Goal: Task Accomplishment & Management: Manage account settings

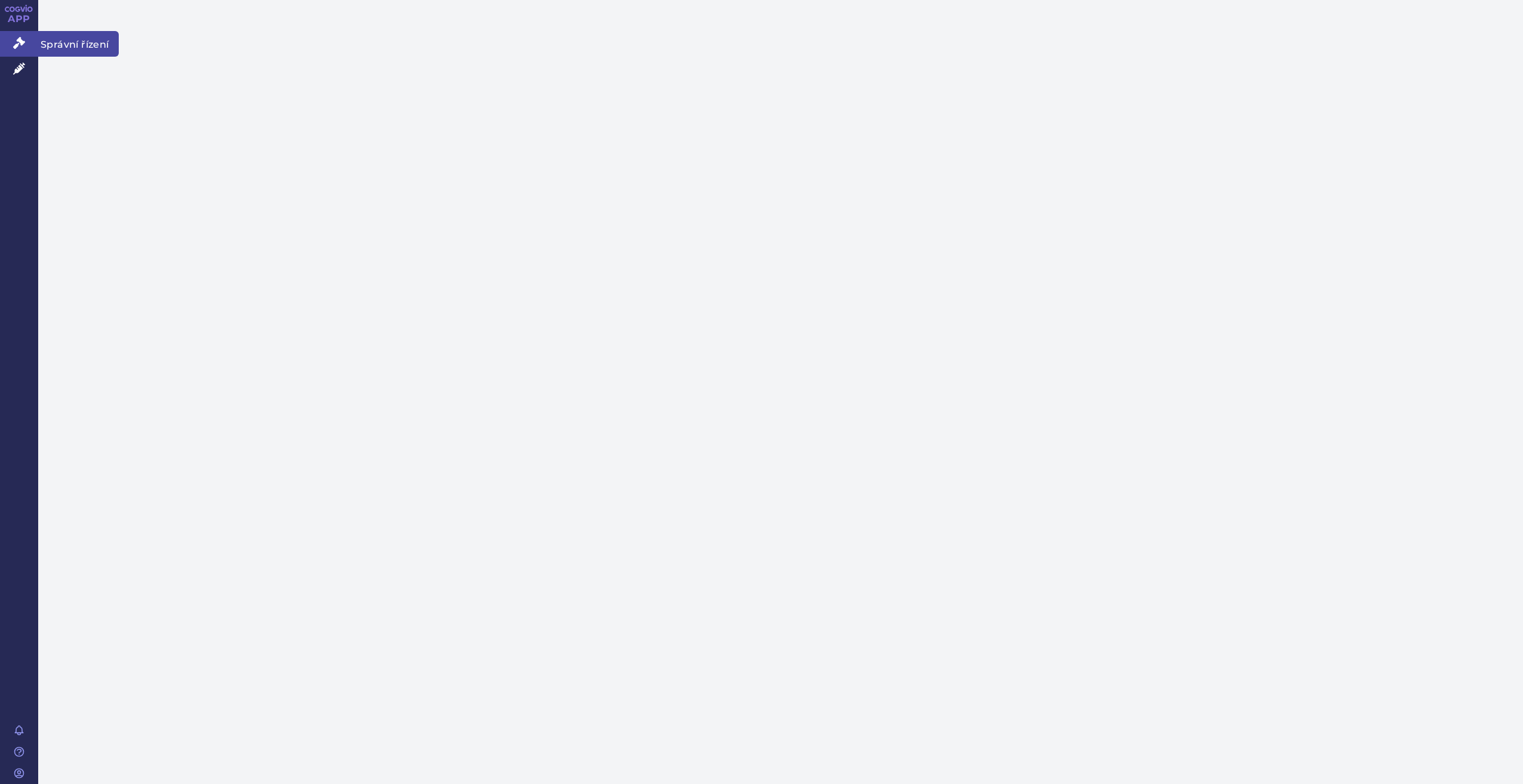
click at [26, 43] on link "Správní řízení" at bounding box center [19, 43] width 38 height 25
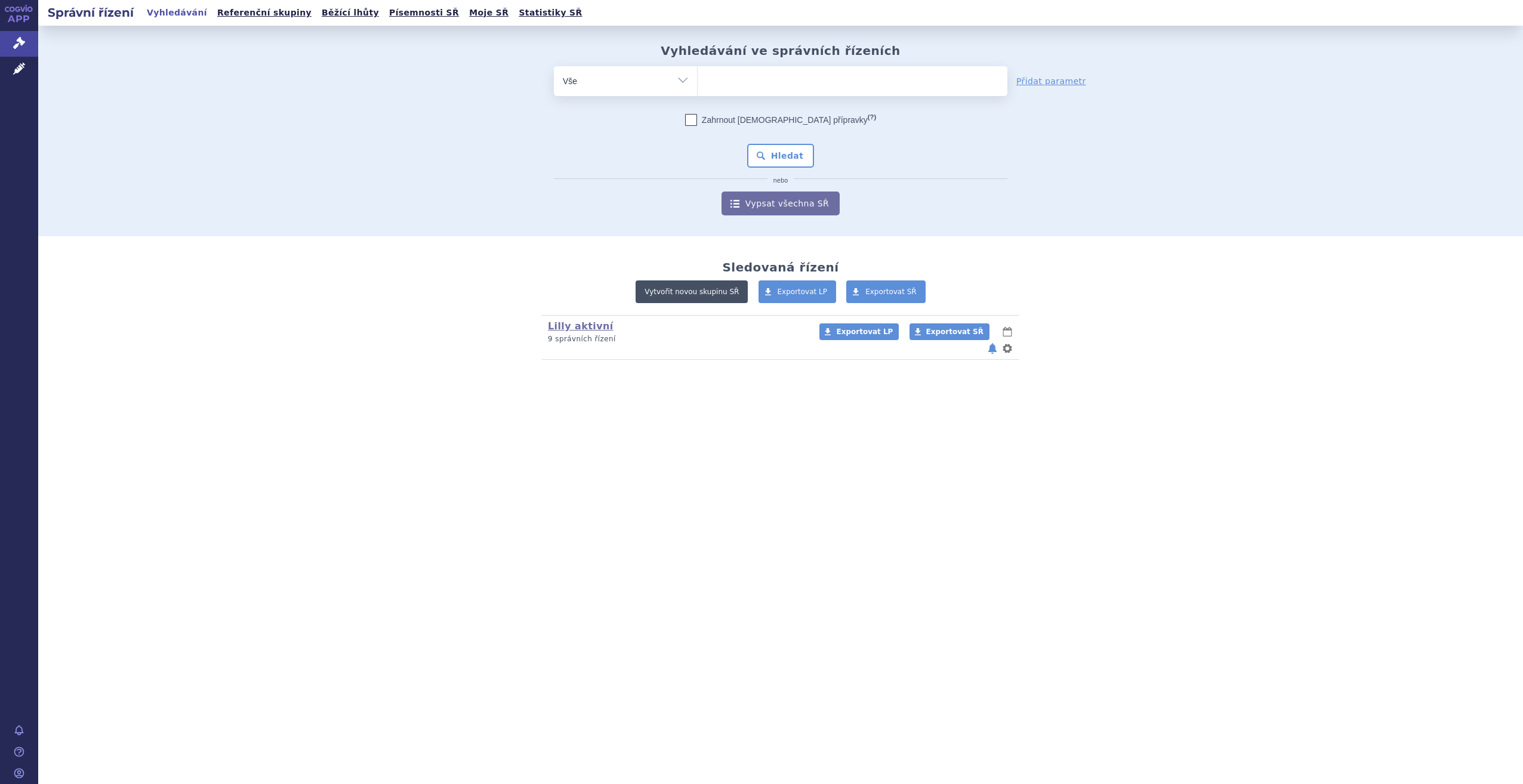
click at [694, 297] on link "Vytvořit novou skupinu SŘ" at bounding box center [692, 291] width 112 height 22
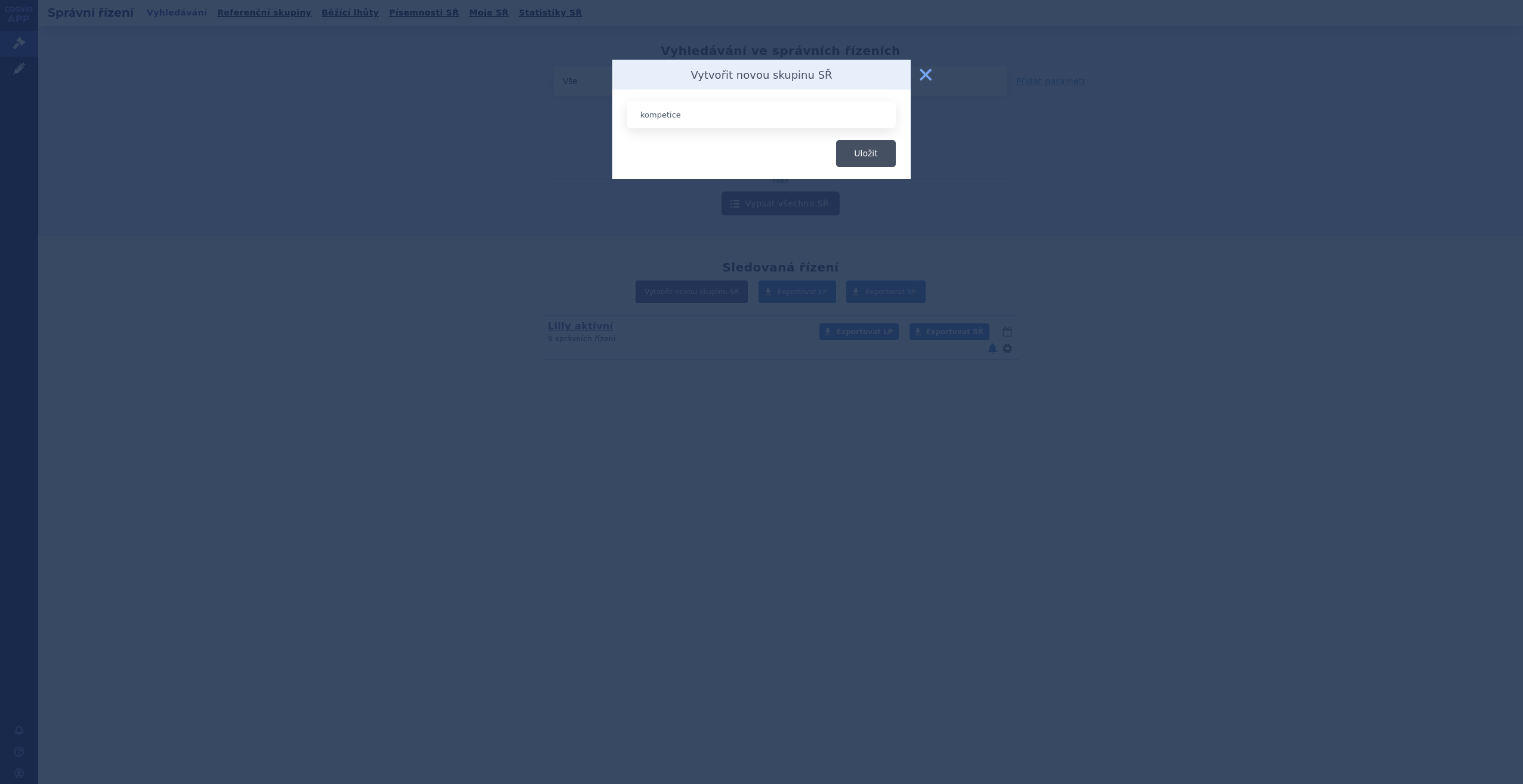
type input "kompetice"
click at [868, 165] on button "Uložit" at bounding box center [866, 154] width 59 height 27
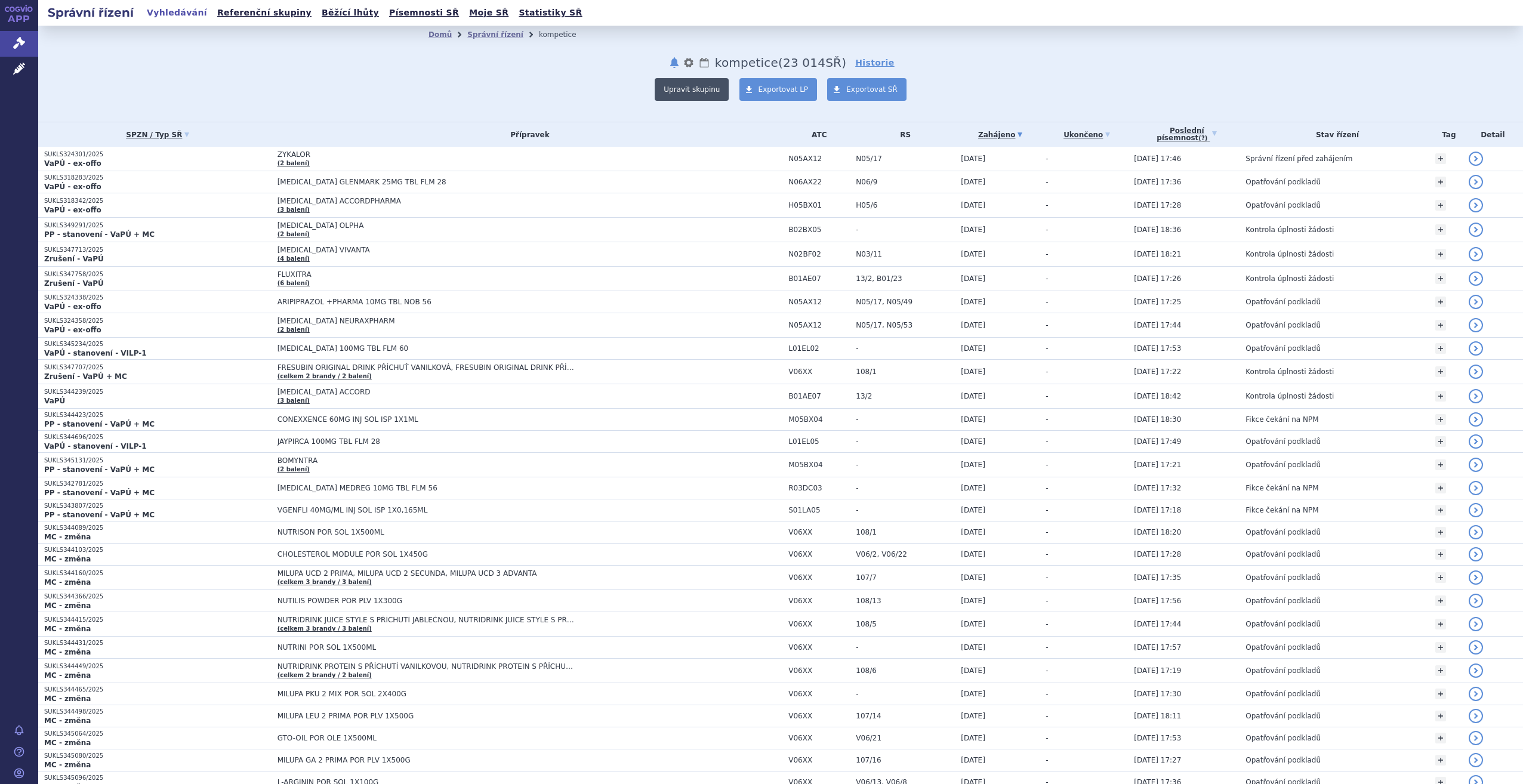
click at [703, 92] on button "Upravit skupinu" at bounding box center [692, 89] width 74 height 22
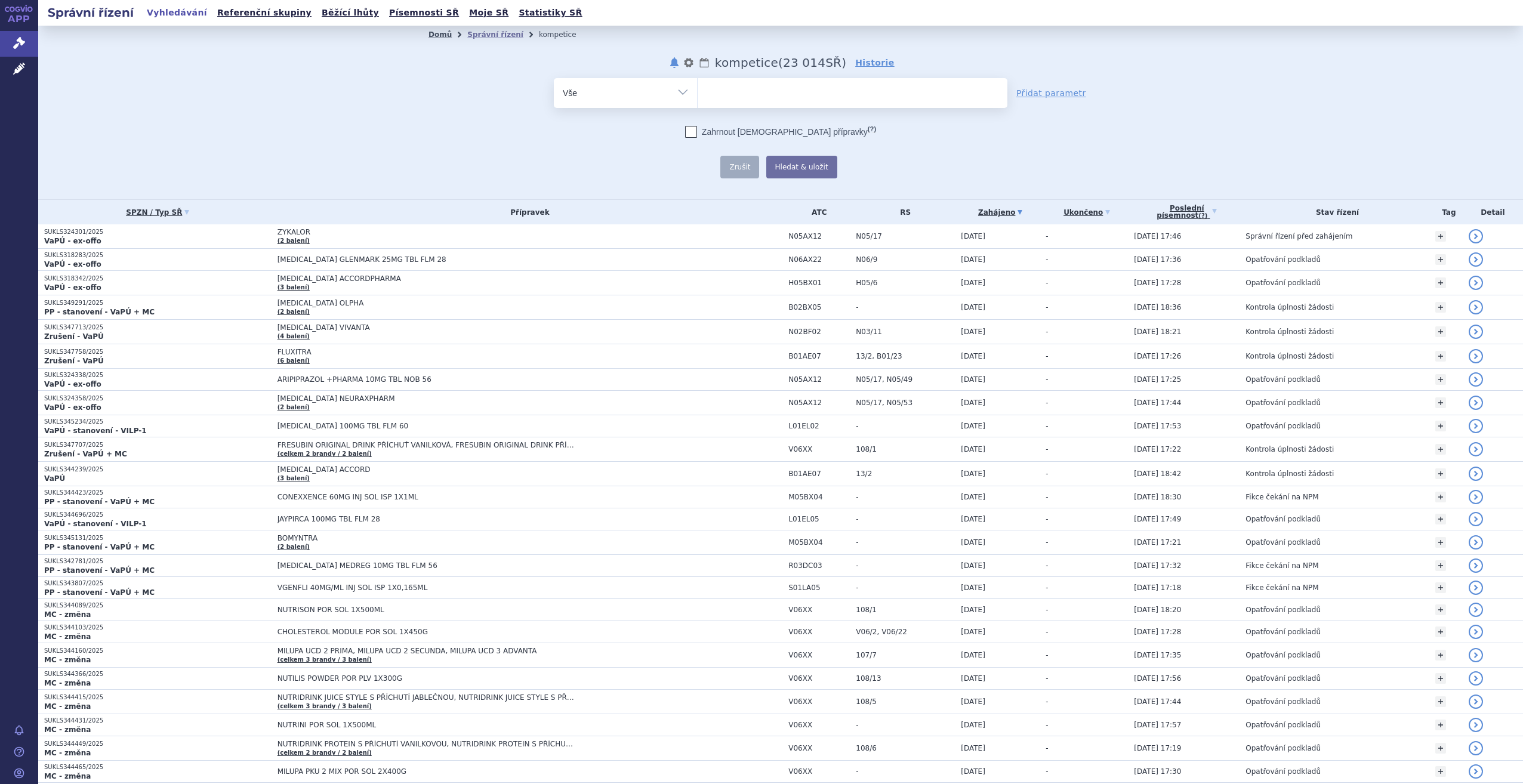
click at [440, 32] on link "Domů" at bounding box center [440, 34] width 23 height 8
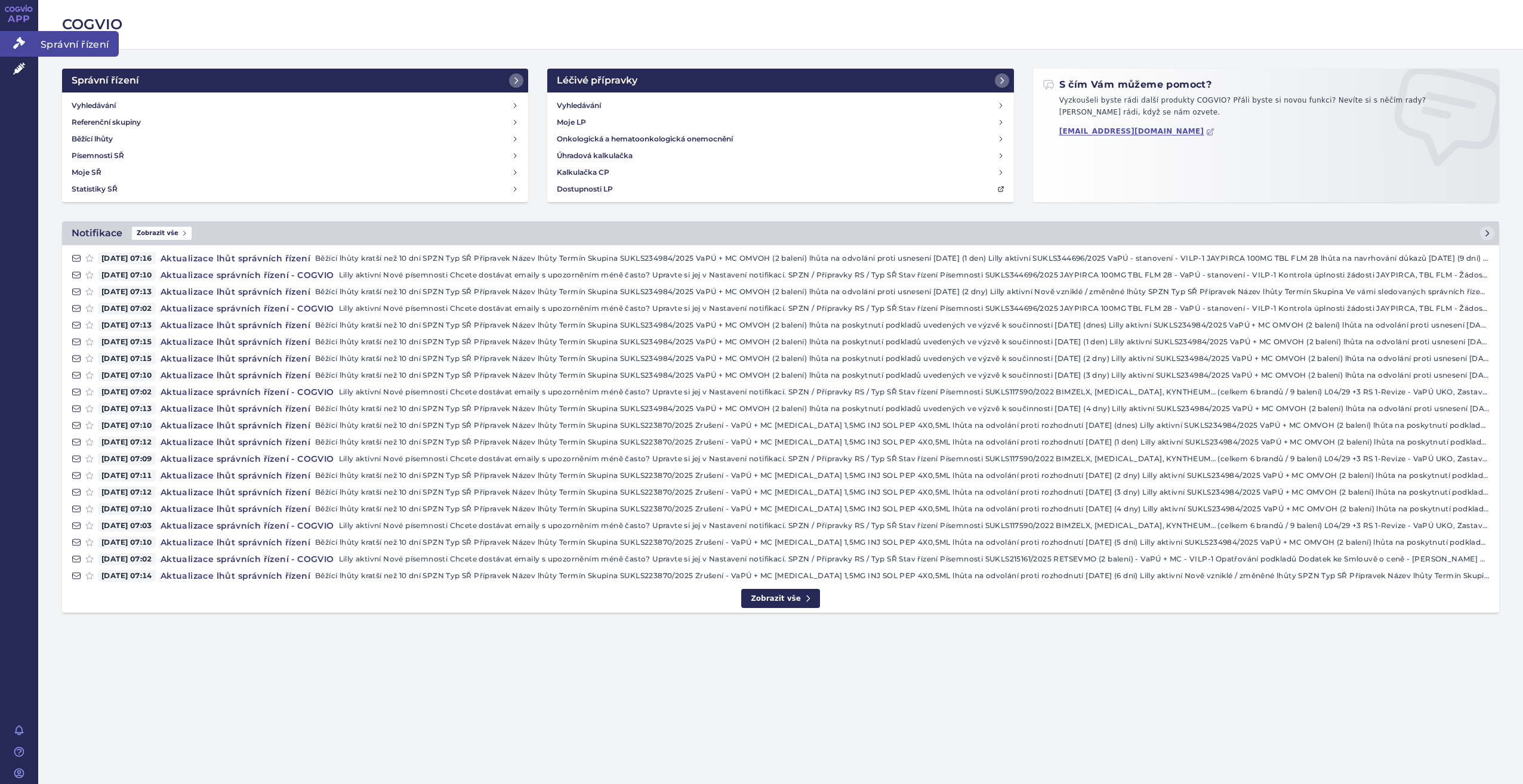
click at [11, 40] on link "Správní řízení" at bounding box center [19, 43] width 38 height 25
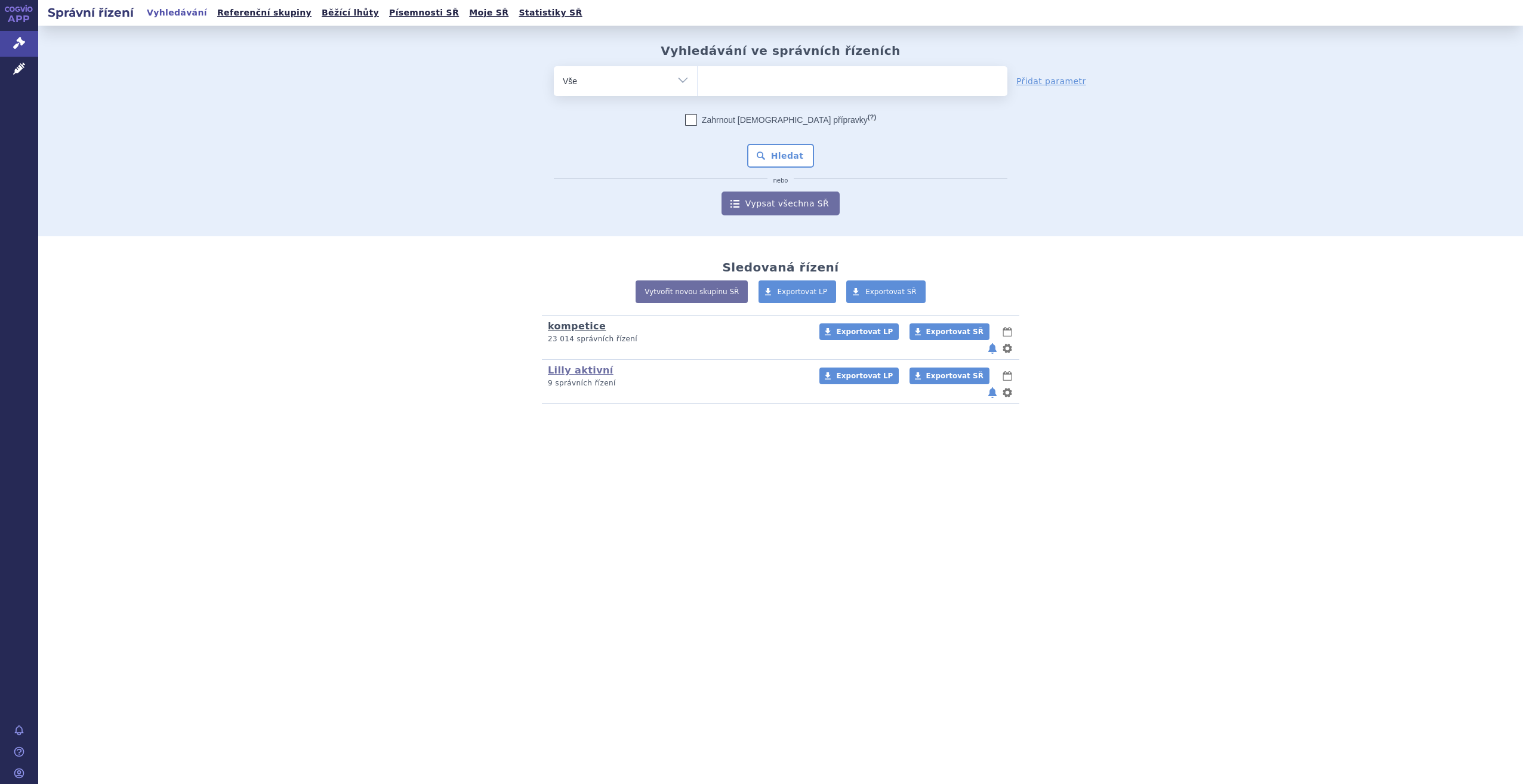
click at [574, 328] on link "kompetice" at bounding box center [577, 326] width 58 height 11
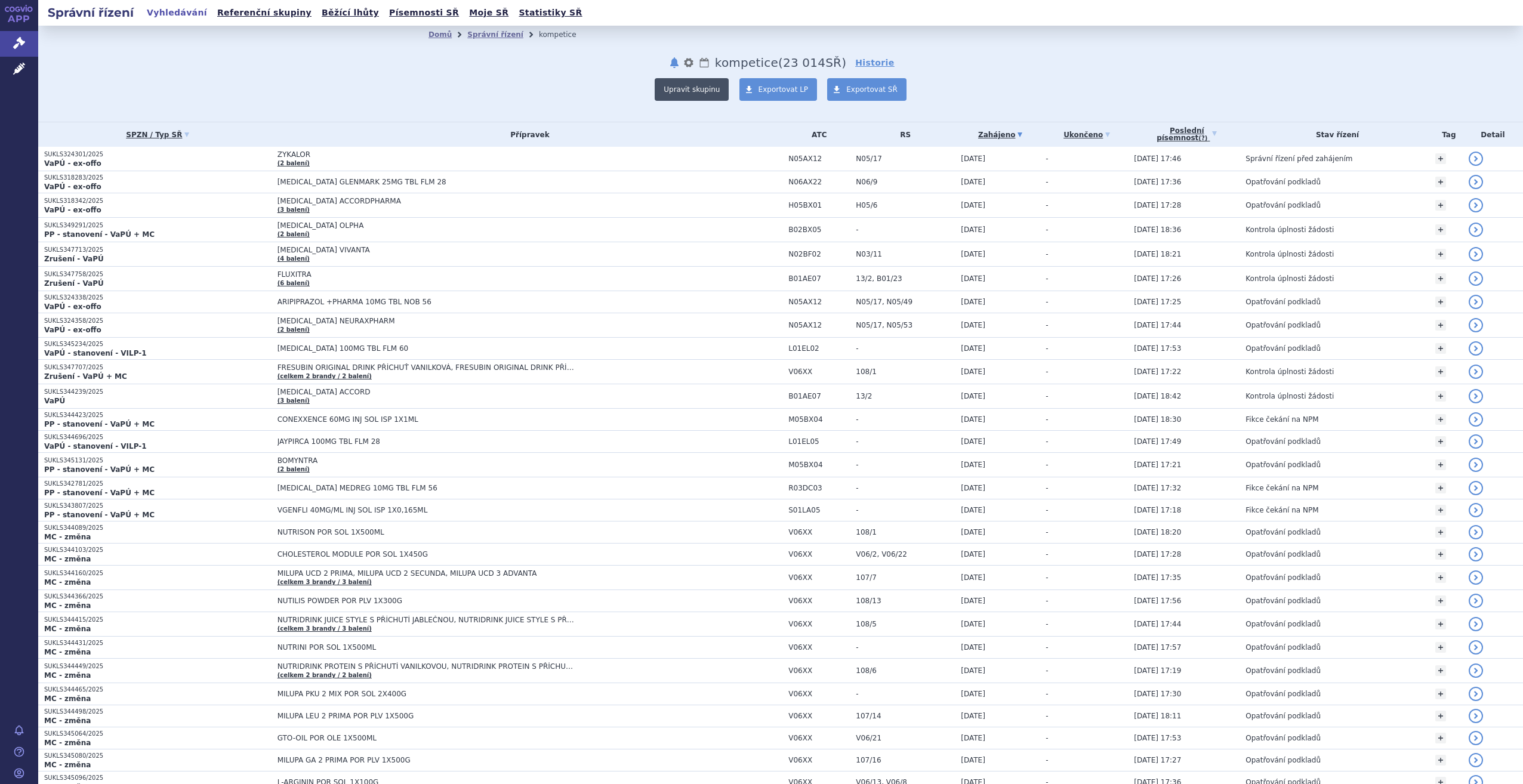
click at [698, 86] on button "Upravit skupinu" at bounding box center [692, 89] width 74 height 22
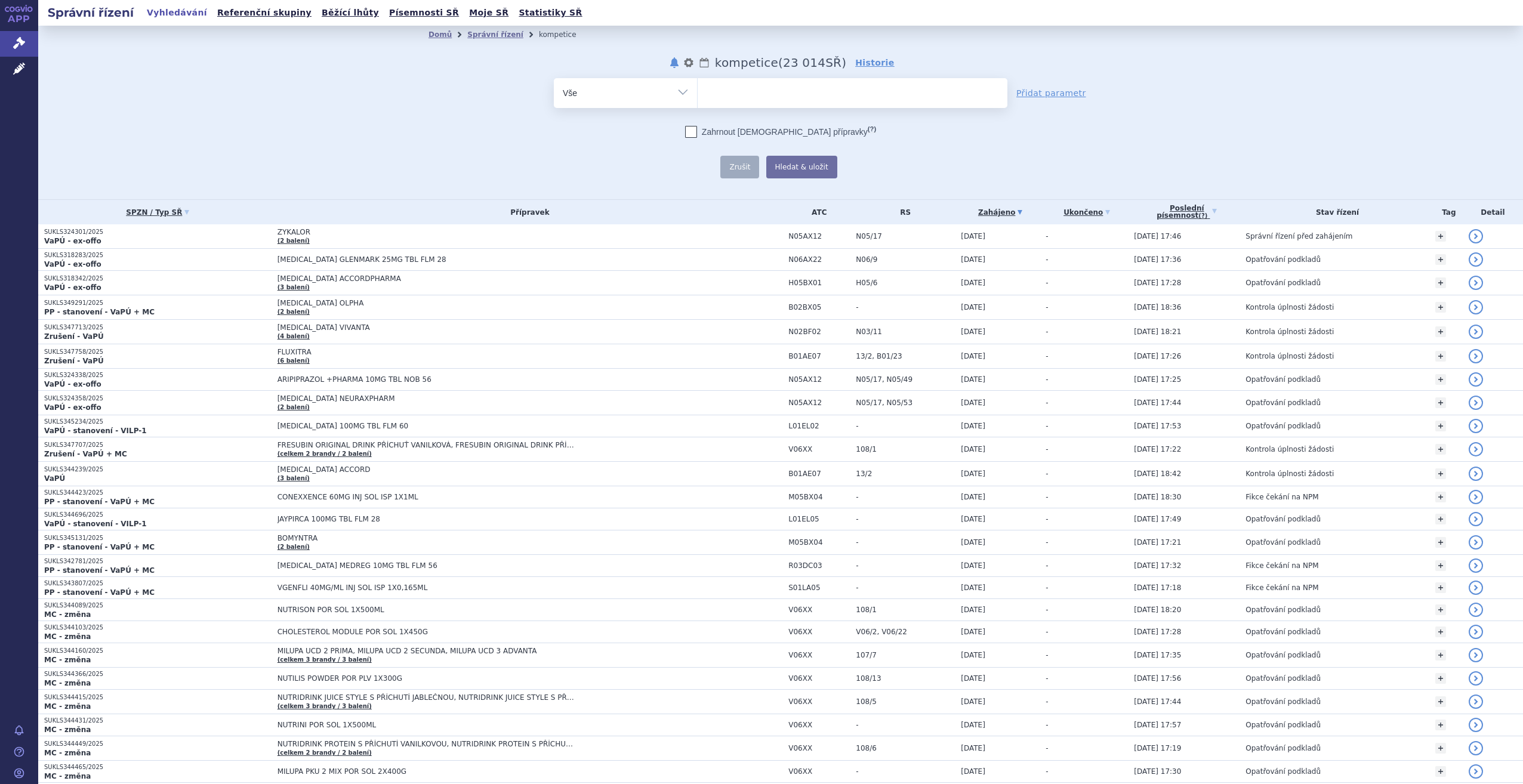
click at [674, 91] on select "Vše Spisová značka Typ SŘ Přípravek/SUKL kód Účastník/Držitel" at bounding box center [625, 91] width 143 height 27
select select "filter-participant"
click at [554, 78] on select "Vše Spisová značka Typ SŘ Přípravek/SUKL kód Účastník/Držitel" at bounding box center [625, 91] width 143 height 27
click at [719, 101] on ul at bounding box center [852, 90] width 310 height 25
click at [698, 101] on select at bounding box center [697, 92] width 1 height 30
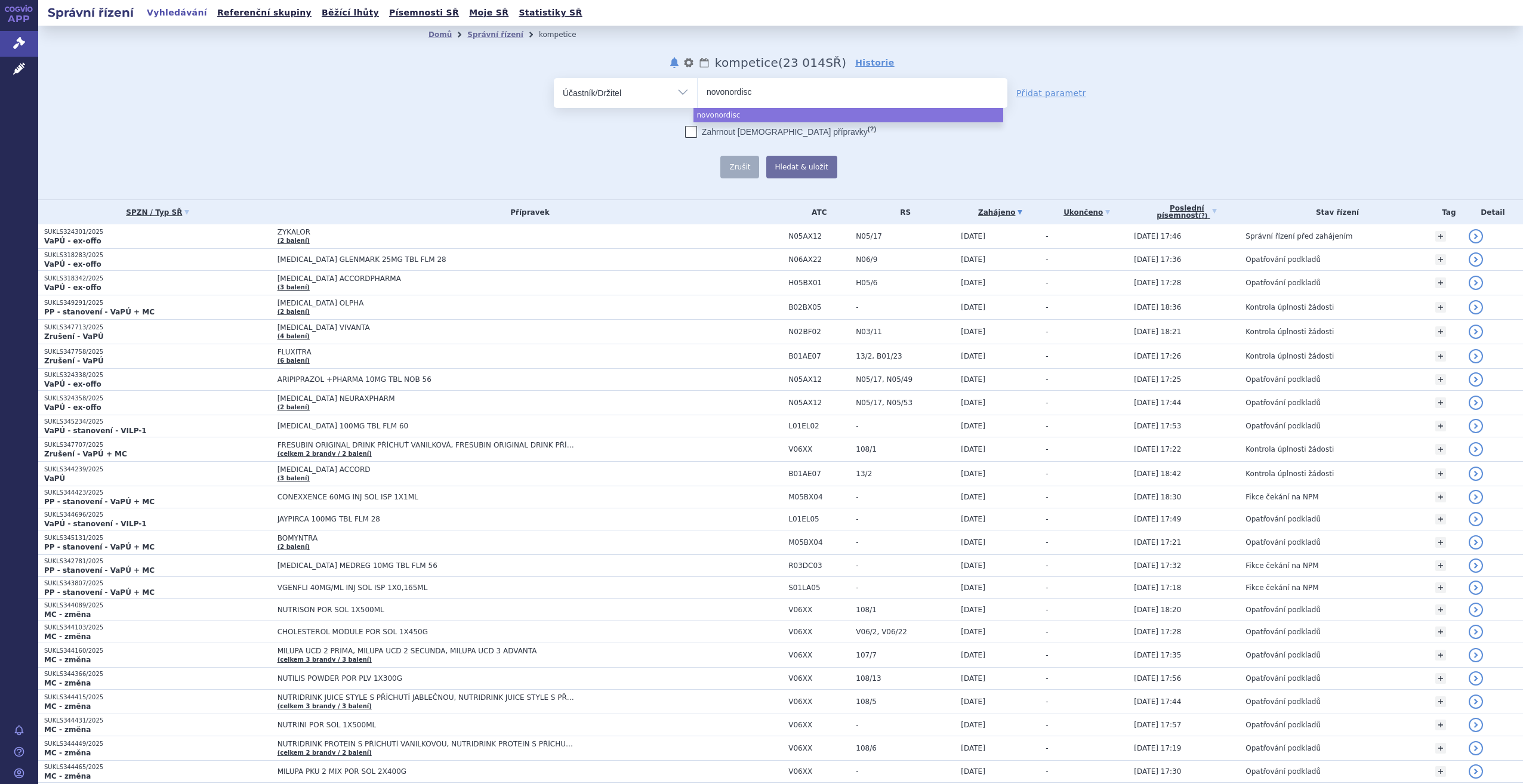
type input "novonordisc"
select select "novonordisc"
click at [764, 89] on span "×" at bounding box center [767, 91] width 7 height 7
click at [698, 89] on select "novonordisc" at bounding box center [697, 92] width 1 height 30
select select
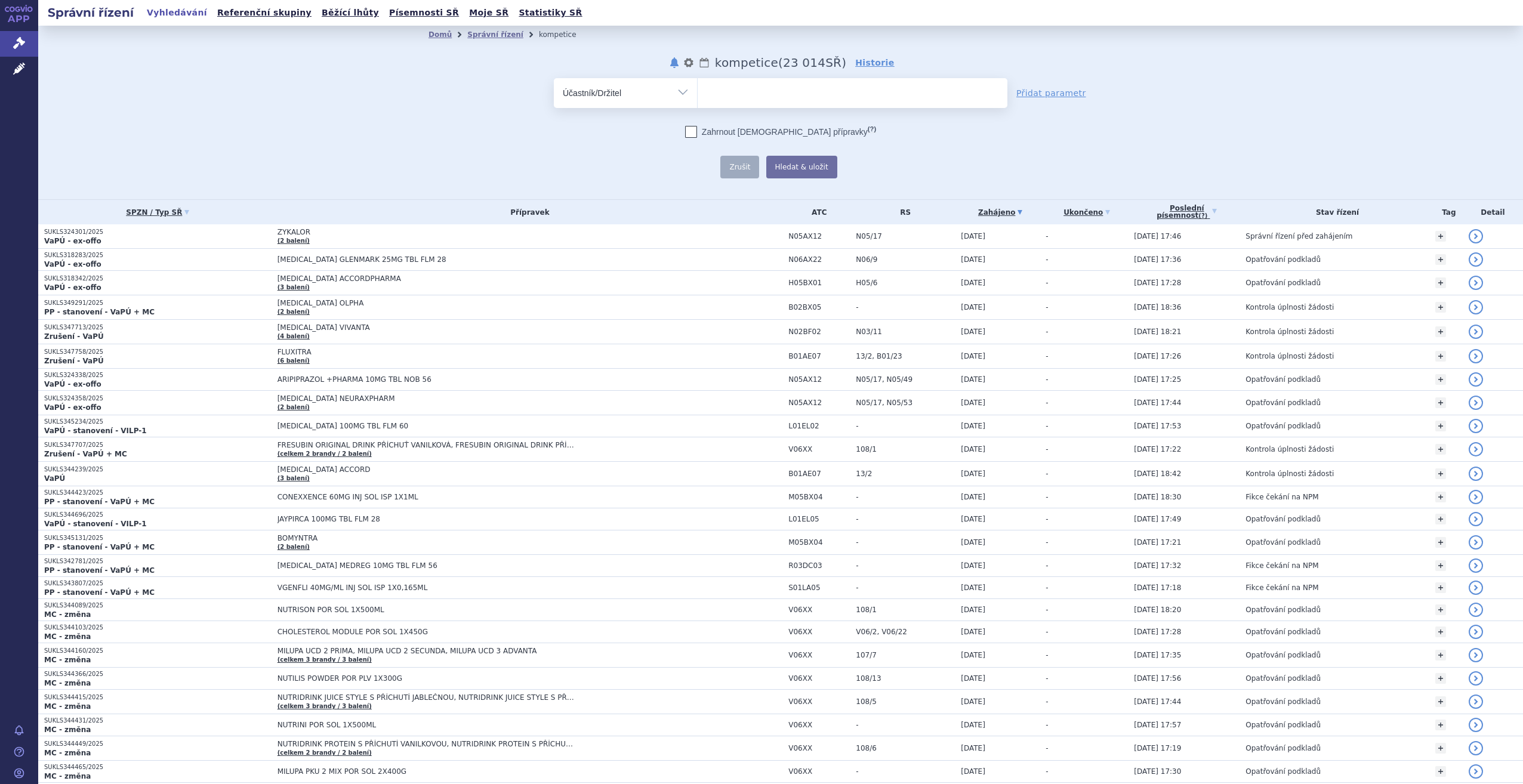
click at [682, 93] on select "Vše Spisová značka Typ SŘ Přípravek/SUKL kód Účastník/Držitel" at bounding box center [625, 91] width 143 height 27
click at [554, 78] on select "Vše Spisová značka Typ SŘ Přípravek/SUKL kód Účastník/Držitel" at bounding box center [625, 91] width 143 height 27
click at [754, 80] on ul at bounding box center [852, 90] width 310 height 25
click at [698, 80] on select at bounding box center [697, 92] width 1 height 30
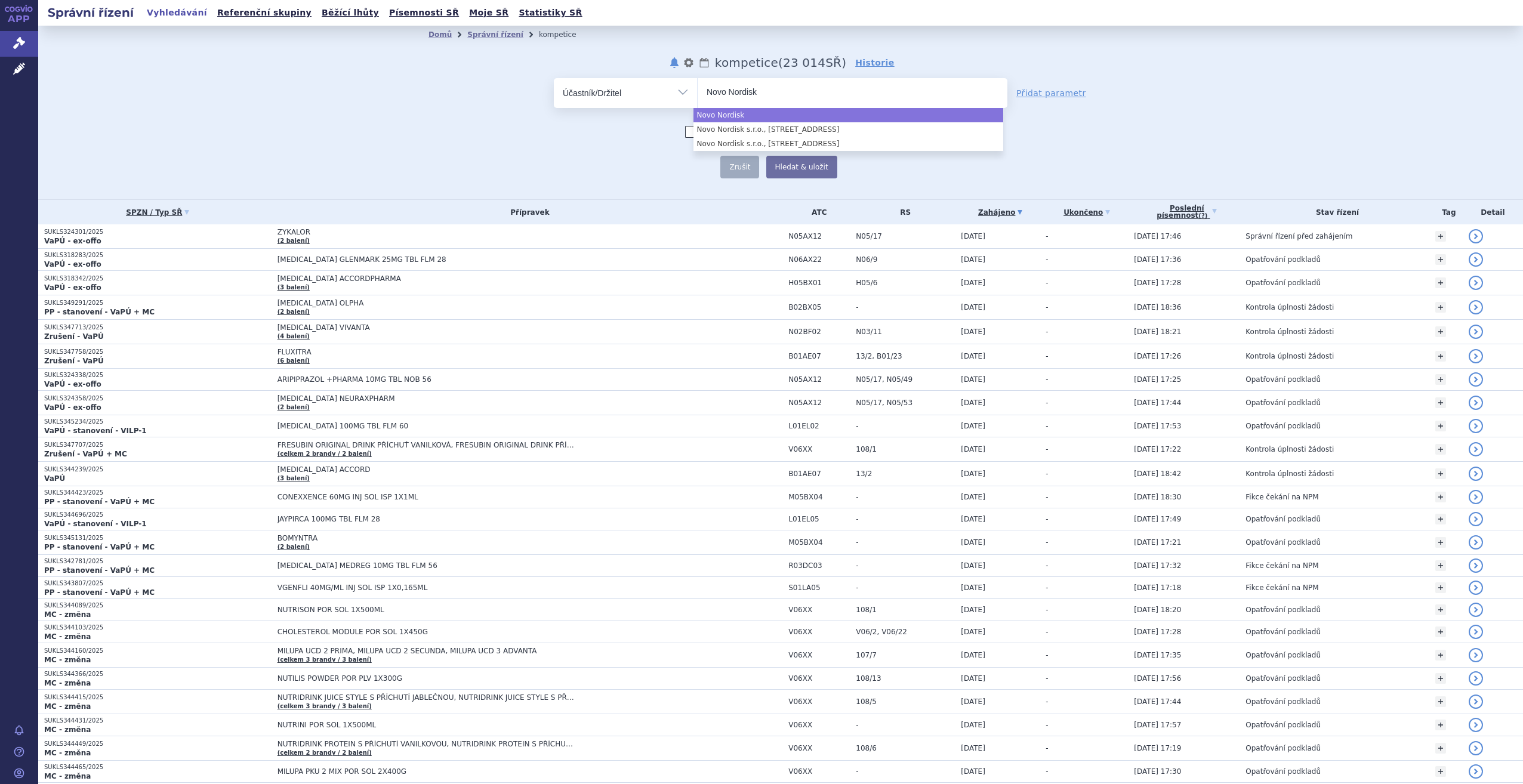
type input "Novo Nordisk"
select select "Novo Nordisk"
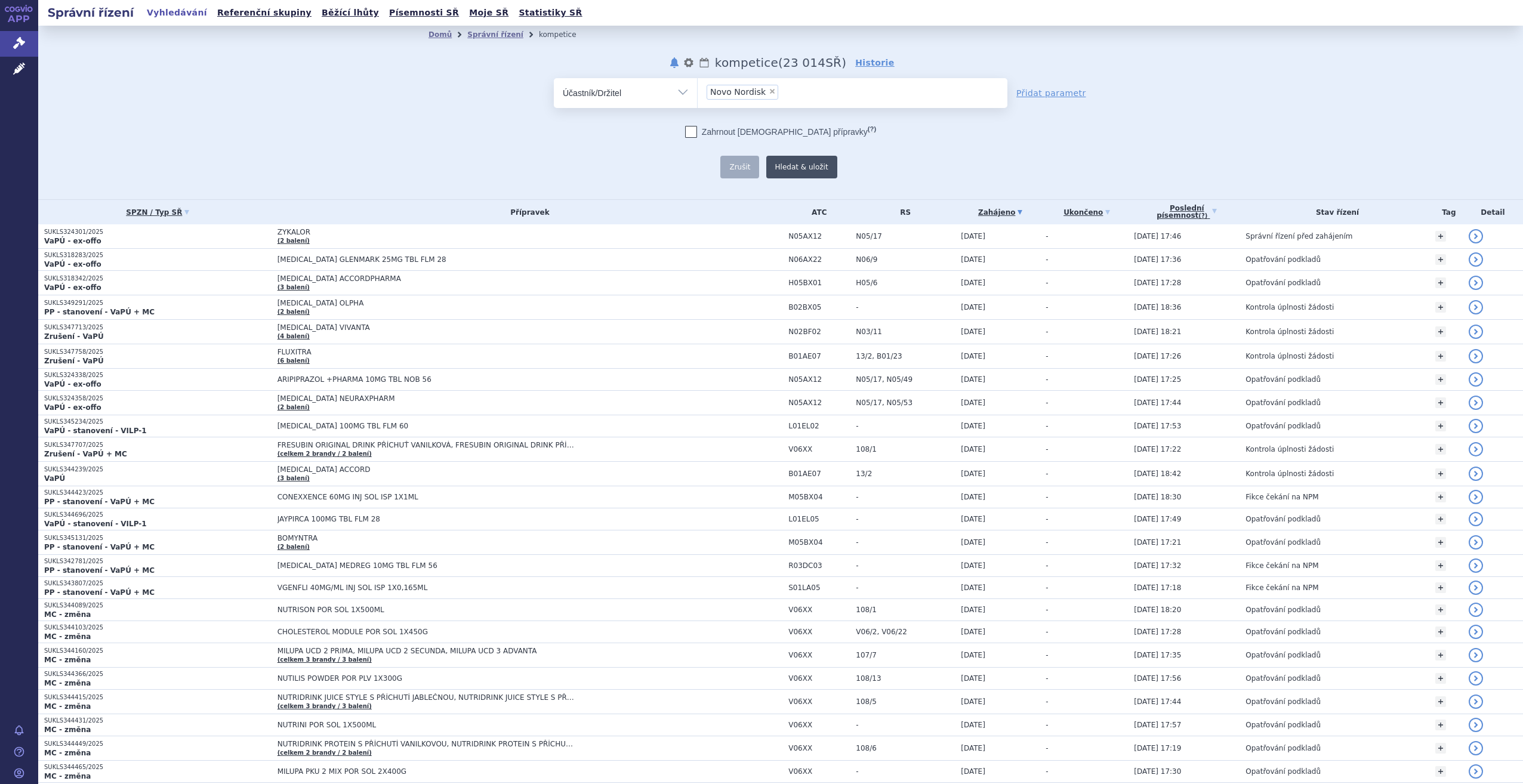
click at [805, 172] on button "Hledat & uložit" at bounding box center [802, 167] width 71 height 22
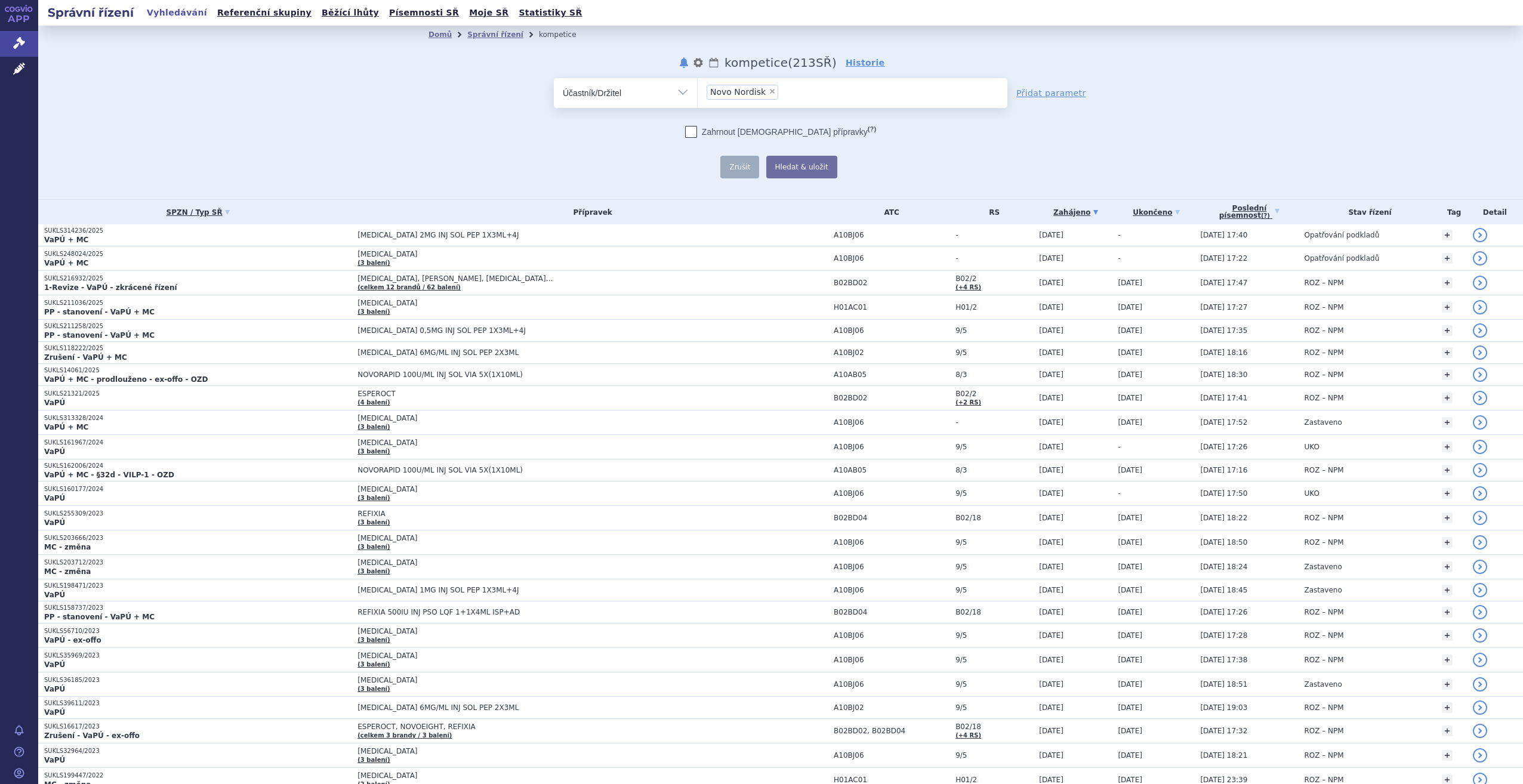
click at [681, 99] on select "Vše Spisová značka Typ SŘ Přípravek/SUKL kód Účastník/Držitel" at bounding box center [625, 91] width 143 height 27
select select "filter-atc-group"
click at [554, 78] on select "Vše Spisová značka Typ SŘ Přípravek/SUKL kód Účastník/Držitel" at bounding box center [625, 91] width 143 height 27
click at [24, 41] on icon at bounding box center [19, 43] width 12 height 12
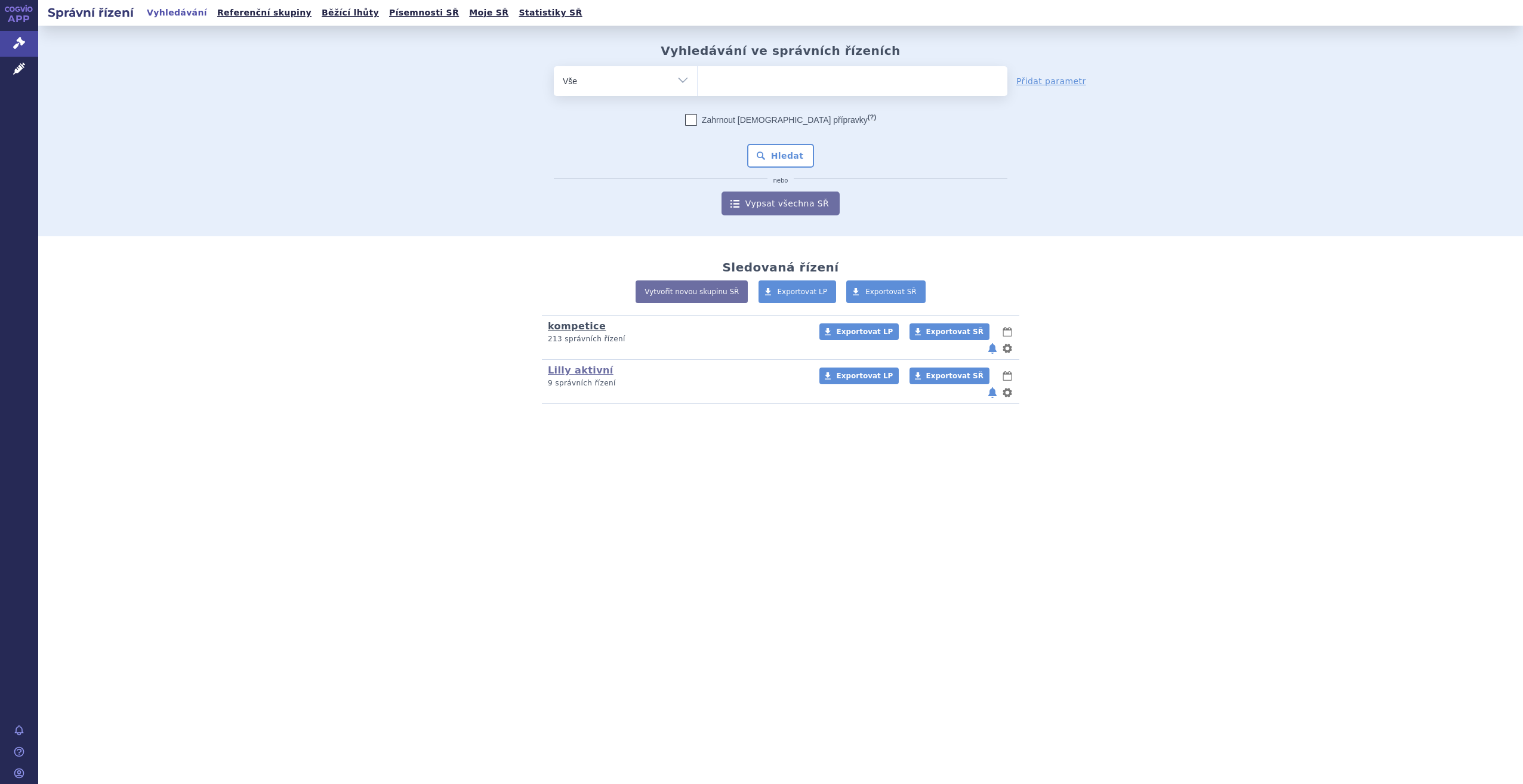
click at [574, 329] on link "kompetice" at bounding box center [577, 326] width 58 height 11
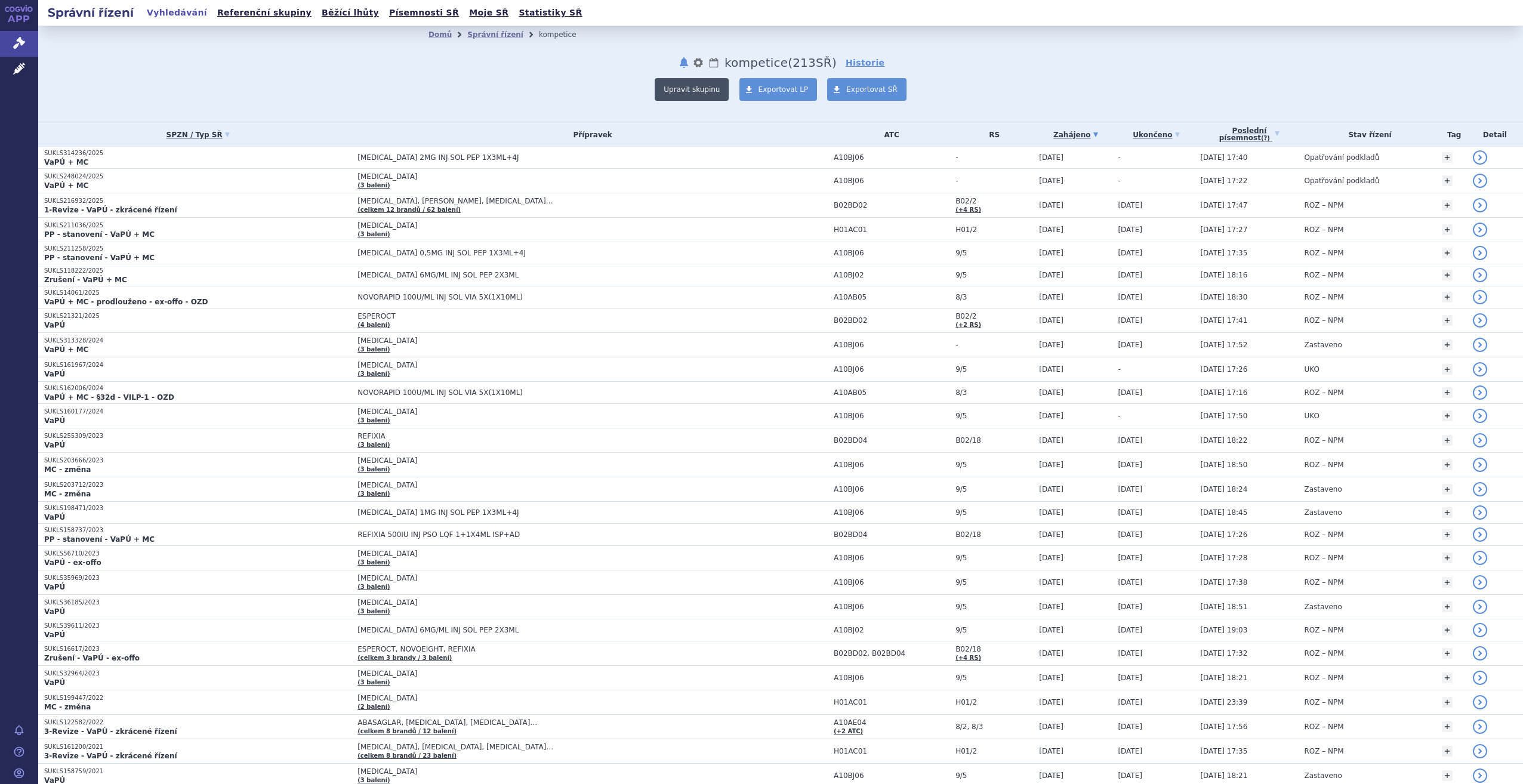
click at [701, 86] on button "Upravit skupinu" at bounding box center [692, 89] width 74 height 22
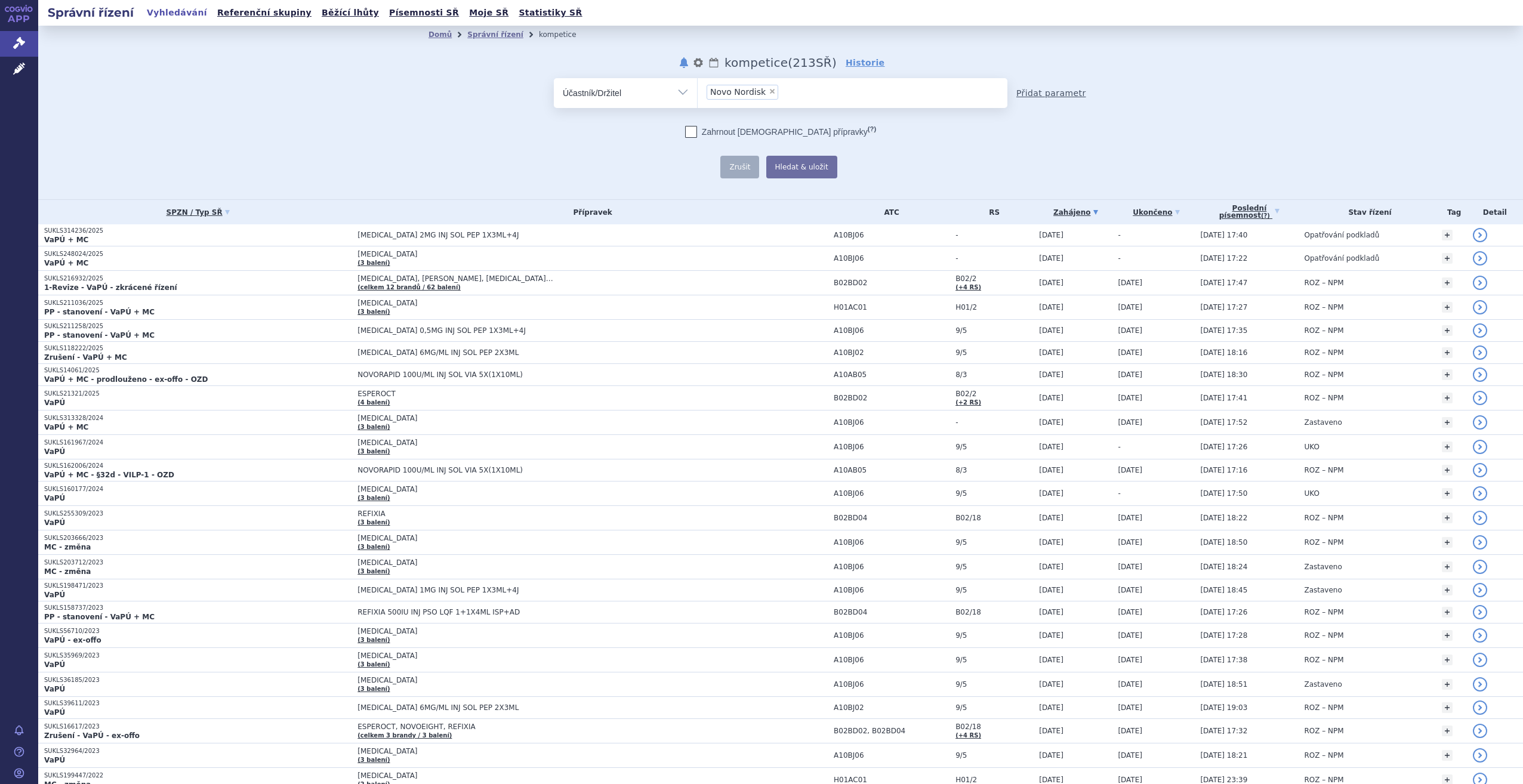
click at [1024, 95] on link "Přidat parametr" at bounding box center [1051, 93] width 70 height 12
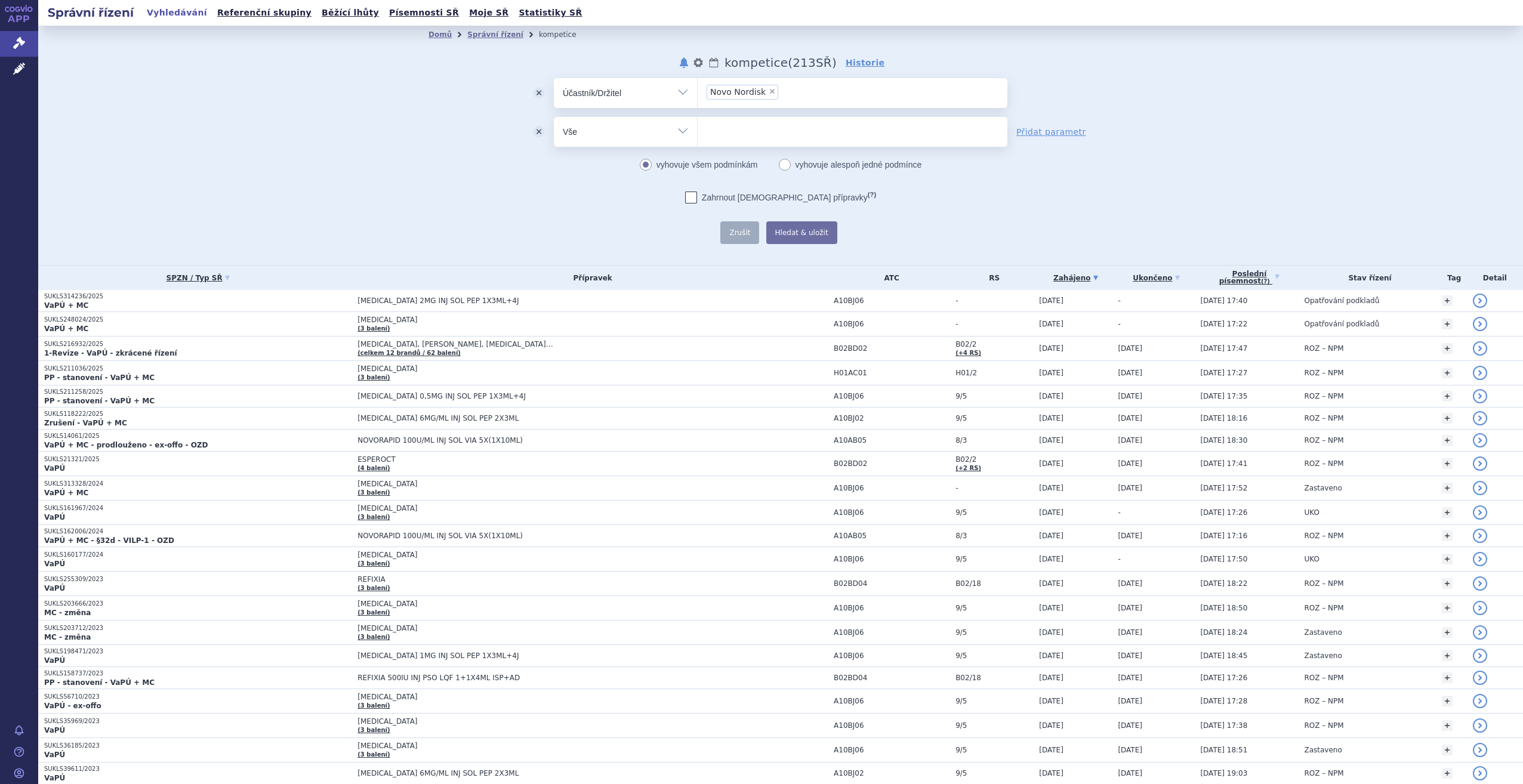
click at [678, 132] on select "Vše Spisová značka Typ SŘ Přípravek/SUKL kód Účastník/Držitel" at bounding box center [625, 130] width 143 height 27
select select "filter-procedure-product-status"
click at [554, 117] on select "Vše Spisová značka Typ SŘ Přípravek/SUKL kód Účastník/Držitel" at bounding box center [625, 130] width 143 height 27
click at [850, 126] on ul at bounding box center [852, 129] width 310 height 25
click at [698, 126] on select at bounding box center [697, 131] width 1 height 30
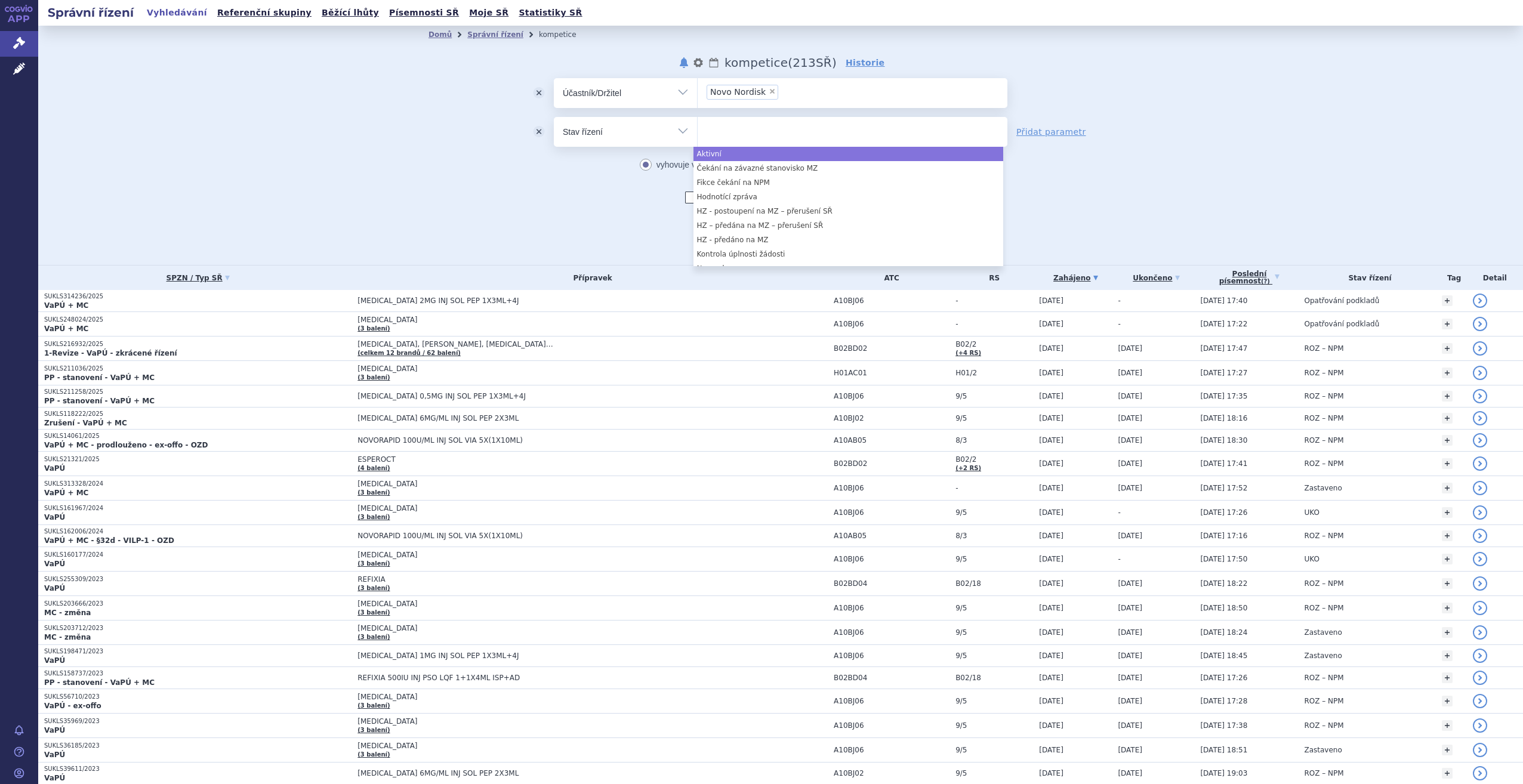
select select "a0d16f3a-7c3c-49b9-bbbf-43dbf2e58536"
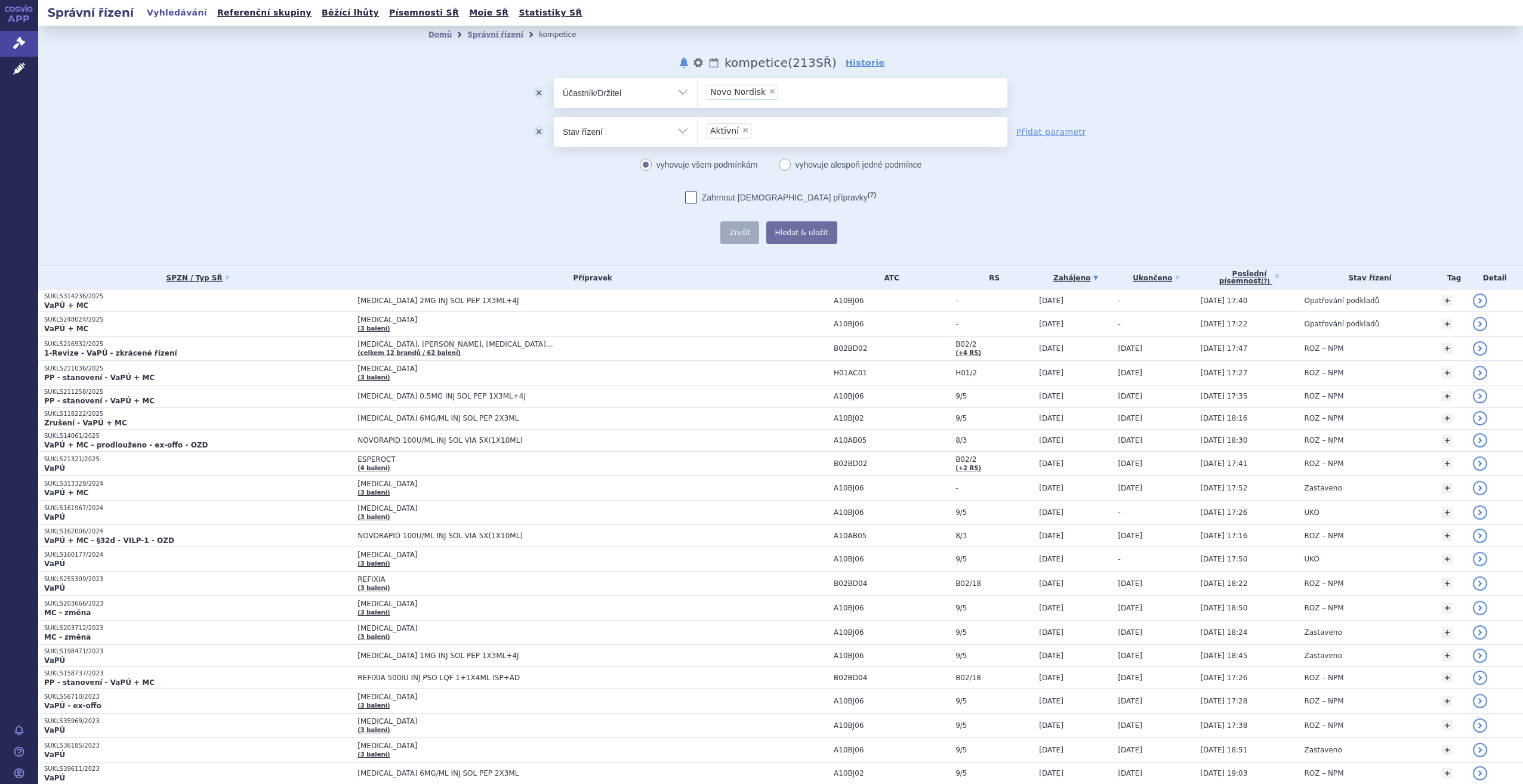
click at [682, 127] on select "Vše Spisová značka Typ SŘ Přípravek/SUKL kód Účastník/Držitel" at bounding box center [625, 130] width 143 height 27
click at [536, 132] on button "odstranit" at bounding box center [539, 132] width 30 height 30
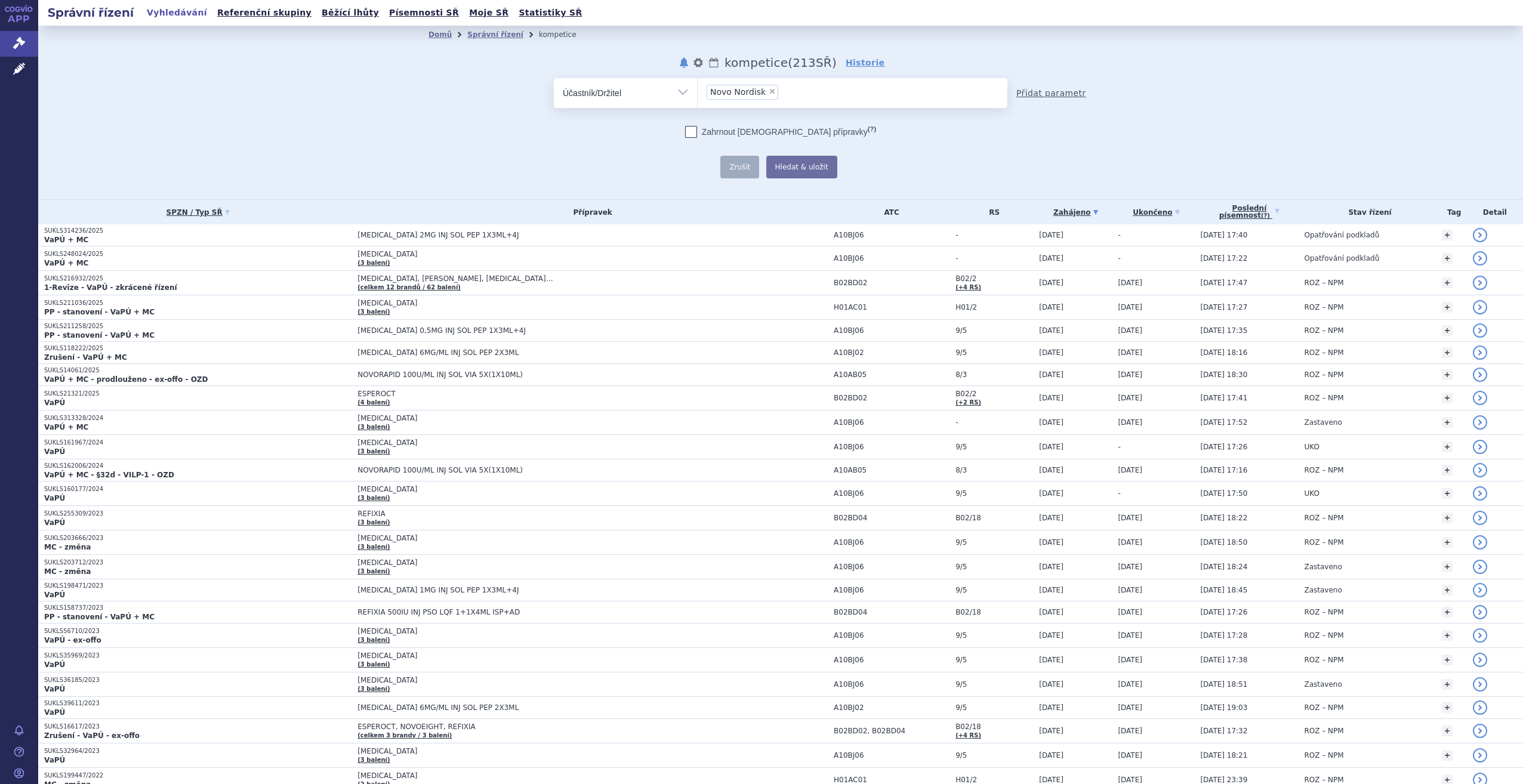
click at [1048, 92] on link "Přidat parametr" at bounding box center [1051, 93] width 70 height 12
select select "filter-all"
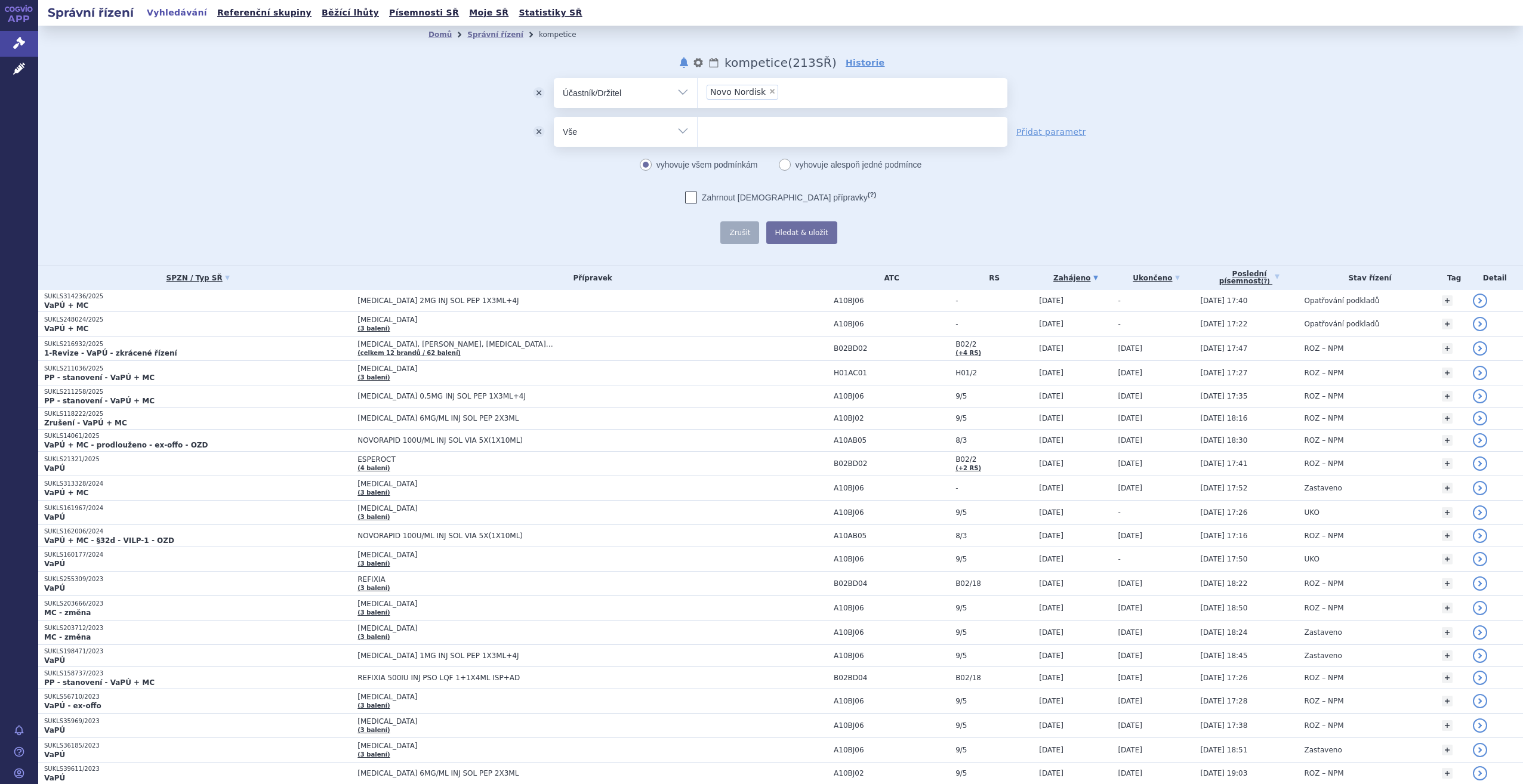
click at [533, 130] on button "odstranit" at bounding box center [539, 132] width 30 height 30
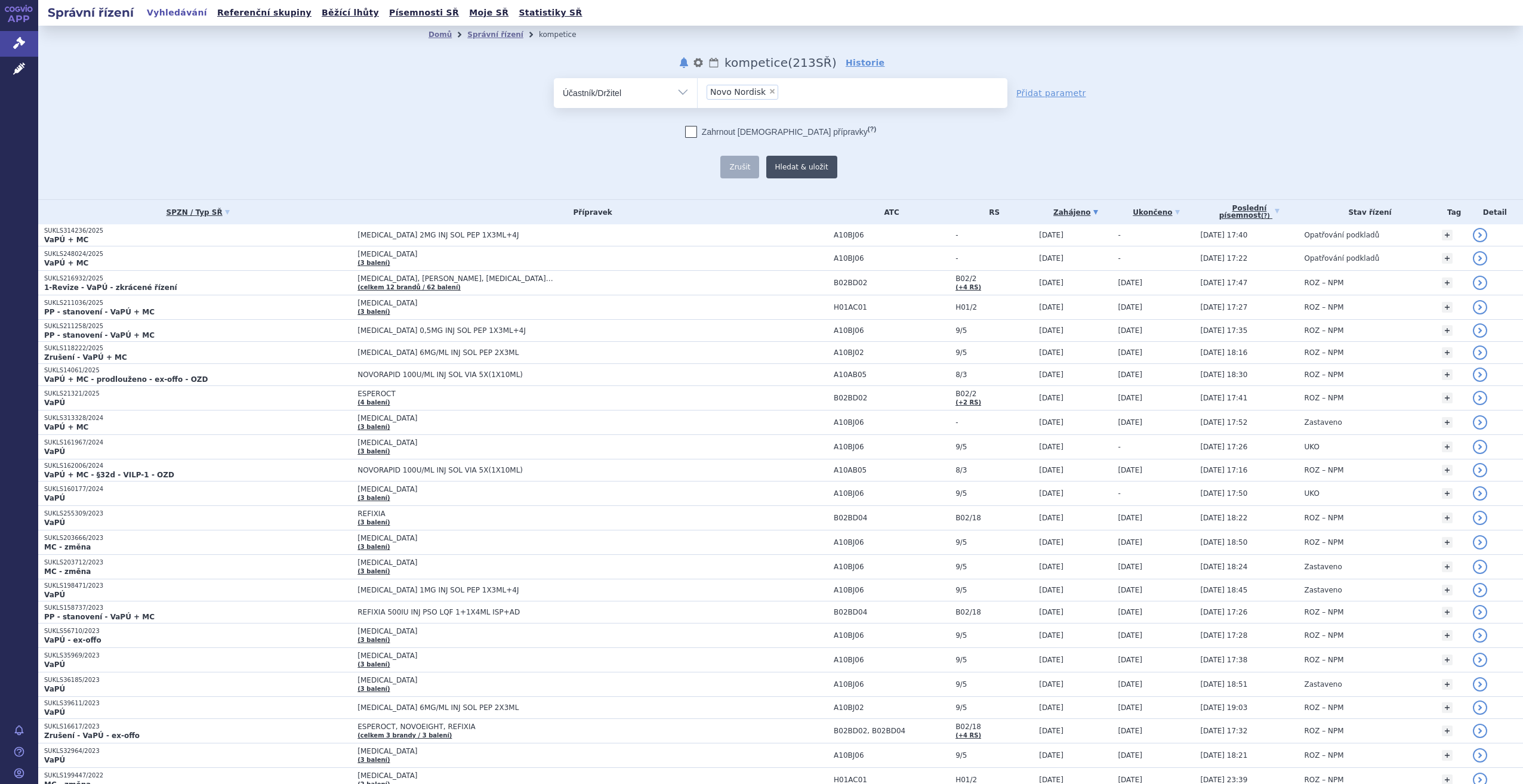
click at [806, 171] on button "Hledat & uložit" at bounding box center [802, 167] width 71 height 22
click at [795, 93] on ul "× Novo Nordisk" at bounding box center [852, 91] width 310 height 26
click at [698, 93] on select "Novo Nordisk" at bounding box center [697, 92] width 1 height 30
type input "a"
type input "Abbvie"
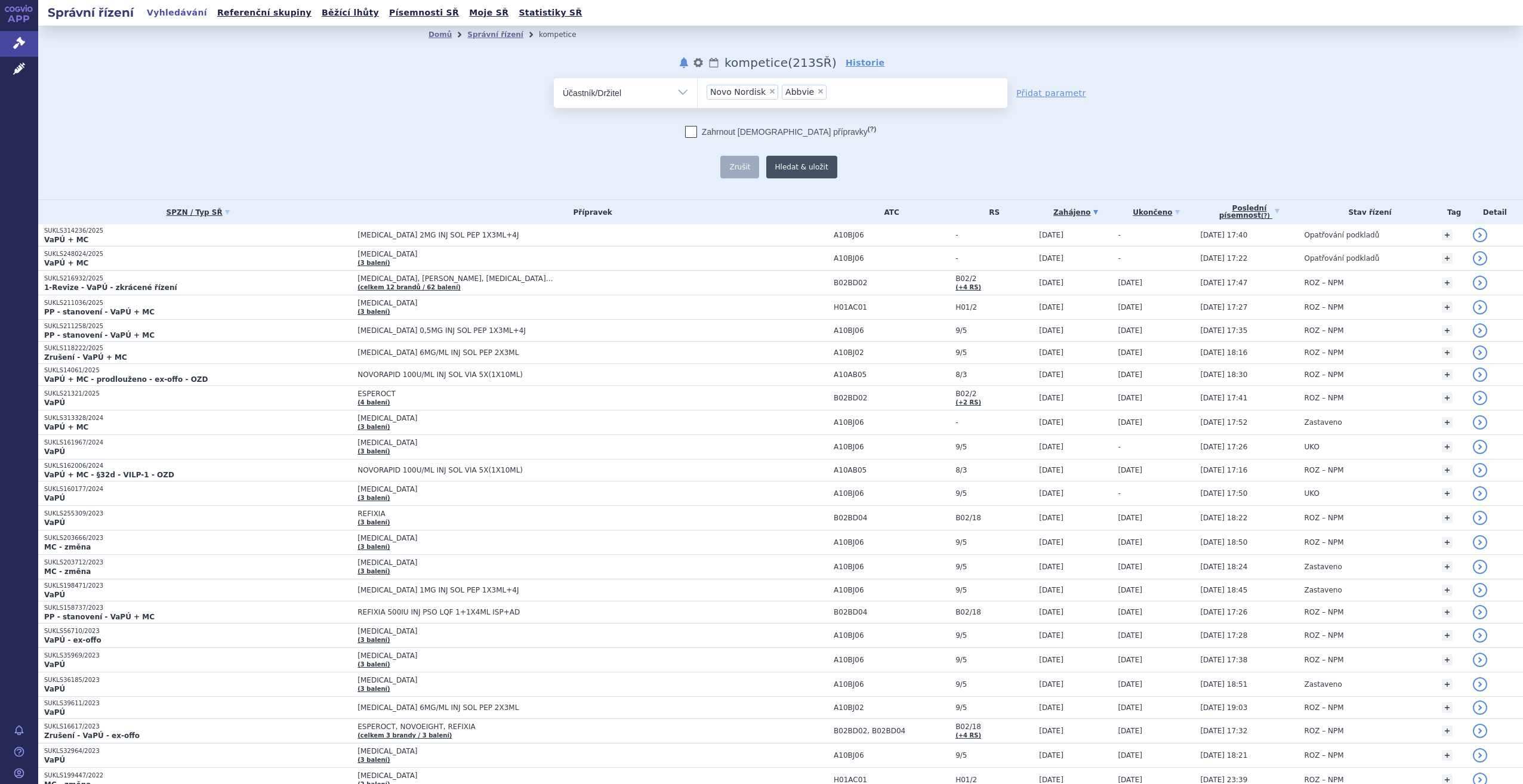
click at [795, 172] on button "Hledat & uložit" at bounding box center [802, 167] width 71 height 22
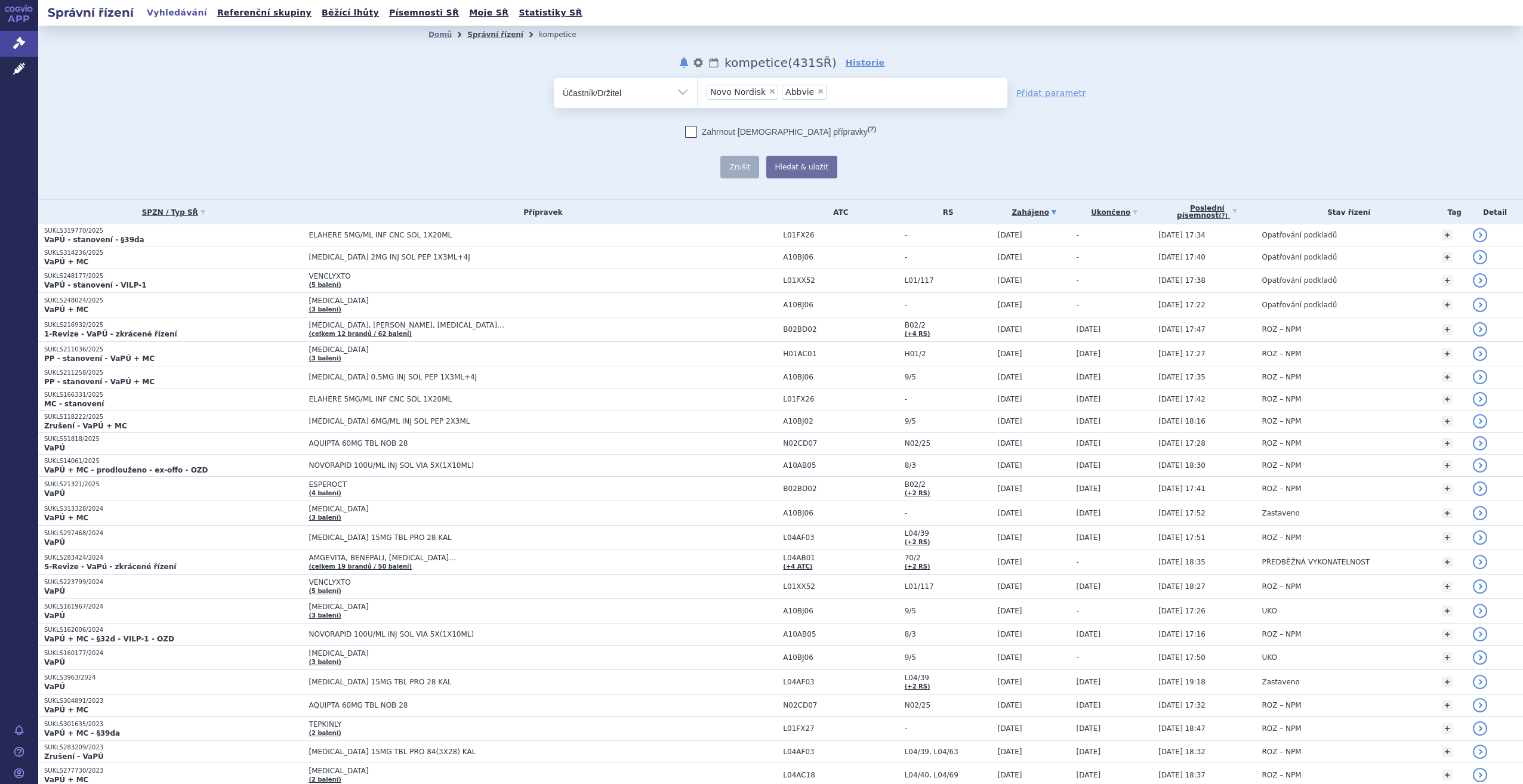
click at [483, 37] on link "Správní řízení" at bounding box center [495, 34] width 56 height 8
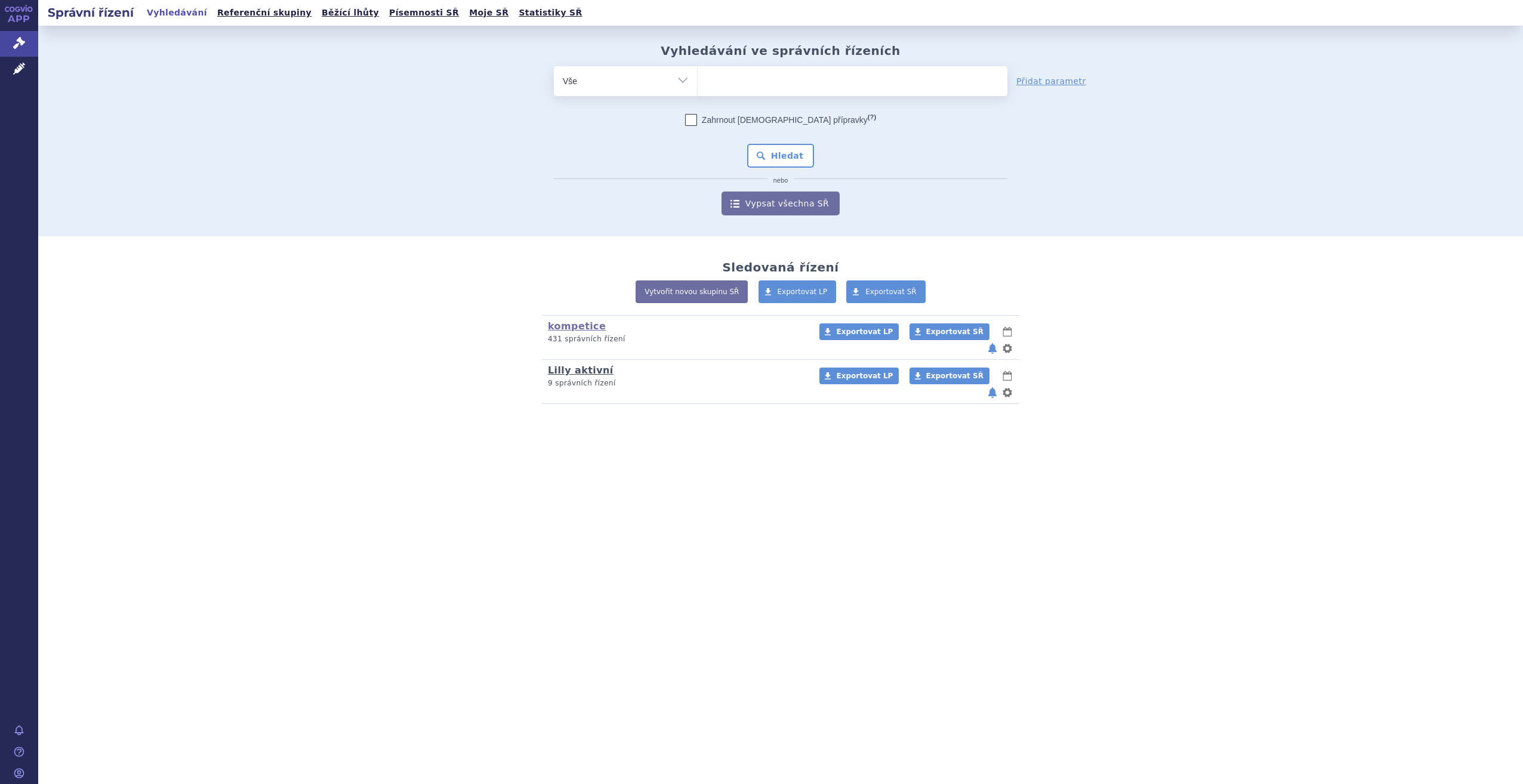
click at [579, 365] on link "Lilly aktivní" at bounding box center [581, 370] width 66 height 11
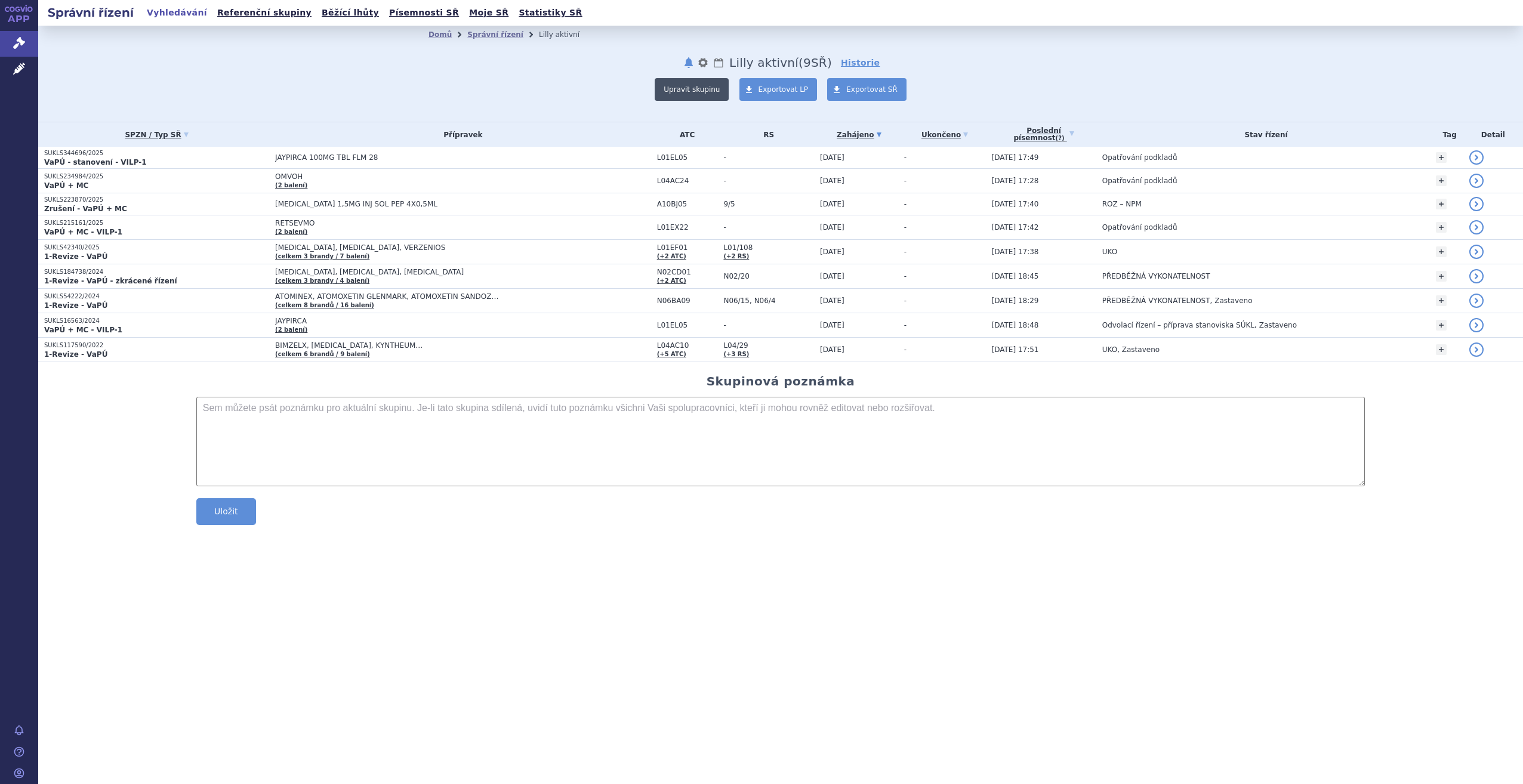
click at [709, 94] on button "Upravit skupinu" at bounding box center [692, 89] width 74 height 22
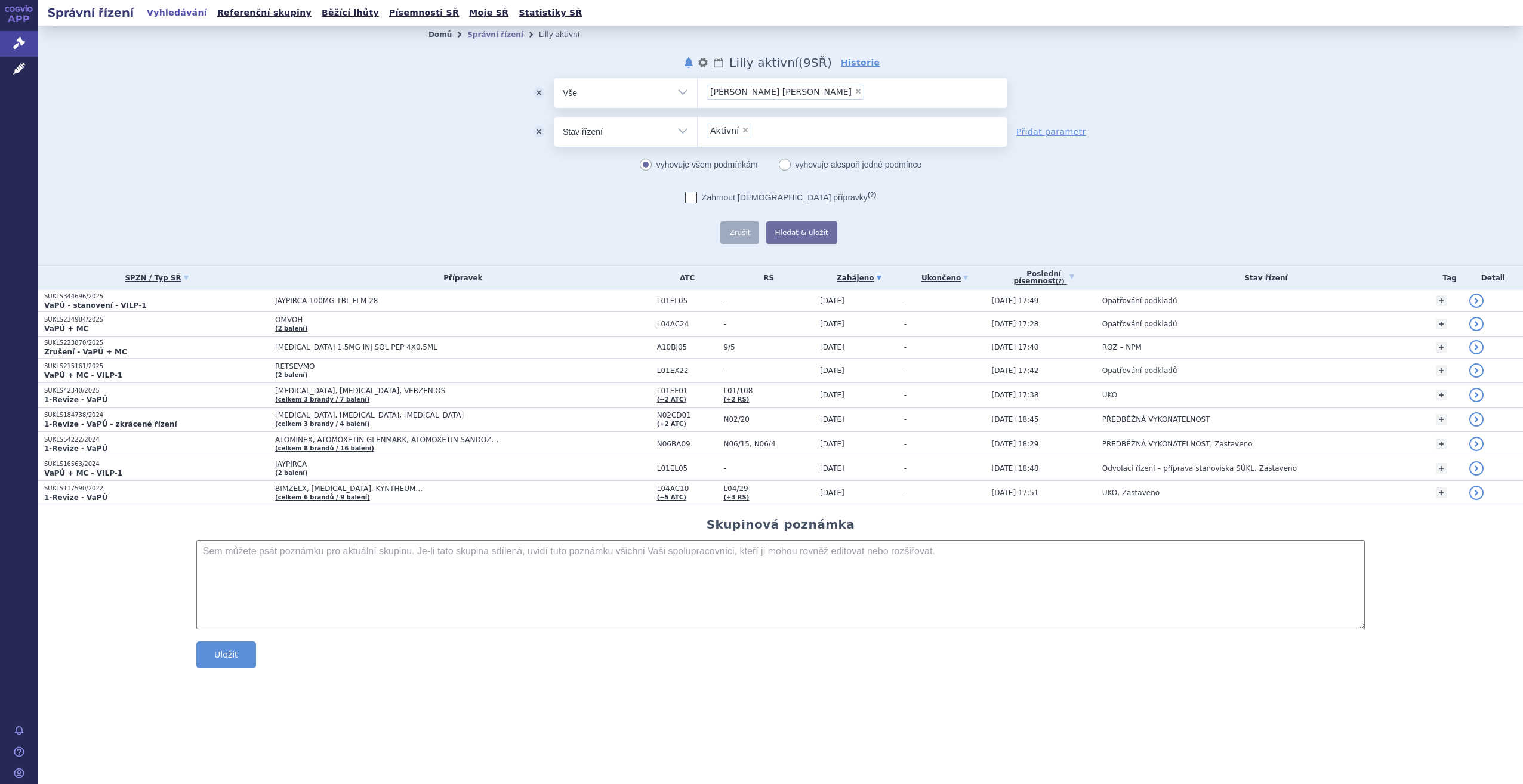
click at [438, 37] on link "Domů" at bounding box center [440, 34] width 23 height 8
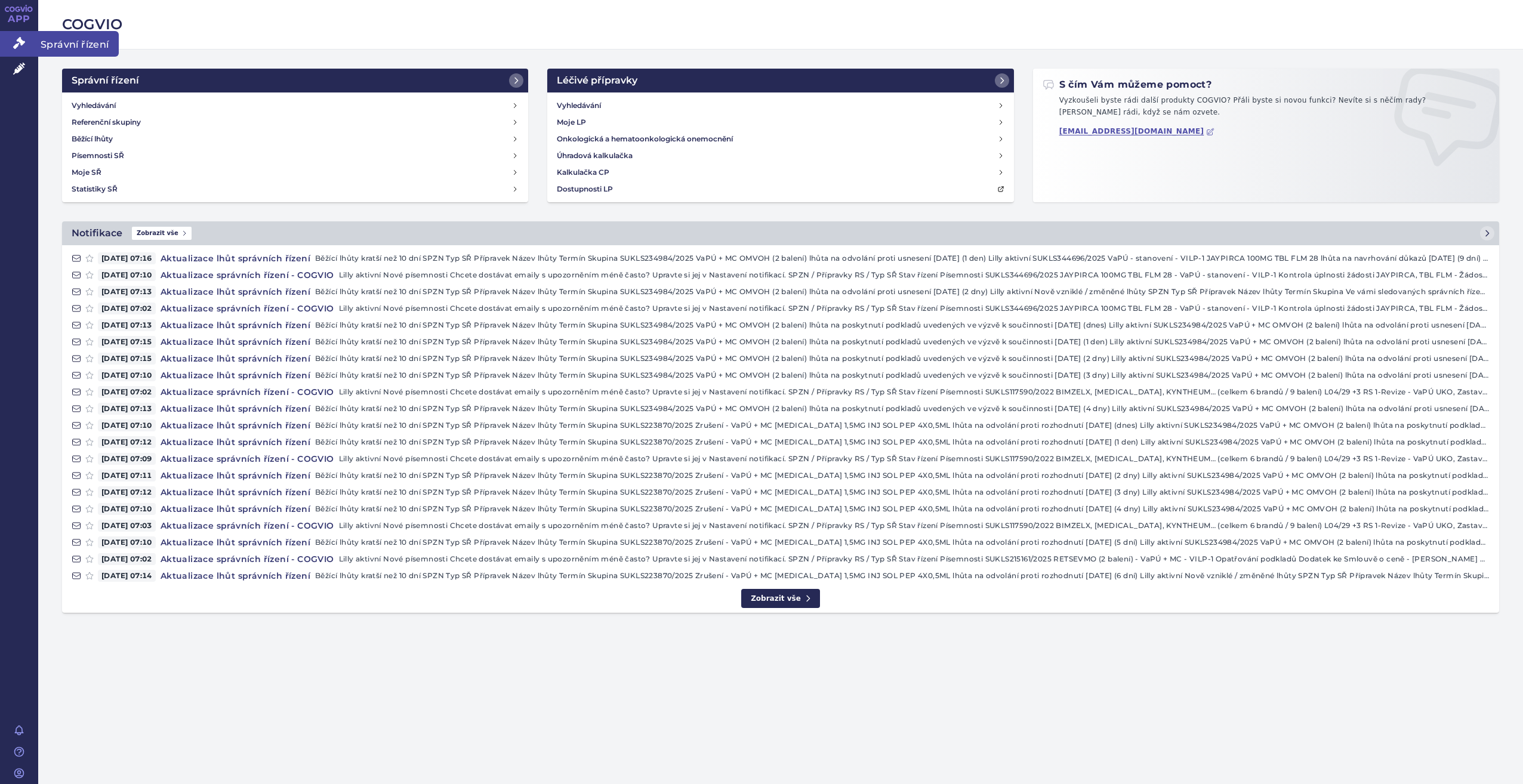
click at [9, 41] on link "Správní řízení" at bounding box center [19, 43] width 38 height 25
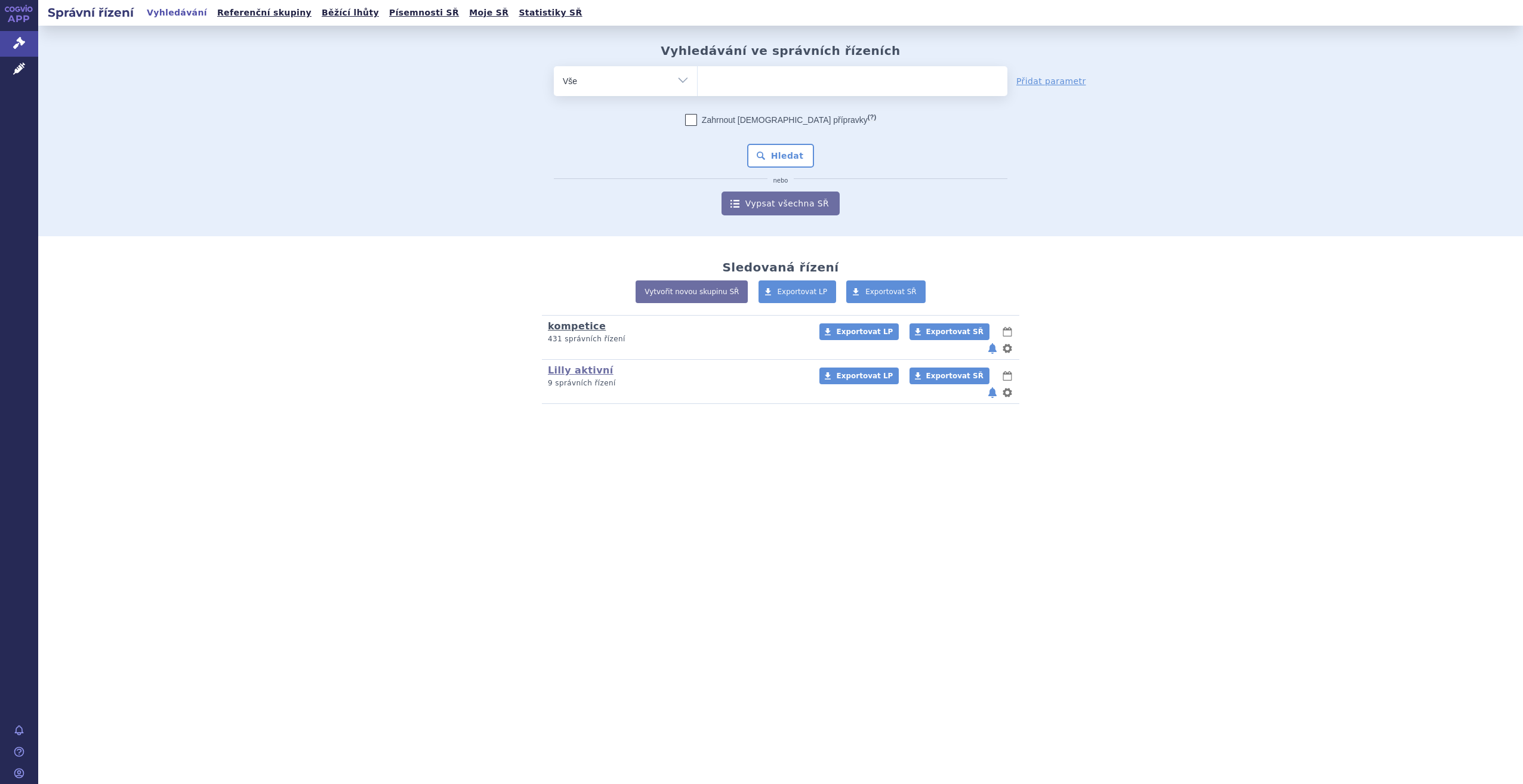
click at [577, 326] on link "kompetice" at bounding box center [577, 326] width 58 height 11
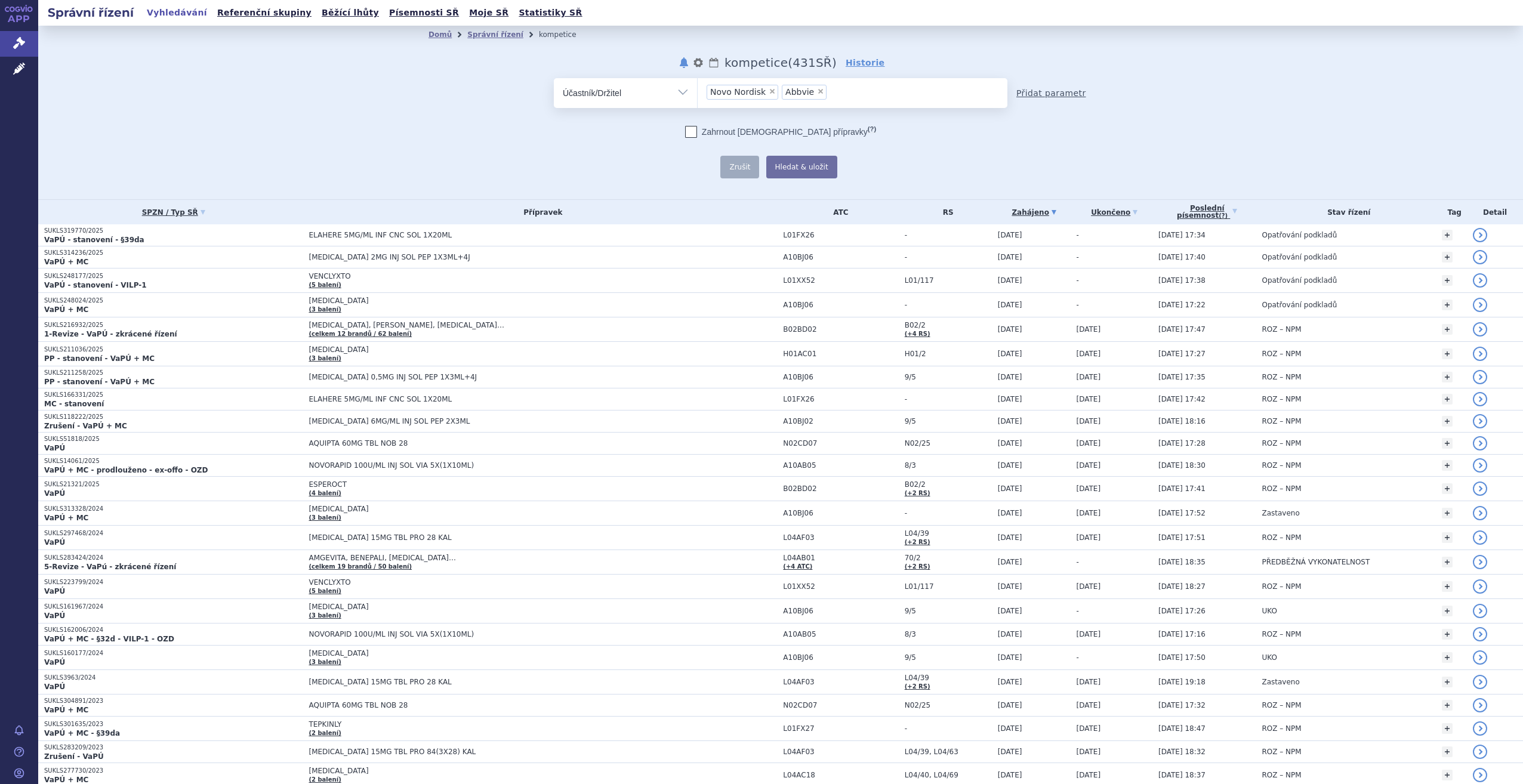
click at [1046, 95] on link "Přidat parametr" at bounding box center [1051, 93] width 70 height 12
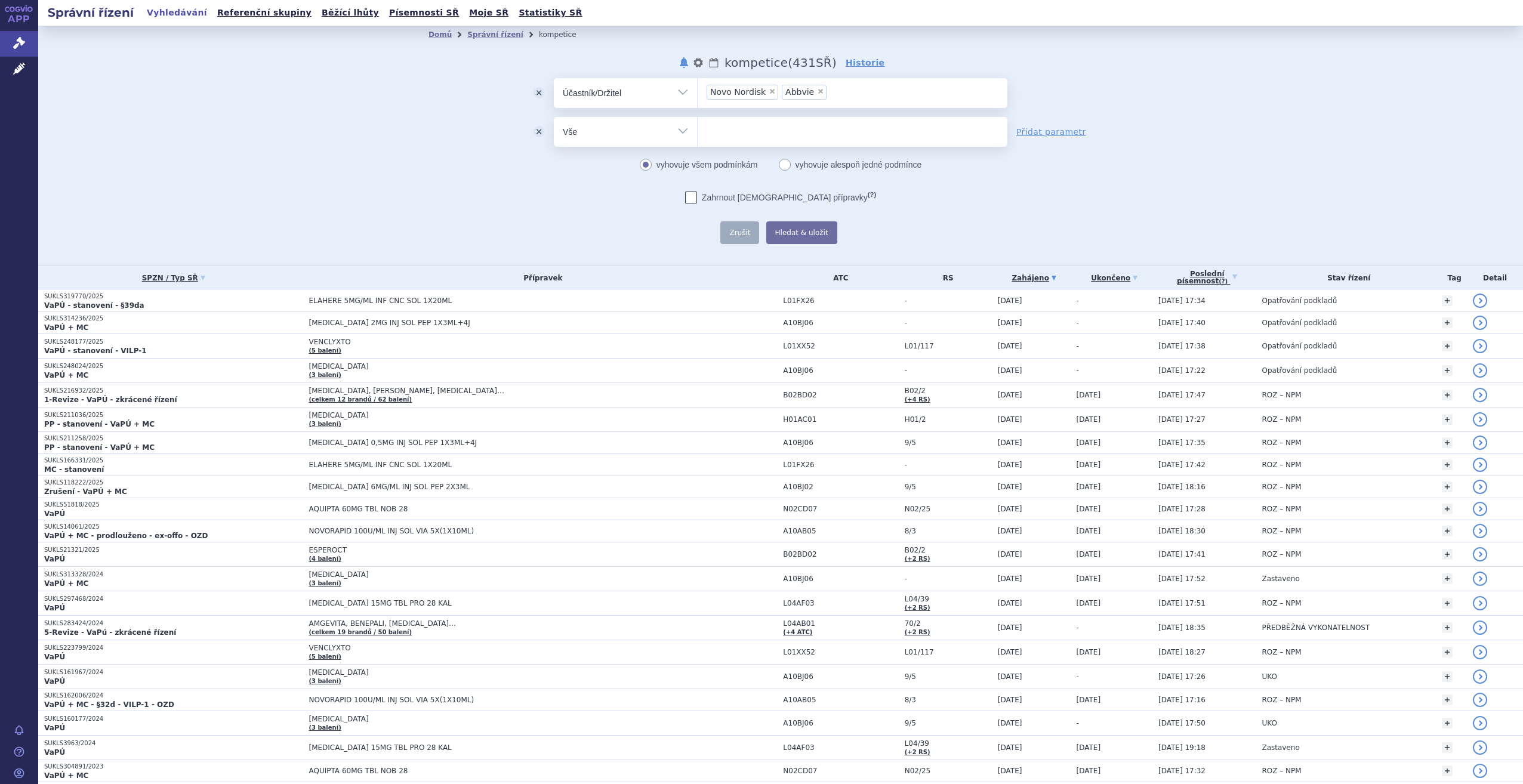
click at [675, 133] on select "Vše Spisová značka Typ SŘ Přípravek/SUKL kód Účastník/Držitel" at bounding box center [625, 130] width 143 height 27
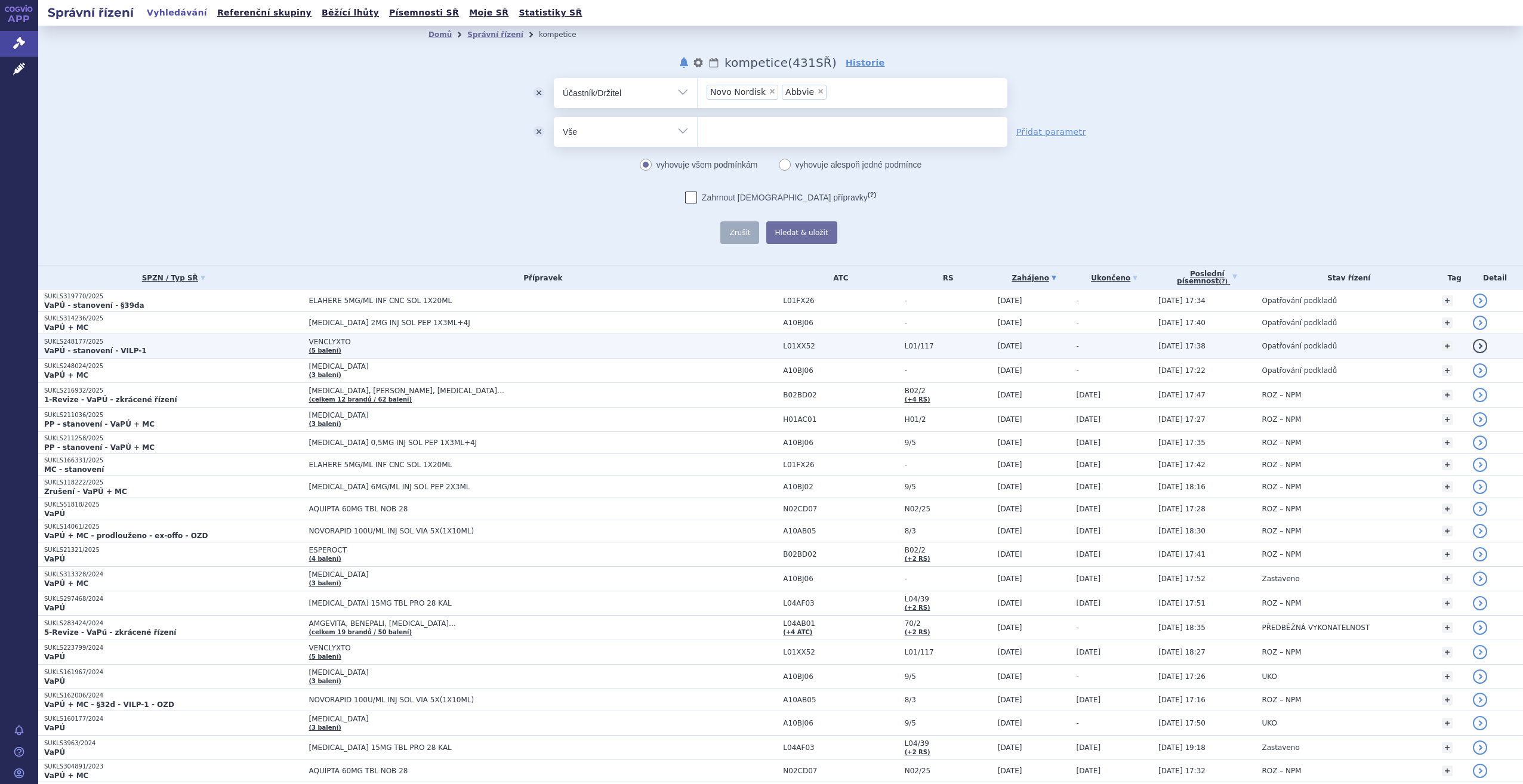
select select "filter-procedure-product-status"
click at [554, 117] on select "Vše Spisová značka Typ SŘ Přípravek/SUKL kód Účastník/Držitel" at bounding box center [625, 130] width 143 height 27
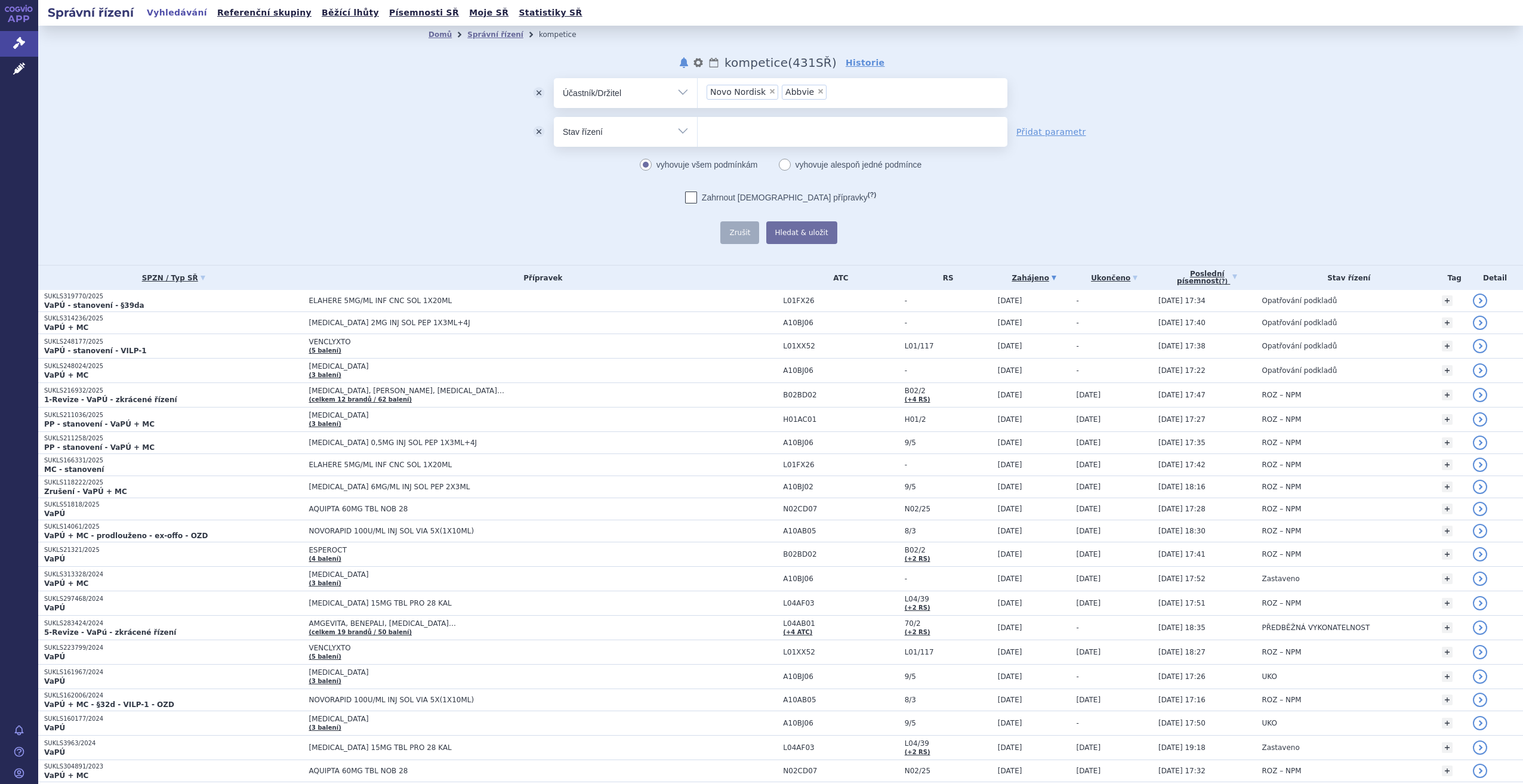
click at [742, 144] on span at bounding box center [852, 132] width 310 height 30
click at [698, 144] on select at bounding box center [697, 131] width 1 height 30
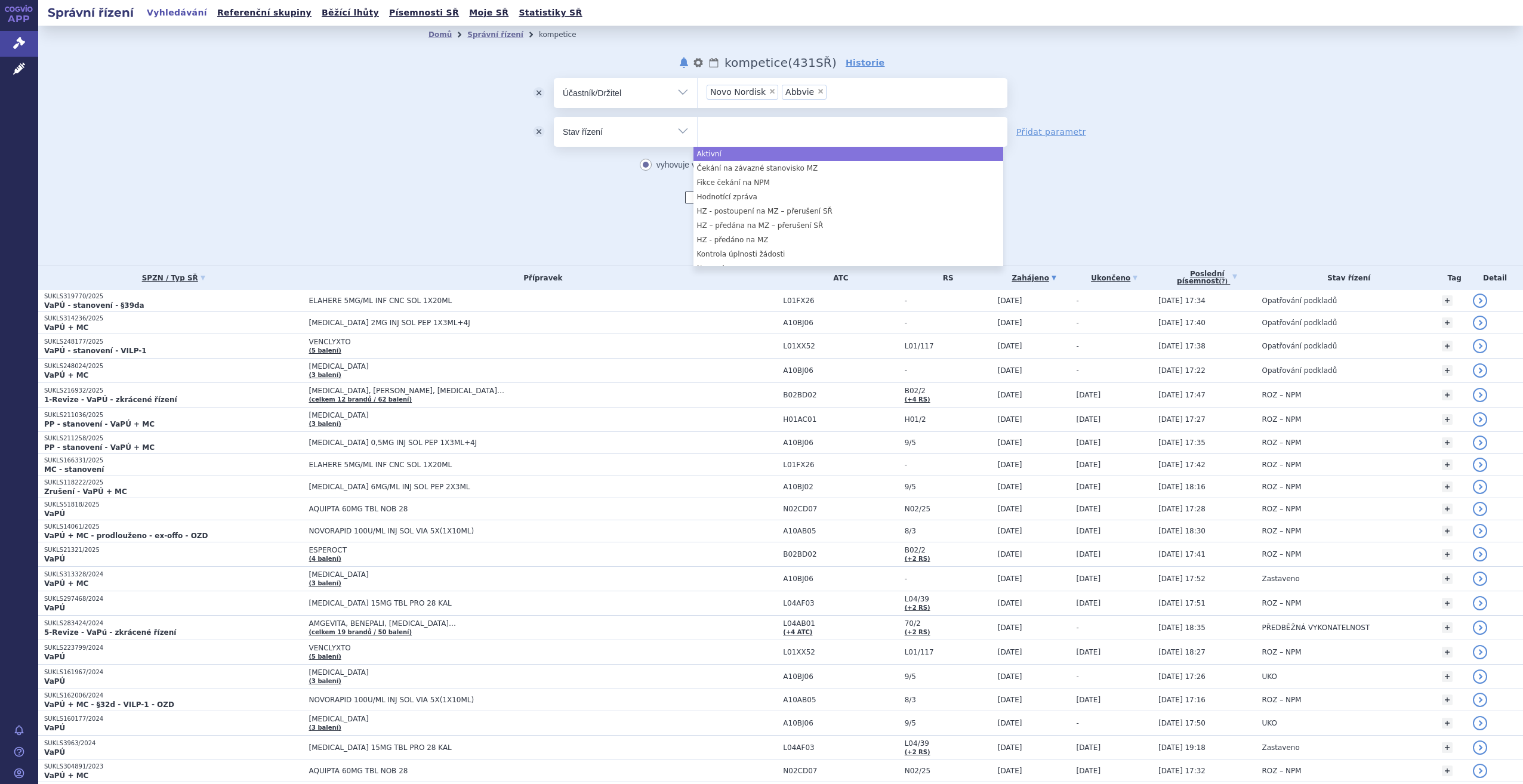
select select "a0d16f3a-7c3c-49b9-bbbf-43dbf2e58536"
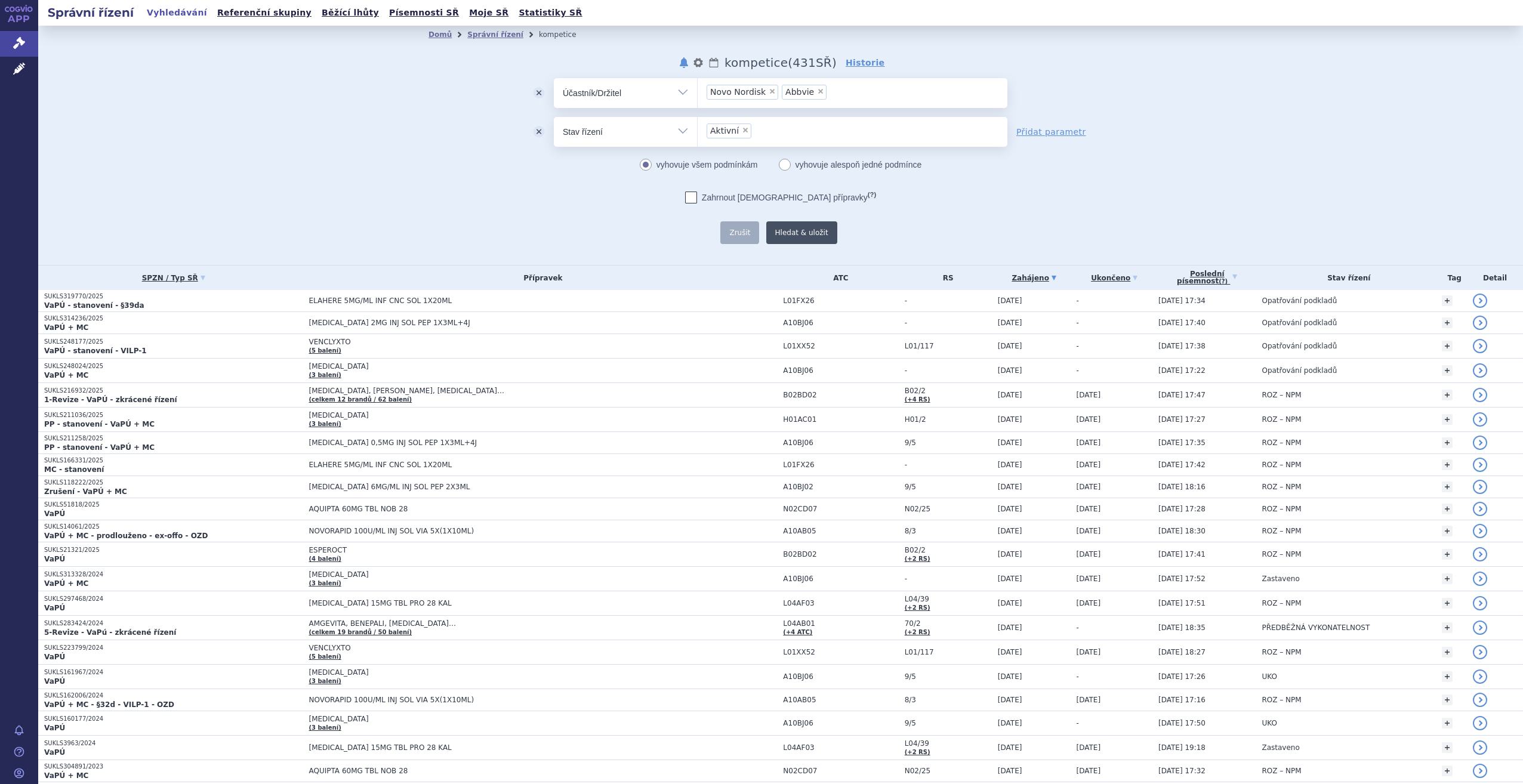
click at [793, 237] on button "Hledat & uložit" at bounding box center [802, 232] width 71 height 22
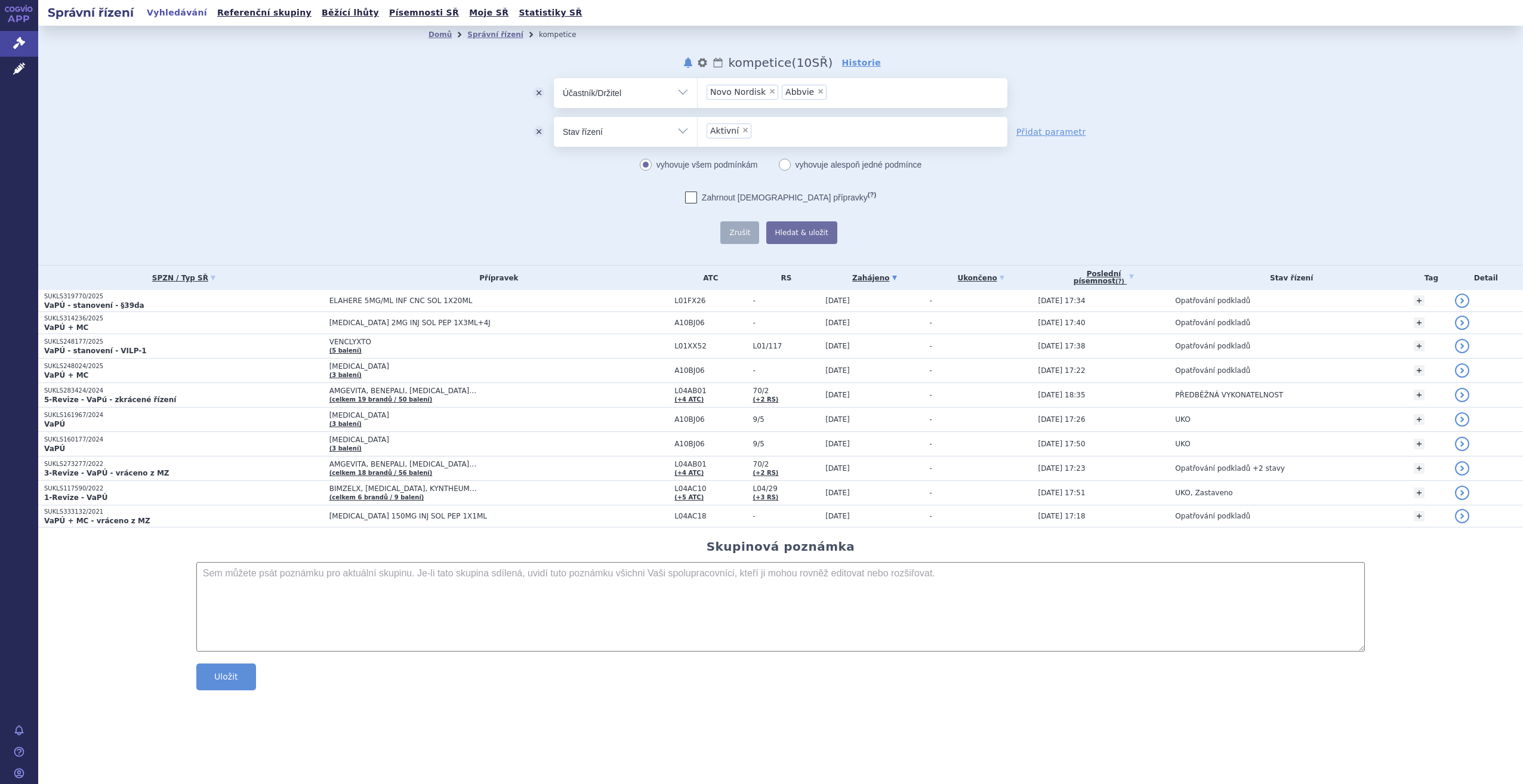
click at [697, 197] on icon at bounding box center [691, 197] width 12 height 12
click at [695, 197] on input "Zahrnout bratrské přípravky (?)" at bounding box center [691, 200] width 8 height 8
checkbox input "true"
click at [788, 236] on button "Hledat & uložit" at bounding box center [802, 232] width 71 height 22
click at [1050, 133] on link "Přidat parametr" at bounding box center [1051, 132] width 70 height 12
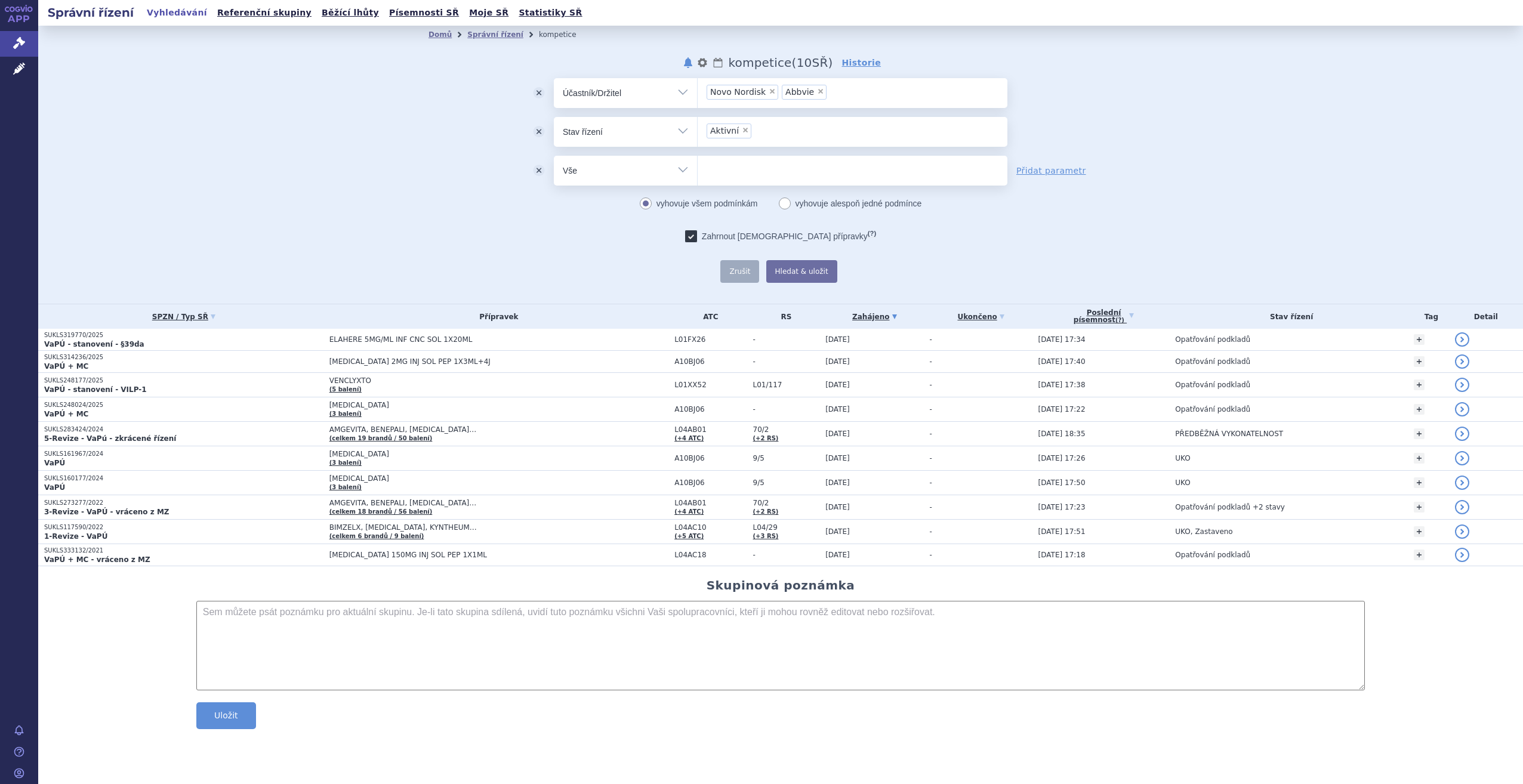
click at [687, 168] on select "Vše Spisová značka Typ SŘ Přípravek/SUKL kód Účastník/Držitel" at bounding box center [625, 169] width 143 height 27
click at [554, 156] on select "Vše Spisová značka Typ SŘ Přípravek/SUKL kód Účastník/Držitel" at bounding box center [625, 169] width 143 height 27
click at [684, 170] on select "Vše Spisová značka Typ SŘ Přípravek/SUKL kód Účastník/Držitel" at bounding box center [625, 169] width 143 height 27
select select "filter-reference-group"
click at [554, 156] on select "Vše Spisová značka Typ SŘ Přípravek/SUKL kód Účastník/Držitel" at bounding box center [625, 169] width 143 height 27
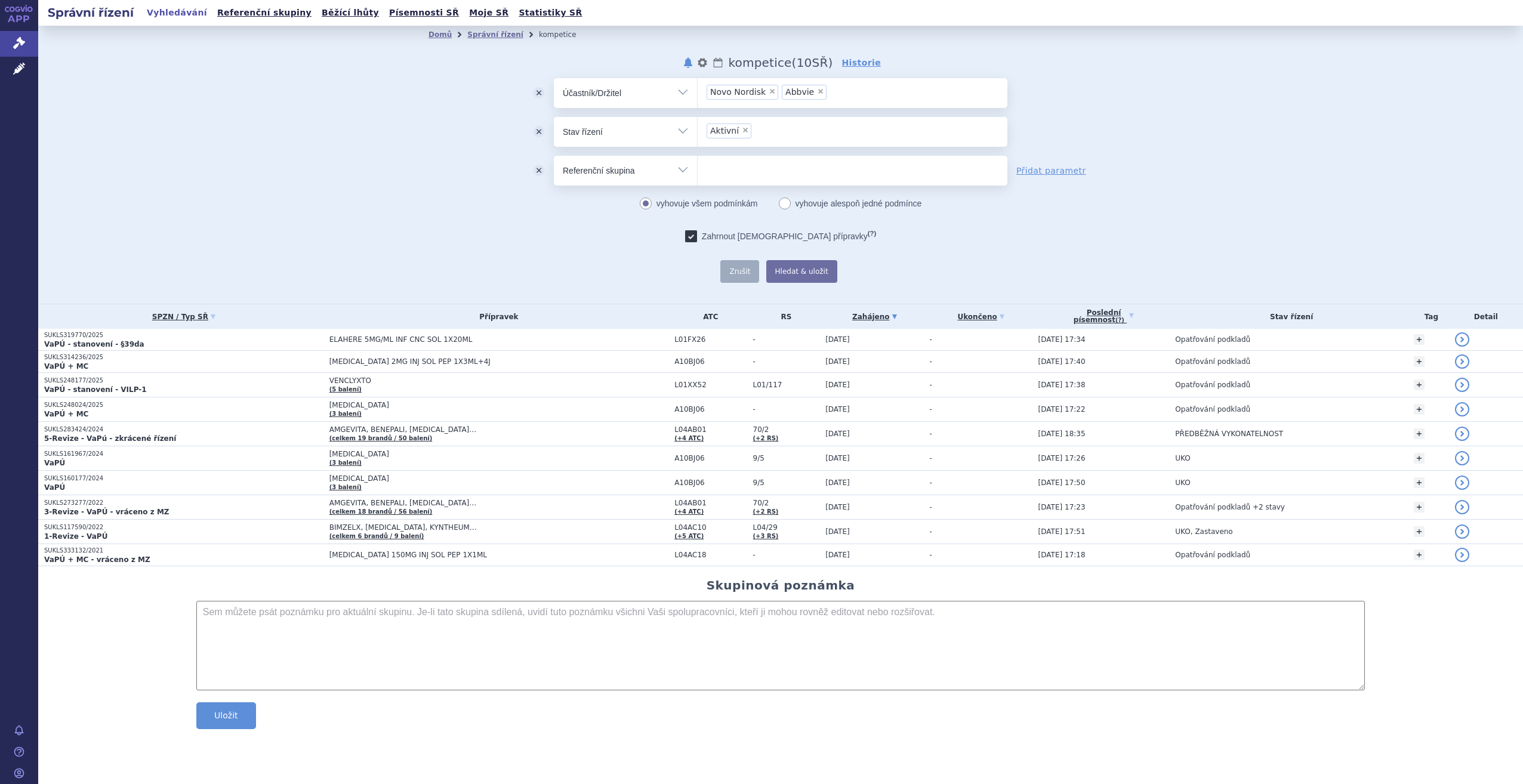
click at [744, 167] on ul at bounding box center [852, 168] width 310 height 25
click at [698, 167] on select at bounding box center [697, 170] width 1 height 30
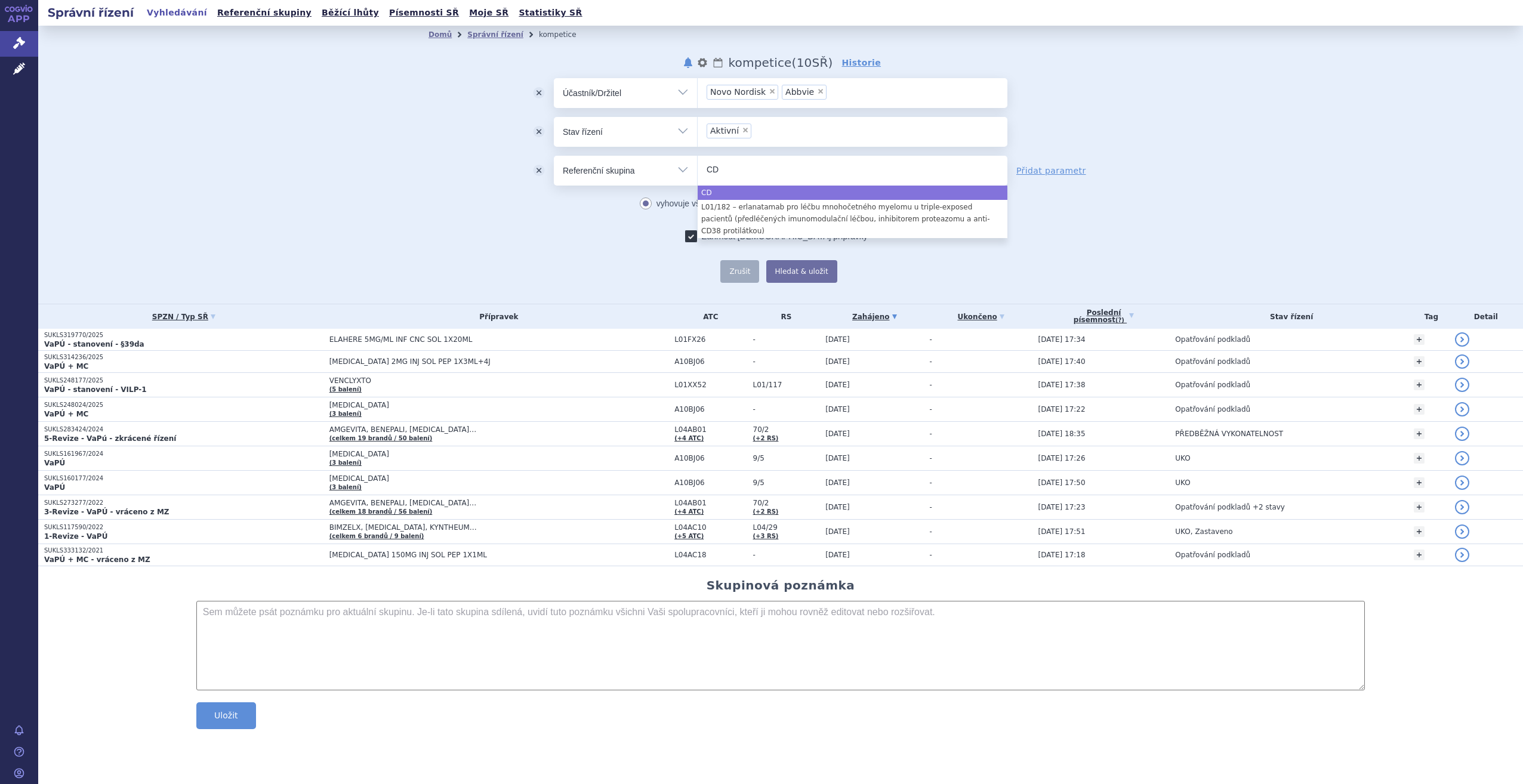
type input "C"
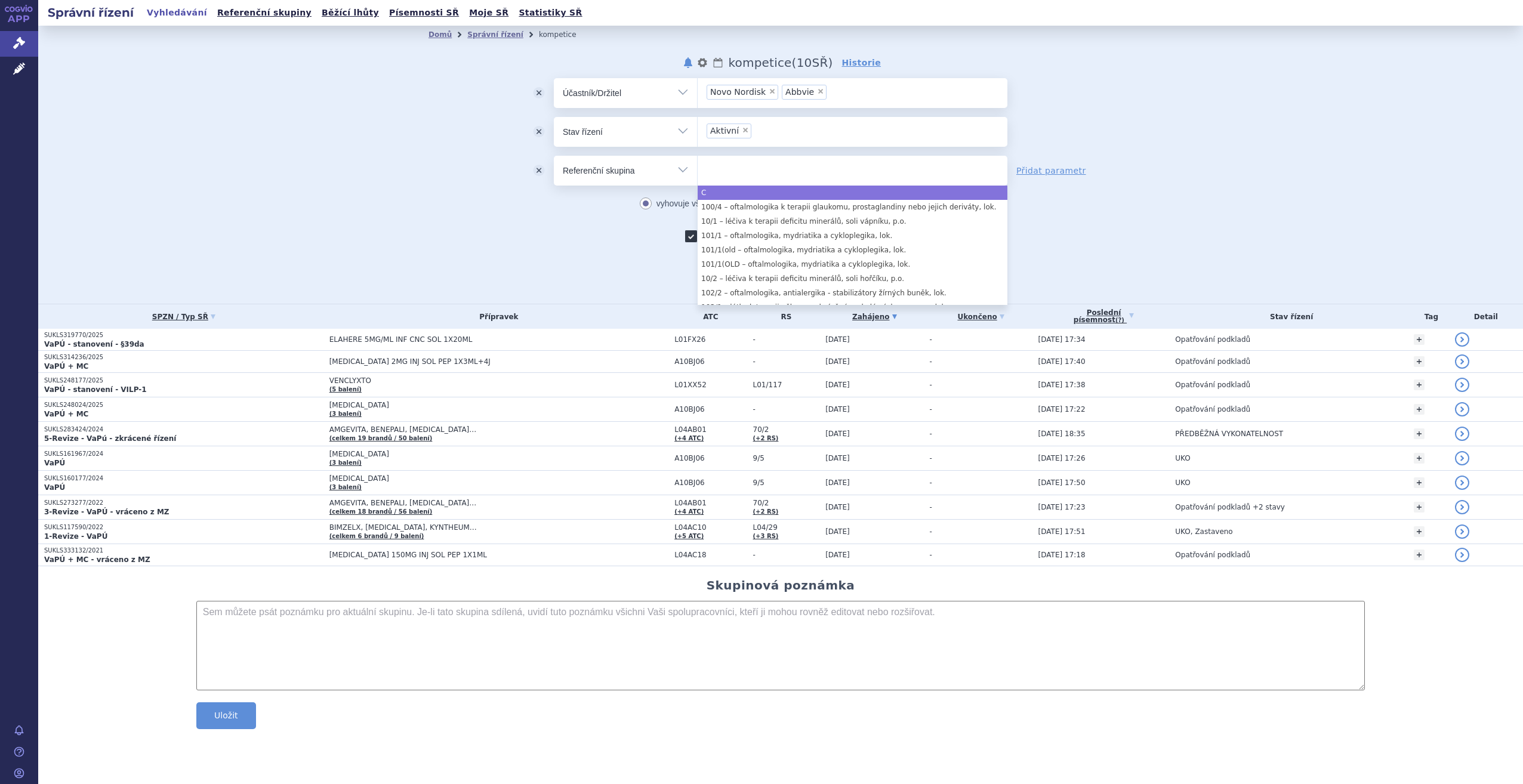
select select "C"
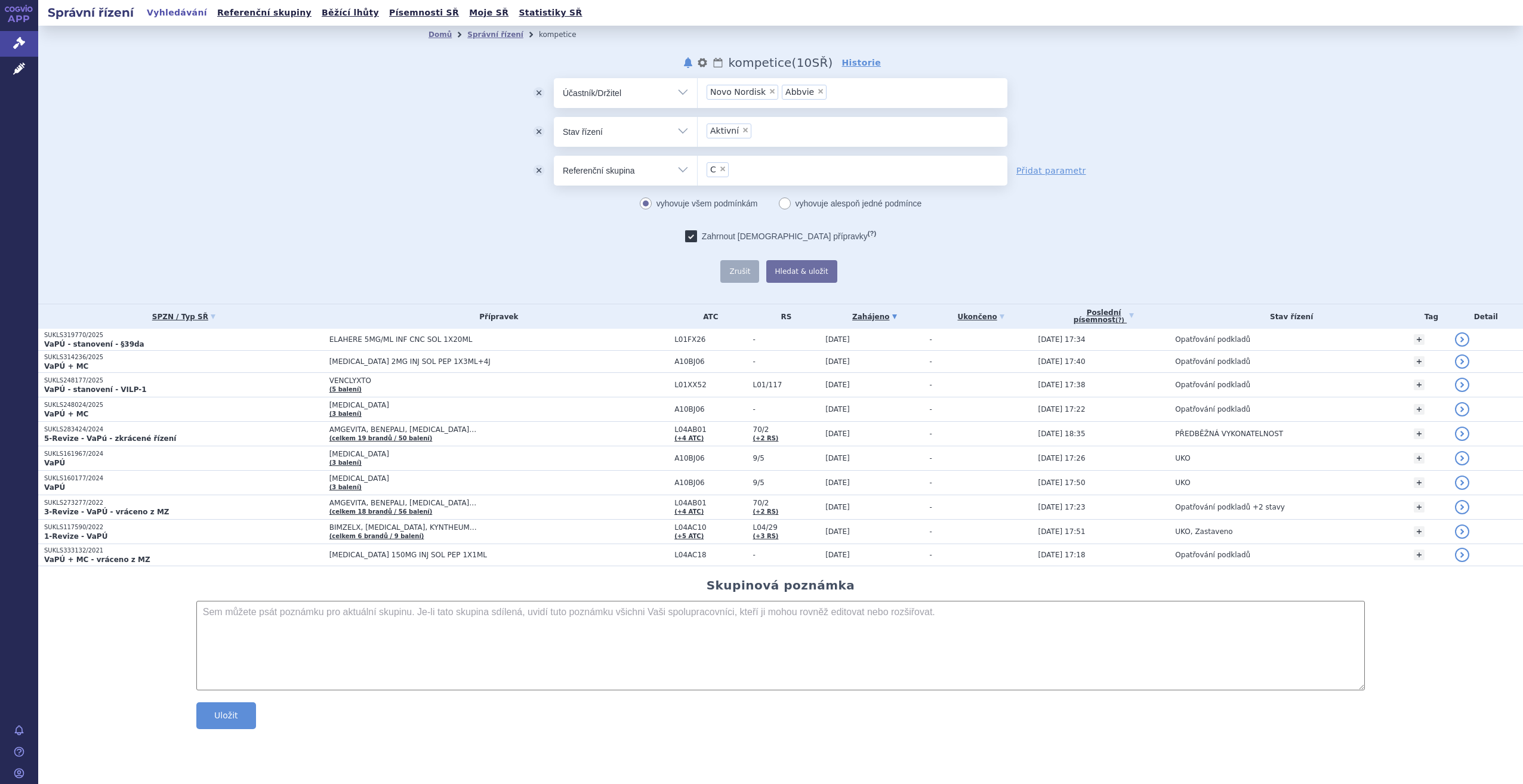
click at [686, 168] on select "Vše Spisová značka Typ SŘ Přípravek/SUKL kód Účastník/Držitel" at bounding box center [625, 169] width 143 height 27
click at [721, 167] on span "×" at bounding box center [723, 169] width 7 height 7
click at [698, 167] on select "C" at bounding box center [697, 170] width 1 height 30
select select
click at [685, 170] on select "Vše Spisová značka Typ SŘ Přípravek/SUKL kód Účastník/Držitel" at bounding box center [625, 169] width 143 height 27
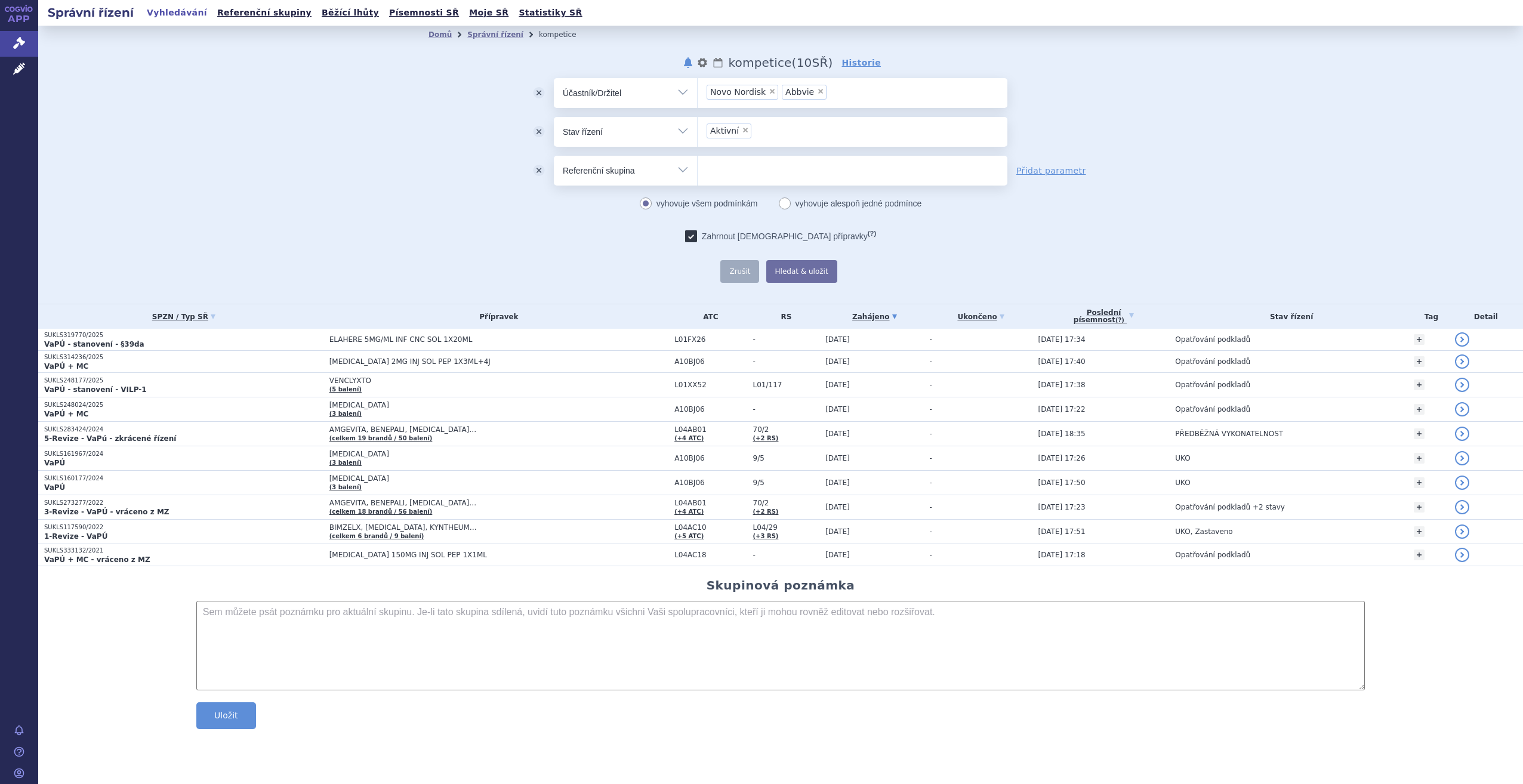
select select "filter-atc-group"
click at [554, 156] on select "Vše Spisová značka Typ SŘ Přípravek/SUKL kód Účastník/Držitel" at bounding box center [625, 169] width 143 height 27
click at [712, 177] on input "search" at bounding box center [710, 169] width 6 height 15
paste input "L01EF03"
type input "L01EF03"
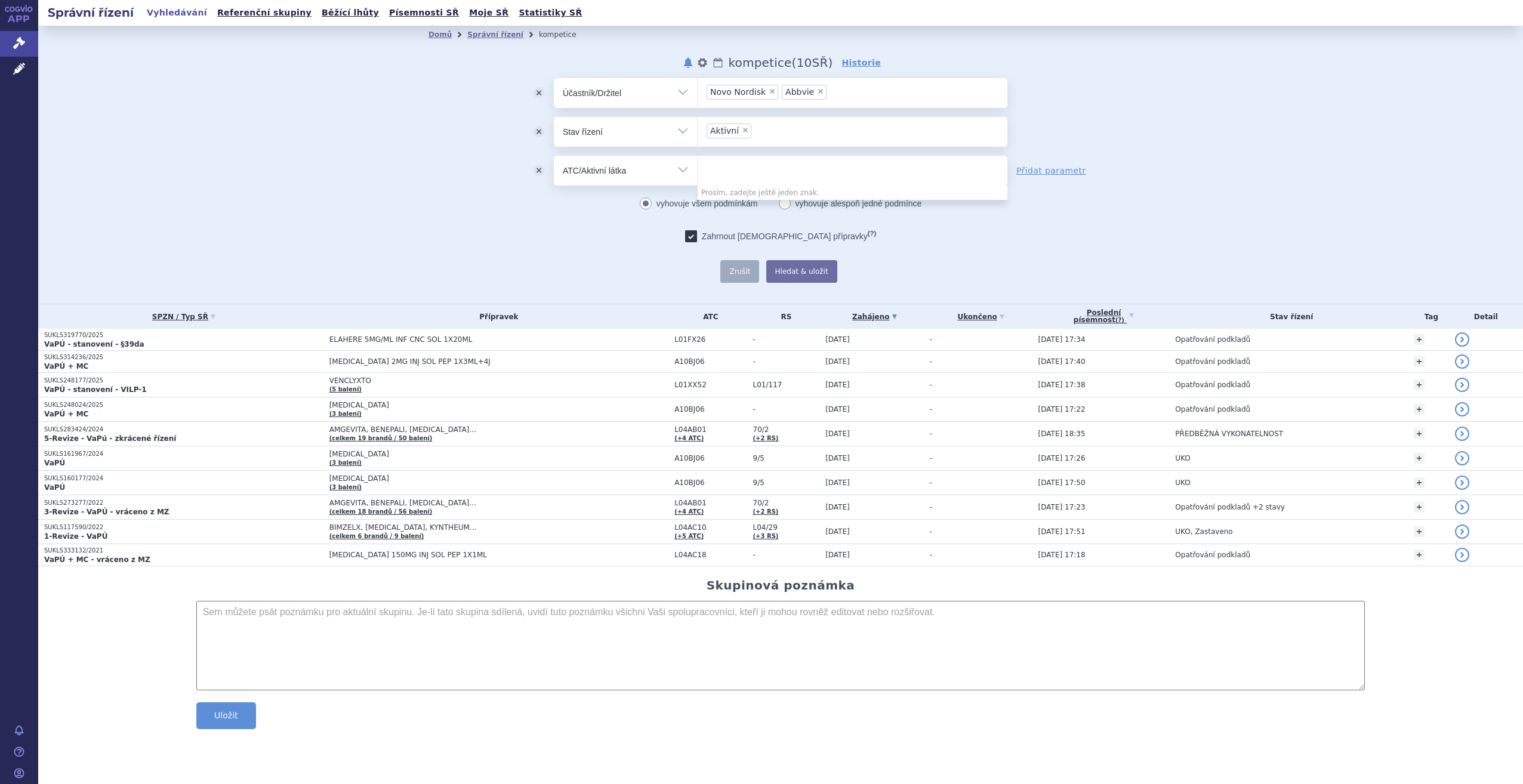
select select "L01EF03"
click at [749, 169] on span "×" at bounding box center [752, 169] width 7 height 7
click at [698, 169] on select "L01EF03" at bounding box center [697, 170] width 1 height 30
select select
type input "L01EF03"
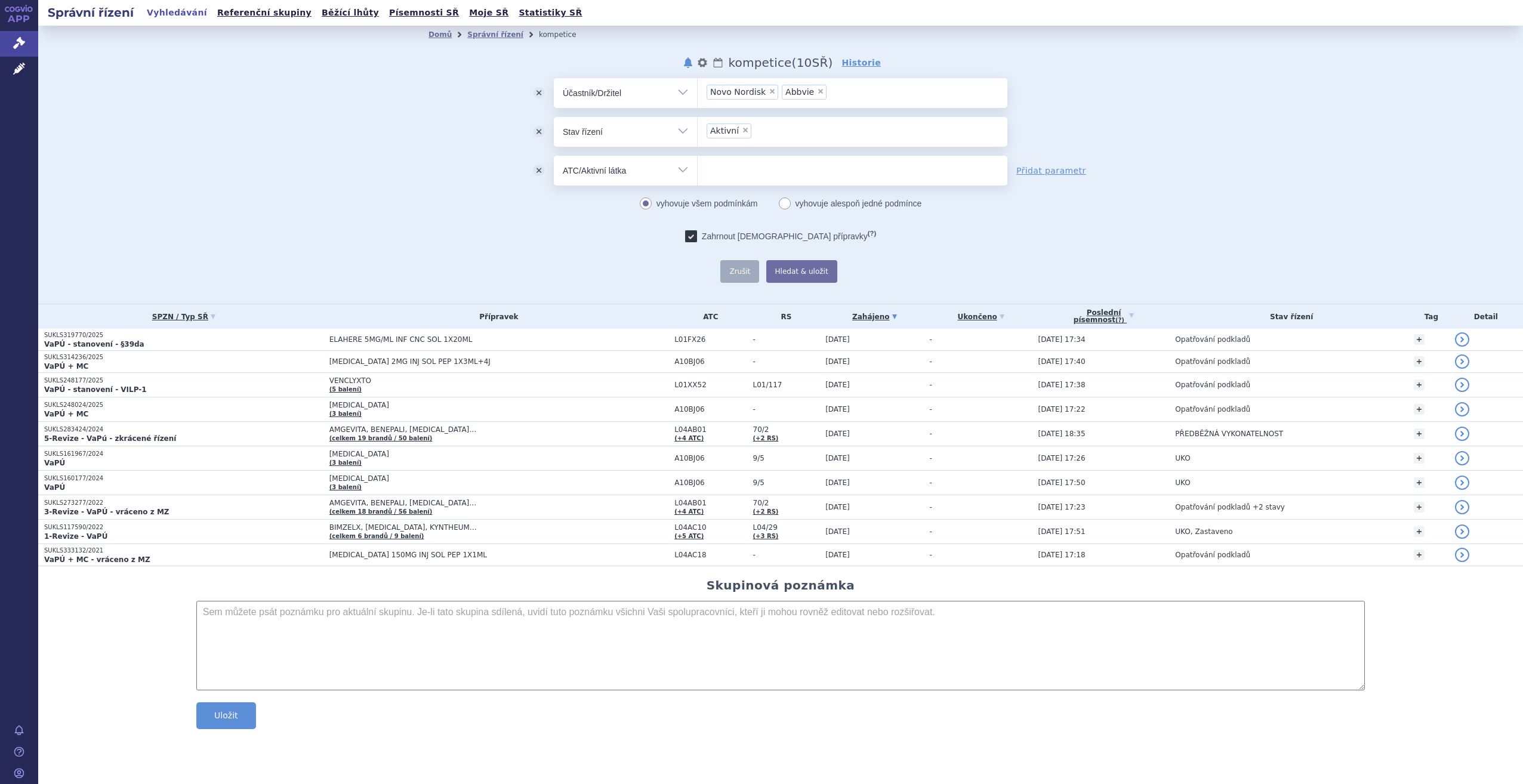
select select "L01EF03"
click at [749, 169] on span "×" at bounding box center [752, 169] width 7 height 7
click at [698, 169] on select "L01EF03" at bounding box center [697, 170] width 1 height 30
select select
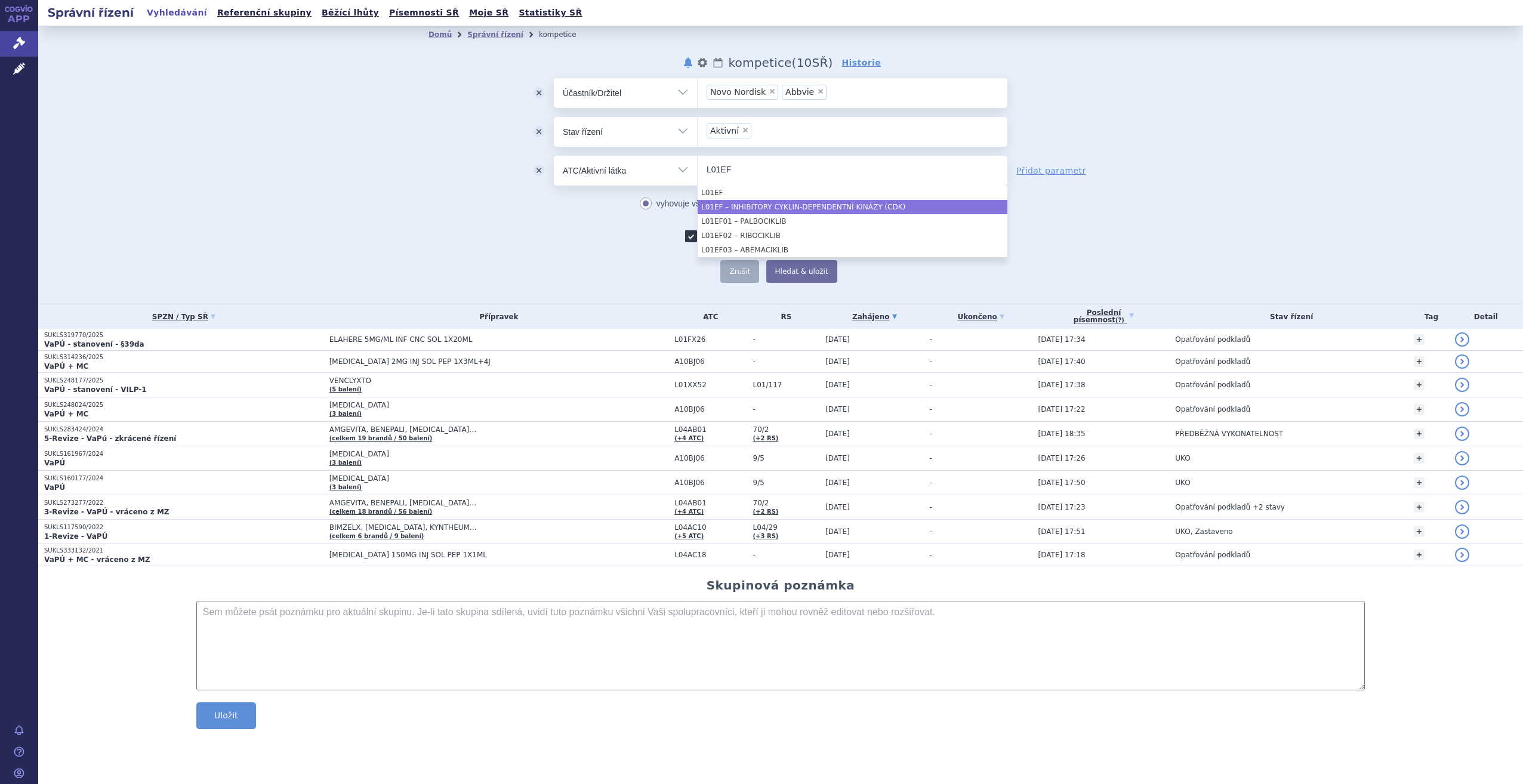
type input "L01EF"
select select "L01EF"
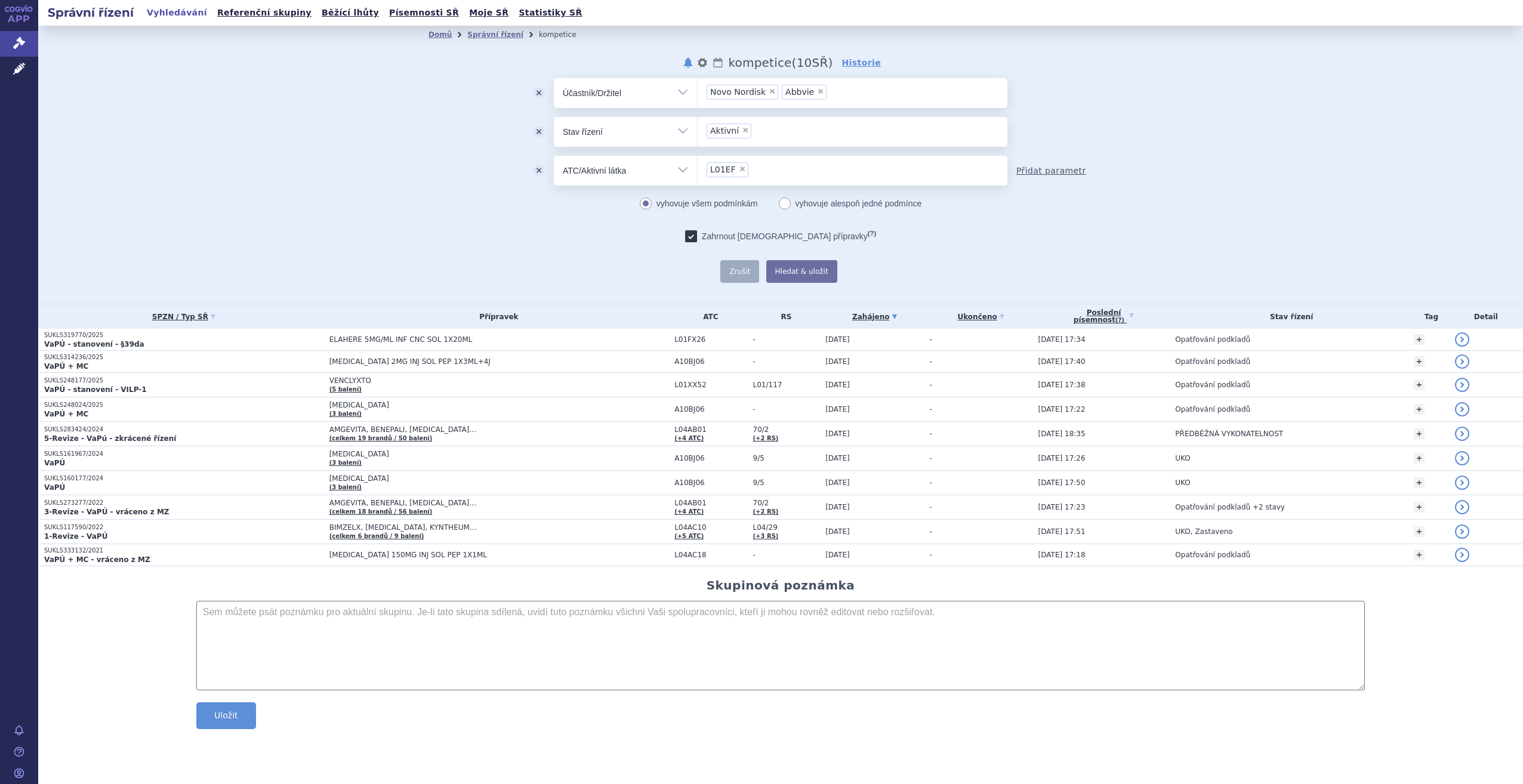
click at [1046, 175] on link "Přidat parametr" at bounding box center [1051, 170] width 70 height 12
select select "filter-all"
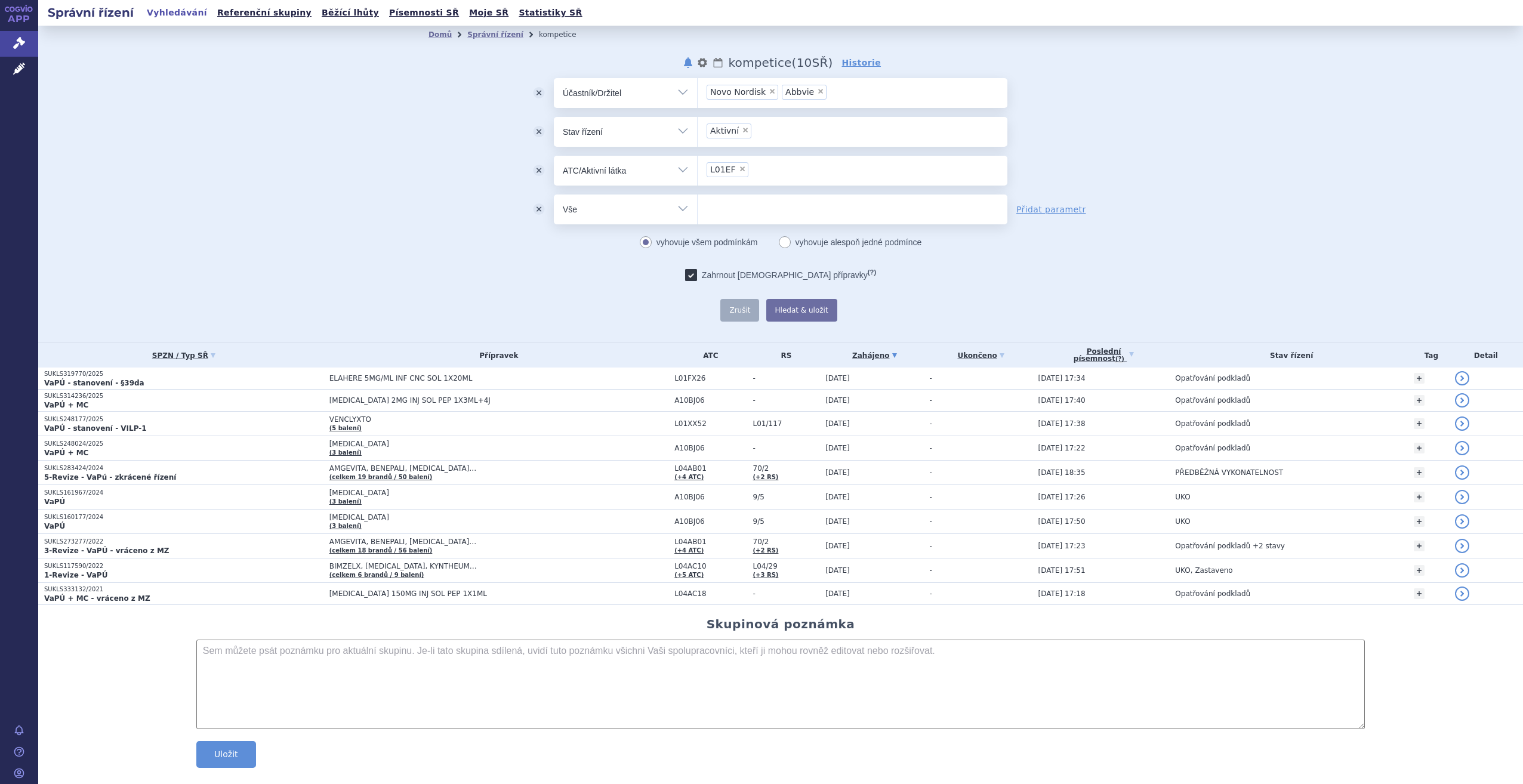
drag, startPoint x: 681, startPoint y: 208, endPoint x: 673, endPoint y: 218, distance: 12.8
click at [681, 208] on select "Vše Spisová značka Typ SŘ Přípravek/SUKL kód Účastník/Držitel" at bounding box center [625, 208] width 143 height 27
click at [440, 283] on div "odstranit Vše Spisová značka Typ SŘ" at bounding box center [781, 199] width 704 height 243
click at [532, 205] on button "odstranit" at bounding box center [539, 209] width 30 height 30
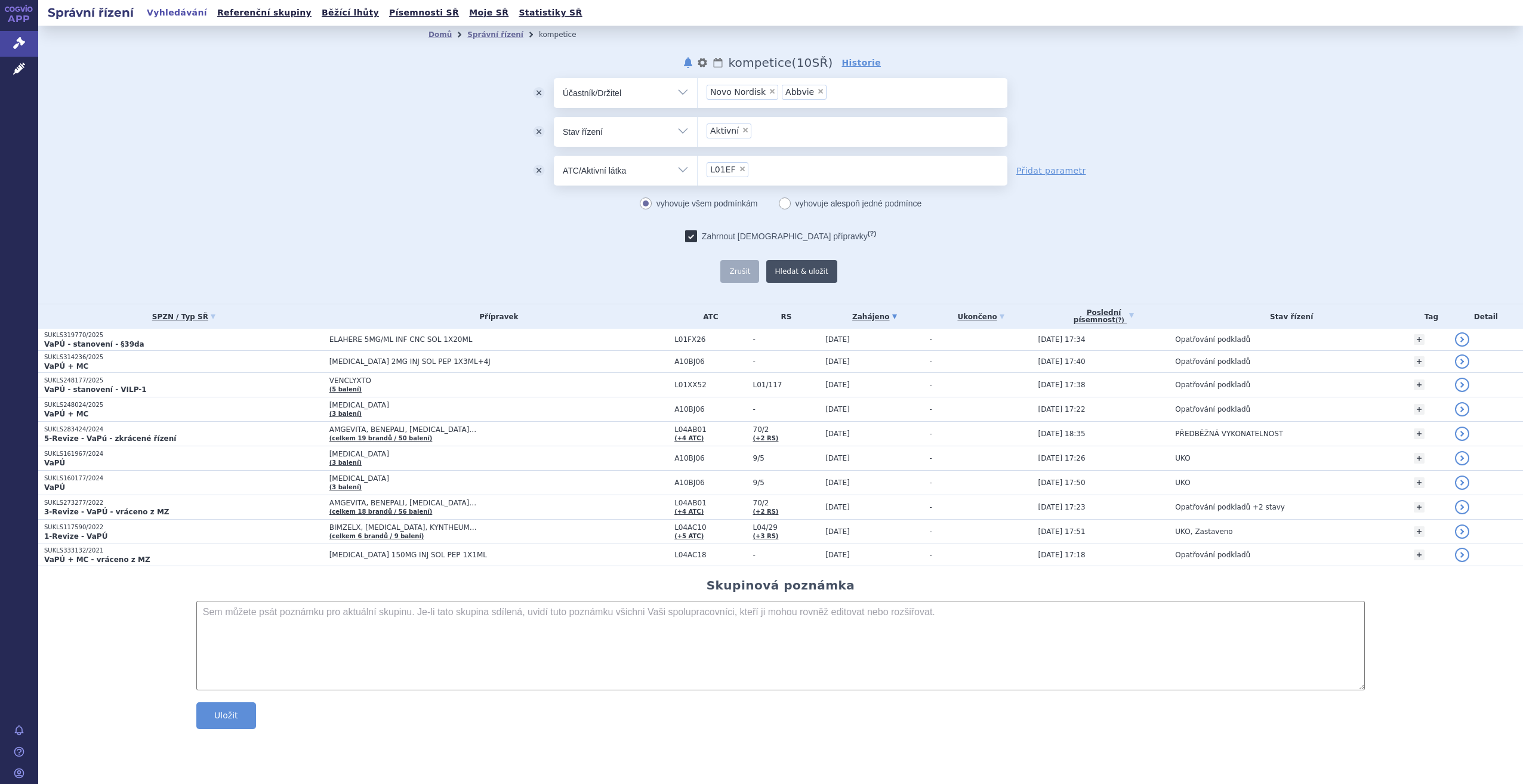
click at [796, 273] on button "Hledat & uložit" at bounding box center [802, 271] width 71 height 22
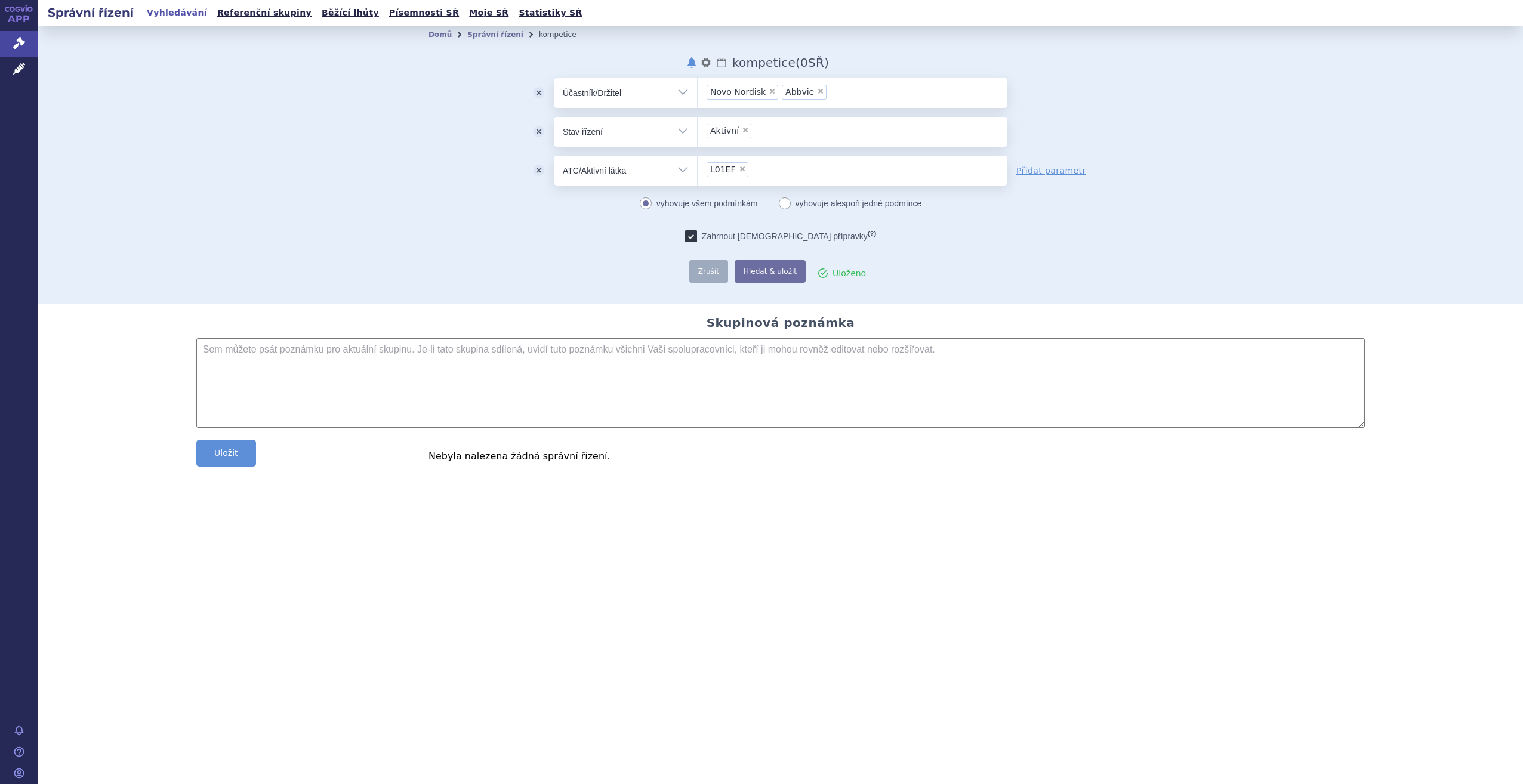
click at [784, 204] on icon at bounding box center [784, 203] width 12 height 12
click at [784, 204] on input "vyhovuje alespoň jedné podmínce" at bounding box center [785, 203] width 8 height 8
radio input "true"
click at [806, 277] on button "Hledat & uložit" at bounding box center [802, 271] width 71 height 22
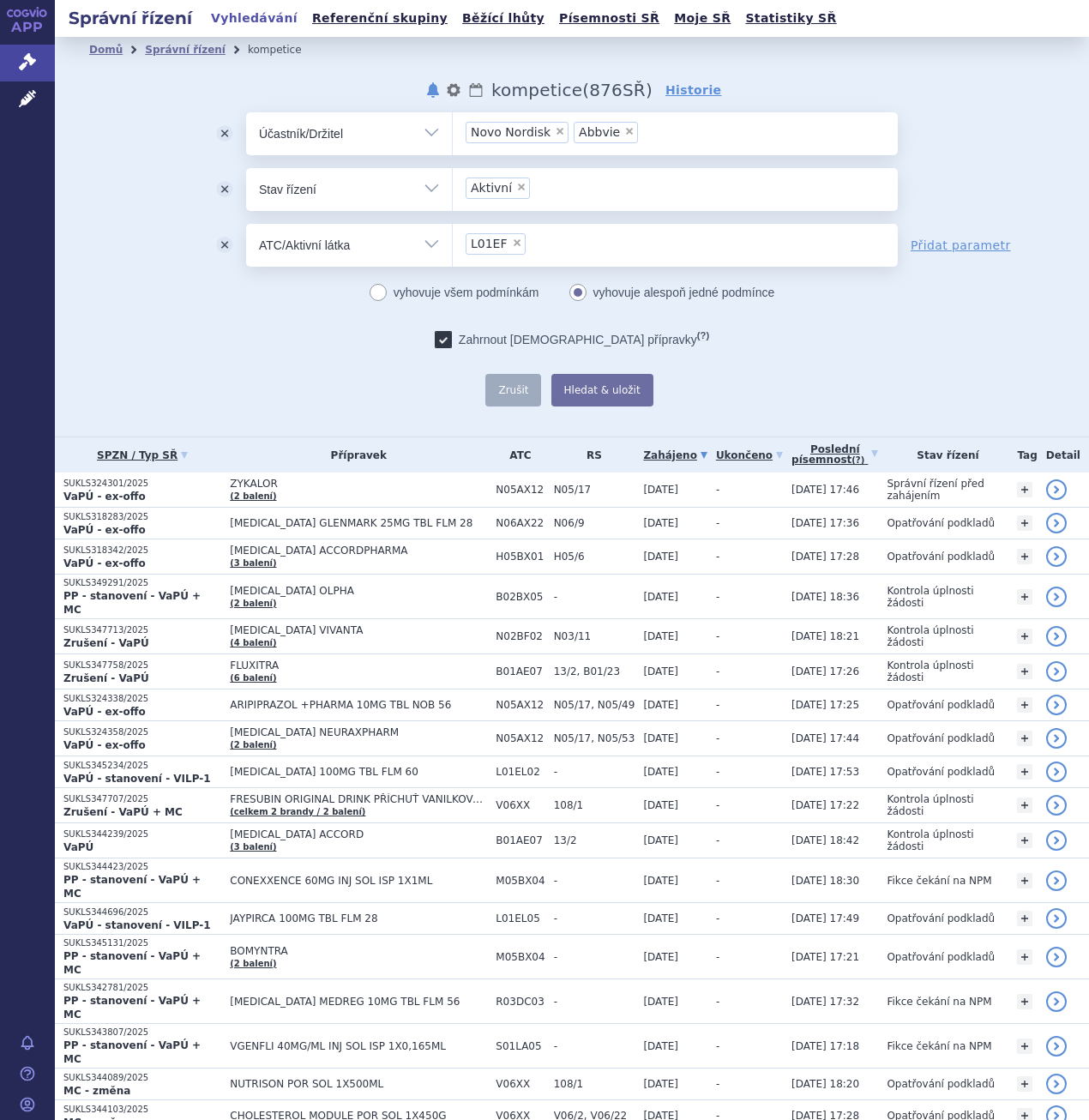
click at [542, 243] on ul "× L01EF" at bounding box center [675, 242] width 445 height 38
click at [453, 243] on select "L01EF" at bounding box center [452, 244] width 1 height 43
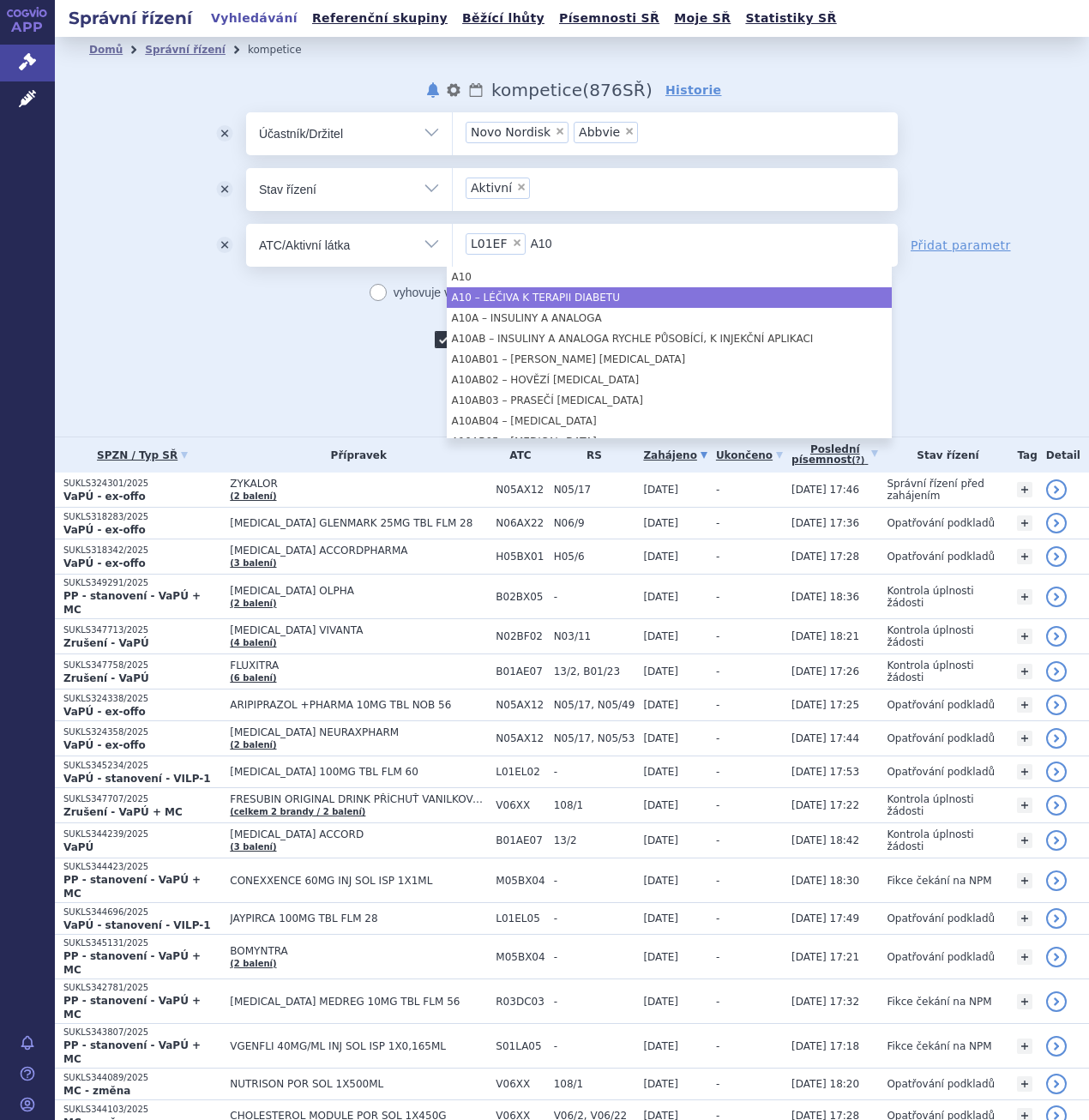
type input "A10"
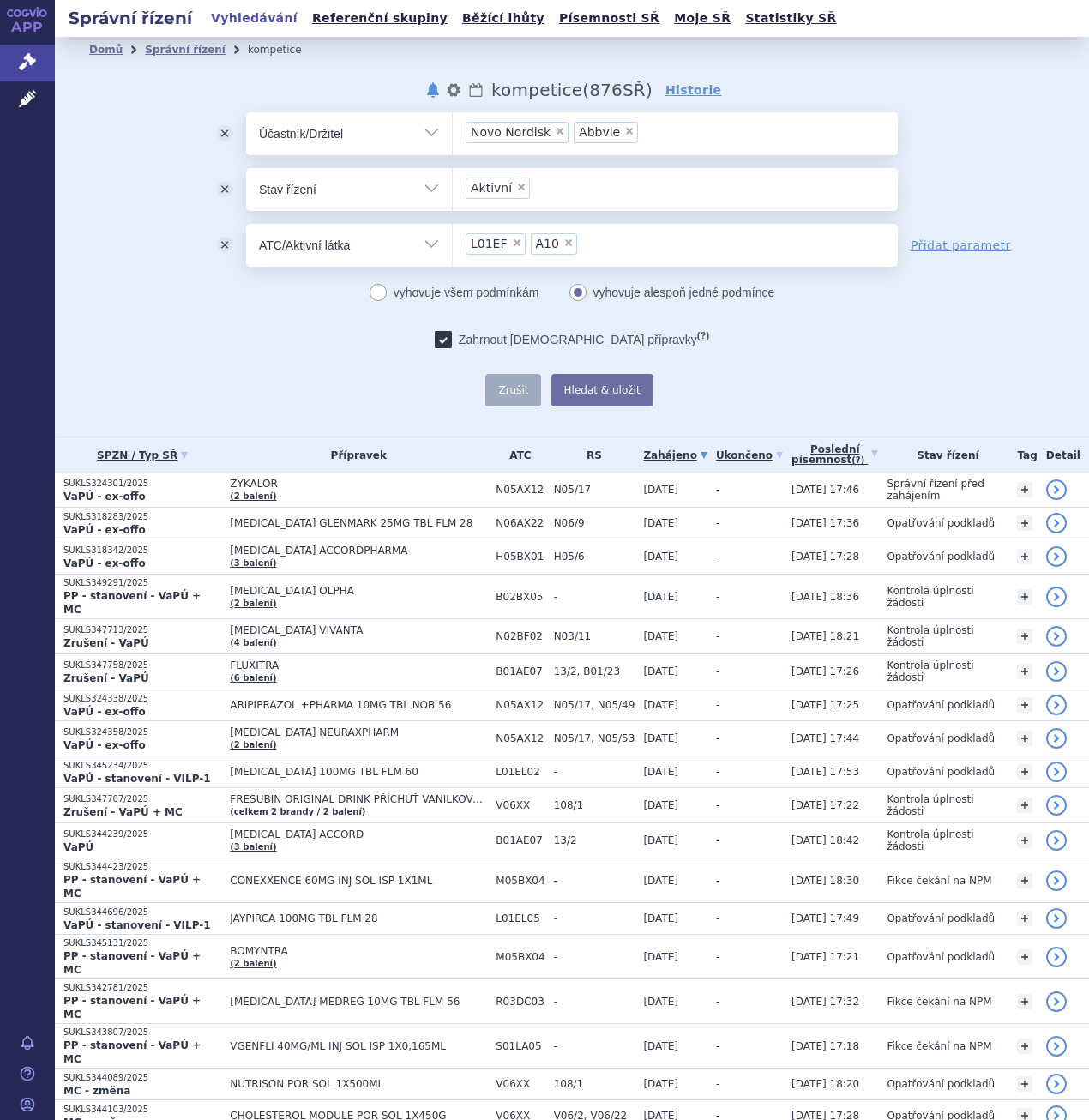
click at [555, 131] on span "×" at bounding box center [559, 130] width 10 height 10
click at [453, 131] on select "Novo Nordisk Abbvie" at bounding box center [452, 132] width 1 height 43
select select "Abbvie"
click at [219, 129] on button "odstranit" at bounding box center [224, 133] width 43 height 43
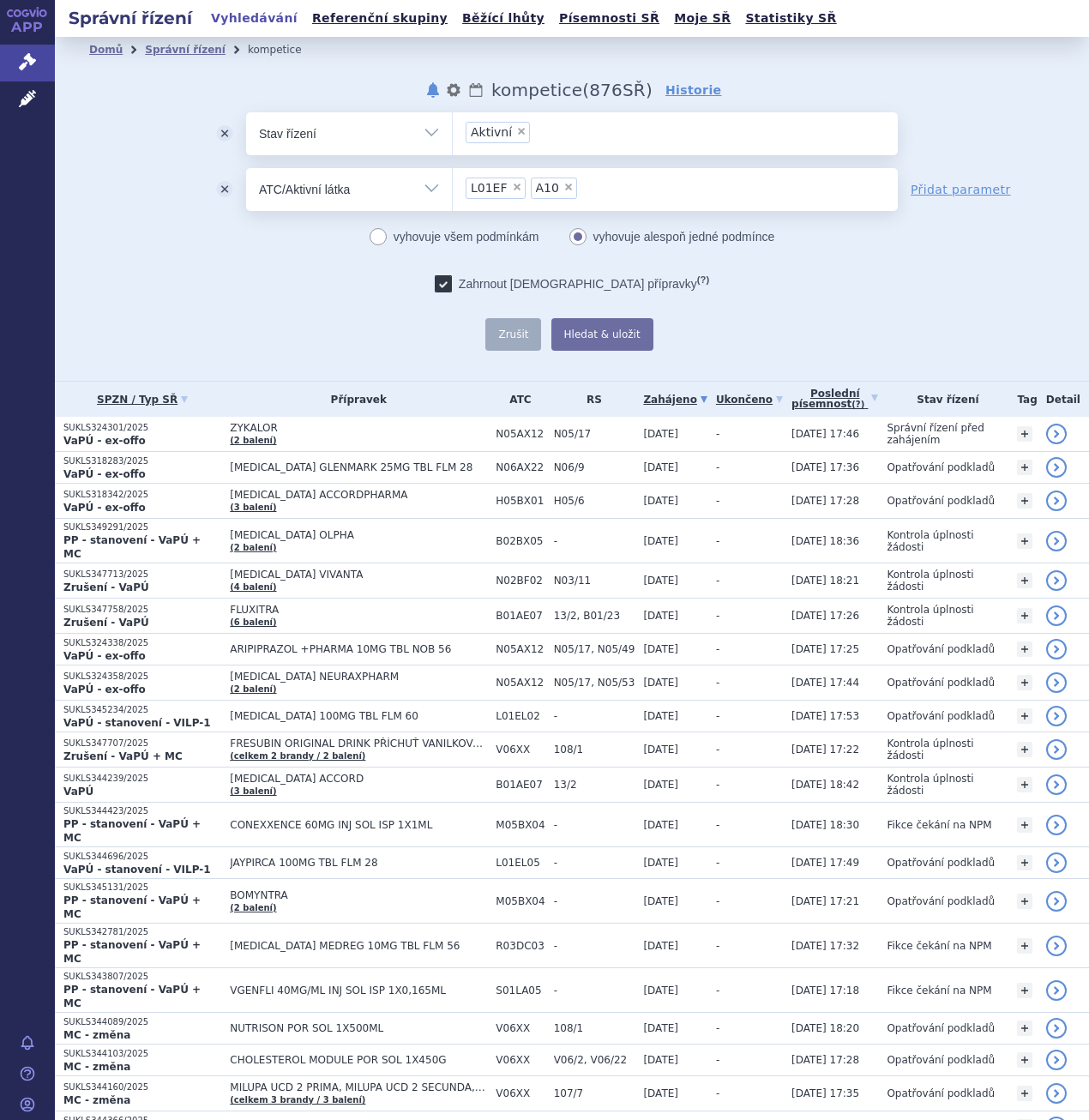
click at [618, 199] on ul "× L01EF × A10" at bounding box center [675, 186] width 445 height 38
click at [453, 199] on select "L01EF A10" at bounding box center [452, 188] width 1 height 43
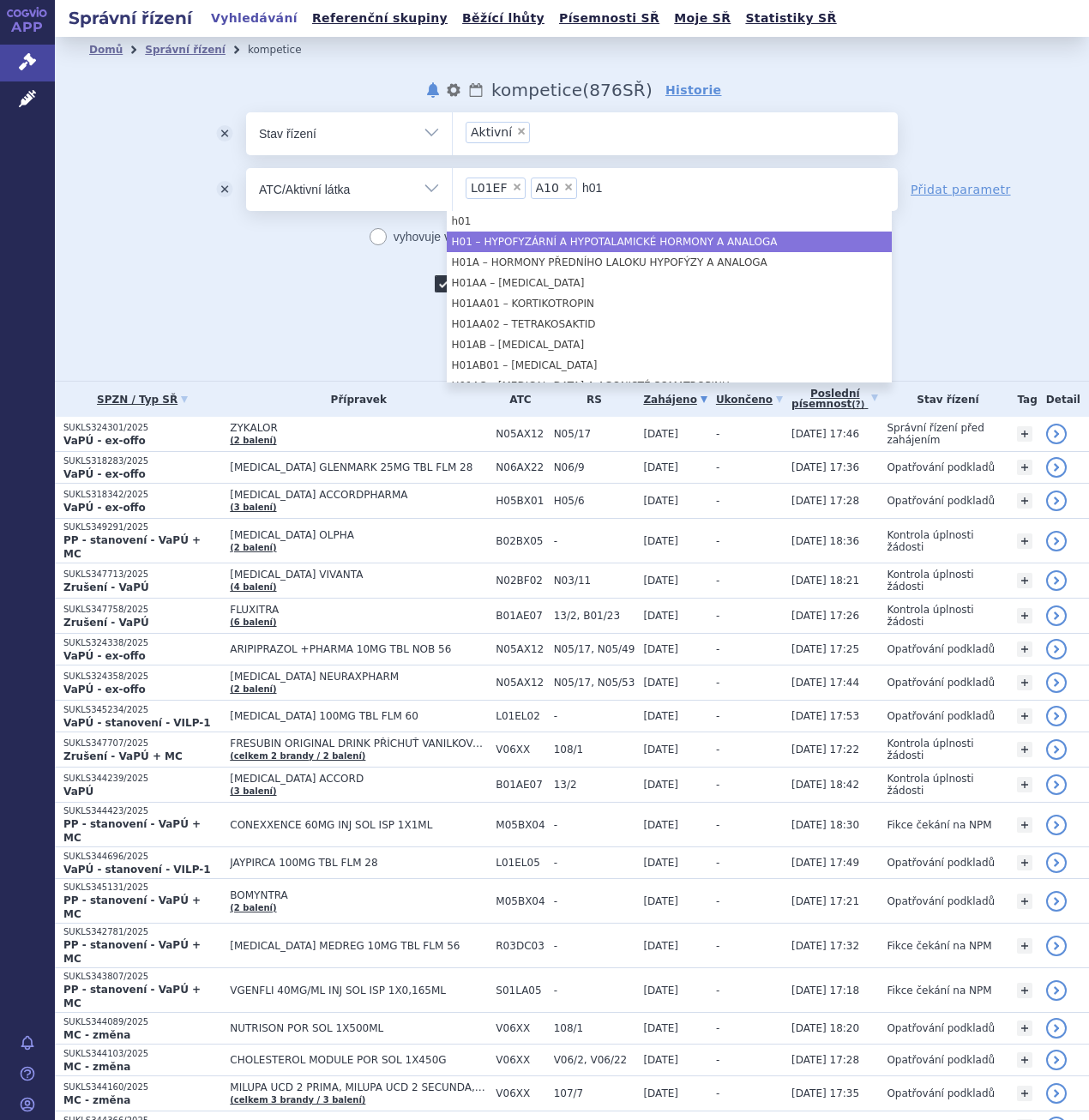
type input "h01"
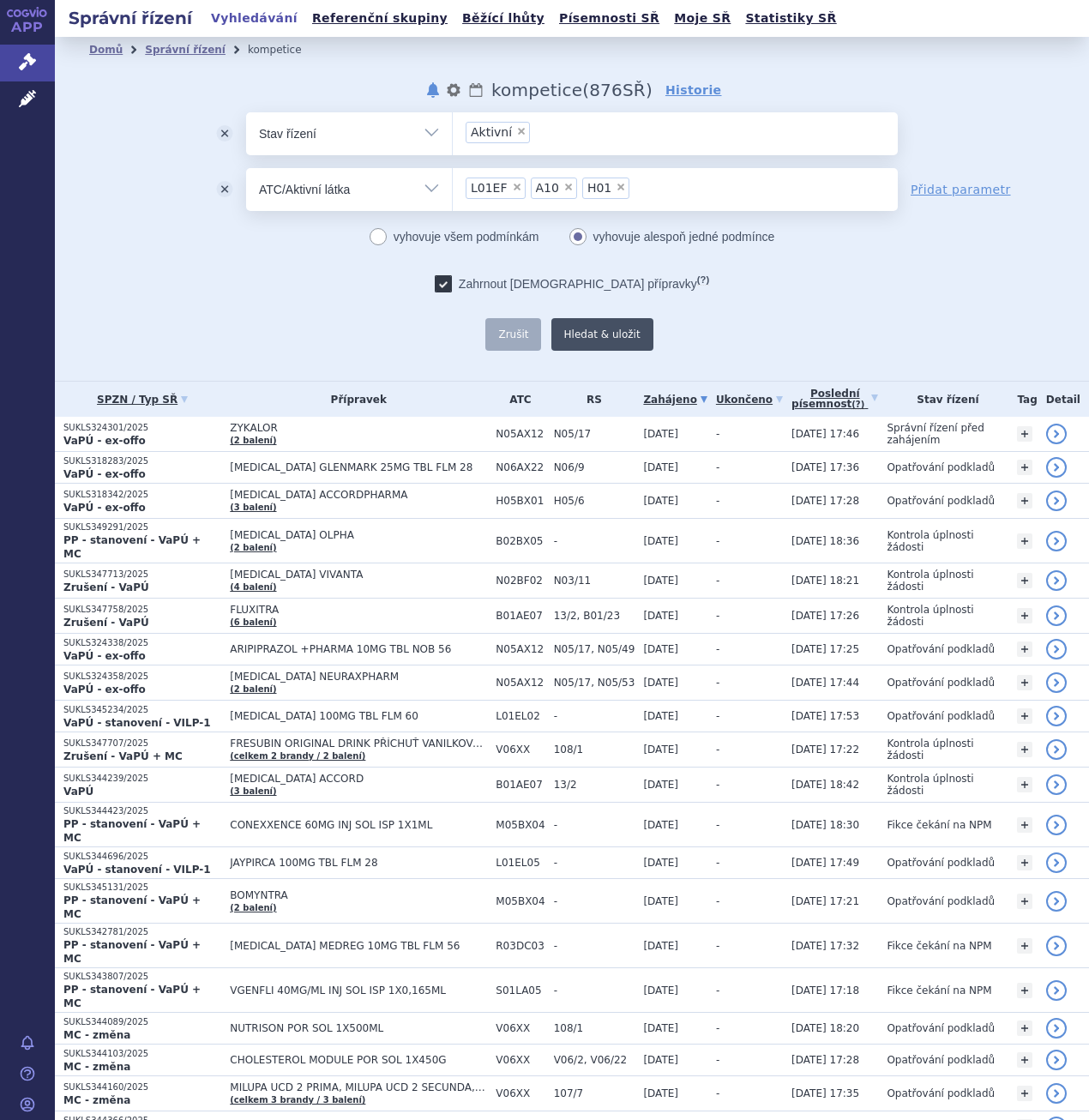
click at [603, 335] on button "Hledat & uložit" at bounding box center [602, 334] width 102 height 32
click at [216, 136] on button "odstranit" at bounding box center [224, 133] width 43 height 43
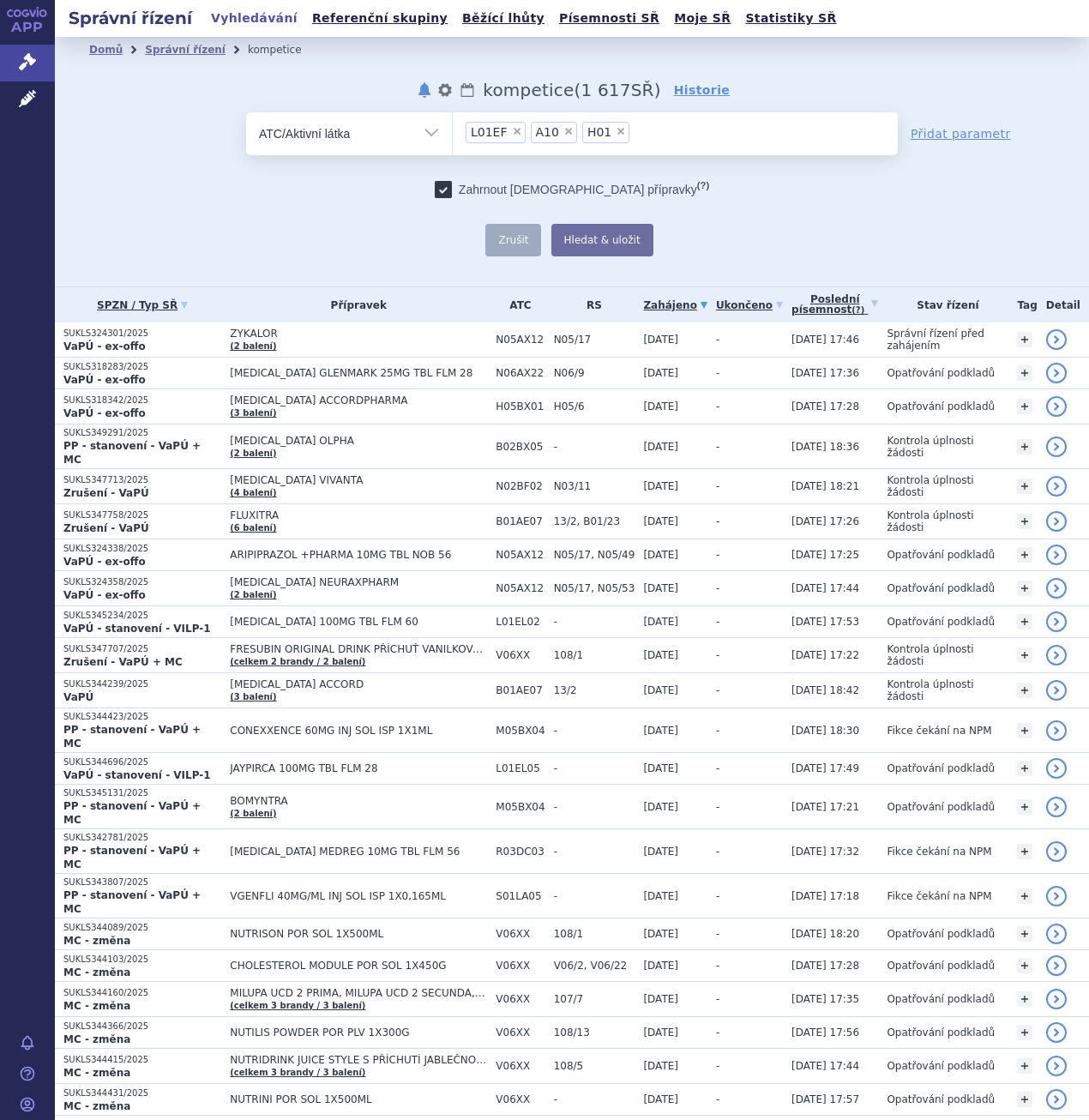
drag, startPoint x: 943, startPoint y: 136, endPoint x: 944, endPoint y: 146, distance: 10.0
click at [943, 136] on link "Přidat parametr" at bounding box center [960, 133] width 100 height 17
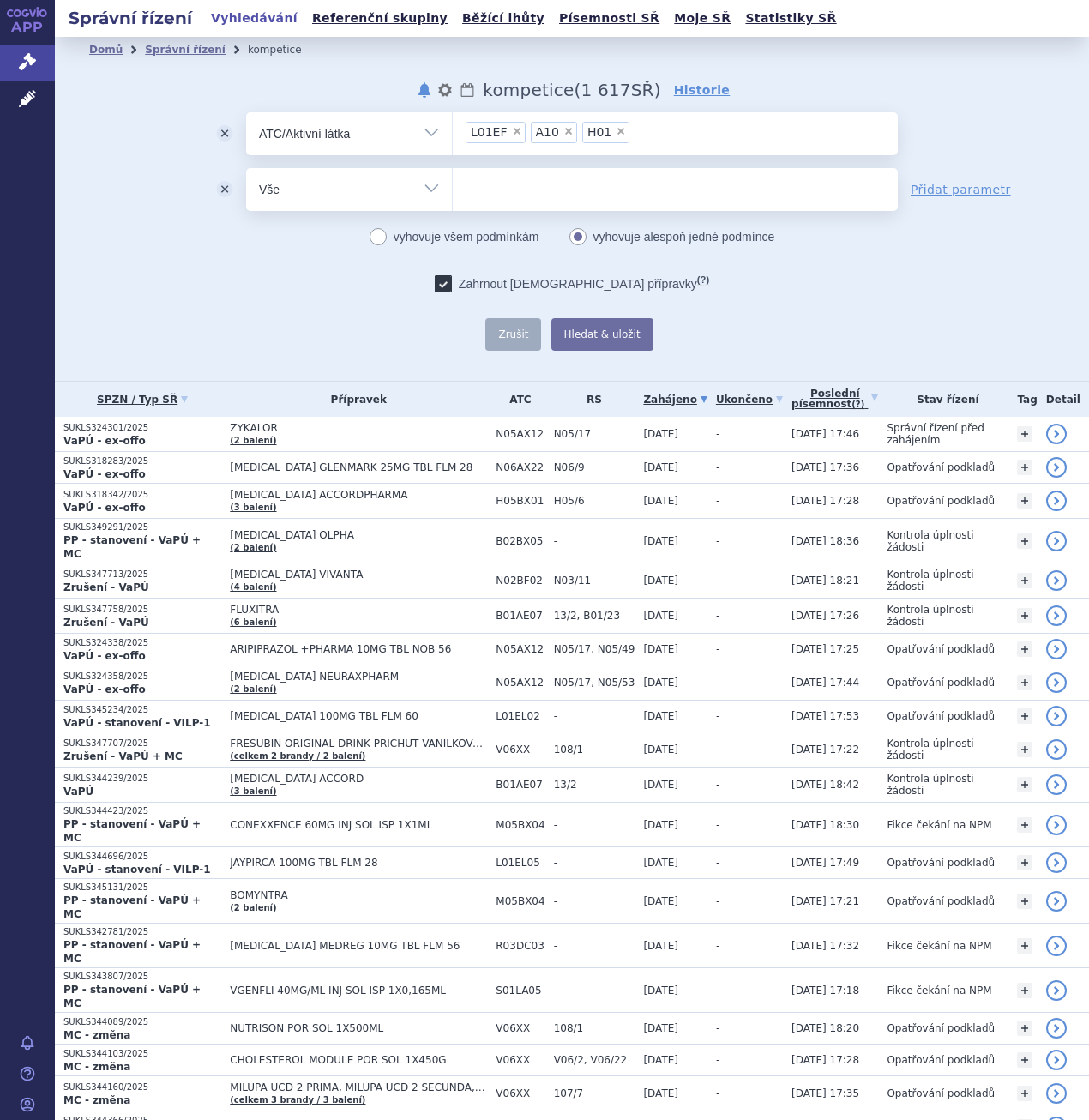
click at [421, 192] on select "Vše Spisová značka Typ SŘ Přípravek/SUKL kód Účastník/Držitel" at bounding box center [349, 187] width 206 height 39
select select "filter-procedure-product-status"
click at [246, 168] on select "Vše Spisová značka Typ SŘ Přípravek/SUKL kód Účastník/Držitel" at bounding box center [349, 187] width 206 height 39
click at [522, 187] on ul at bounding box center [675, 185] width 445 height 36
click at [453, 187] on select at bounding box center [452, 188] width 1 height 43
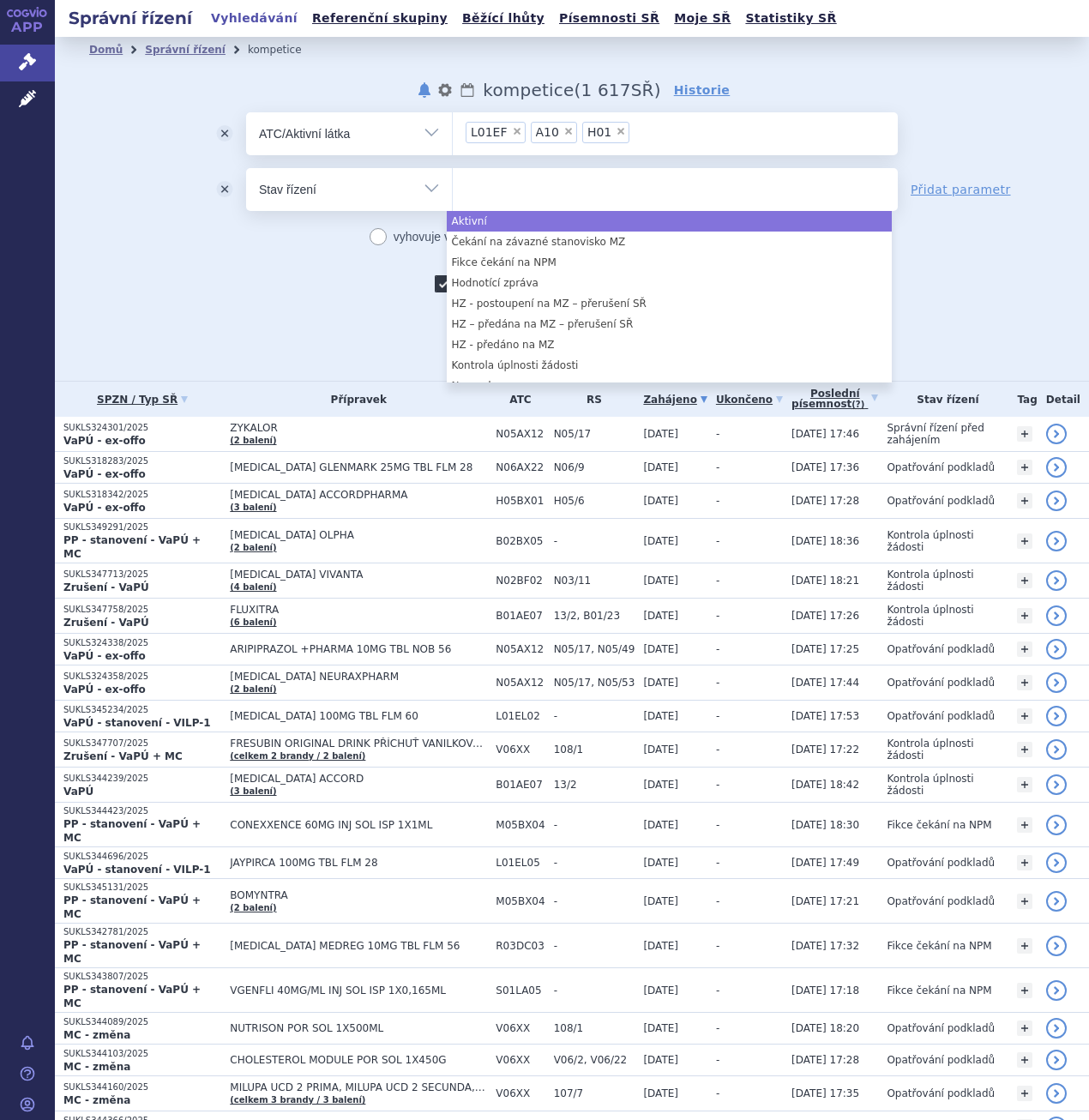
select select "a0d16f3a-7c3c-49b9-bbbf-43dbf2e58536"
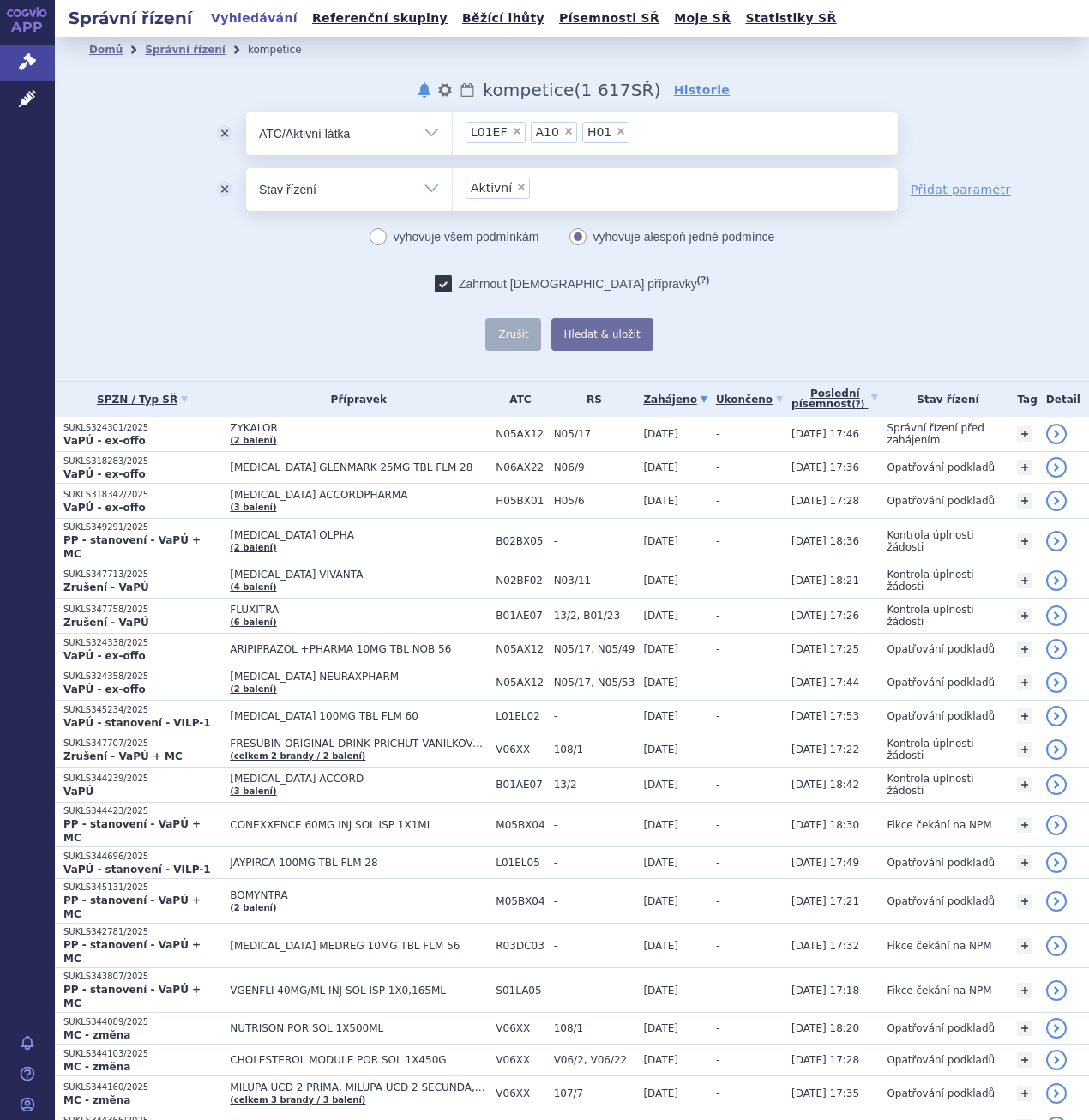
click at [380, 233] on icon at bounding box center [378, 236] width 17 height 17
click at [380, 233] on input "vyhovuje všem podmínkám" at bounding box center [378, 236] width 11 height 11
radio input "true"
click at [567, 329] on button "Hledat & uložit" at bounding box center [602, 334] width 102 height 32
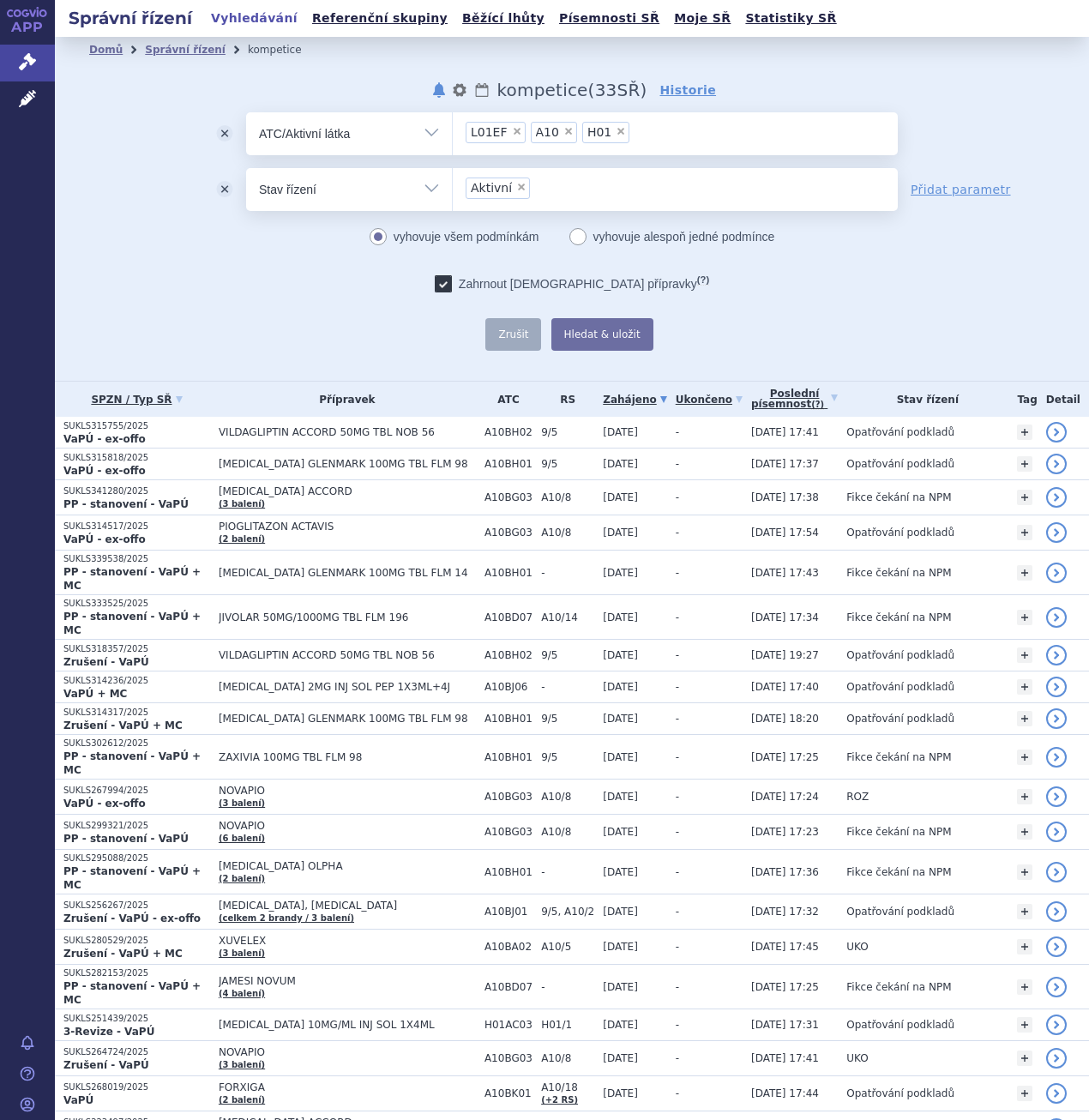
click at [664, 185] on ul "× Aktivní" at bounding box center [675, 186] width 445 height 38
click at [453, 185] on select "Aktivní" at bounding box center [452, 188] width 1 height 43
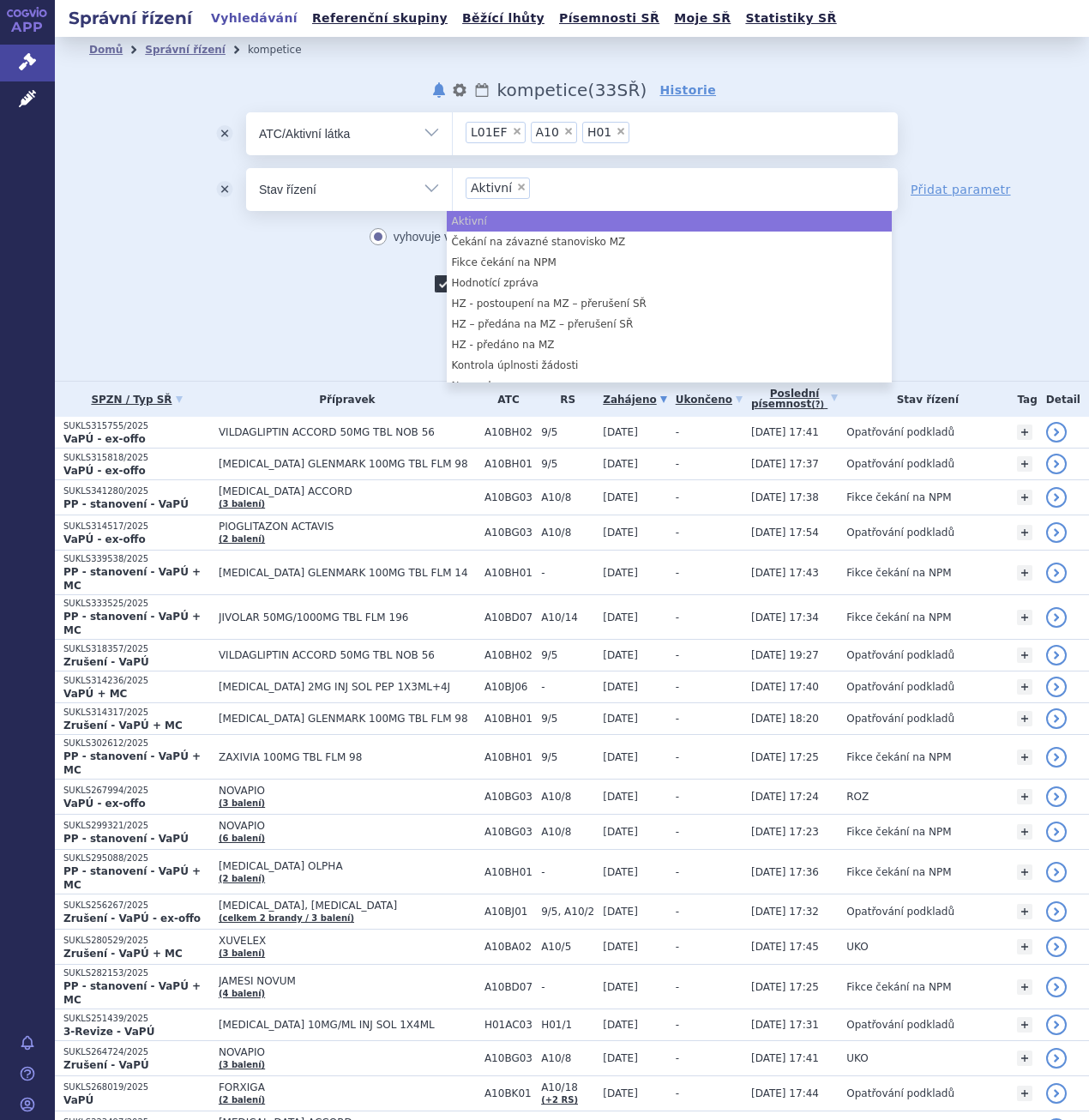
click at [659, 131] on ul "× L01EF × A10 × H01" at bounding box center [675, 130] width 445 height 38
click at [453, 131] on select "L01EF A10 H01" at bounding box center [452, 132] width 1 height 43
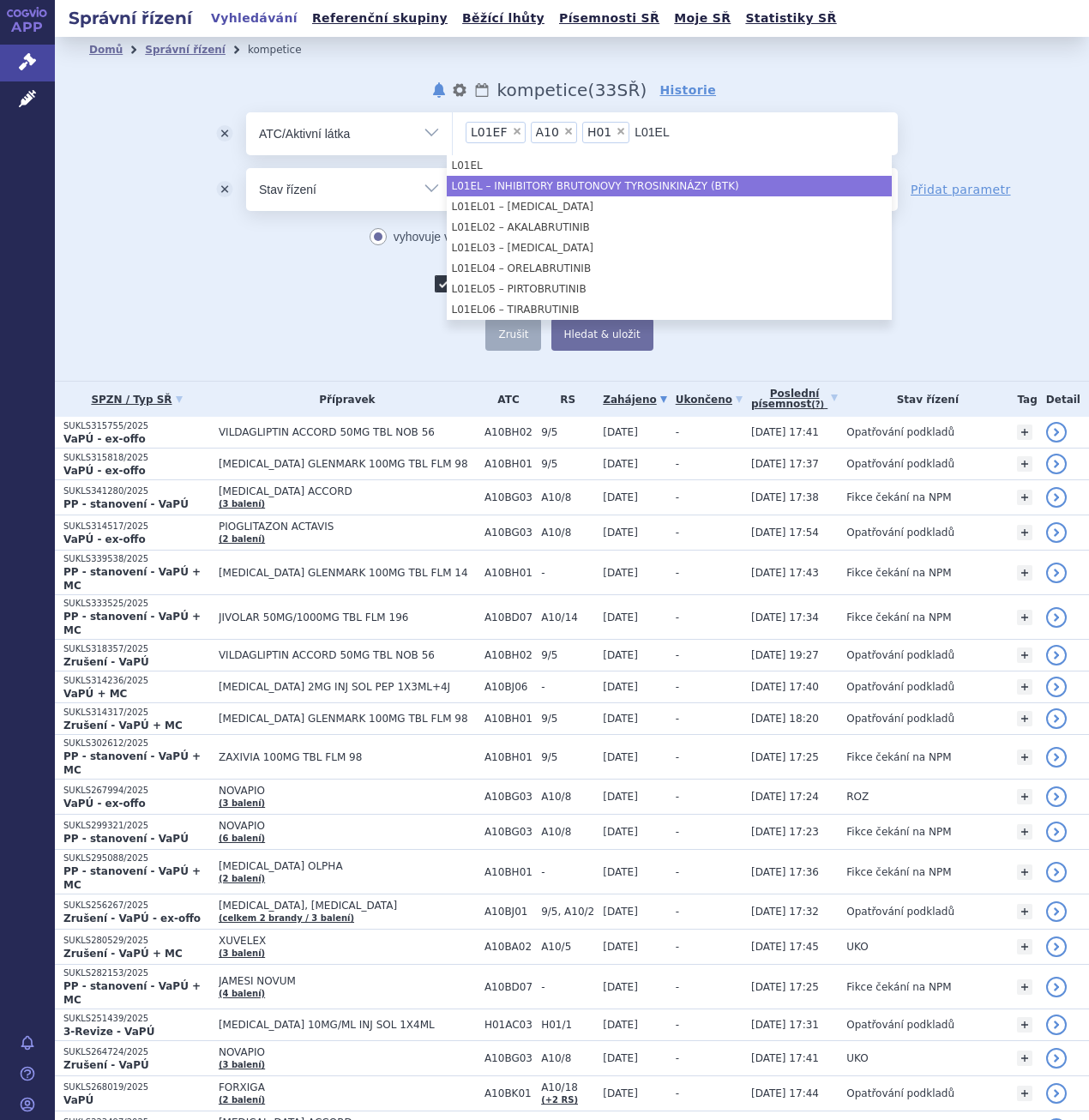
type input "L01EL"
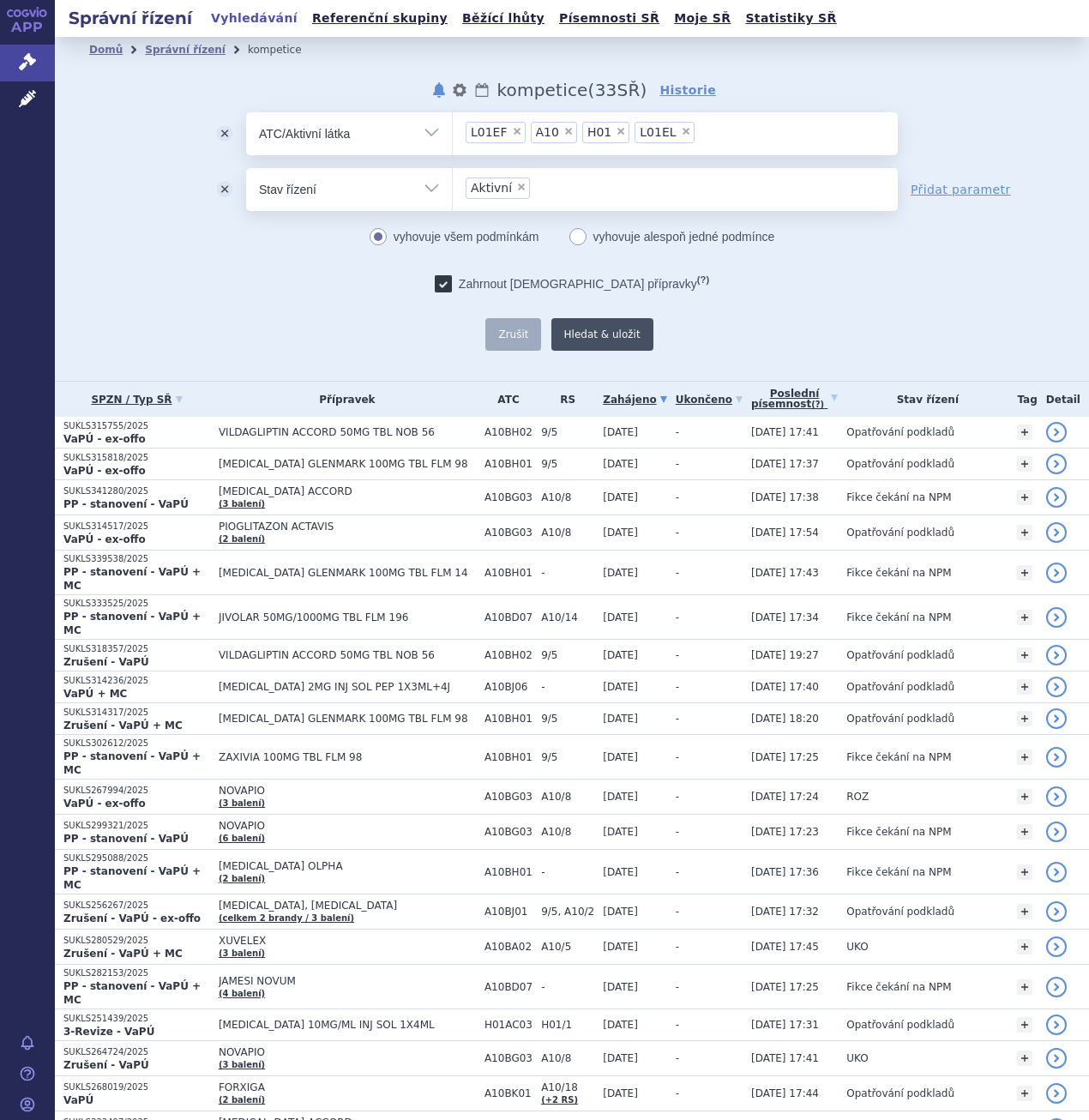
click at [599, 323] on button "Hledat & uložit" at bounding box center [602, 334] width 102 height 32
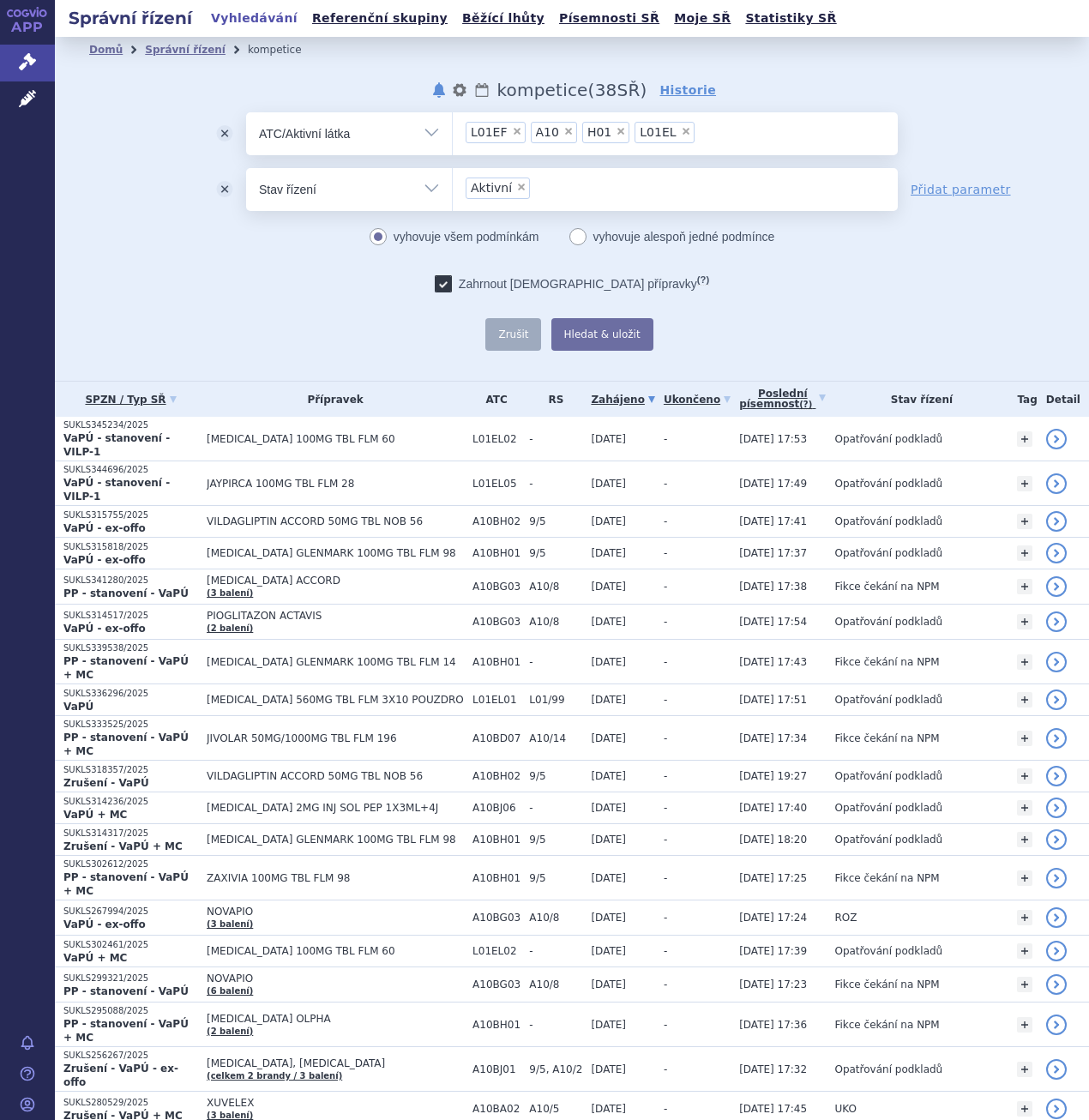
click at [699, 122] on ul "× L01EF × A10 × H01 × L01EL" at bounding box center [675, 130] width 445 height 38
click at [453, 122] on select "L01EF A10 H01 L01EL" at bounding box center [452, 132] width 1 height 43
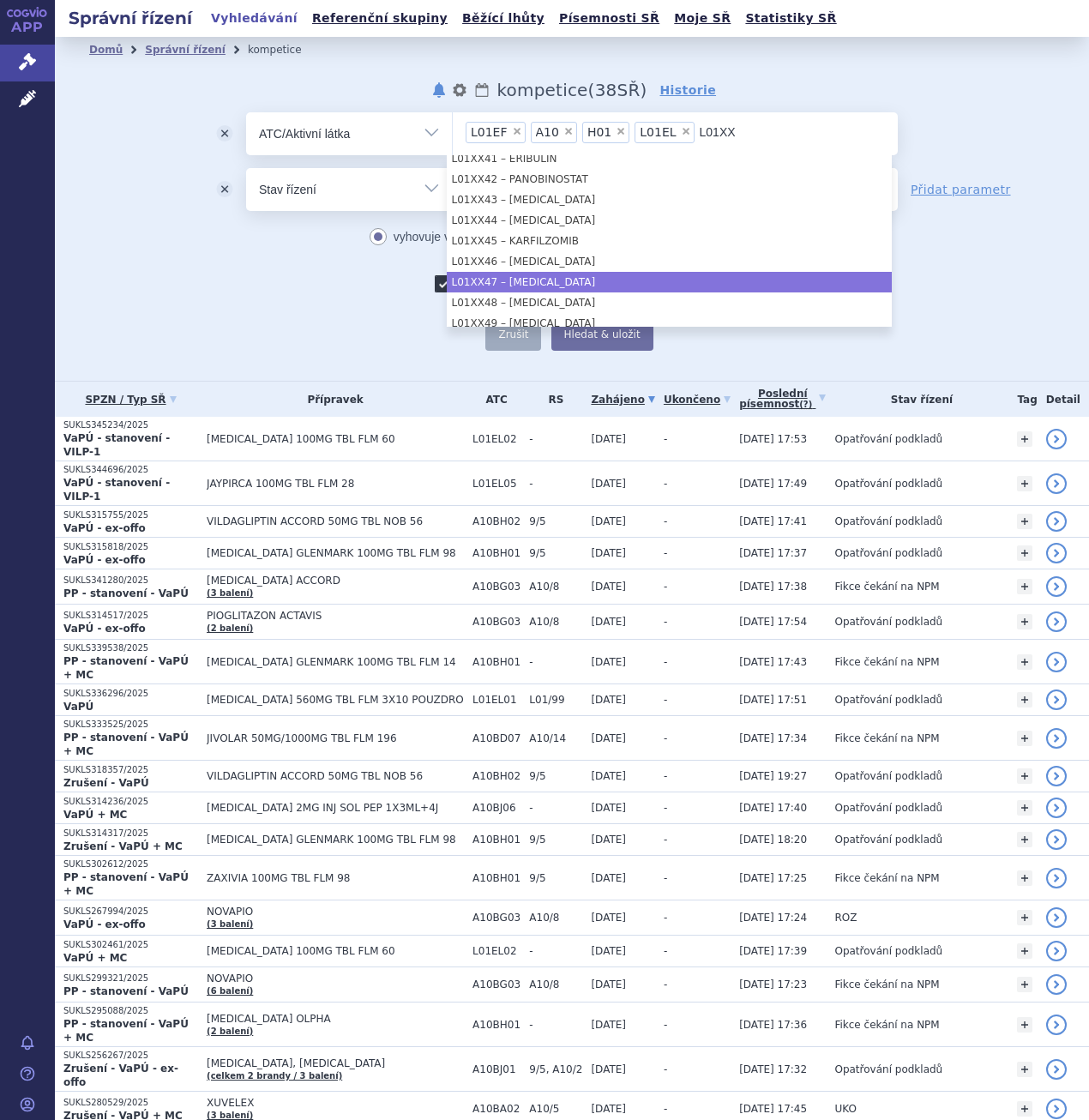
scroll to position [772, 0]
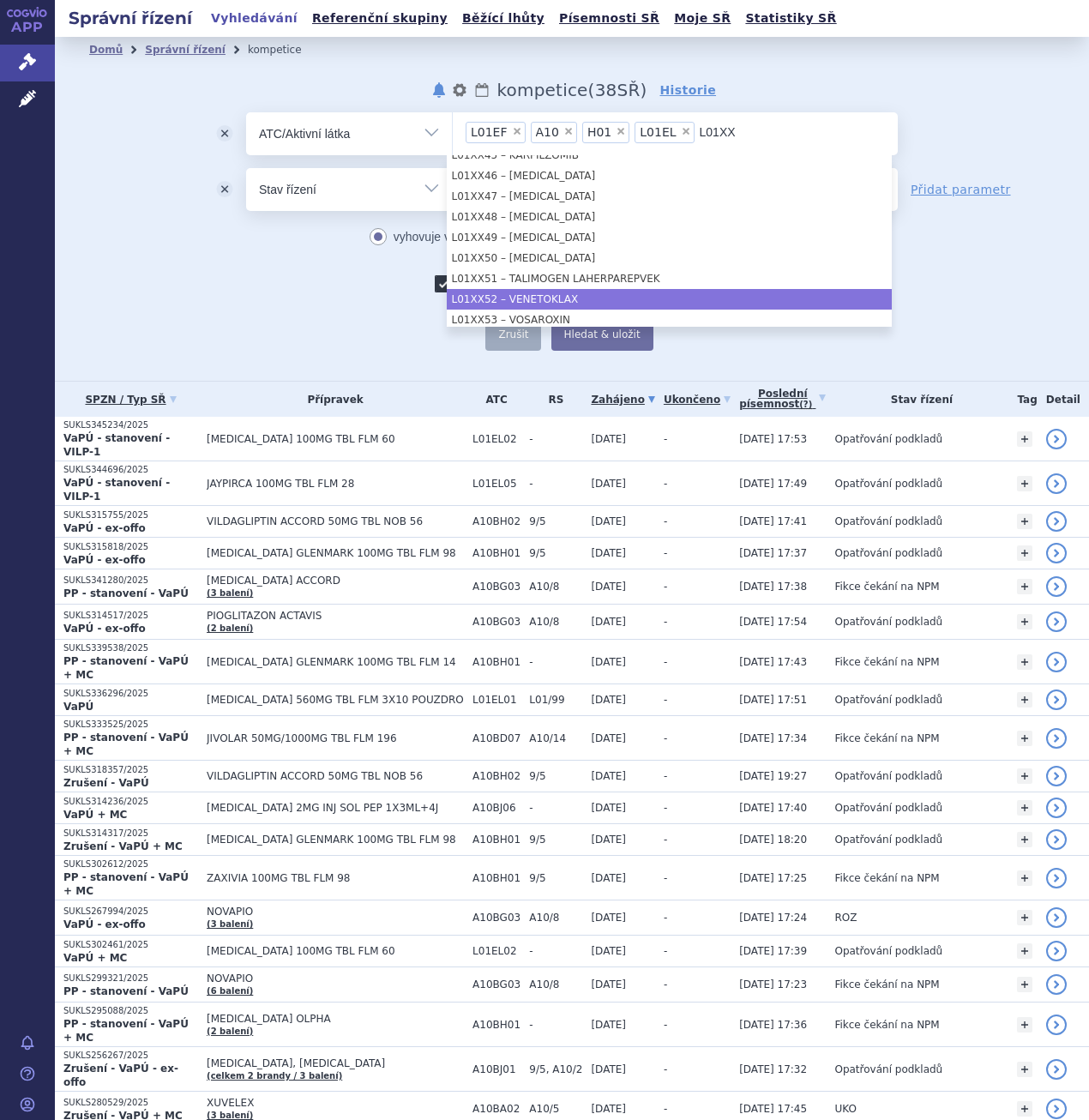
type input "L01XX"
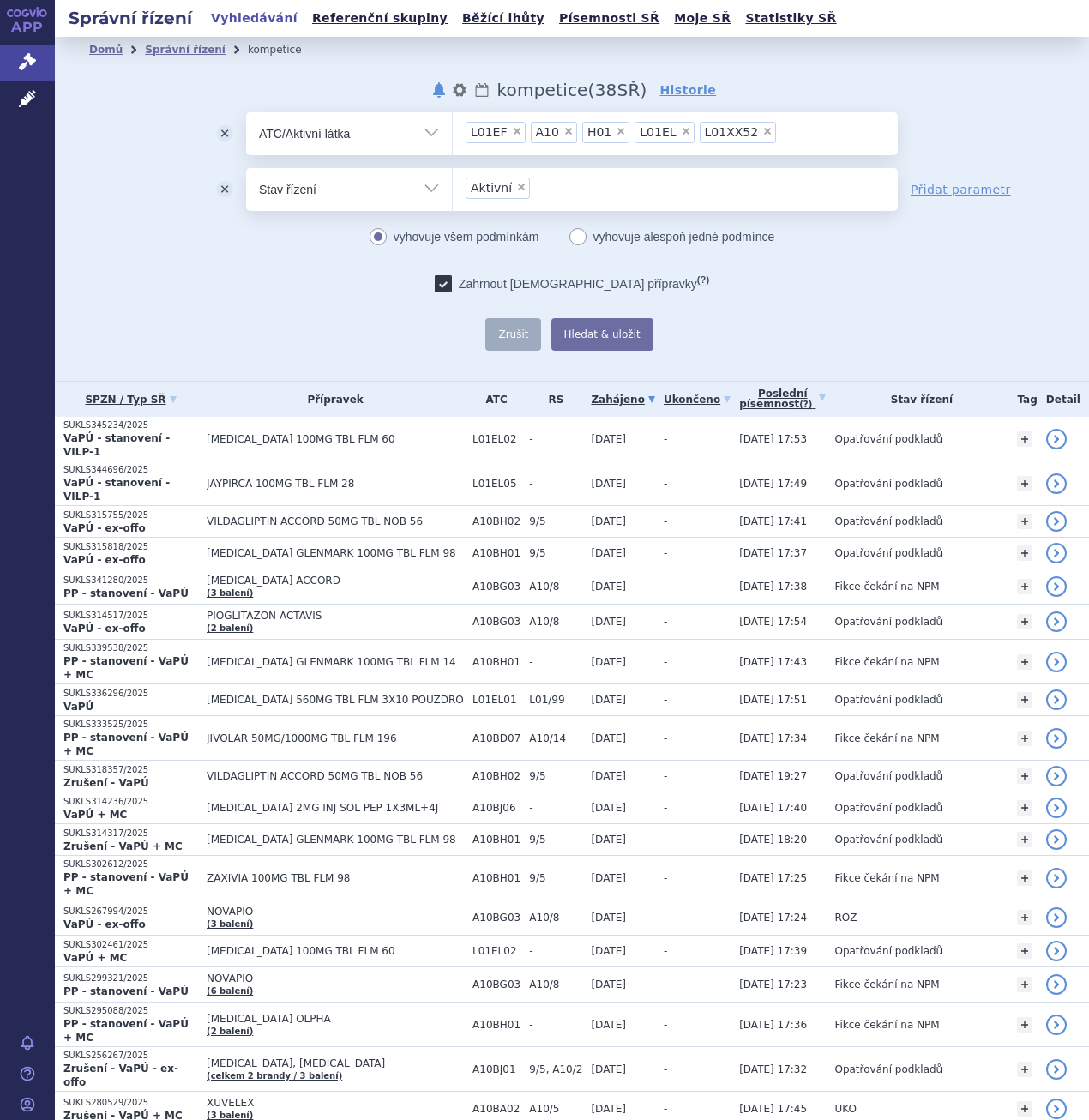
click at [779, 137] on ul "× L01EF × A10 × H01 × L01EL × L01XX52" at bounding box center [675, 130] width 445 height 38
click at [453, 137] on select "L01EF A10 H01 L01EL L01XX52" at bounding box center [452, 132] width 1 height 43
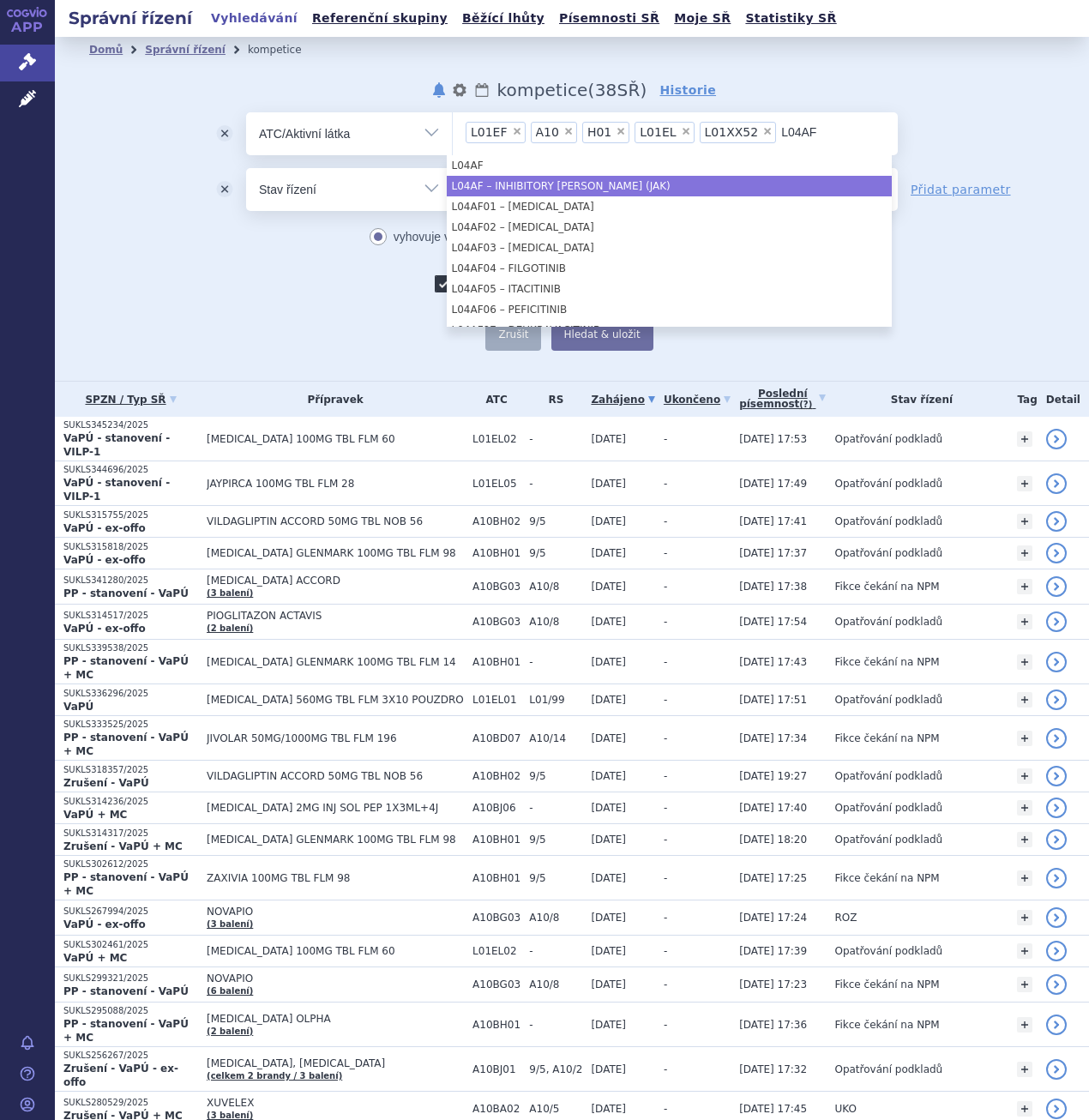
type input "L04AF"
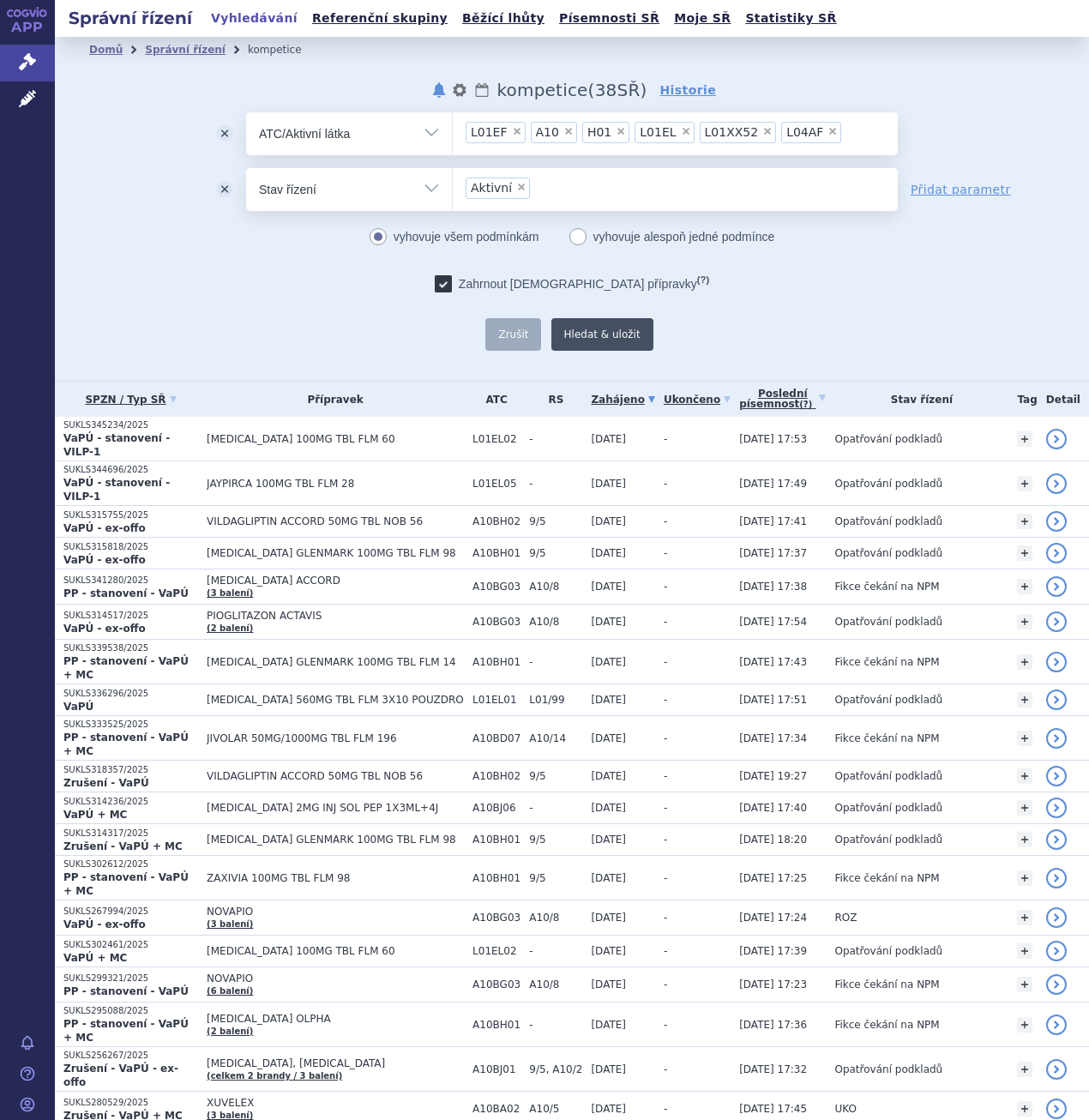
click at [580, 323] on button "Hledat & uložit" at bounding box center [602, 334] width 102 height 32
click at [827, 129] on ul "× L01EF × A10 × H01 × L01EL × L01XX52 × L04AF" at bounding box center [675, 130] width 445 height 38
click at [453, 129] on select "L01EF A10 H01 L01EL L01XX52 L04AF" at bounding box center [452, 132] width 1 height 43
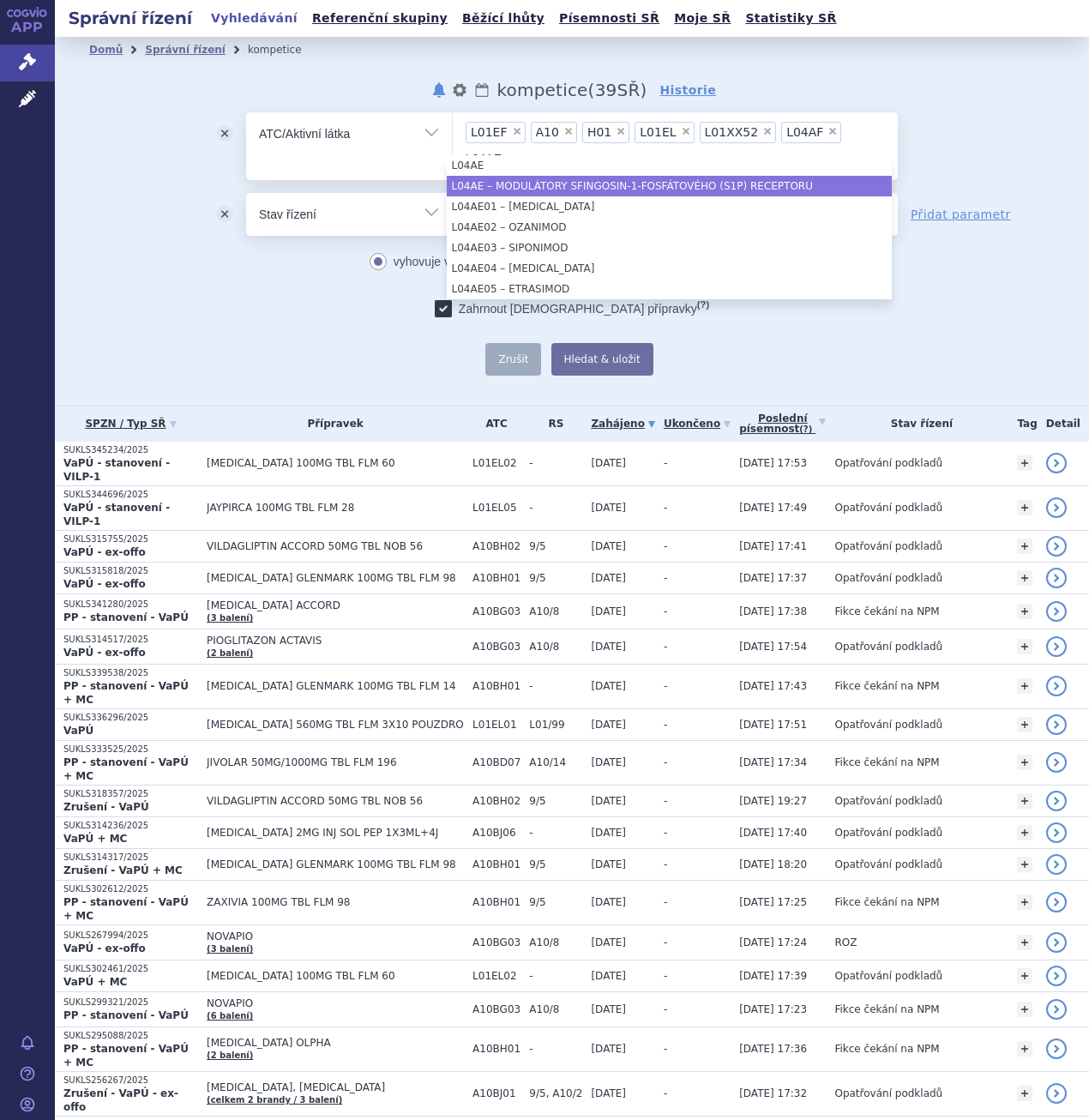
type input "L04AE"
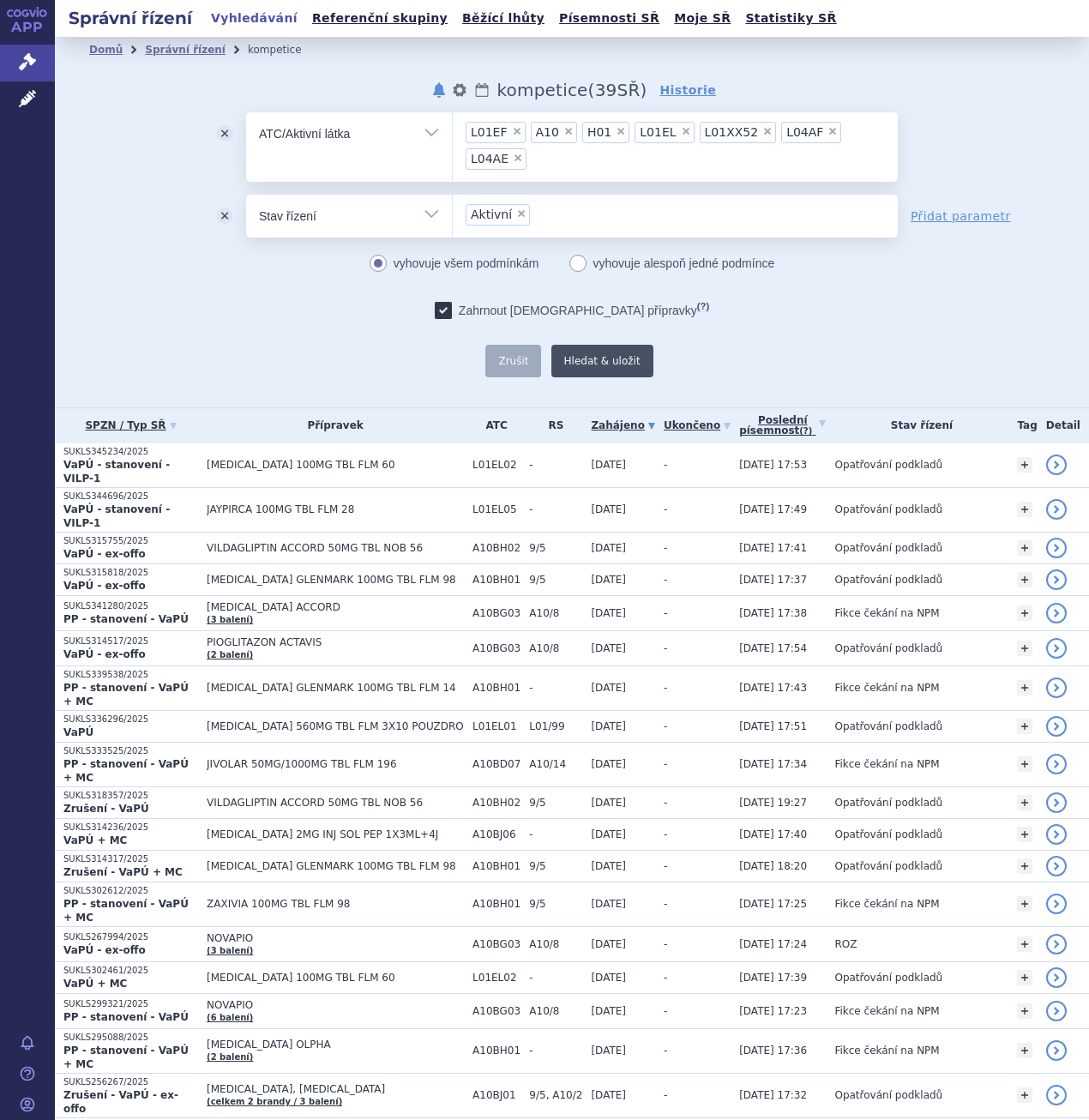
click at [590, 358] on button "Hledat & uložit" at bounding box center [602, 361] width 102 height 32
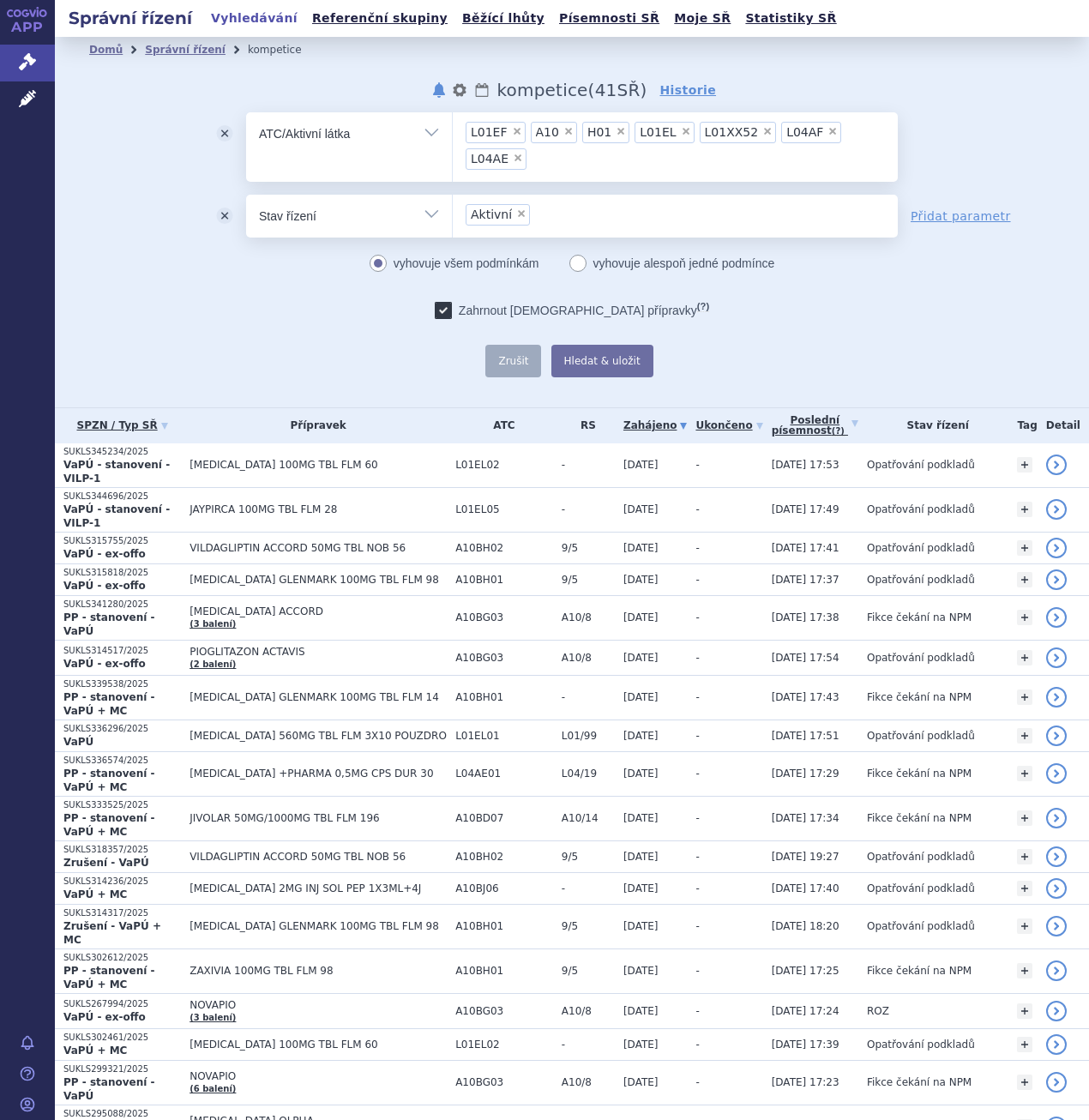
click at [718, 164] on ul "× L01EF × A10 × H01 × L01EL × L01XX52 × L04AF × L04AE" at bounding box center [675, 144] width 445 height 64
click at [453, 154] on select "L01EF A10 H01 L01EL L01XX52 L04AF L04AE" at bounding box center [452, 132] width 1 height 43
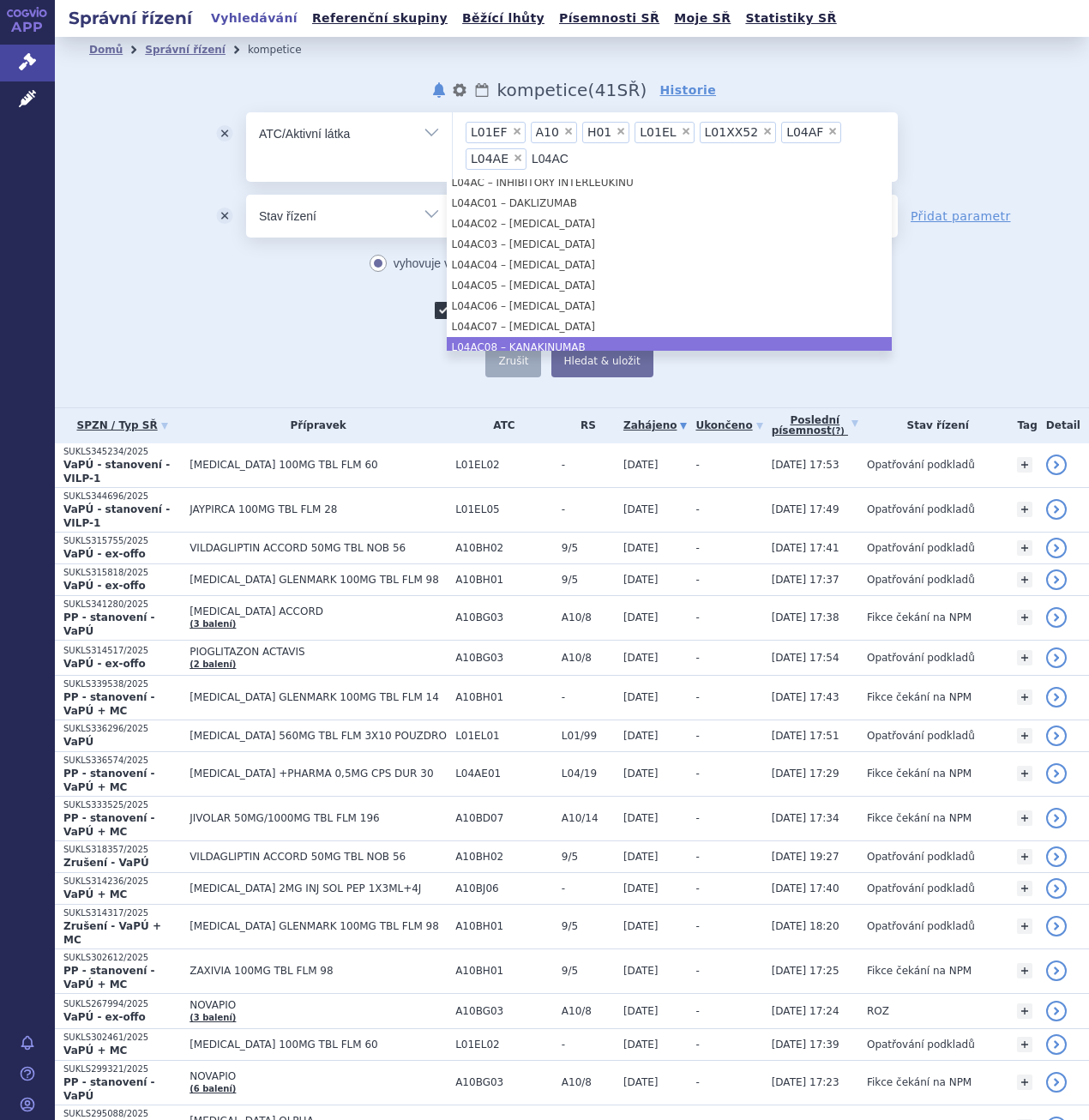
scroll to position [0, 0]
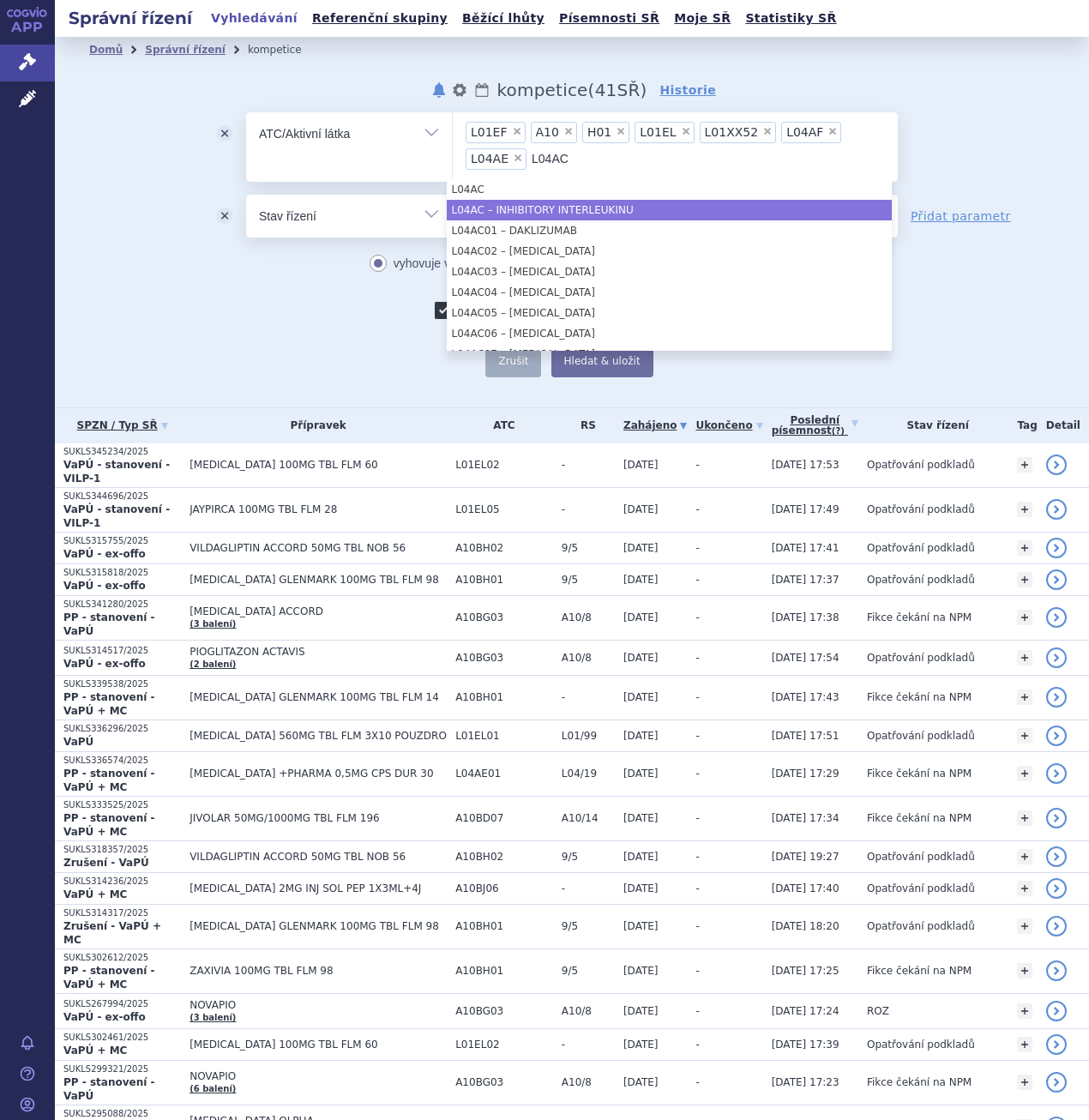
type input "L04AC"
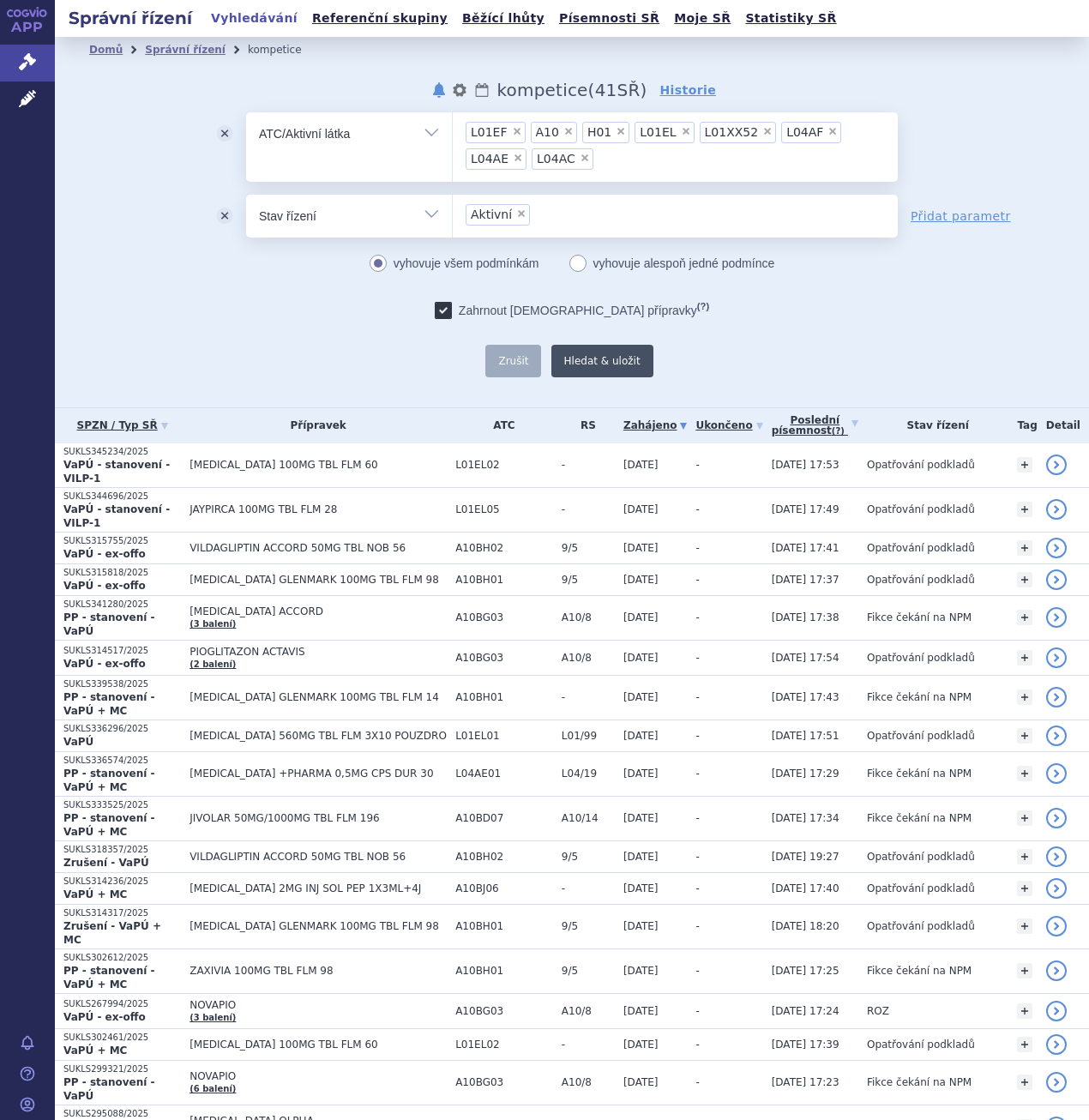
click at [619, 359] on button "Hledat & uložit" at bounding box center [602, 361] width 102 height 32
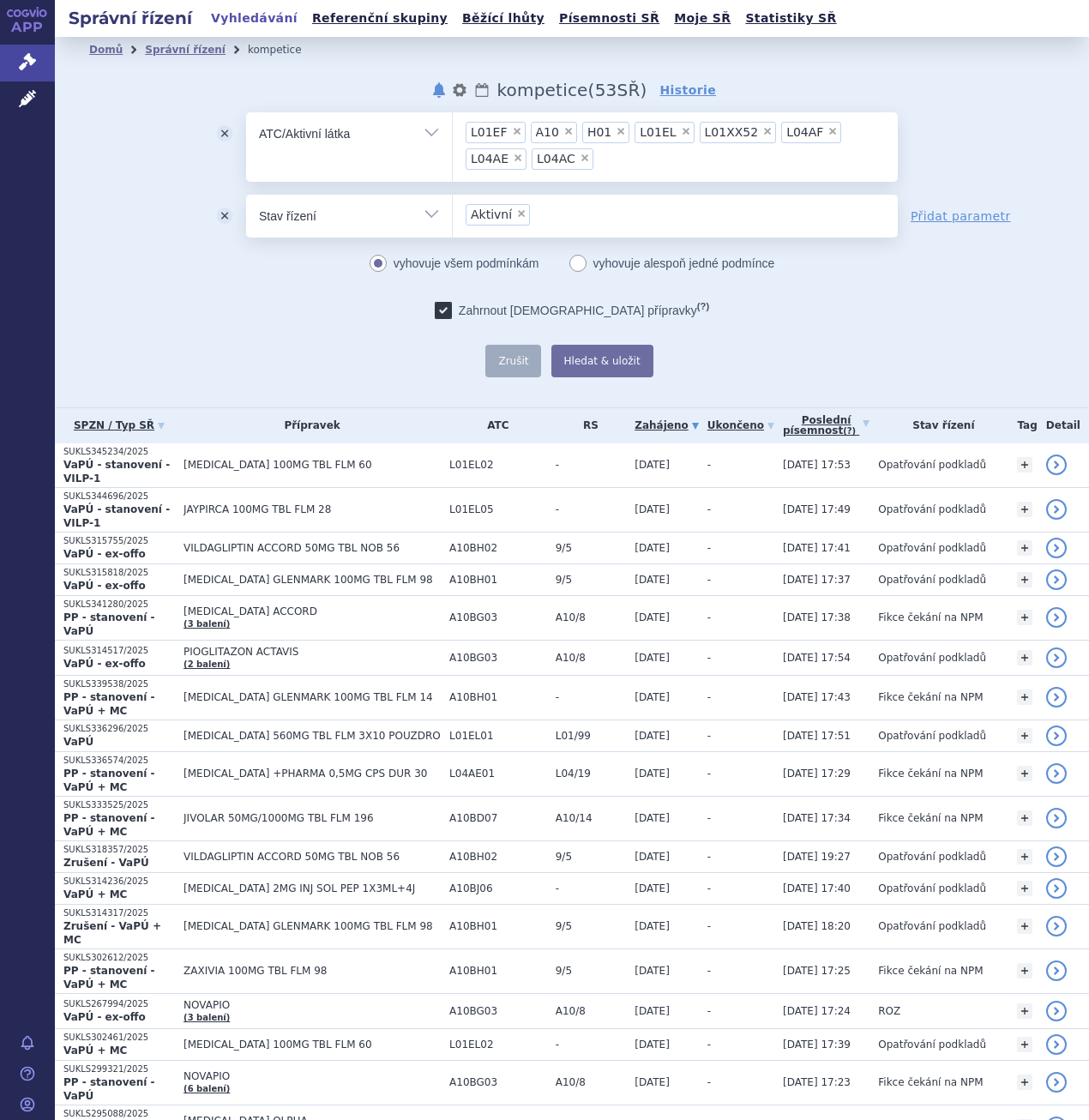
click at [547, 170] on ul "× L01EF × A10 × H01 × L01EL × L01XX52 × L04AF × L04AE × L04AC" at bounding box center [675, 144] width 445 height 64
click at [453, 154] on select "L01EF A10 H01 L01EL L01XX52 L04AF L04AE L04AC" at bounding box center [452, 132] width 1 height 43
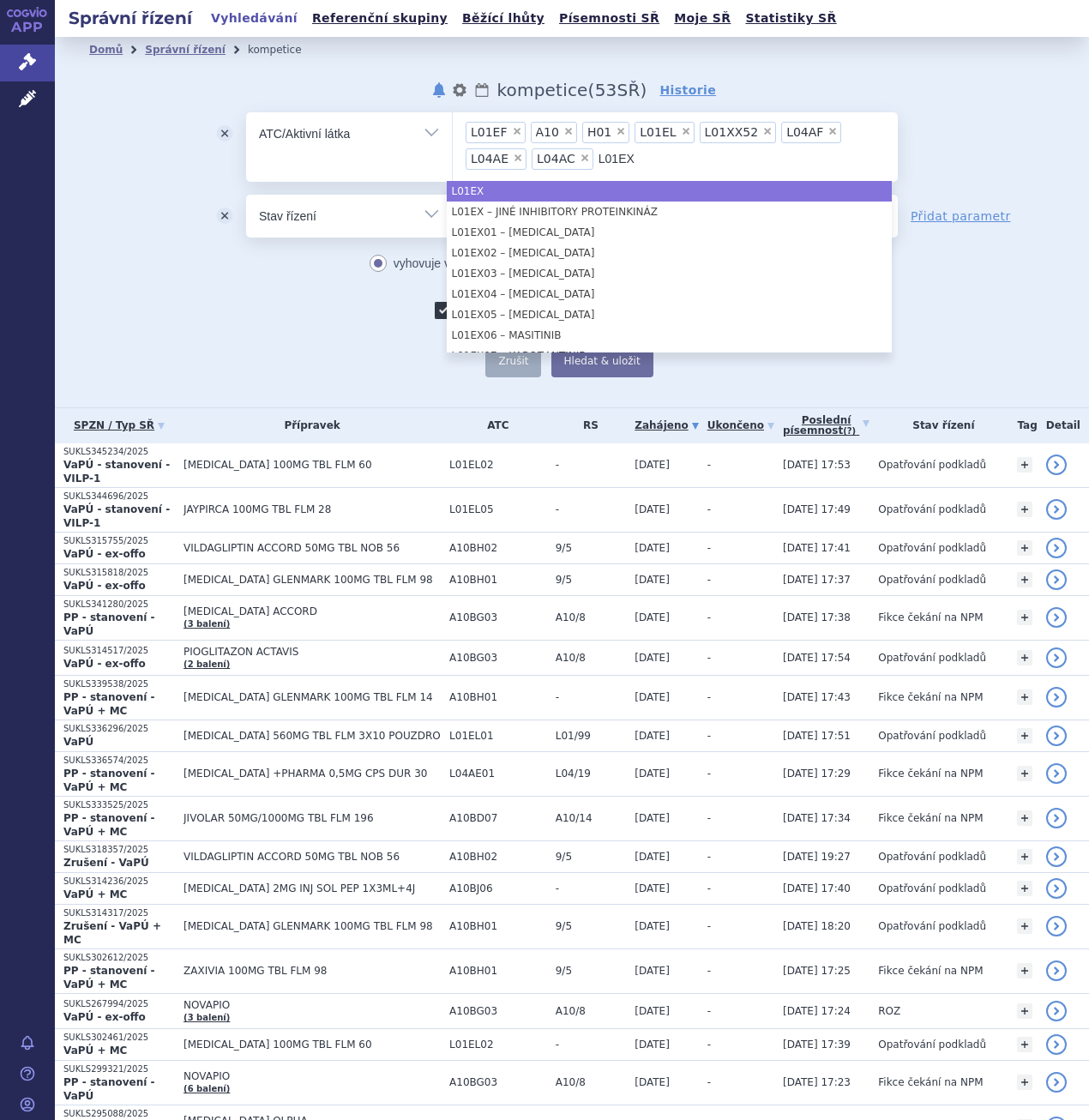
type input "L01EX"
click at [606, 160] on ul "× L01EF × A10 × H01 × L01EL × L01XX52 × L04AF × L04AE × L04AC L01EX" at bounding box center [675, 144] width 445 height 64
click at [453, 154] on select "L01EF A10 H01 L01EL L01XX52 L04AF L04AE L04AC" at bounding box center [452, 132] width 1 height 43
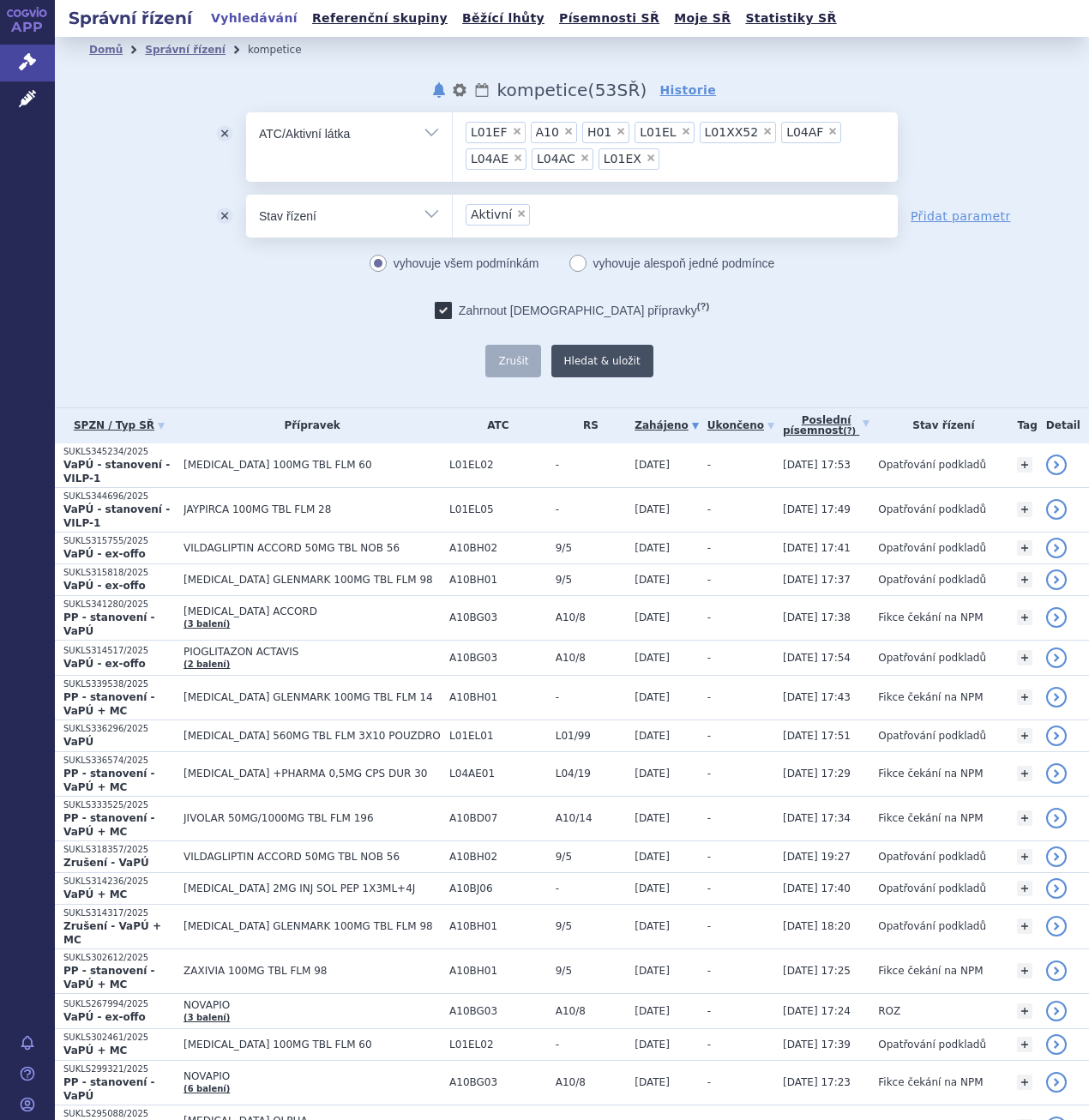
click at [584, 364] on button "Hledat & uložit" at bounding box center [602, 361] width 102 height 32
click at [628, 170] on ul "× L01EF × A10 × H01 × L01EL × L01XX52 × L04AF × L04AE × L04AC × L01EX" at bounding box center [675, 144] width 445 height 64
click at [453, 154] on select "L01EF A10 H01 L01EL L01XX52 L04AF L04AE L04AC L01EX" at bounding box center [452, 132] width 1 height 43
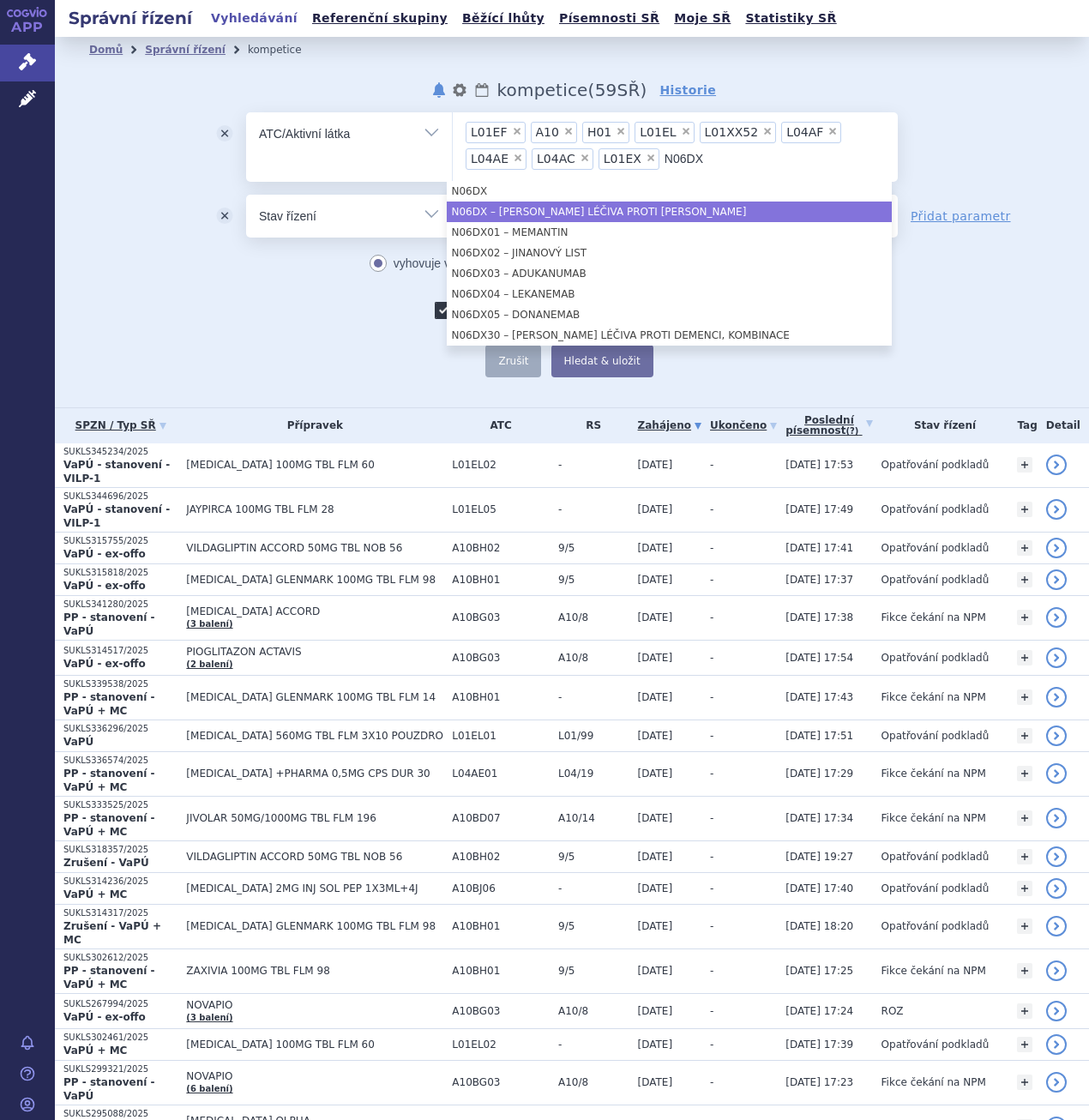
type input "N06DX"
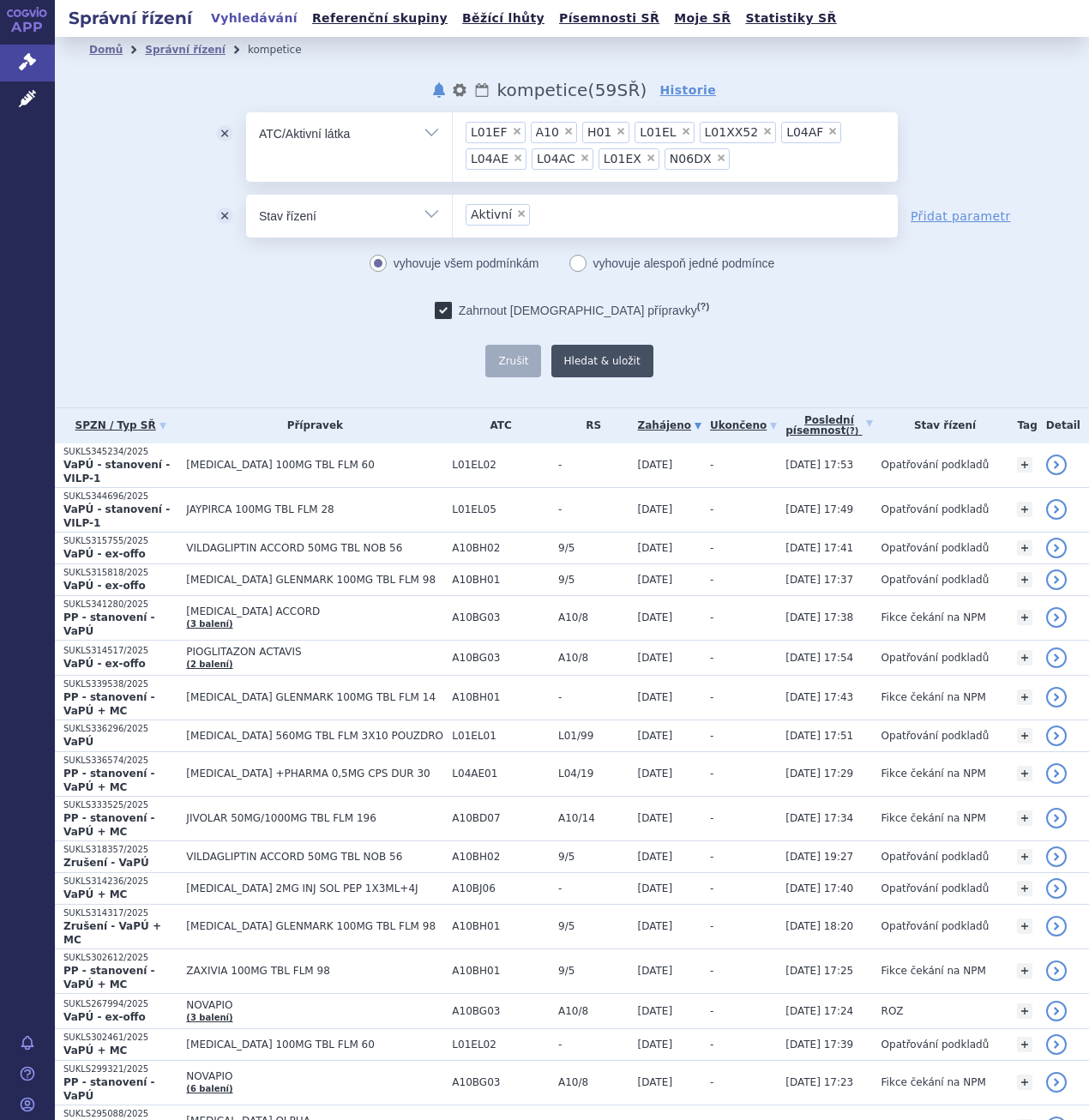
click at [589, 359] on button "Hledat & uložit" at bounding box center [602, 361] width 102 height 32
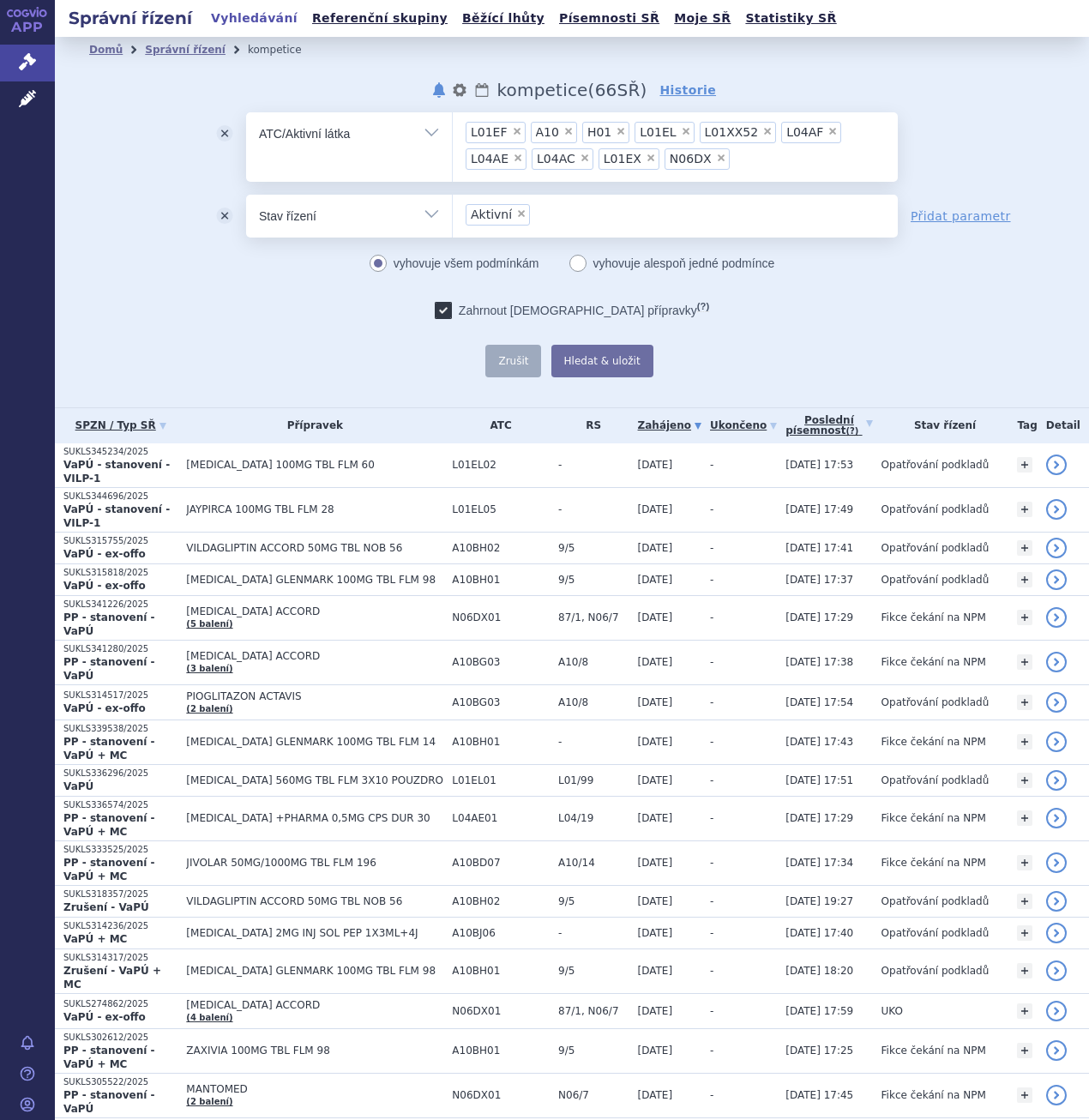
click at [716, 161] on span "×" at bounding box center [721, 157] width 10 height 10
click at [453, 154] on select "L01EF A10 H01 L01EL L01XX52 L04AF L04AE L04AC L01EX N06DX" at bounding box center [452, 132] width 1 height 43
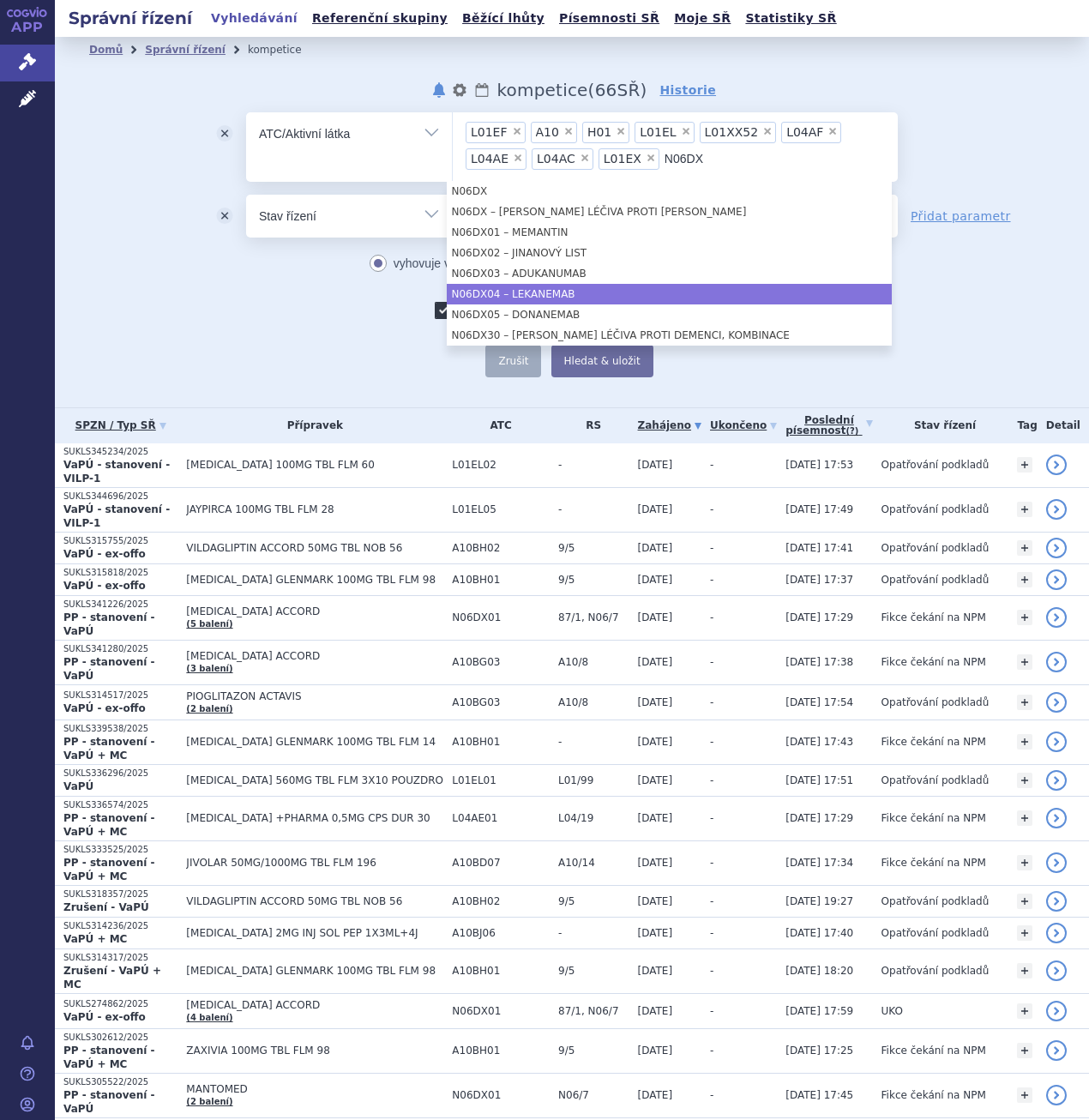
type input "N06DX"
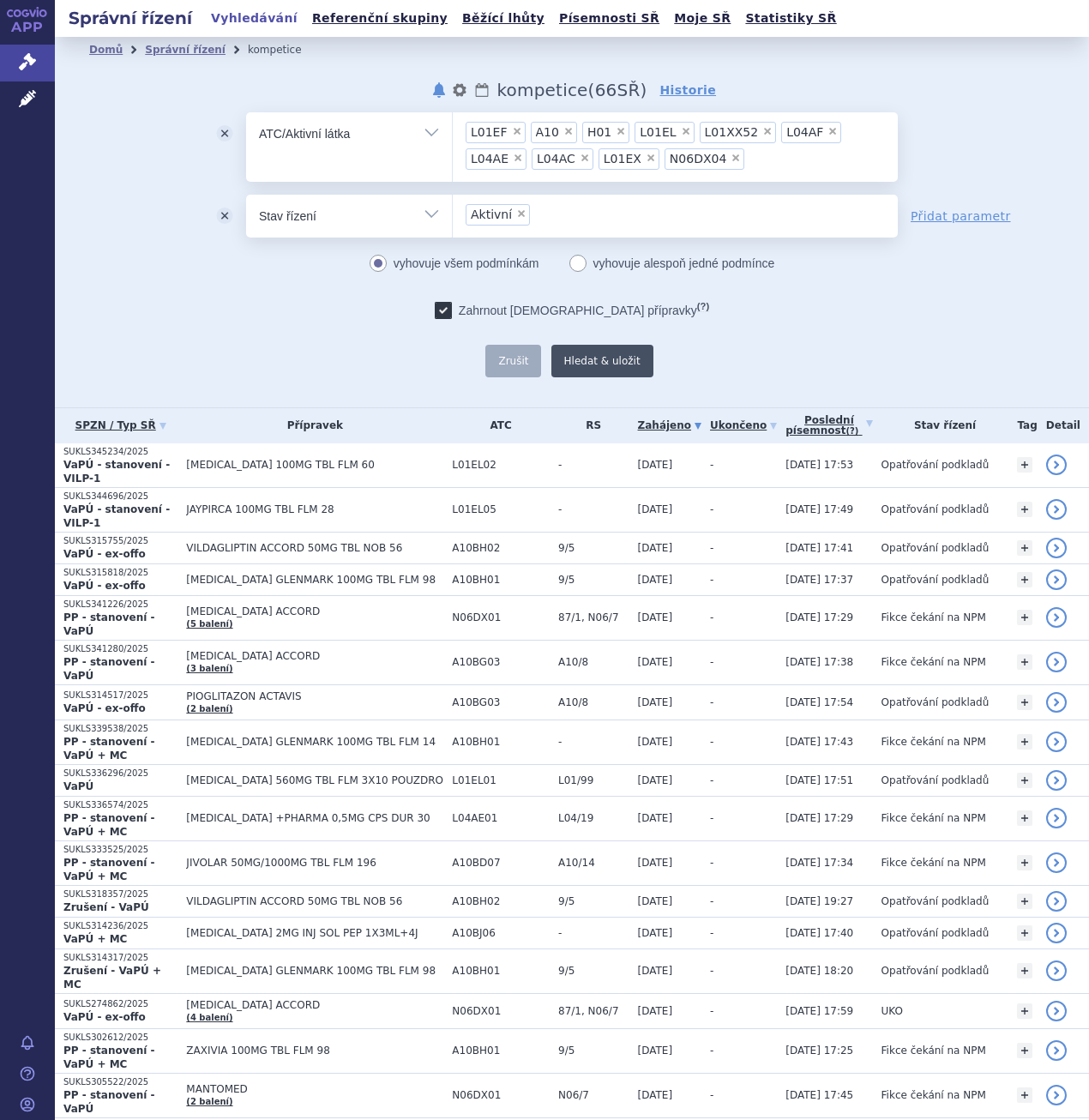
click at [602, 352] on button "Hledat & uložit" at bounding box center [602, 361] width 102 height 32
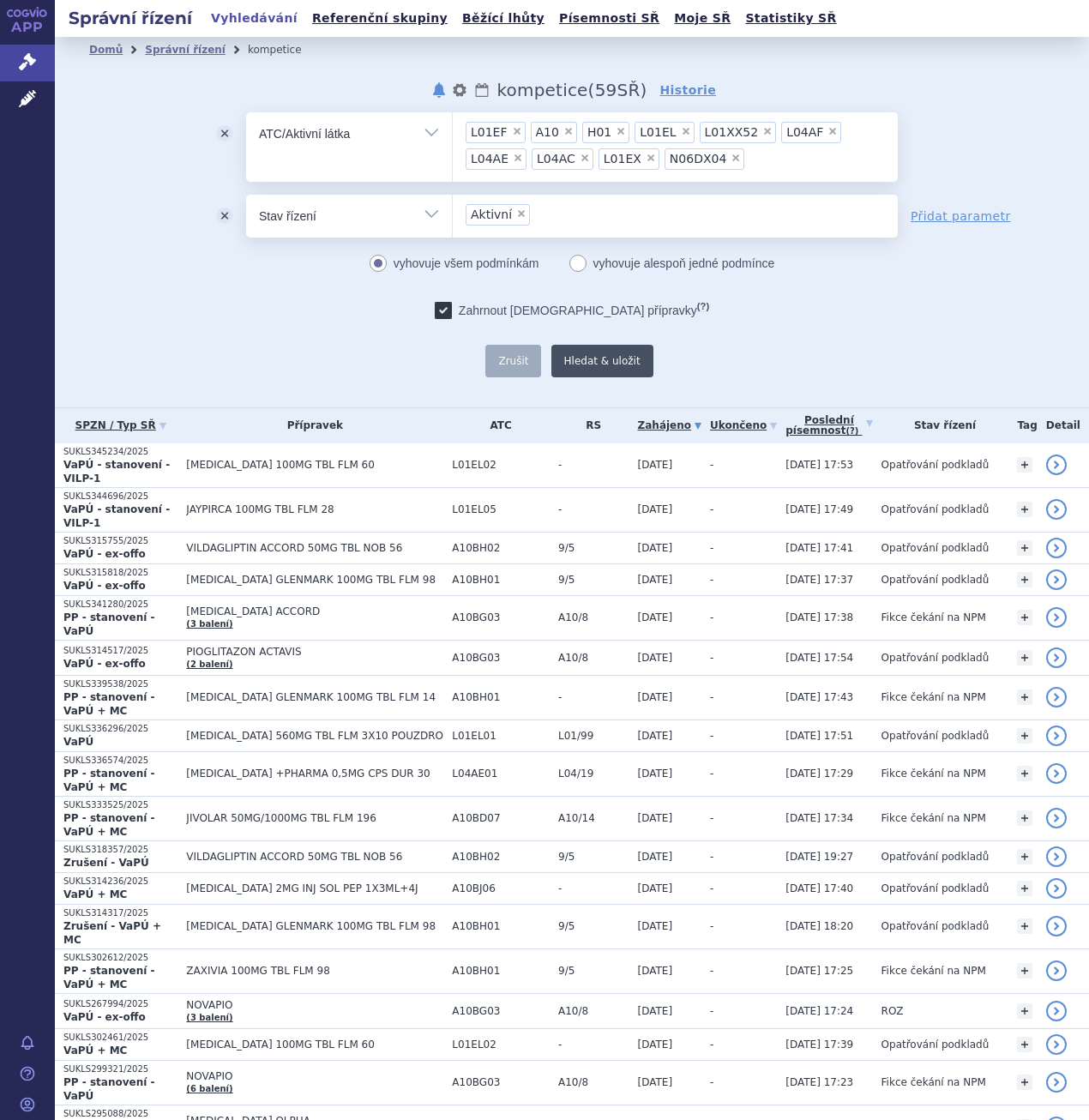
click at [569, 359] on button "Hledat & uložit" at bounding box center [602, 361] width 102 height 32
click at [161, 52] on link "Správní řízení" at bounding box center [185, 50] width 81 height 12
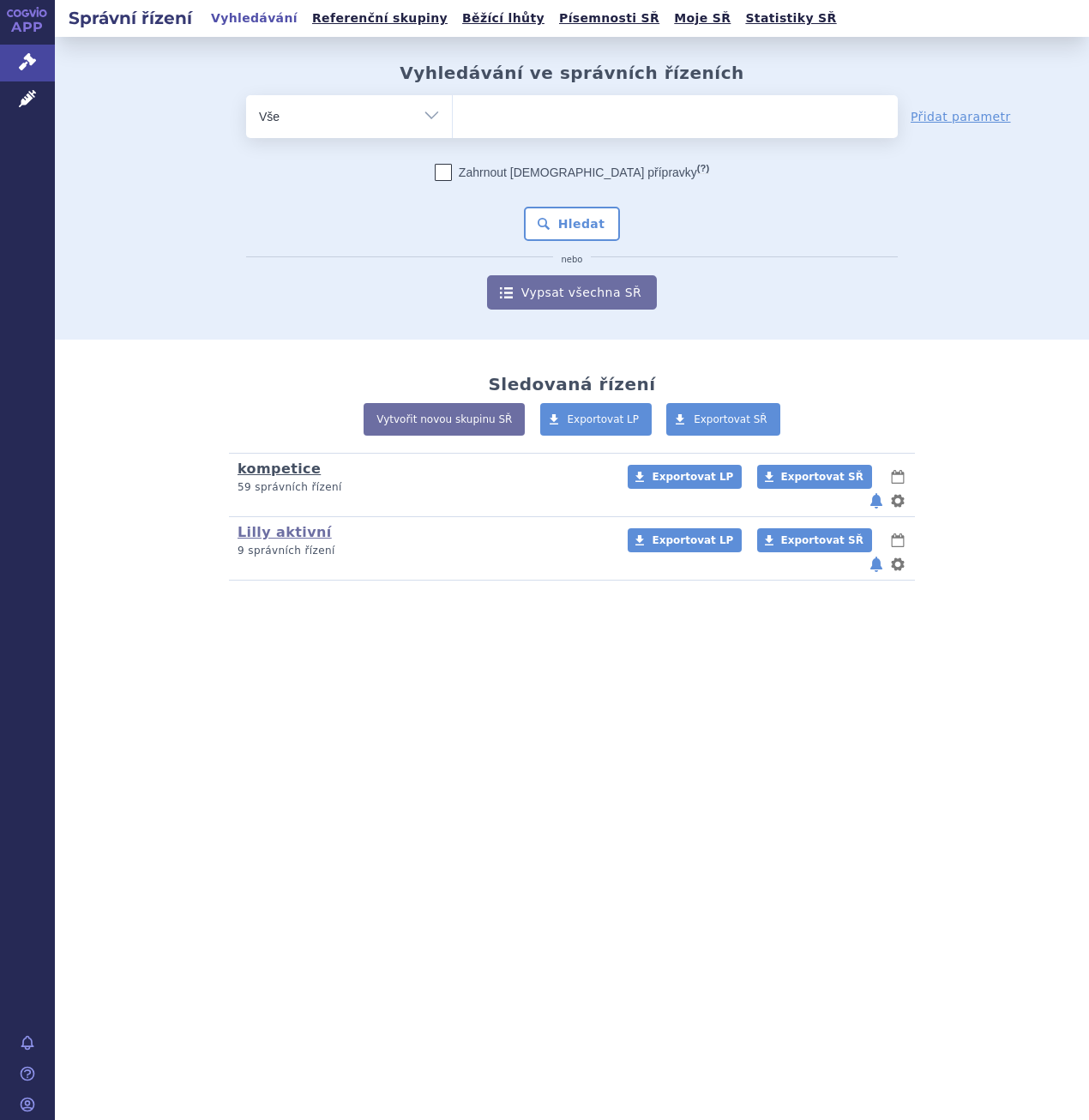
click at [280, 472] on link "kompetice" at bounding box center [279, 469] width 84 height 17
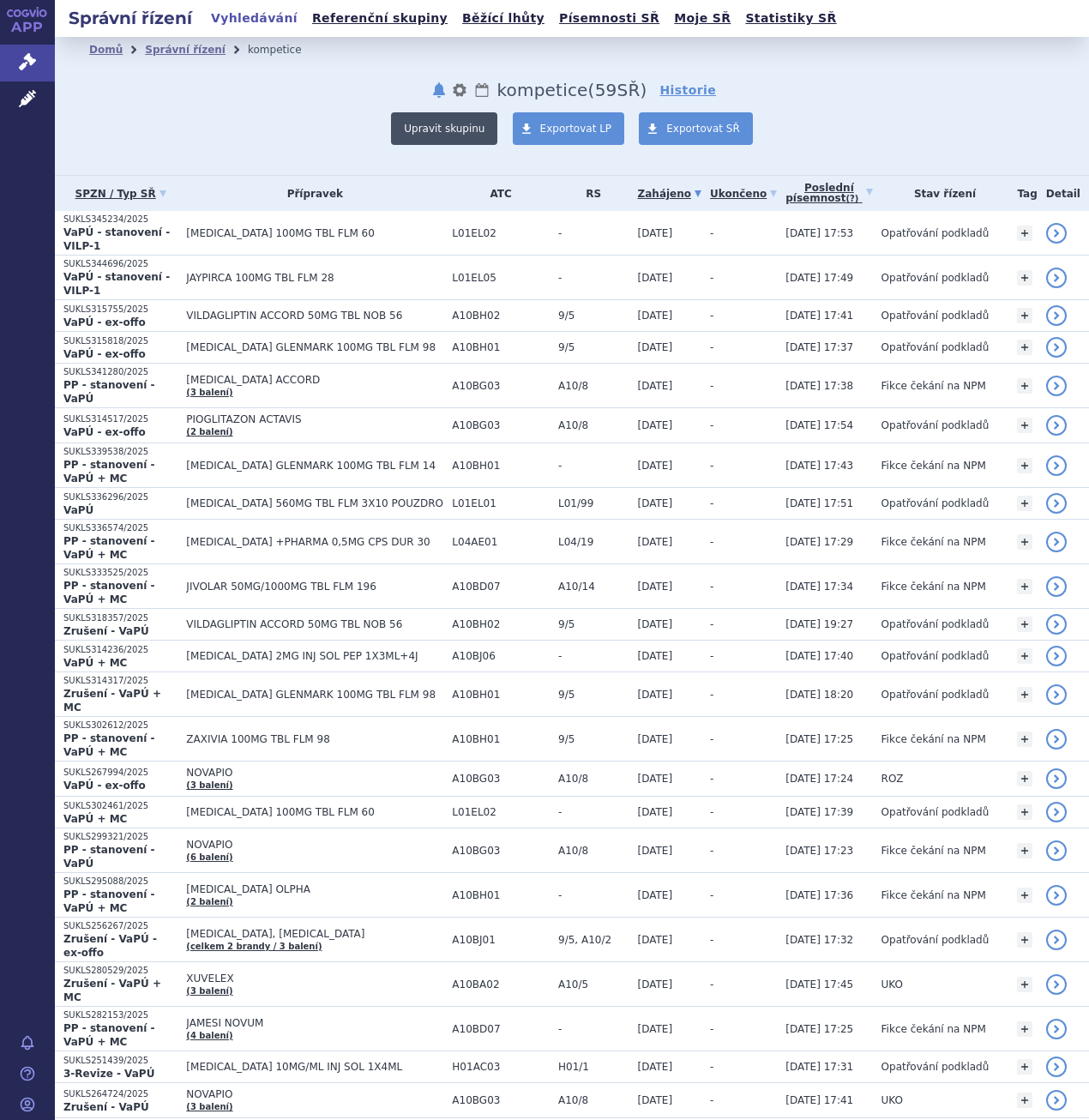
click at [461, 136] on button "Upravit skupinu" at bounding box center [444, 128] width 107 height 32
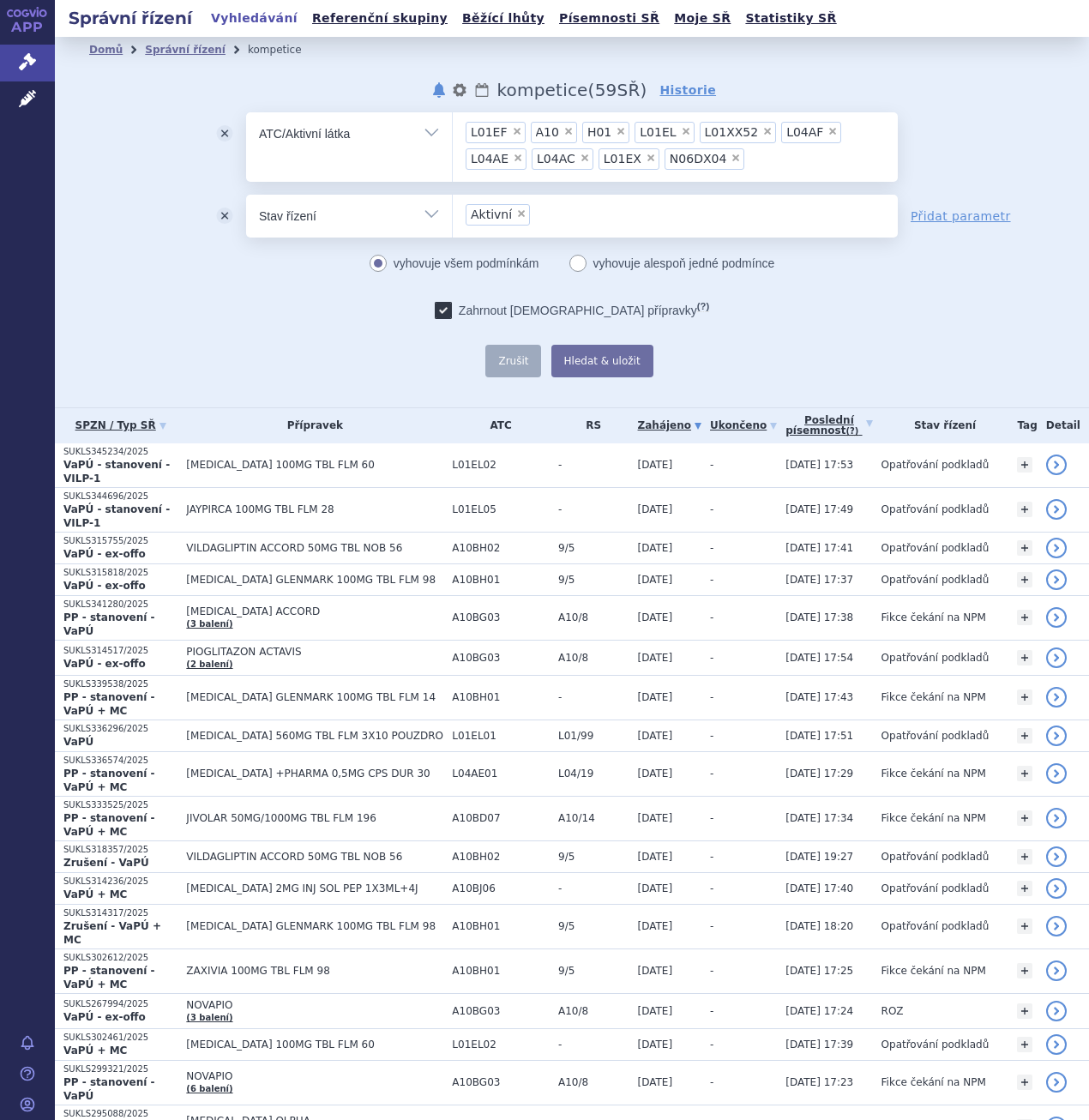
click at [733, 154] on ul "× L01EF × A10 × H01 × L01EL × L01XX52 × L04AF × L04AE × L04AC × L01EX × N06DX04" at bounding box center [675, 144] width 445 height 64
click at [453, 154] on select "L01EF A10 H01 L01EL L01XX52 L04AF L04AE L04AC L01EX N06DX04" at bounding box center [452, 132] width 1 height 43
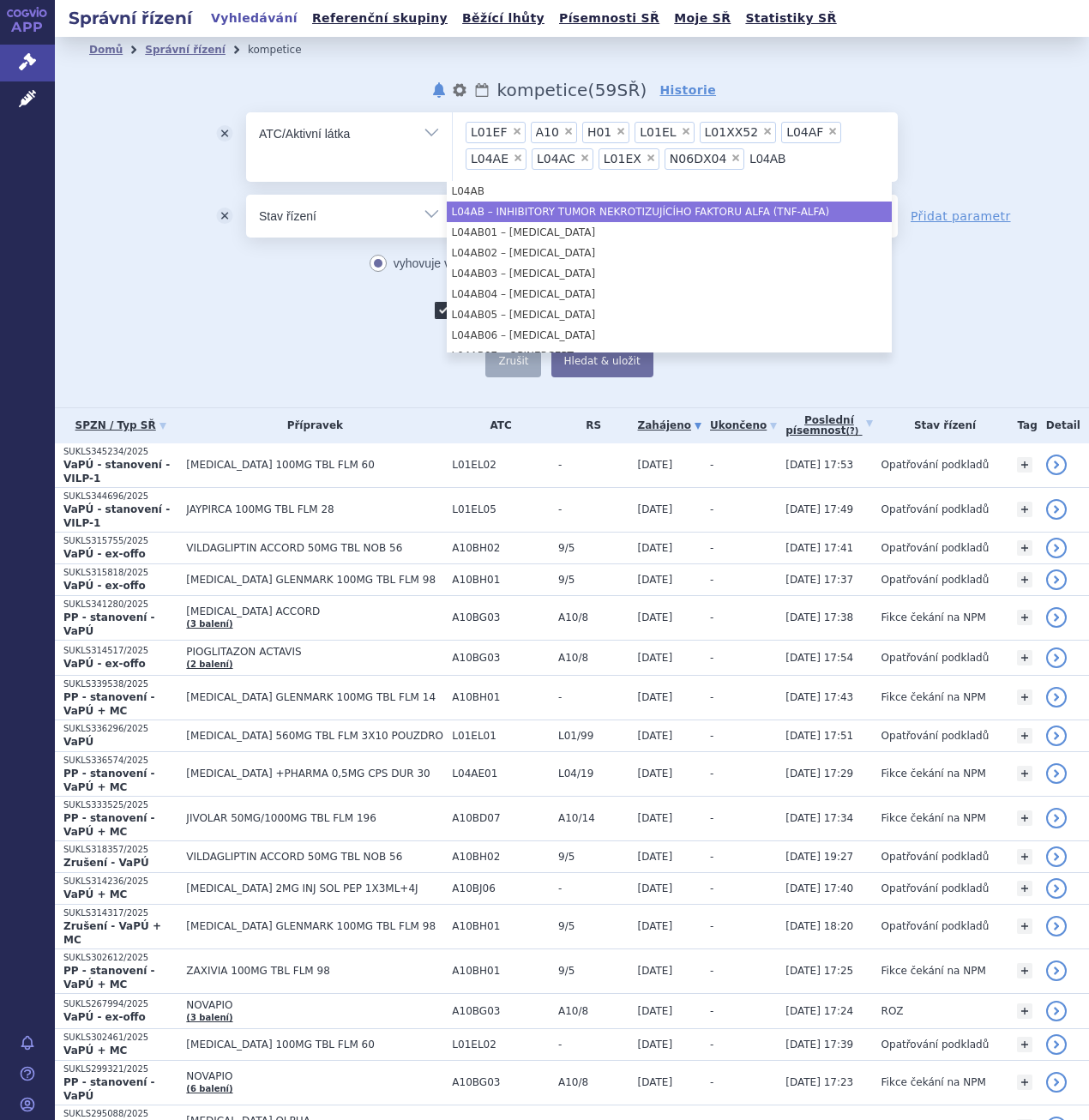
type input "L04AB"
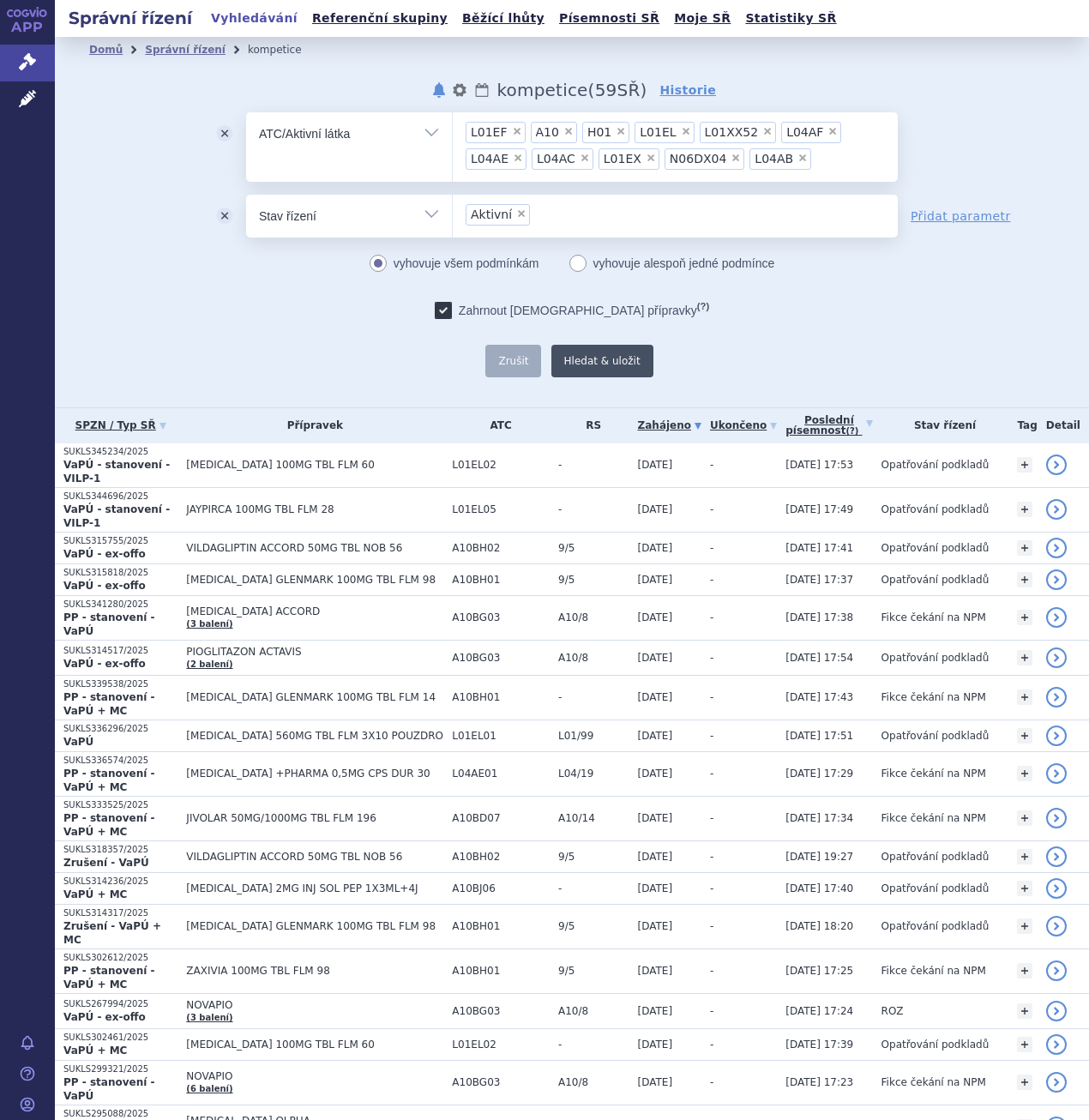
click at [614, 367] on button "Hledat & uložit" at bounding box center [602, 361] width 102 height 32
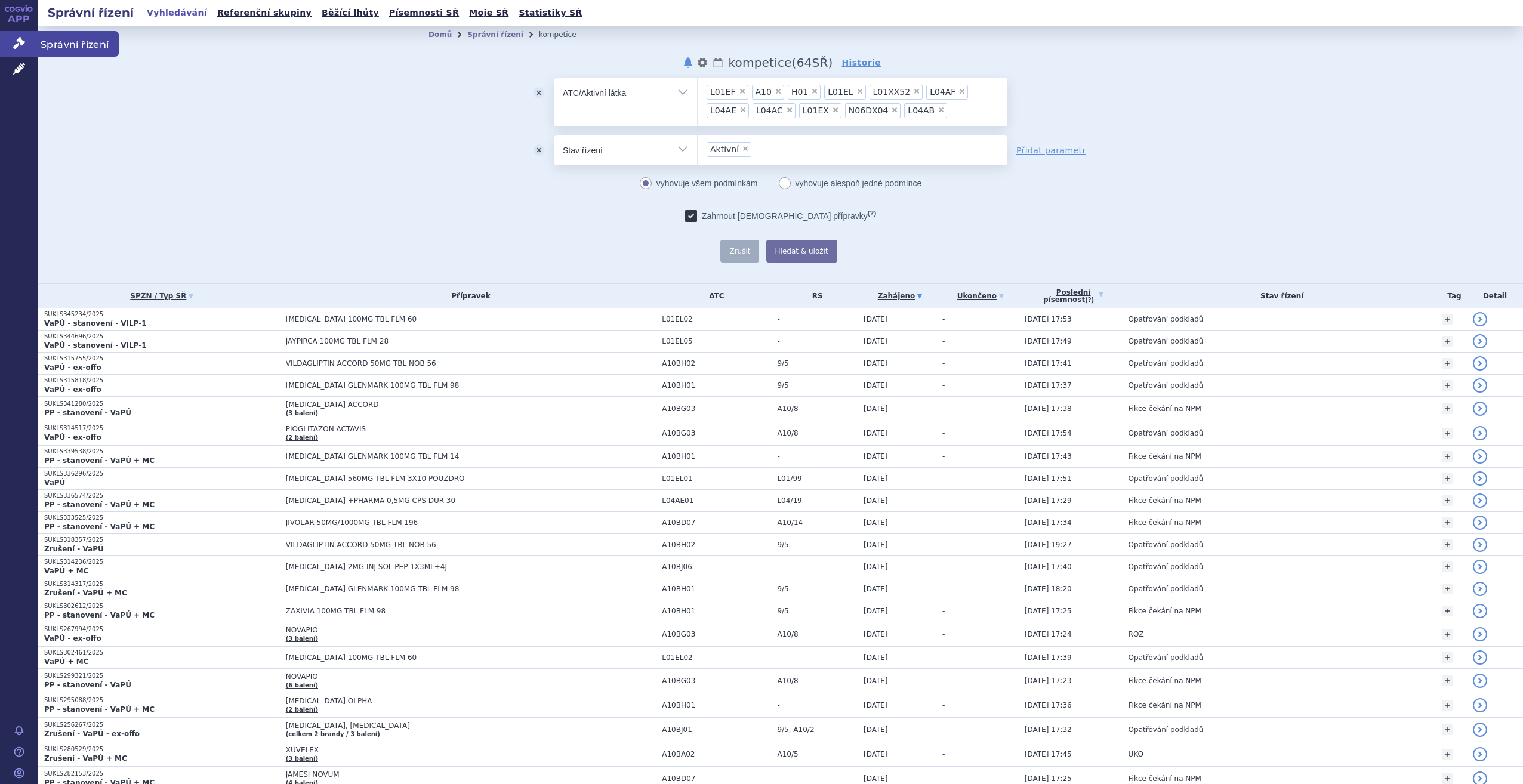
click at [20, 45] on icon at bounding box center [19, 43] width 12 height 12
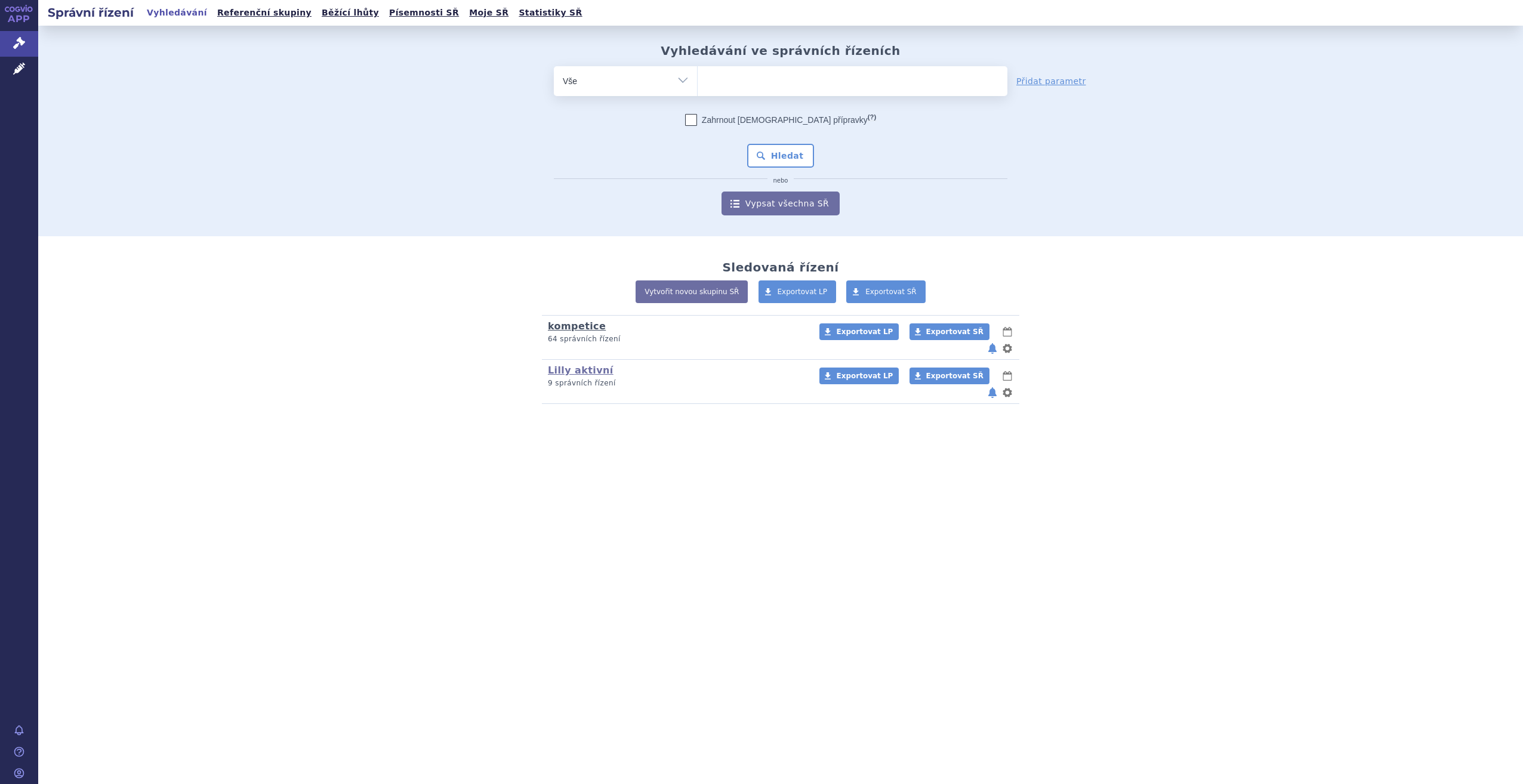
click at [576, 325] on link "kompetice" at bounding box center [577, 326] width 58 height 11
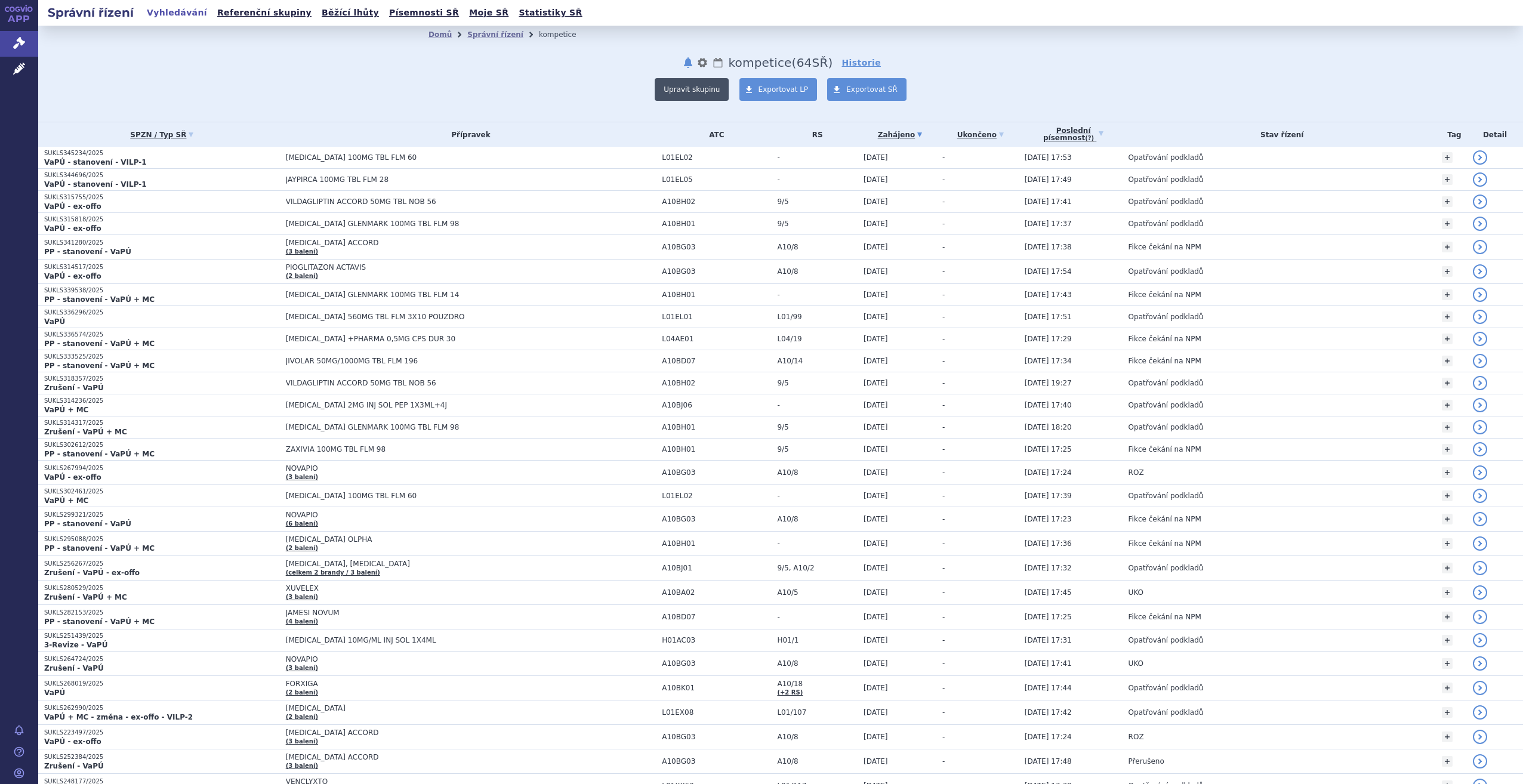
click at [703, 93] on button "Upravit skupinu" at bounding box center [692, 89] width 74 height 22
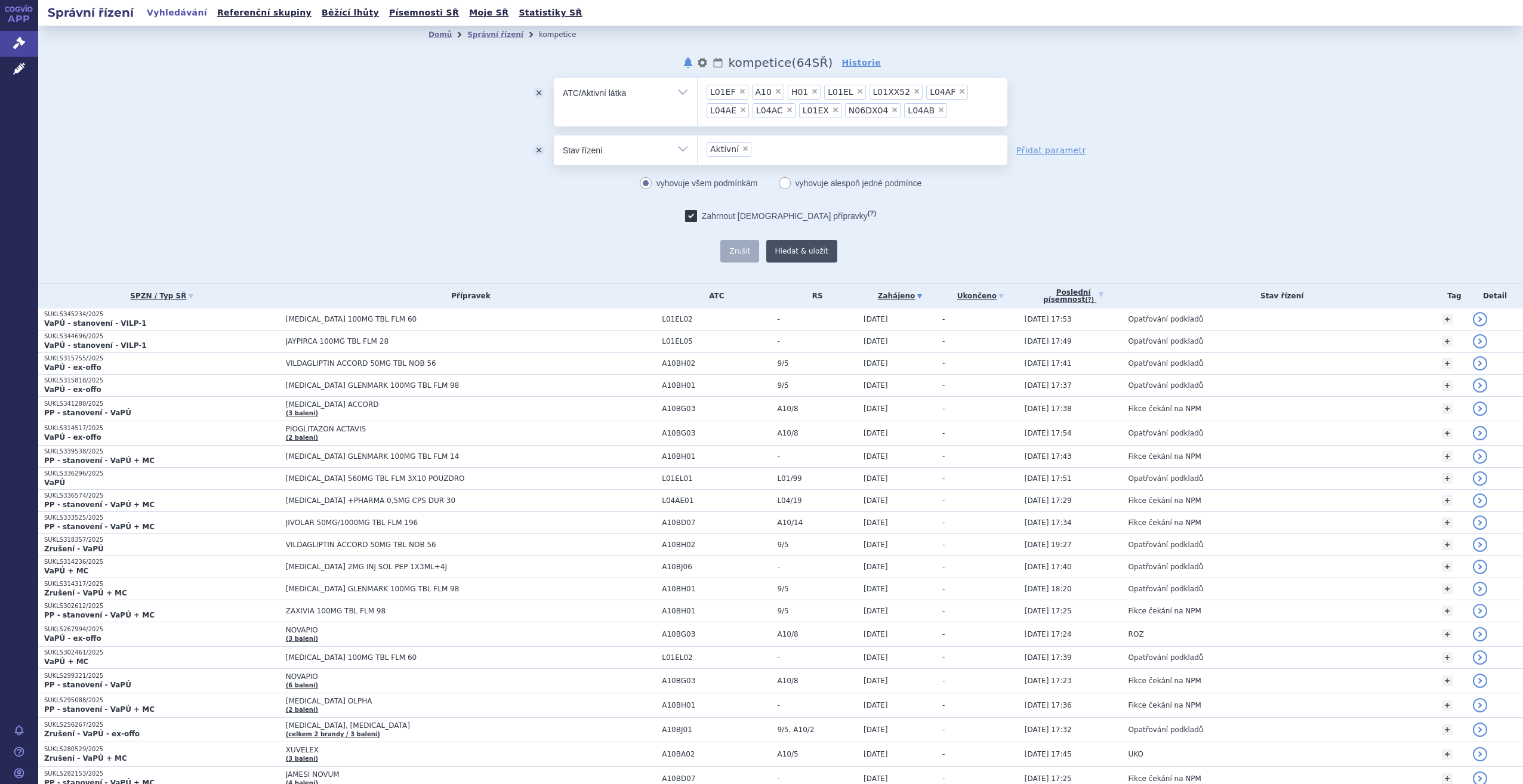
click at [802, 250] on button "Hledat & uložit" at bounding box center [802, 251] width 71 height 22
click at [471, 35] on link "Správní řízení" at bounding box center [495, 34] width 56 height 8
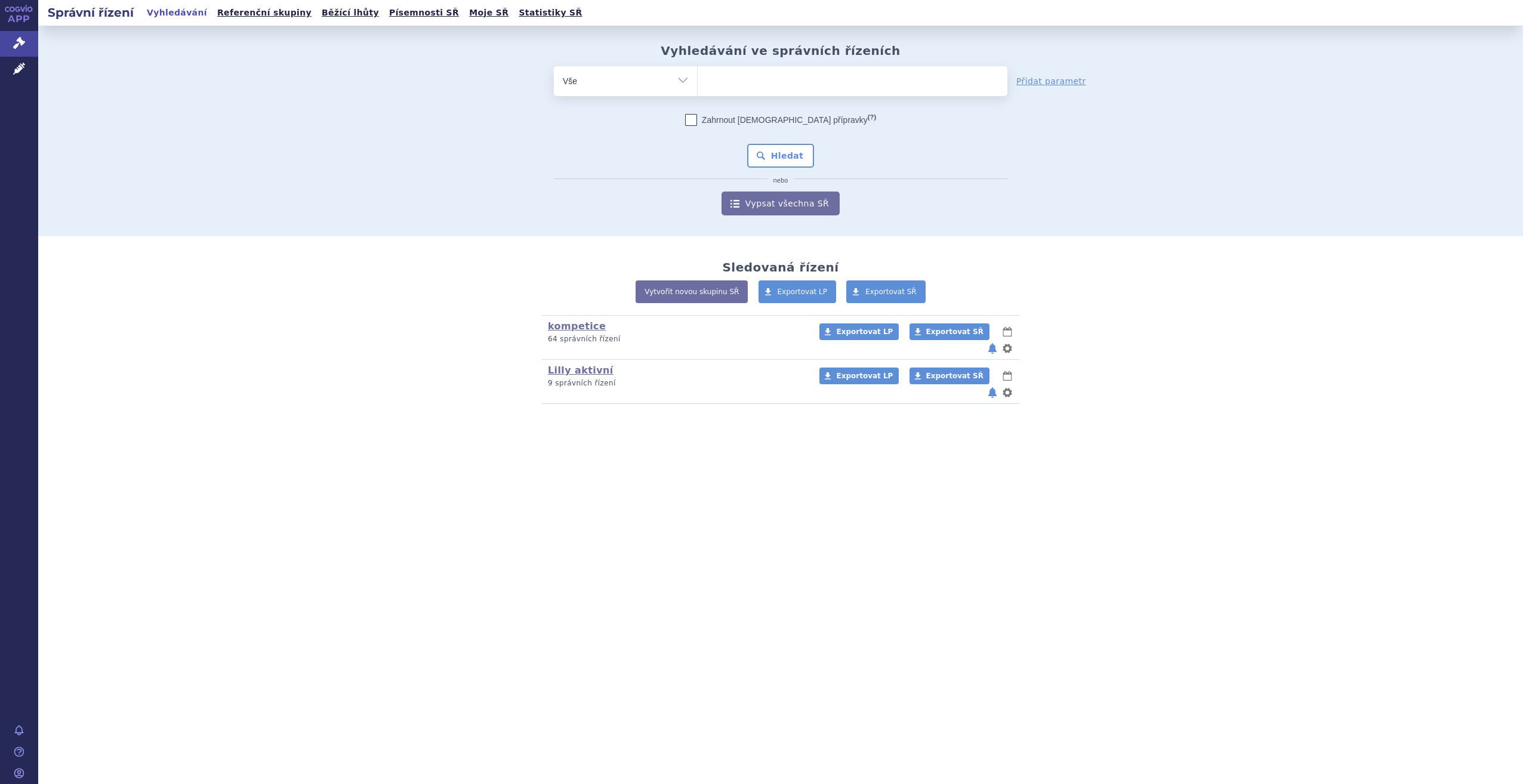
click at [990, 341] on button "notifikace" at bounding box center [992, 348] width 12 height 14
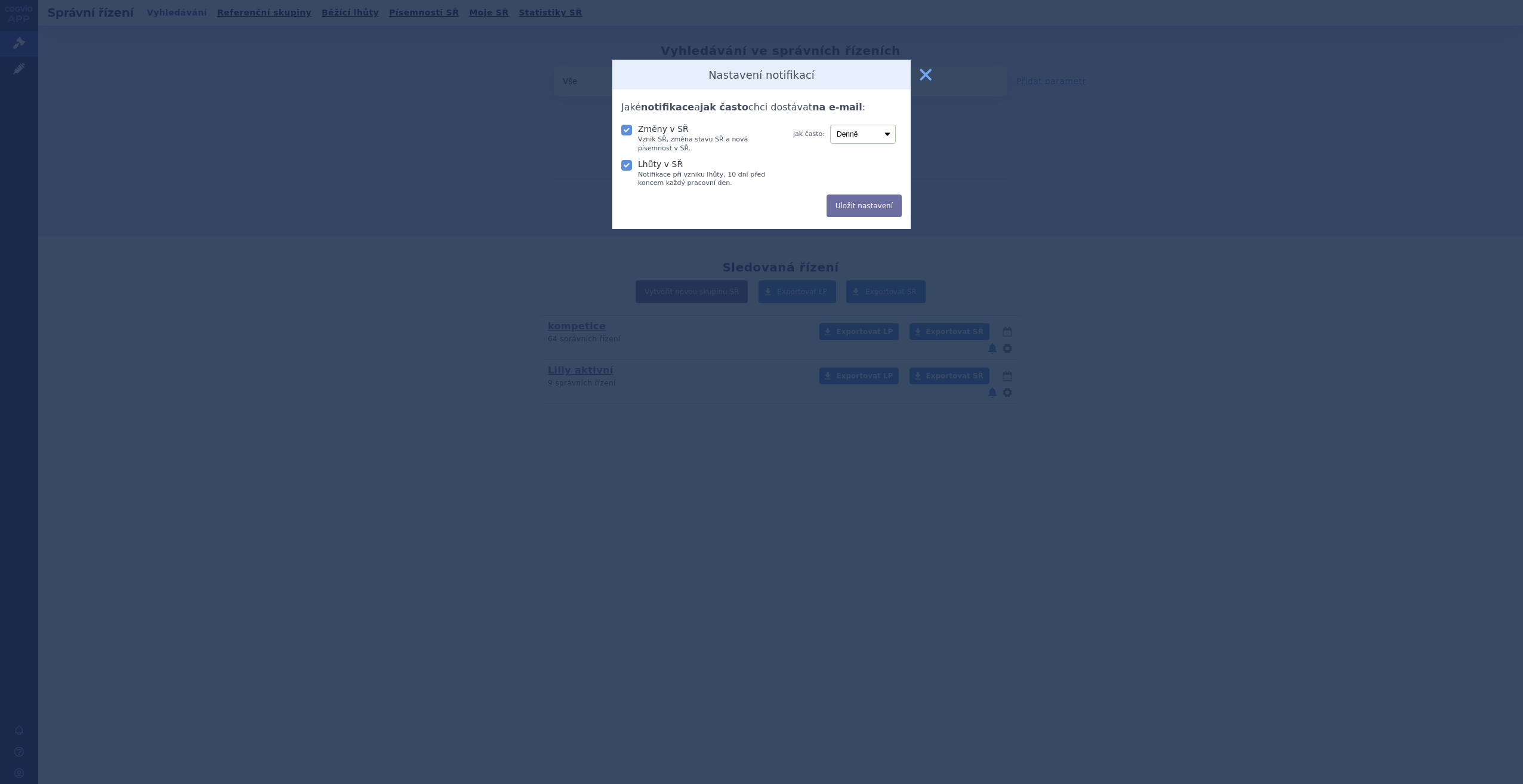
click at [625, 168] on icon at bounding box center [627, 165] width 11 height 11
click at [625, 168] on input "Lhůty v SŘ Notifikace při vzniku lhůty, 10 dní před koncem každý pracovní den." at bounding box center [627, 164] width 12 height 12
checkbox input "false"
click at [892, 205] on button "Uložit nastavení" at bounding box center [864, 206] width 75 height 22
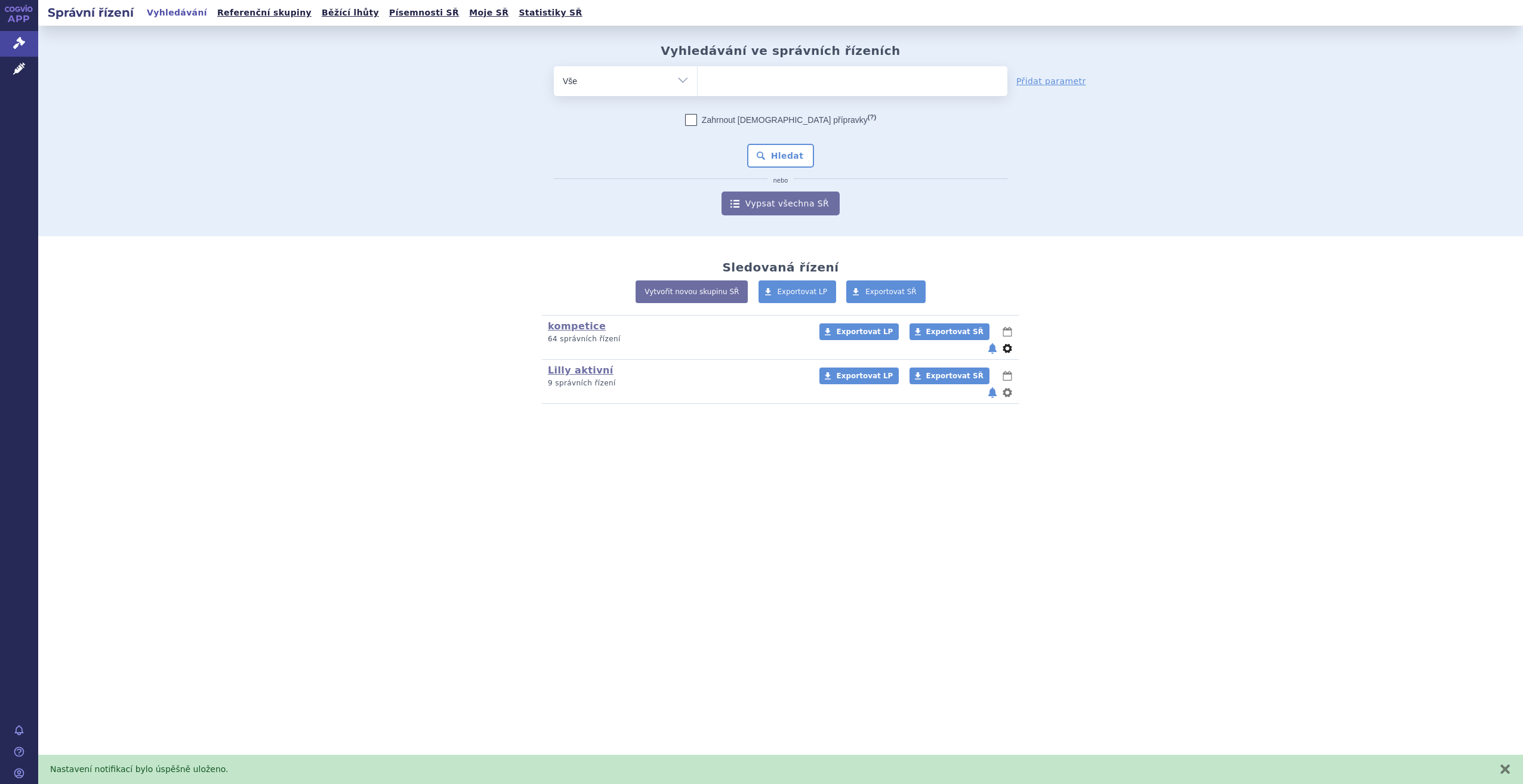
click at [1006, 341] on button "nastavení" at bounding box center [1007, 348] width 12 height 14
click at [1082, 332] on div "kompetice (bez ) (sdílená skupina) (Doporučení V/O) 64 správních řízení Exporto…" at bounding box center [781, 359] width 704 height 89
click at [993, 341] on button "notifikace" at bounding box center [992, 348] width 12 height 14
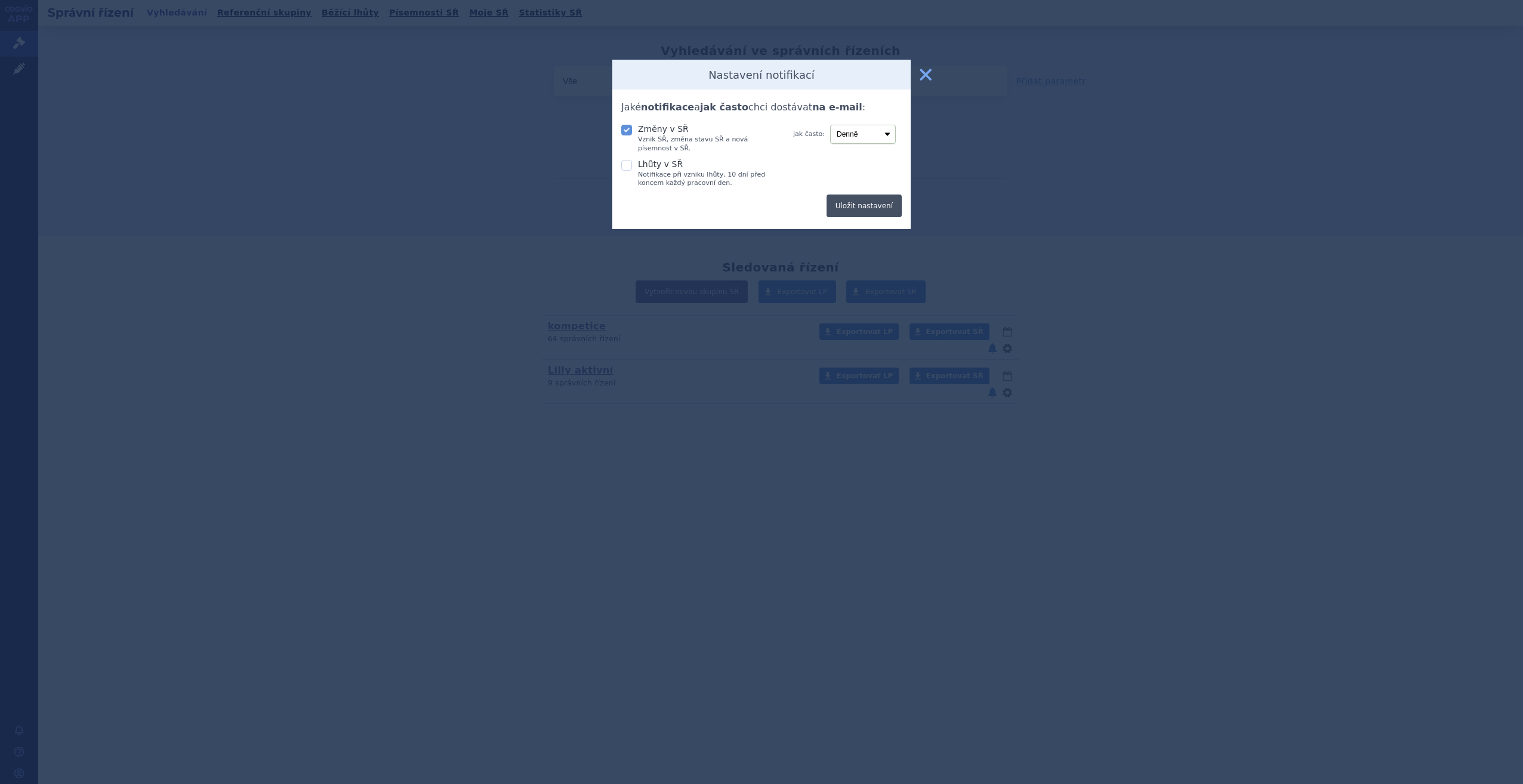
click at [875, 209] on button "Uložit nastavení" at bounding box center [864, 206] width 75 height 22
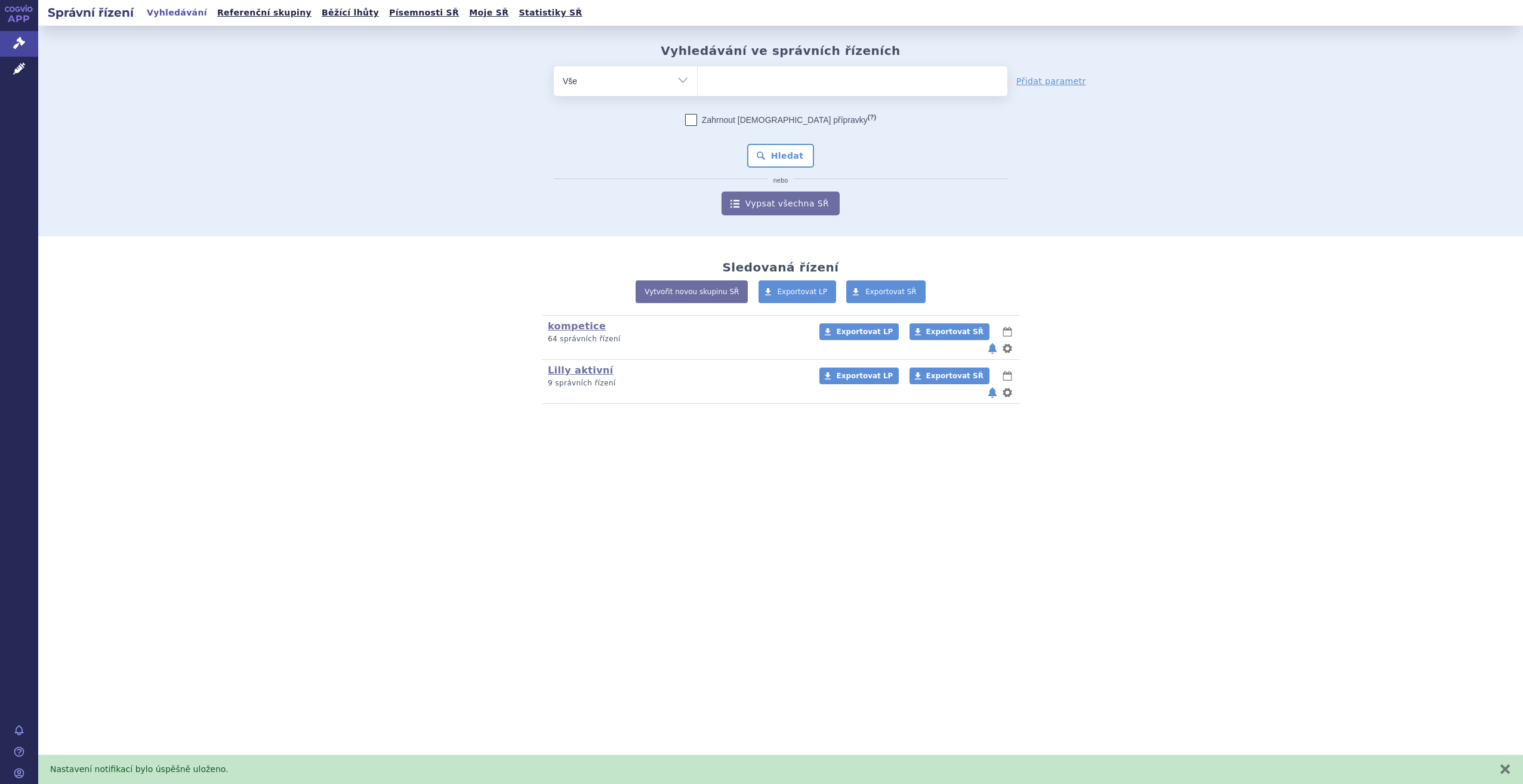
click at [995, 385] on button "notifikace" at bounding box center [992, 392] width 12 height 14
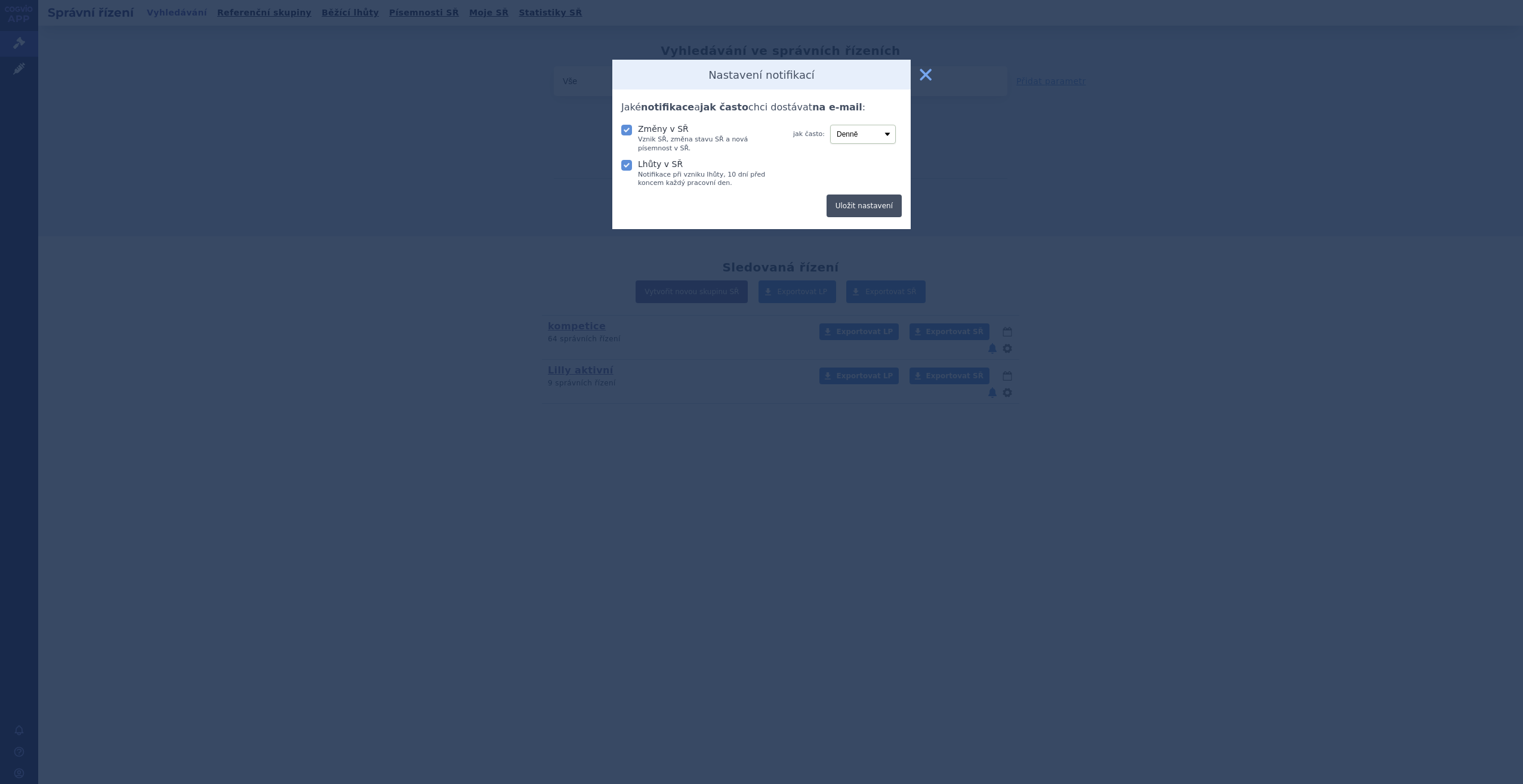
click at [871, 204] on button "Uložit nastavení" at bounding box center [864, 206] width 75 height 22
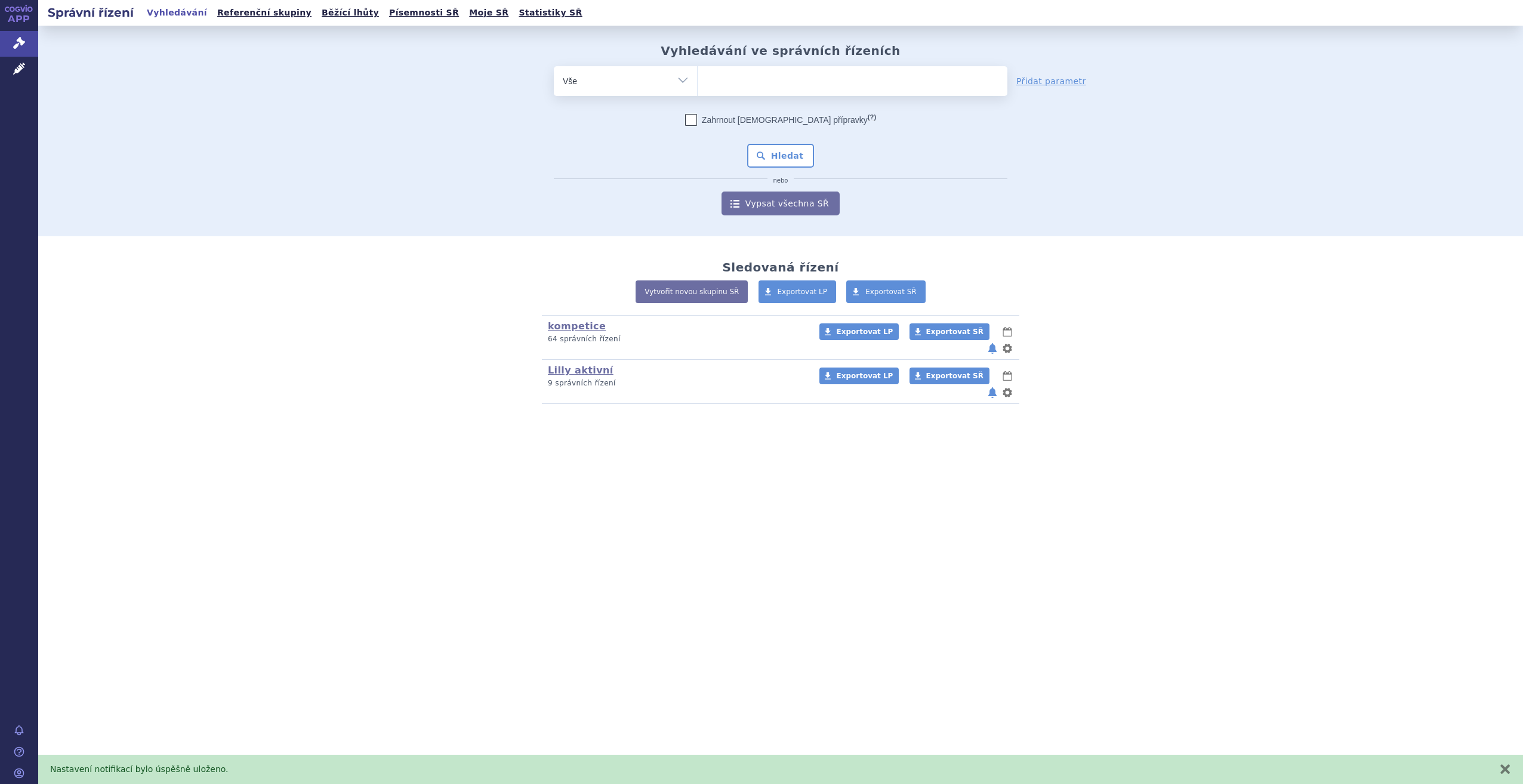
click at [737, 90] on ul at bounding box center [852, 79] width 310 height 25
click at [698, 90] on select at bounding box center [697, 80] width 1 height 30
type input "le"
type input "leq"
type input "leqe"
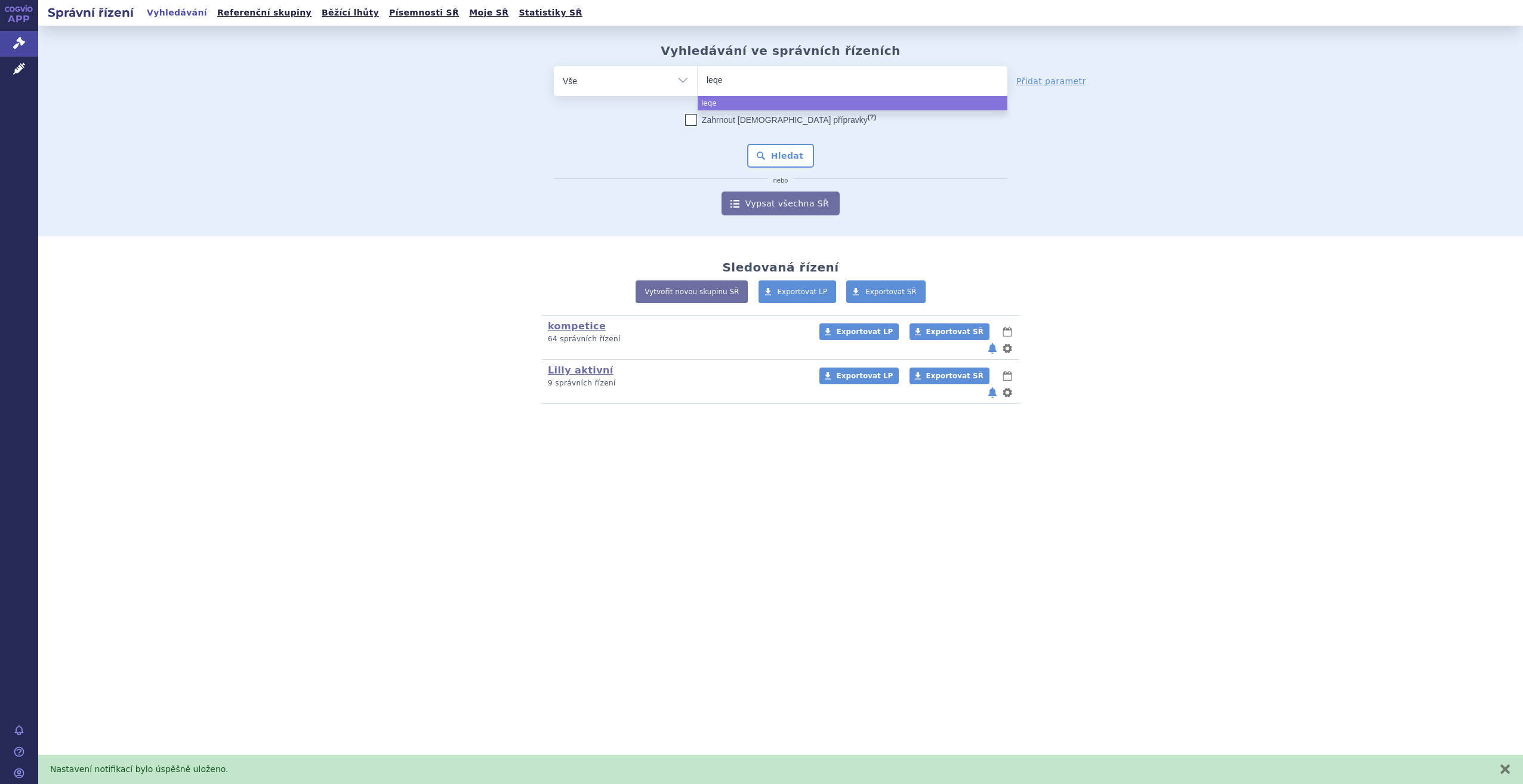
type input "leqem"
type input "leqembi"
select select "leqembi"
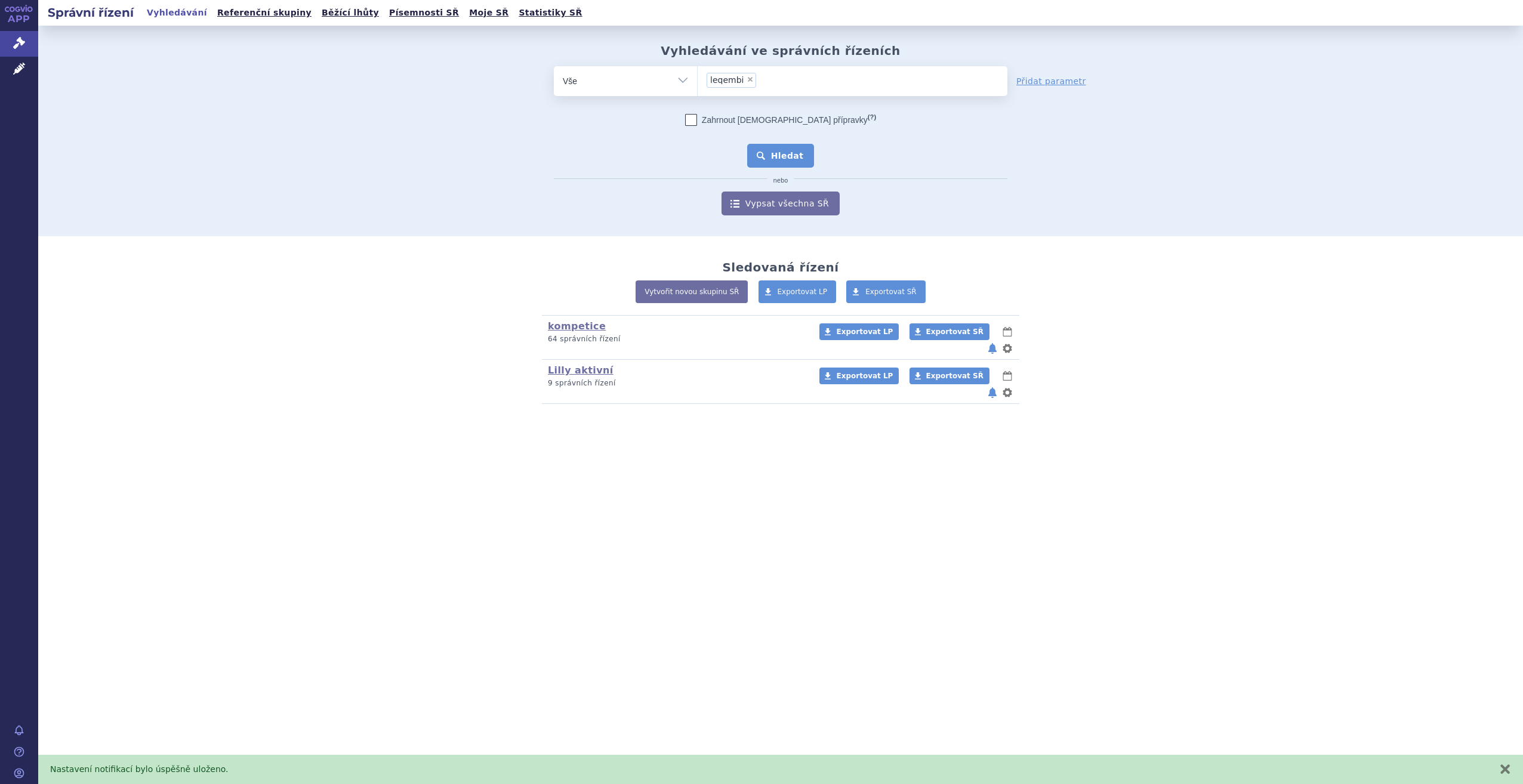
click at [795, 157] on button "Hledat" at bounding box center [781, 155] width 68 height 24
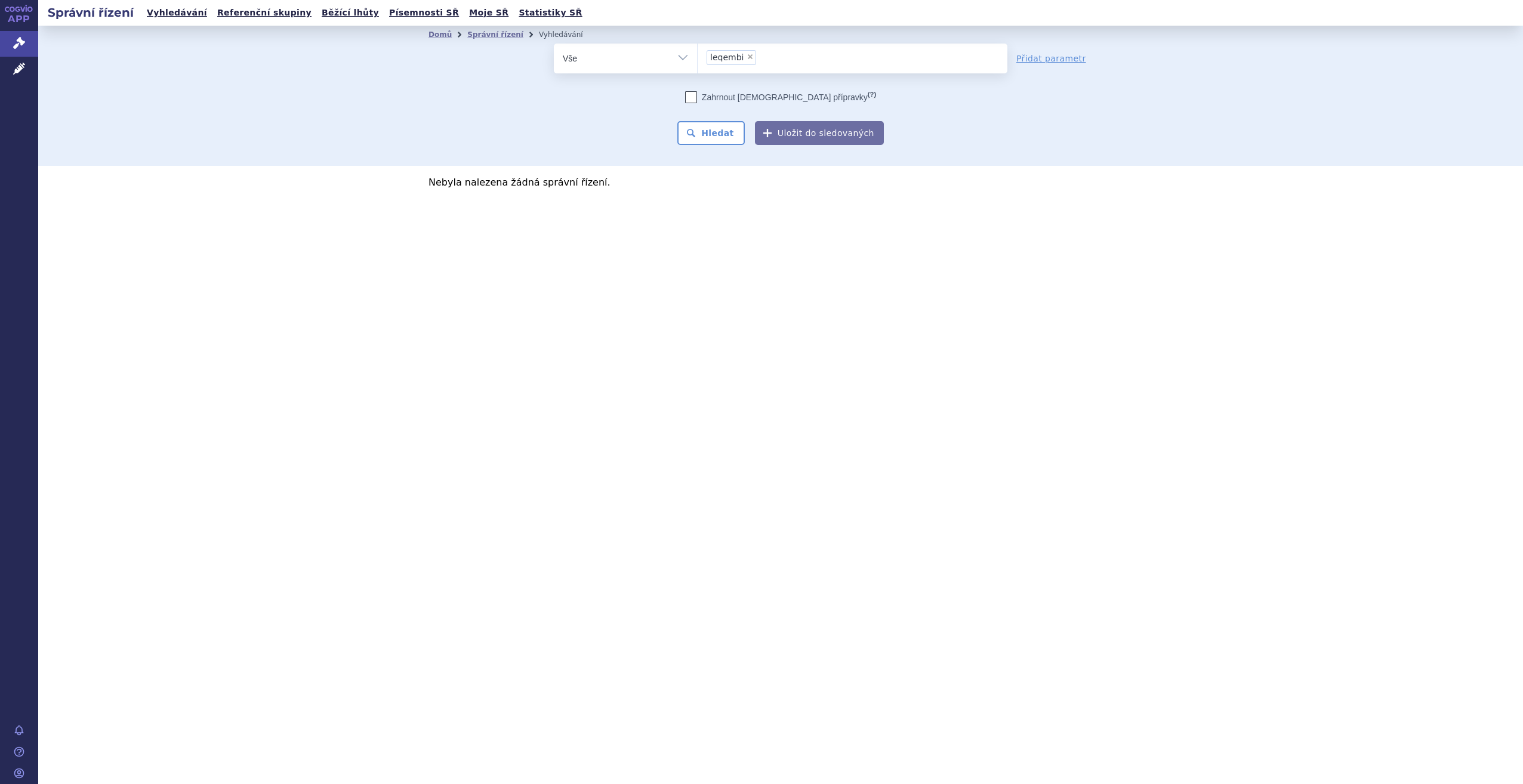
click at [747, 59] on span "×" at bounding box center [750, 56] width 7 height 7
click at [698, 59] on select "leqembi" at bounding box center [697, 57] width 1 height 30
select select
type input "le"
type input "lec"
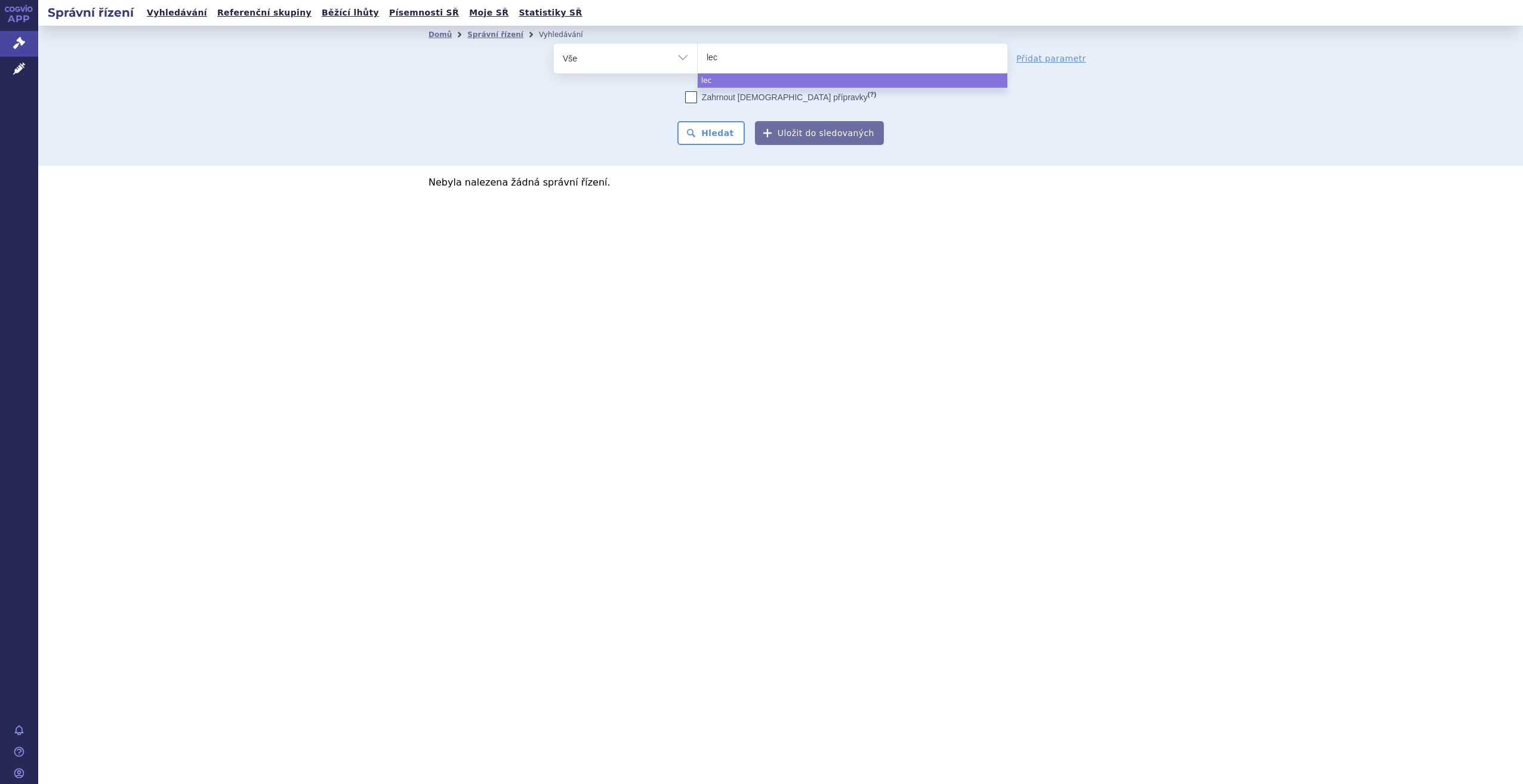
type input "leca"
type input "lecane"
type input "lecanema"
type input "lecanemab"
select select "lecanemab"
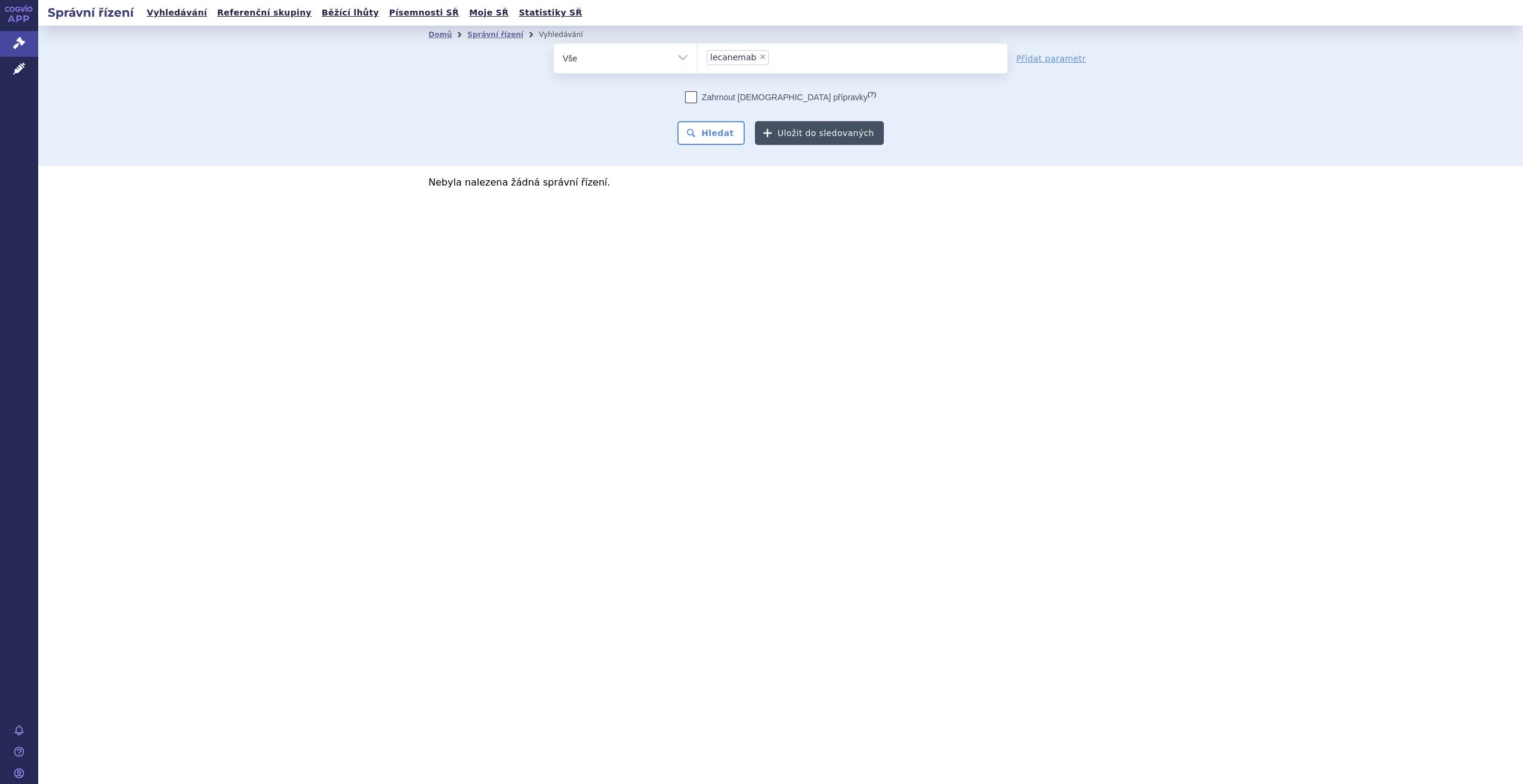
click at [799, 140] on button "Uložit do sledovaných" at bounding box center [820, 133] width 129 height 24
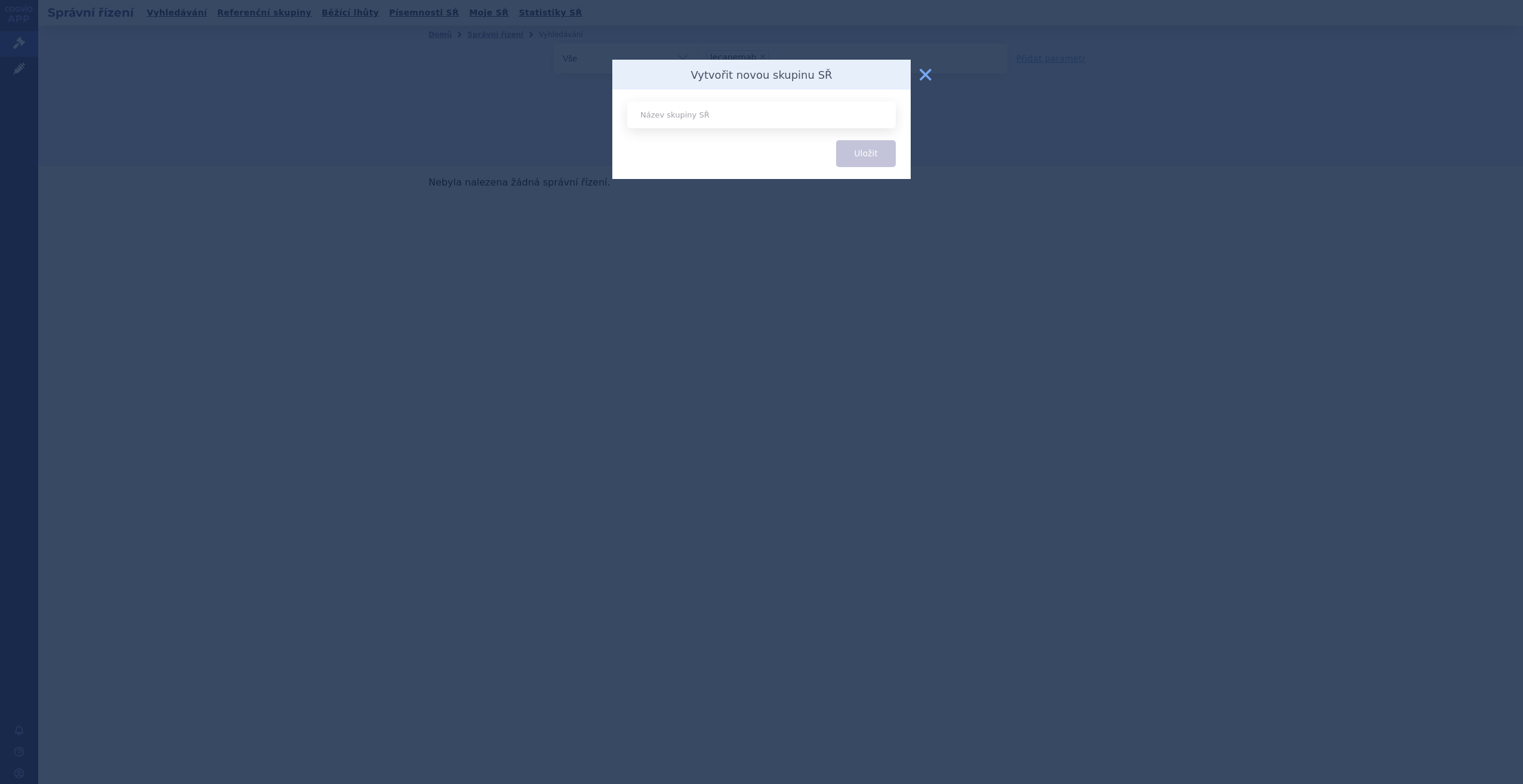
click at [923, 77] on button "zavřít" at bounding box center [925, 74] width 24 height 24
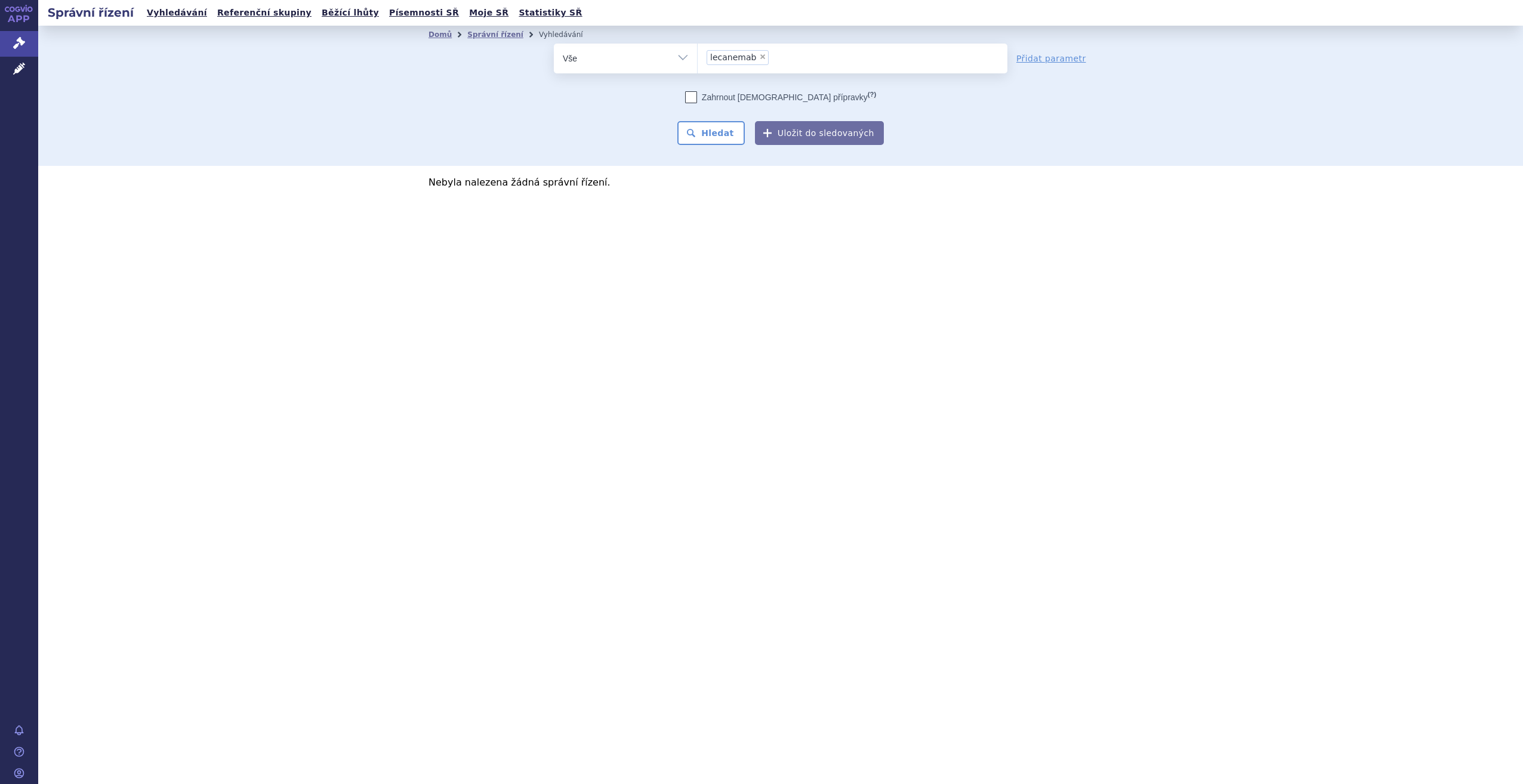
click at [759, 60] on span "×" at bounding box center [762, 56] width 7 height 7
click at [698, 60] on select "leqembi lecanemab" at bounding box center [697, 57] width 1 height 30
select select
click at [445, 34] on link "Domů" at bounding box center [440, 34] width 23 height 8
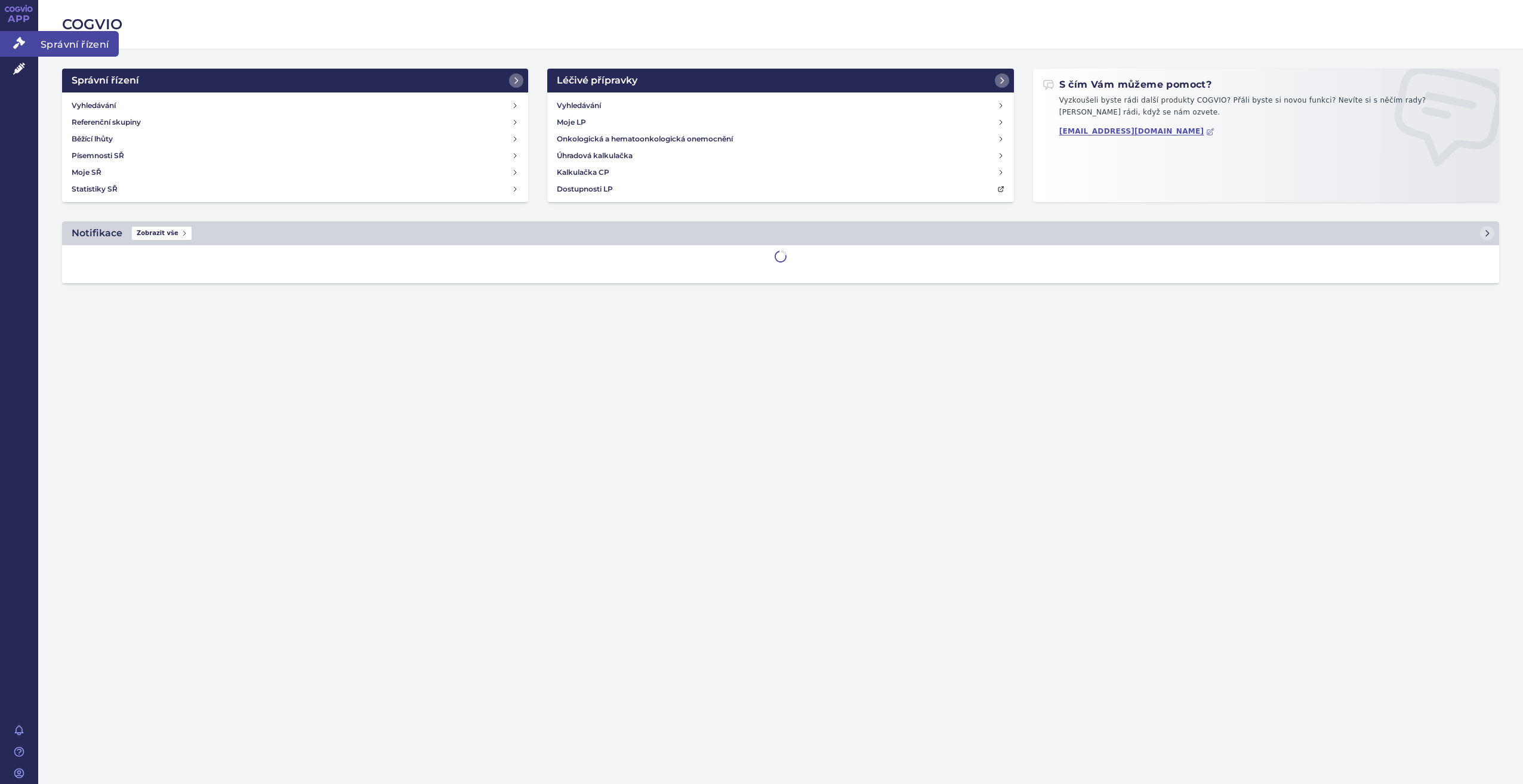
click at [14, 43] on icon at bounding box center [19, 43] width 12 height 12
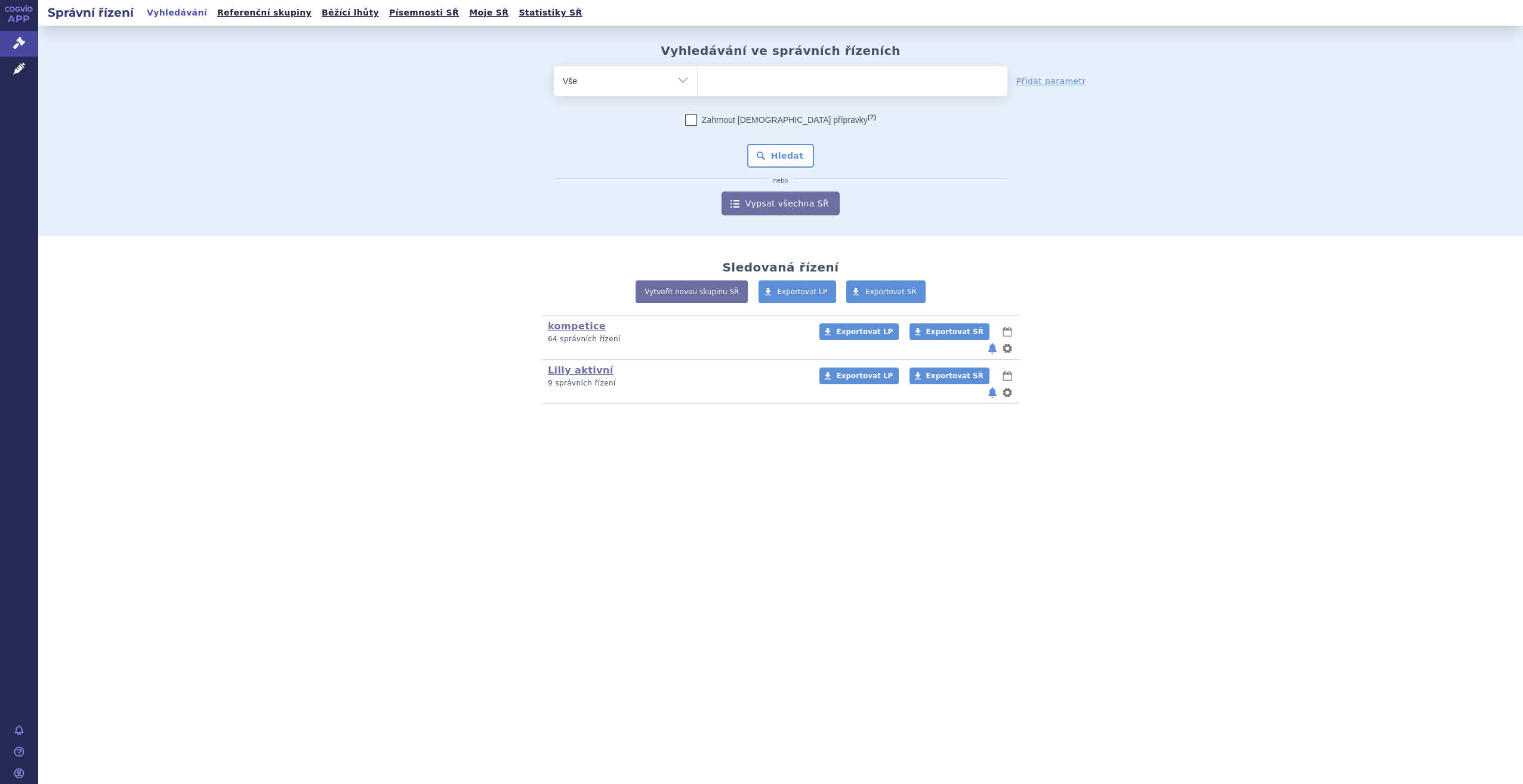
click at [766, 87] on ul at bounding box center [852, 79] width 310 height 25
click at [698, 87] on select at bounding box center [697, 80] width 1 height 30
type input "le"
type input "lec"
type input "leca"
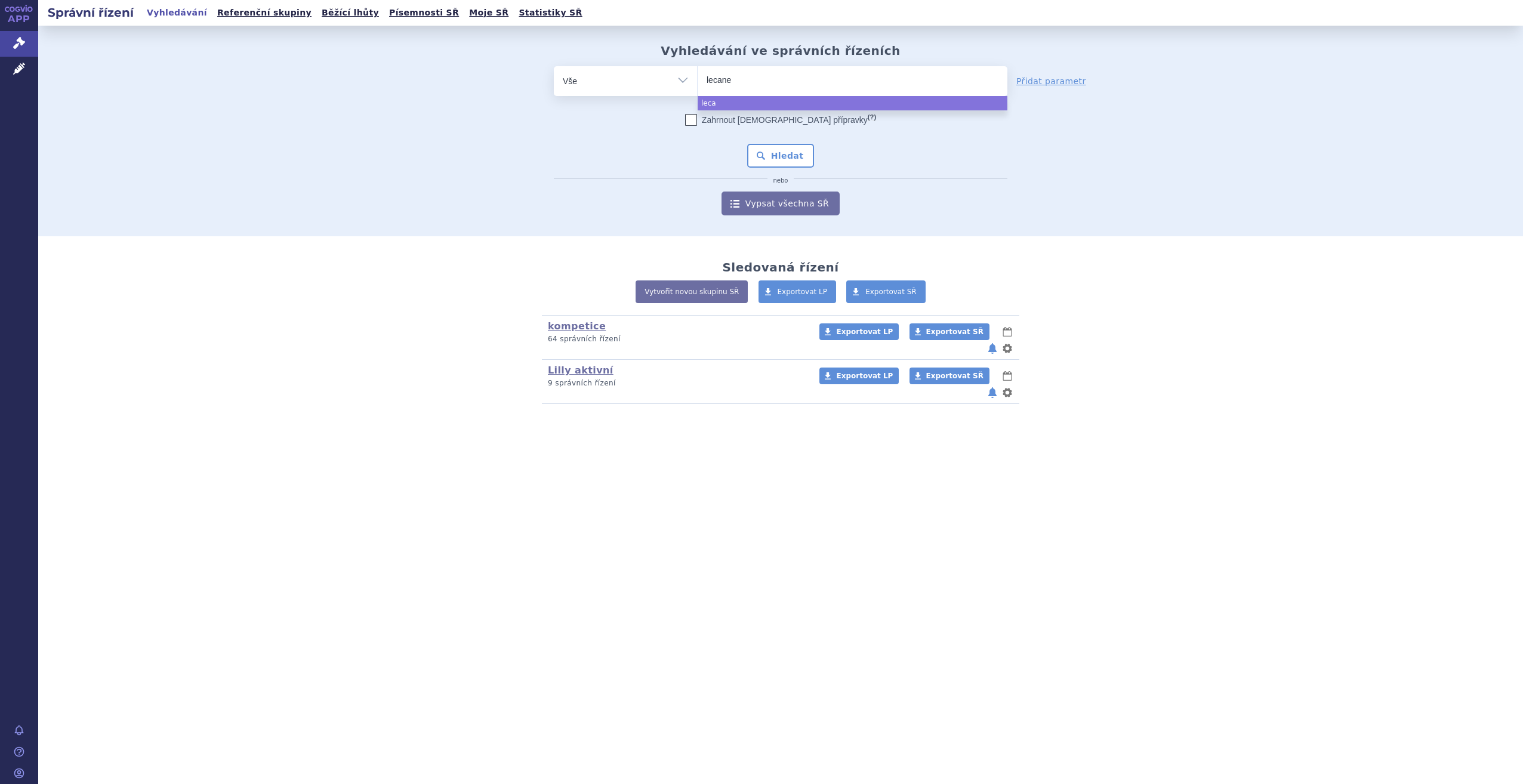
type input "lecanem"
type input "lecanemab"
select select "lecanemab"
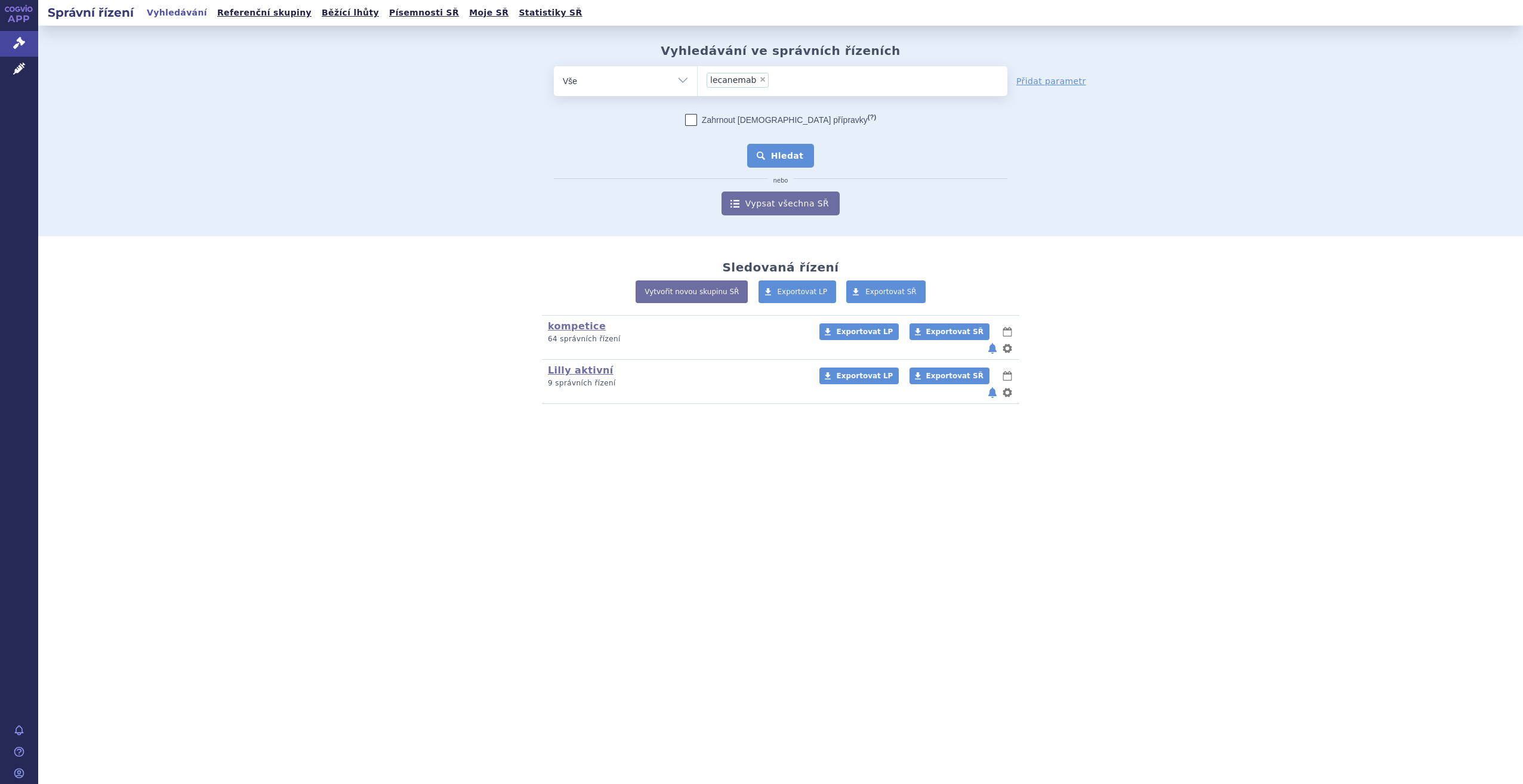
click at [779, 151] on button "Hledat" at bounding box center [781, 155] width 68 height 24
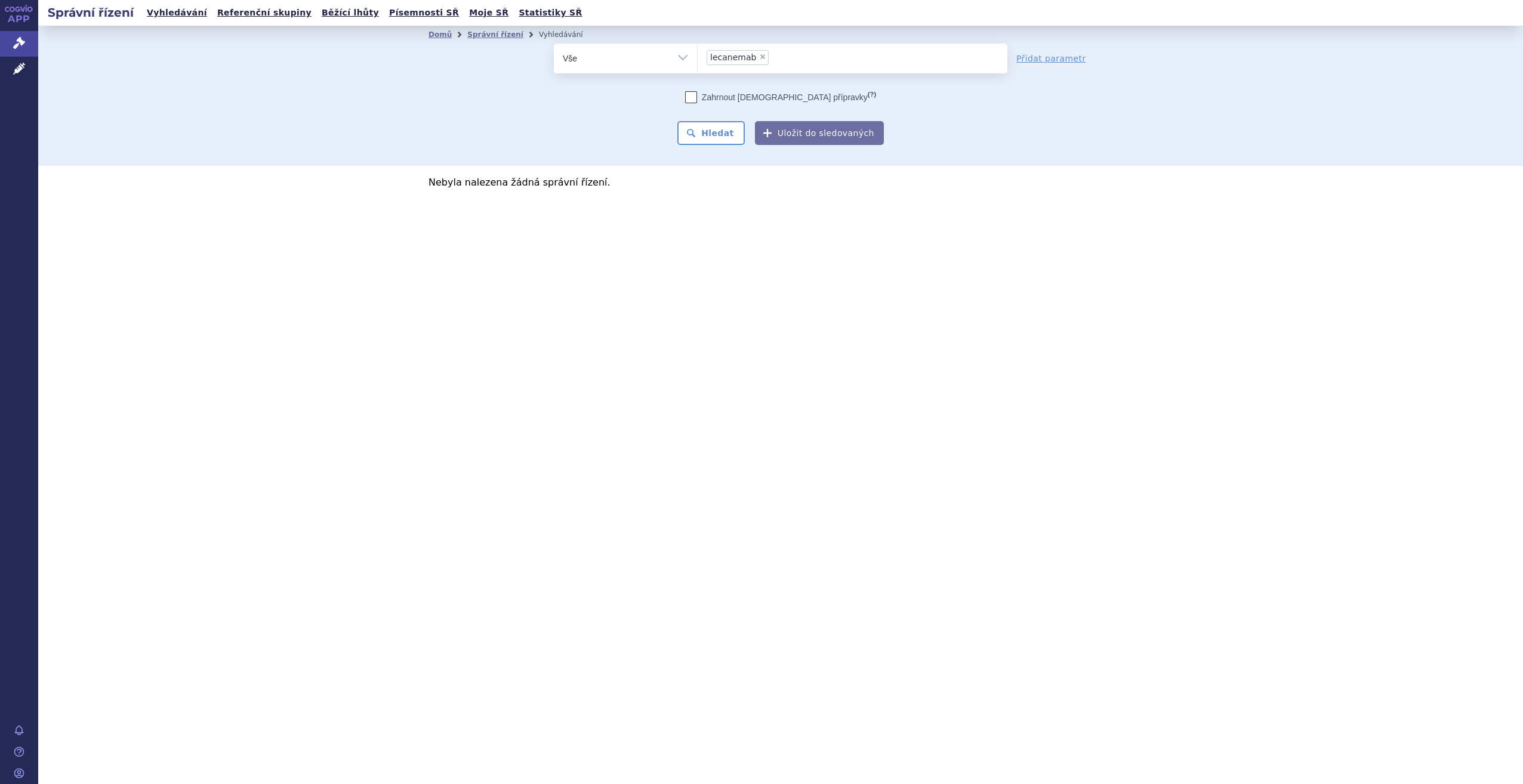
click at [759, 55] on span "×" at bounding box center [762, 56] width 7 height 7
click at [698, 55] on select "lecanemab" at bounding box center [697, 57] width 1 height 30
select select
click at [493, 38] on link "Správní řízení" at bounding box center [495, 34] width 56 height 8
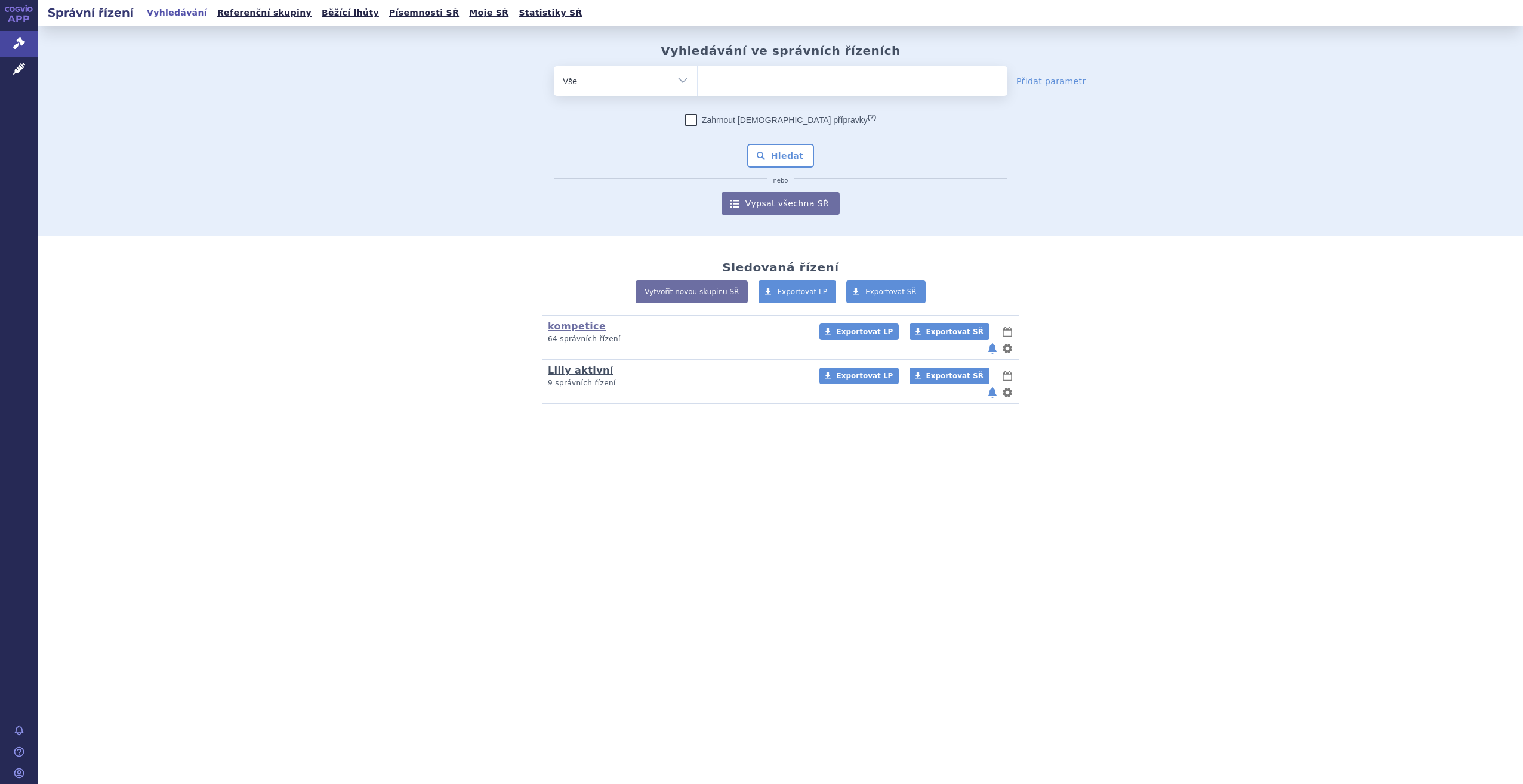
click at [592, 365] on link "Lilly aktivní" at bounding box center [581, 370] width 66 height 11
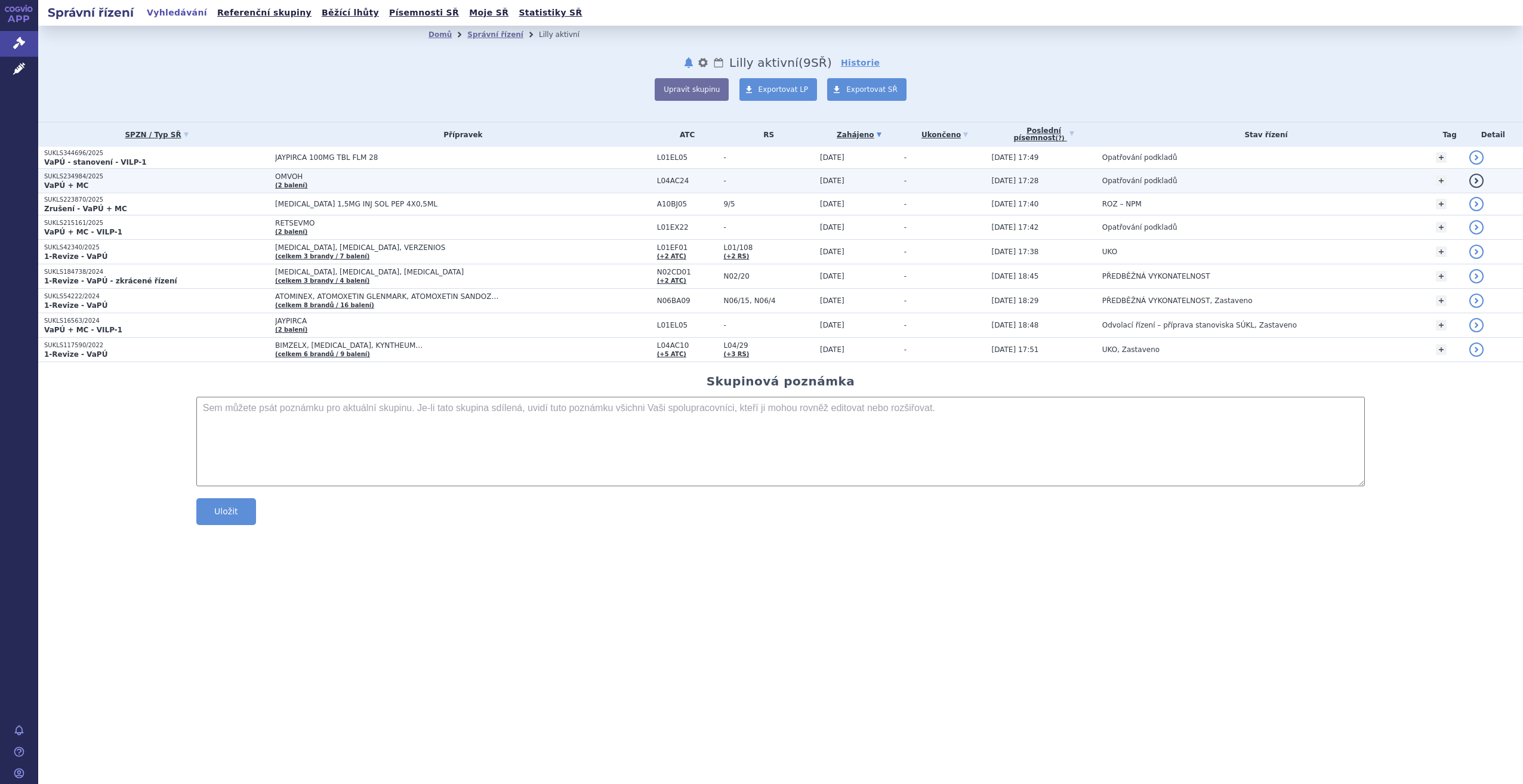
click at [58, 182] on strong "VaPÚ + MC" at bounding box center [66, 185] width 44 height 8
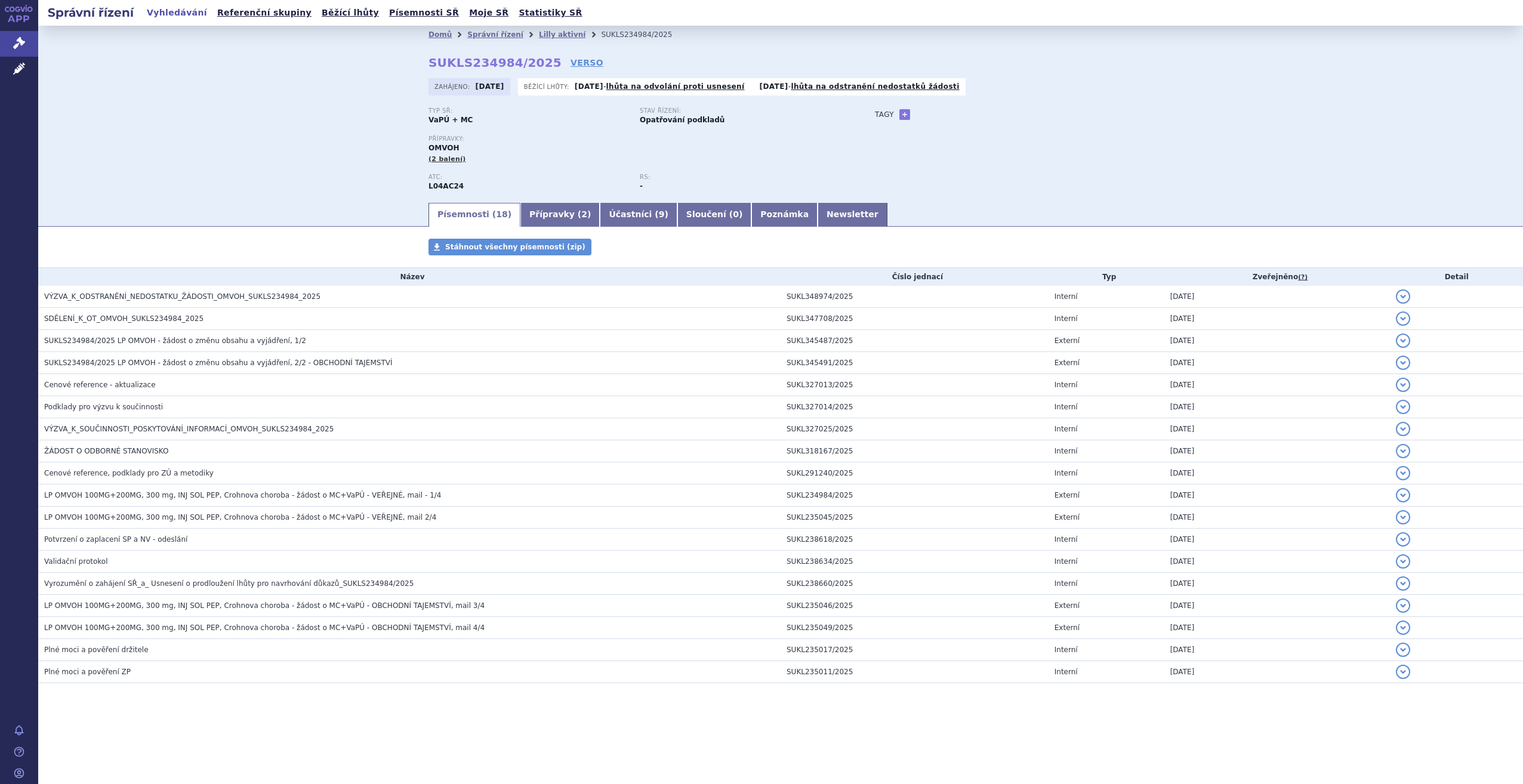
click at [266, 116] on div "Domů Správní řízení Lilly aktivní SUKLS234984/2025 SUKLS234984/2025 VERSO Zaháj…" at bounding box center [781, 113] width 1485 height 176
click at [20, 42] on icon at bounding box center [19, 43] width 12 height 12
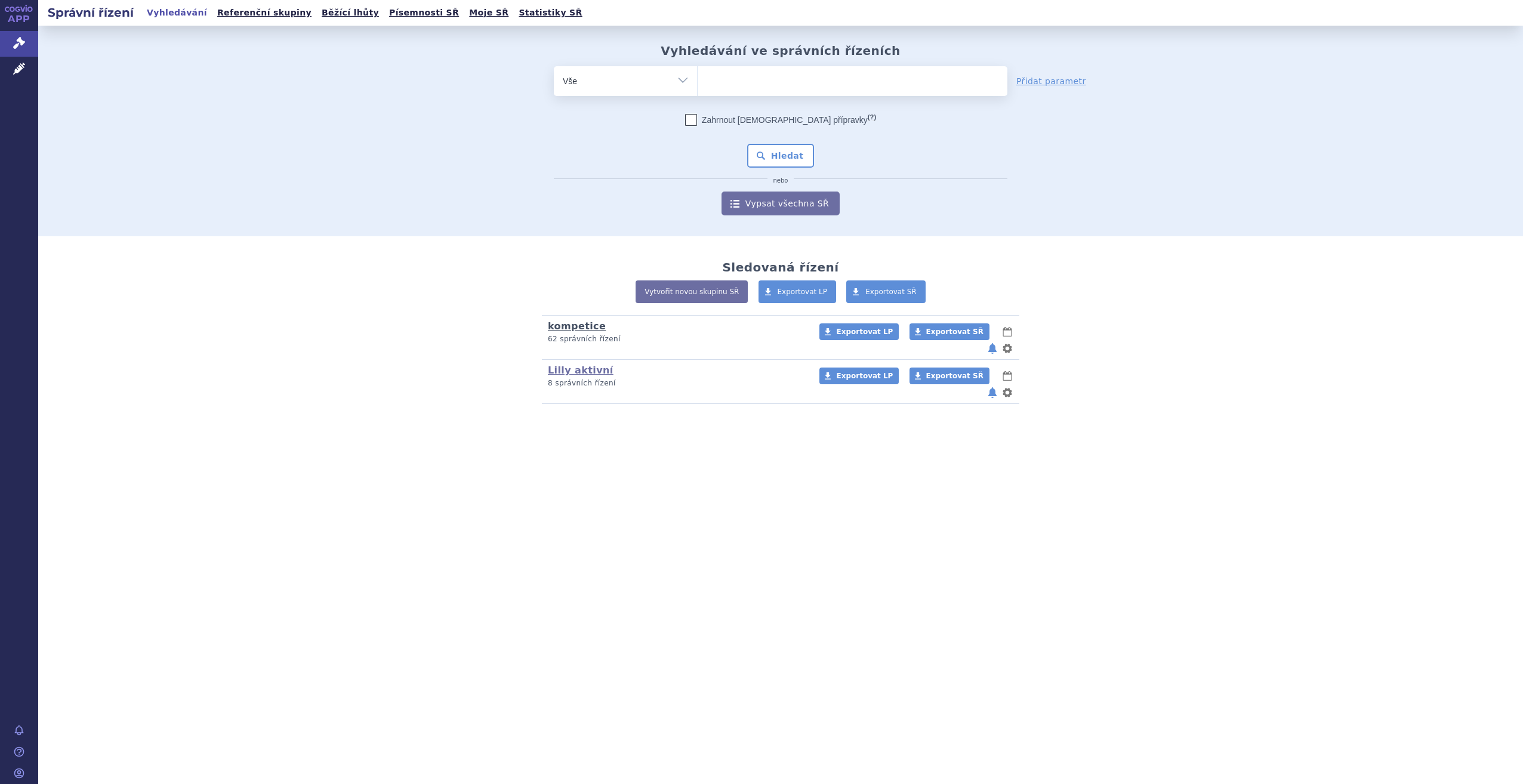
click at [566, 327] on link "kompetice" at bounding box center [577, 326] width 58 height 11
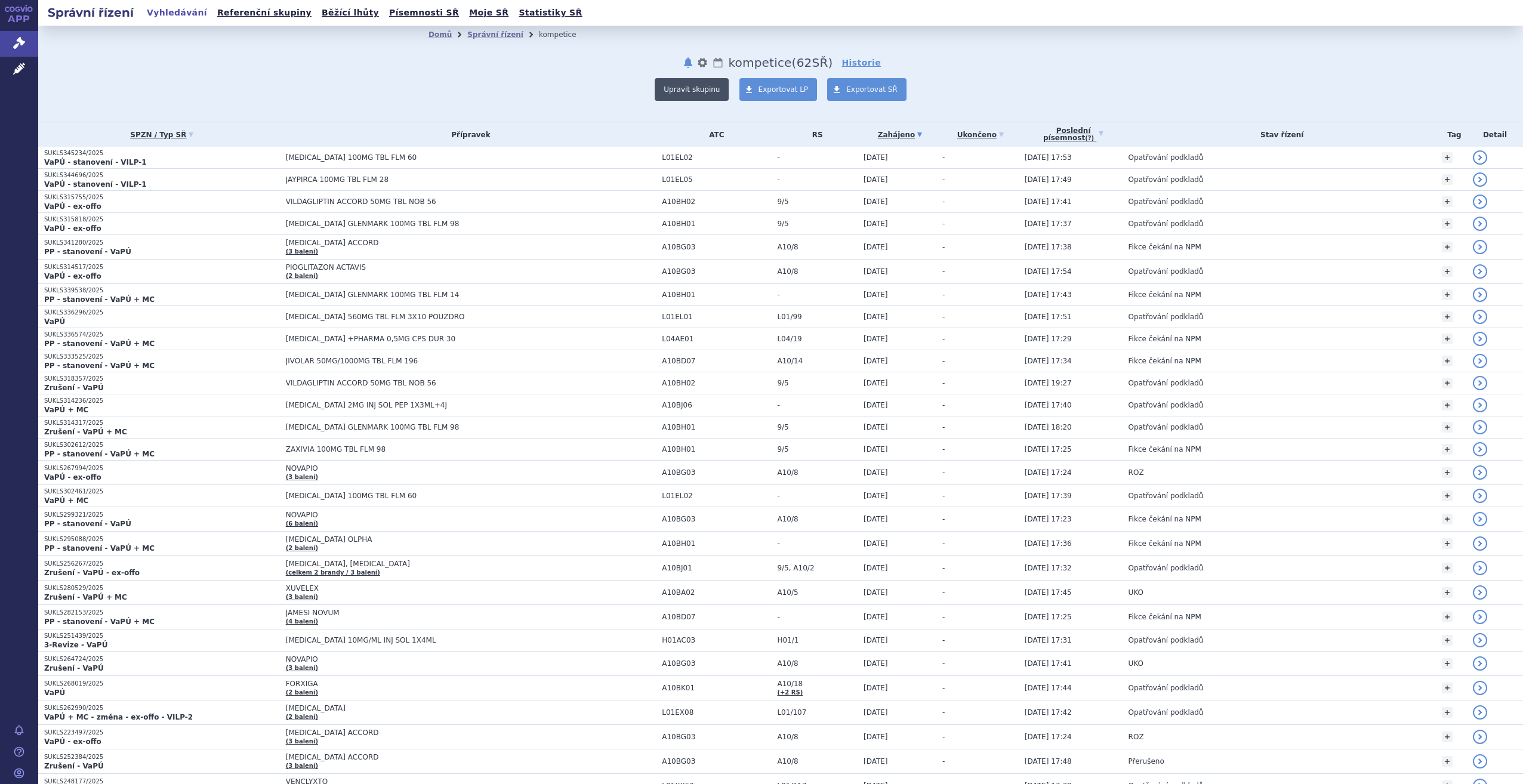
click at [694, 88] on button "Upravit skupinu" at bounding box center [692, 89] width 74 height 22
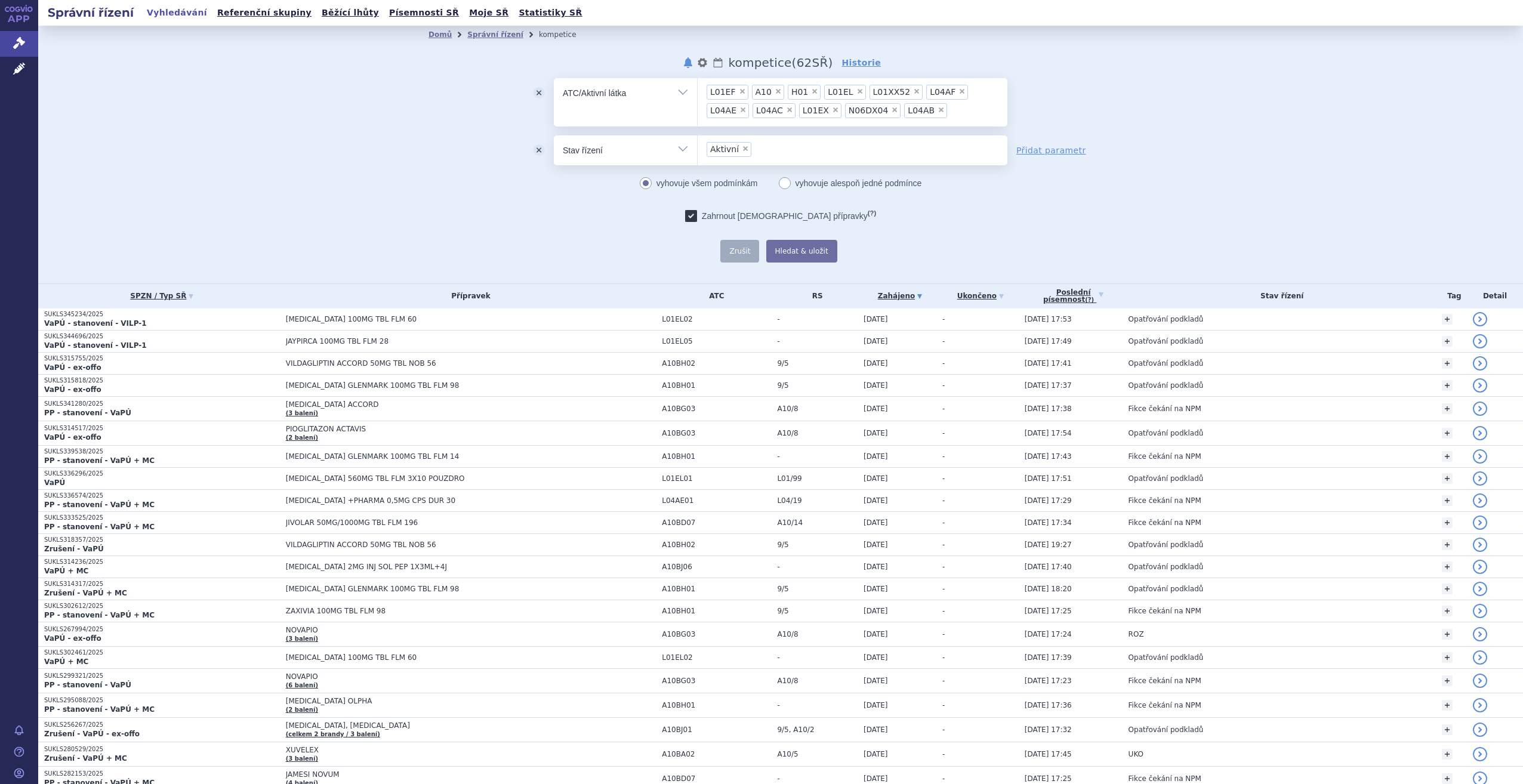
drag, startPoint x: 908, startPoint y: 111, endPoint x: 711, endPoint y: 86, distance: 198.6
click at [711, 86] on ul "× L01EF × A10 × H01 × L01EL × L01XX52 × L04AF × L04AE × L04AC × L01EX × N06DX04…" at bounding box center [852, 100] width 310 height 45
click at [698, 86] on select "L01EF A10 H01 L01EL L01XX52 L04AF L04AE L04AC L01EX N06DX04 L04AB" at bounding box center [697, 92] width 1 height 30
click at [903, 111] on ul "× L01EF × A10 × H01 × L01EL × L01XX52 × L04AF × L04AE × L04AC × L01EX × N06DX04…" at bounding box center [852, 100] width 310 height 45
click at [698, 107] on select "L01EF A10 H01 L01EL L01XX52 L04AF L04AE L04AC L01EX N06DX04 L04AB" at bounding box center [697, 92] width 1 height 30
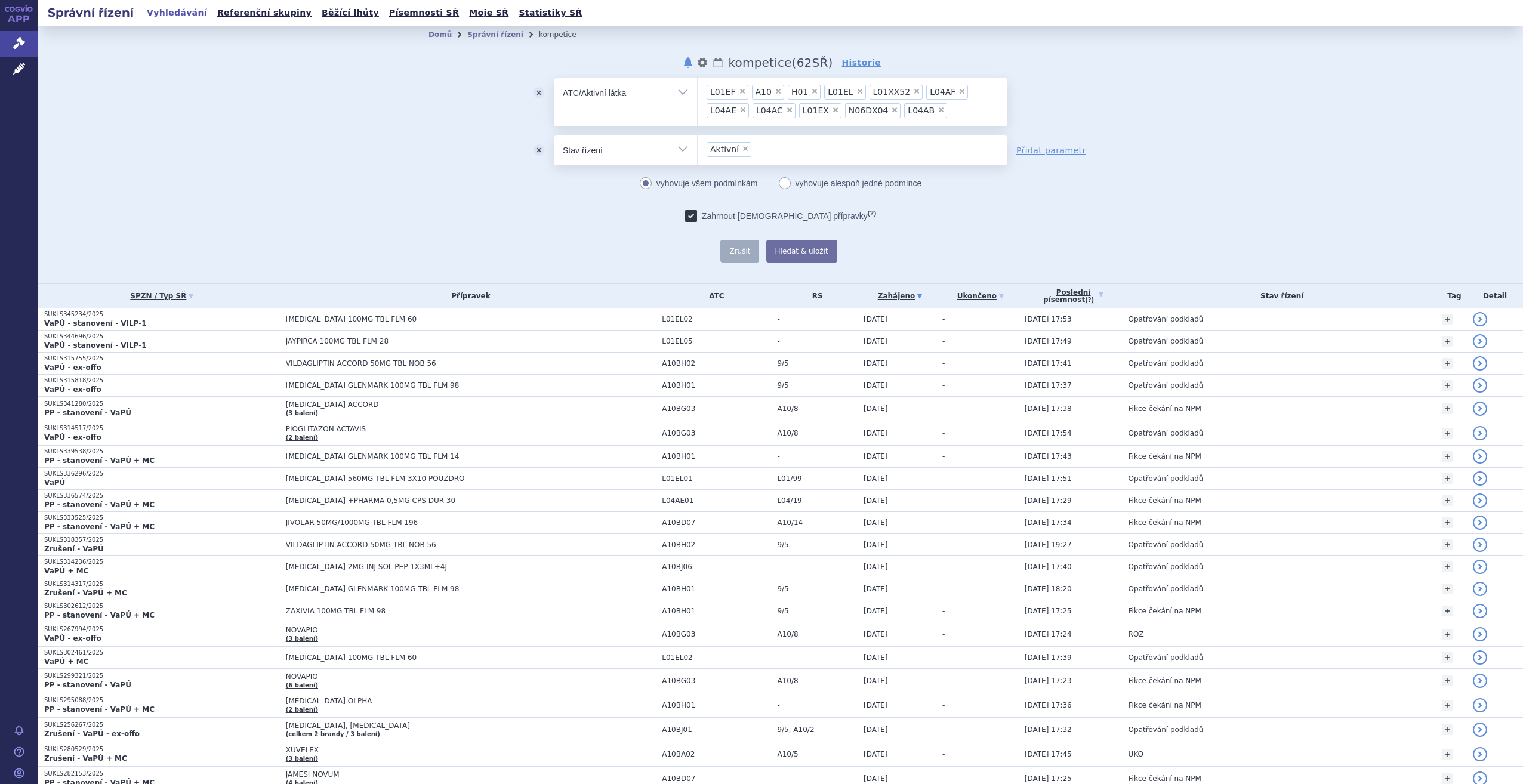
click at [1068, 102] on div "odstranit Vše Spisová značka Typ SŘ" at bounding box center [781, 170] width 704 height 185
click at [1126, 222] on div "odstranit Vše Spisová značka Typ SŘ" at bounding box center [781, 170] width 704 height 185
click at [431, 36] on link "Domů" at bounding box center [440, 34] width 23 height 8
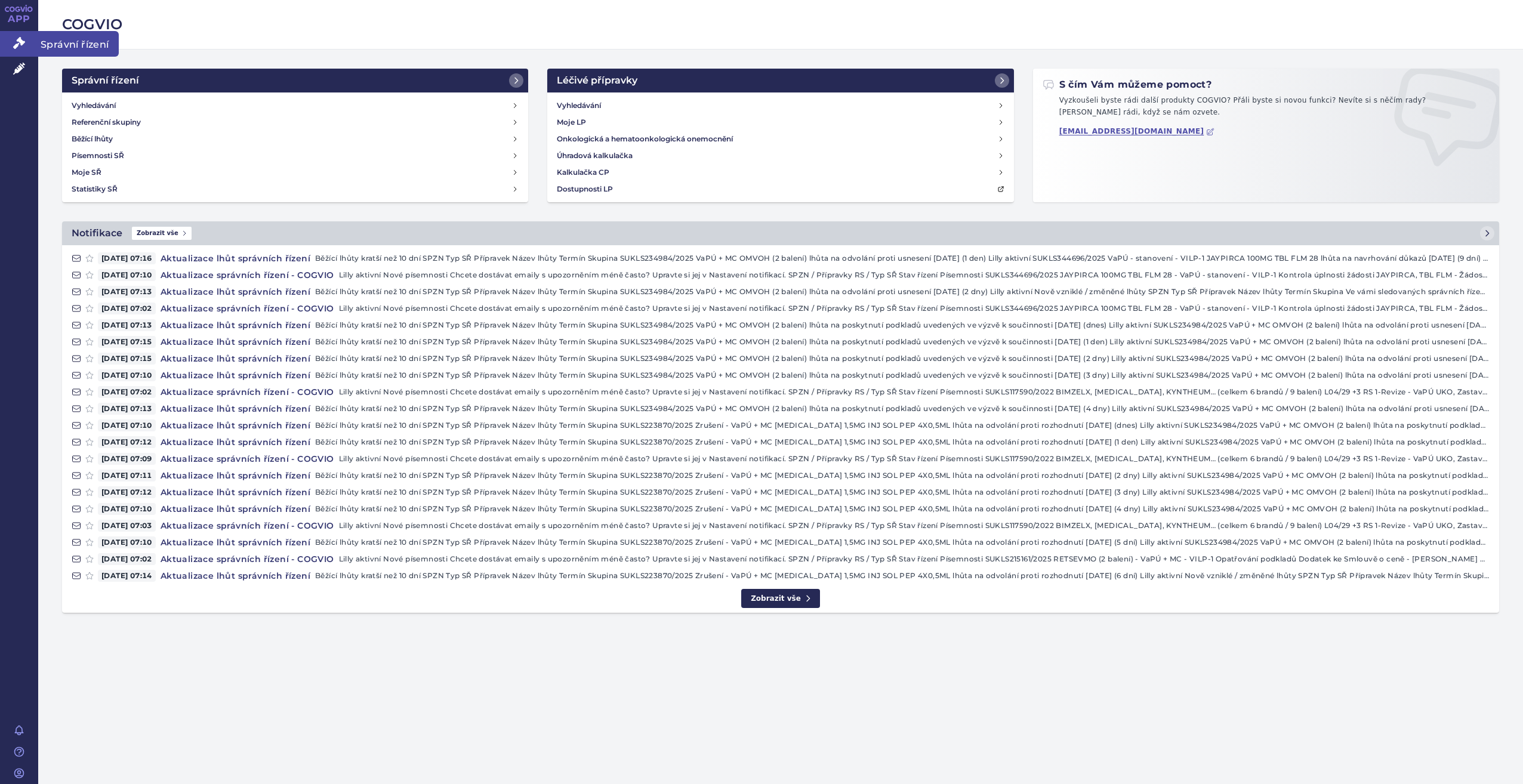
click at [29, 42] on link "Správní řízení" at bounding box center [19, 43] width 38 height 25
